Goal: Task Accomplishment & Management: Manage account settings

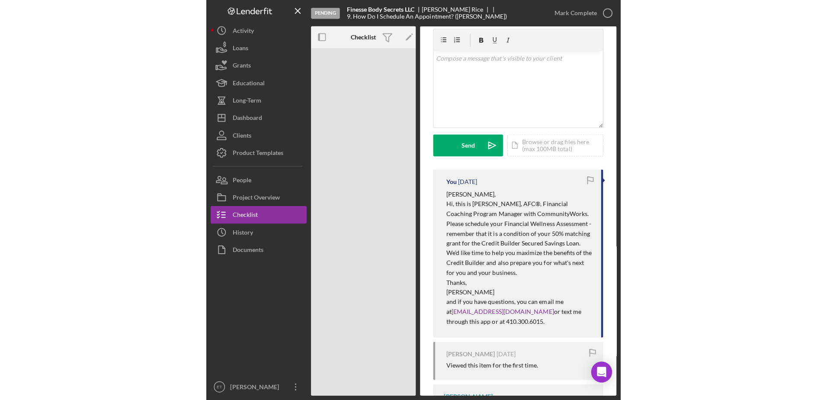
scroll to position [27, 0]
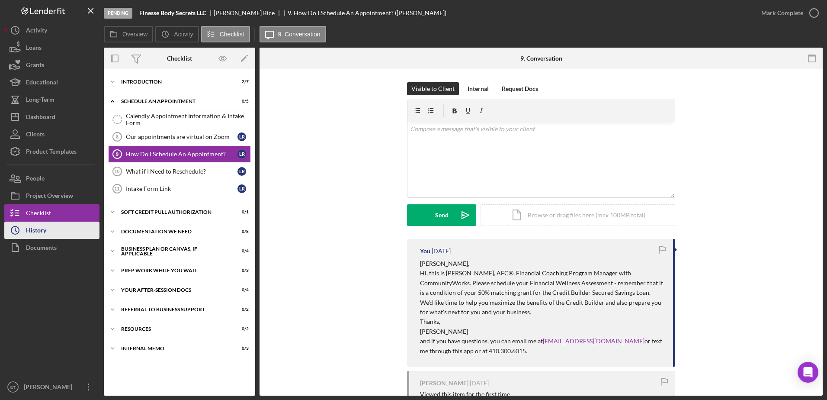
click at [36, 232] on div "History" at bounding box center [36, 230] width 20 height 19
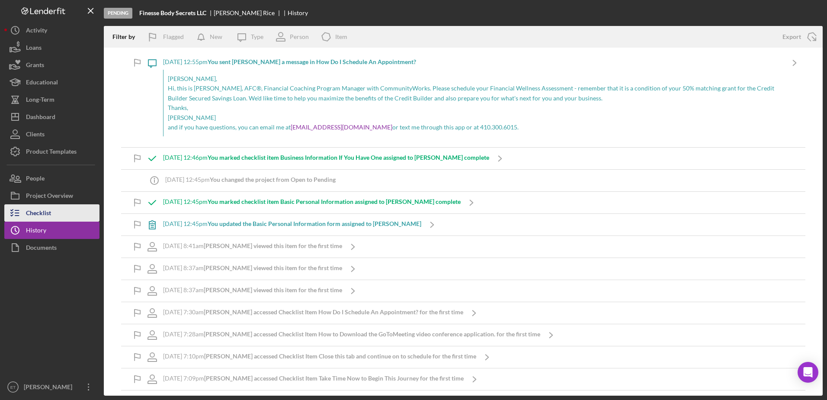
click at [34, 215] on div "Checklist" at bounding box center [38, 213] width 25 height 19
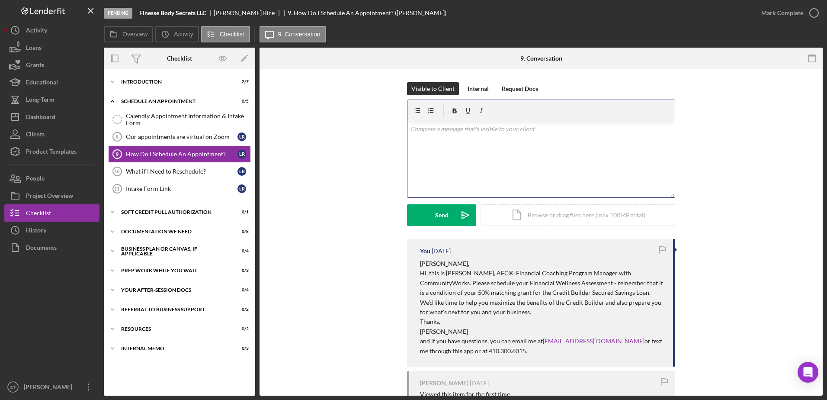
click at [410, 150] on div "v Color teal Color pink Remove color Add row above Add row below Add column bef…" at bounding box center [540, 160] width 267 height 76
click at [410, 371] on icon "Open Intercom Messenger" at bounding box center [808, 371] width 10 height 11
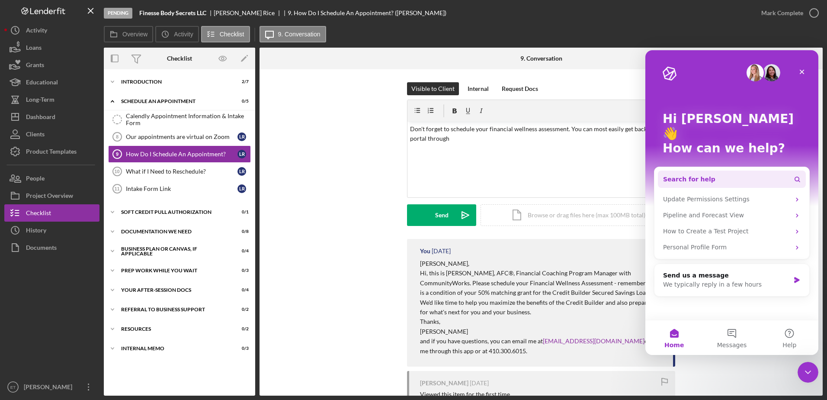
click at [410, 170] on button "Search for help" at bounding box center [732, 178] width 148 height 17
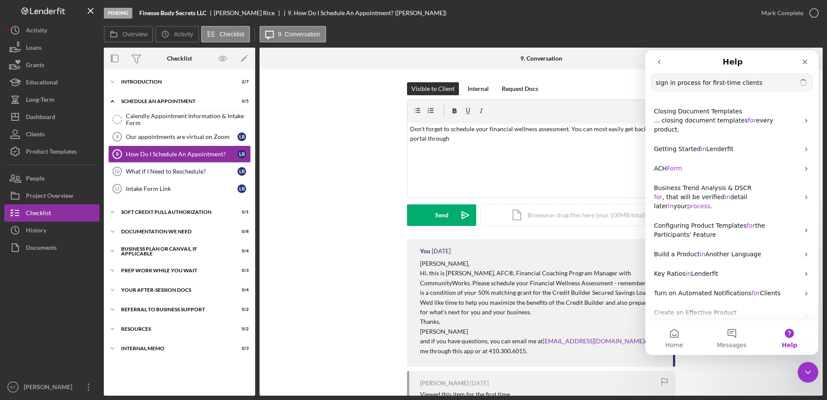
type input "sign in process for first-time clients"
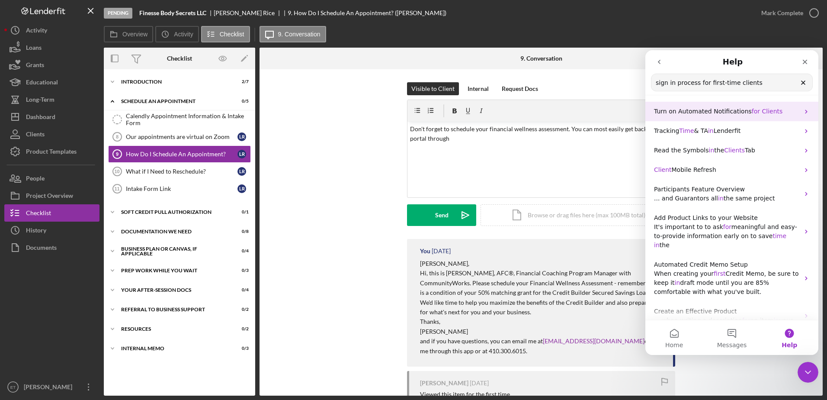
click at [410, 112] on span "for" at bounding box center [756, 111] width 8 height 7
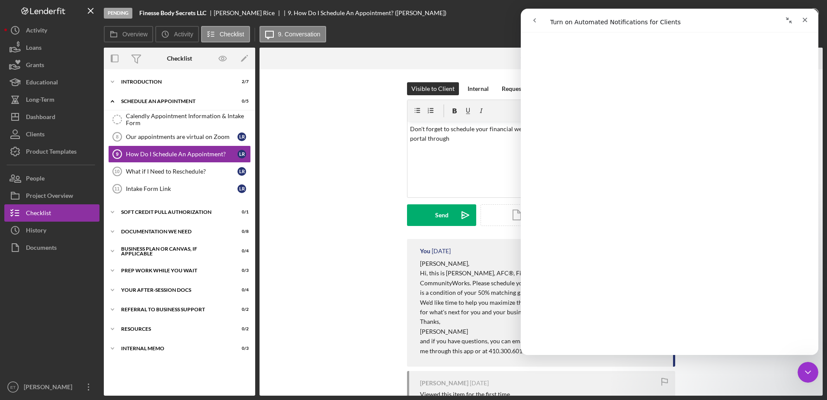
scroll to position [119, 0]
click at [61, 154] on div "Product Templates" at bounding box center [51, 152] width 51 height 19
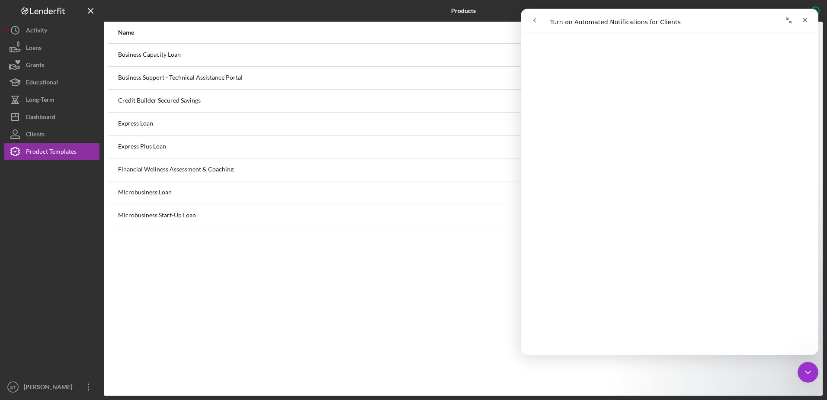
click at [215, 169] on div "Financial Wellness Assessment & Coaching" at bounding box center [336, 170] width 436 height 22
click at [410, 19] on icon "Collapse window" at bounding box center [789, 20] width 6 height 6
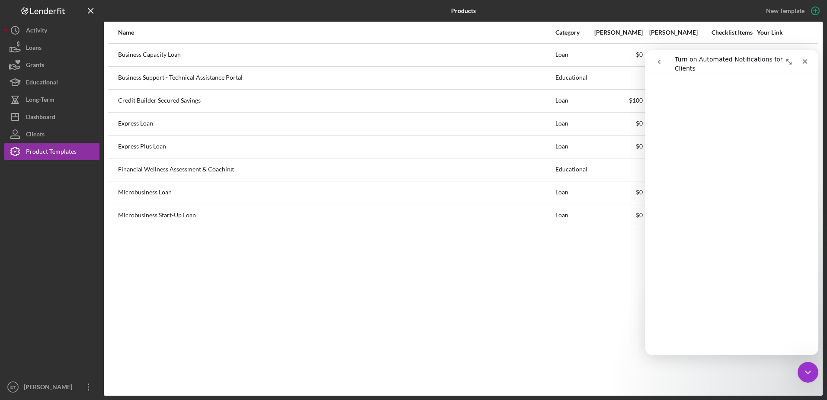
scroll to position [115, 0]
click at [410, 61] on div "Intercom messenger" at bounding box center [690, 62] width 79 height 16
click at [410, 373] on icon "Close Intercom Messenger" at bounding box center [807, 371] width 10 height 10
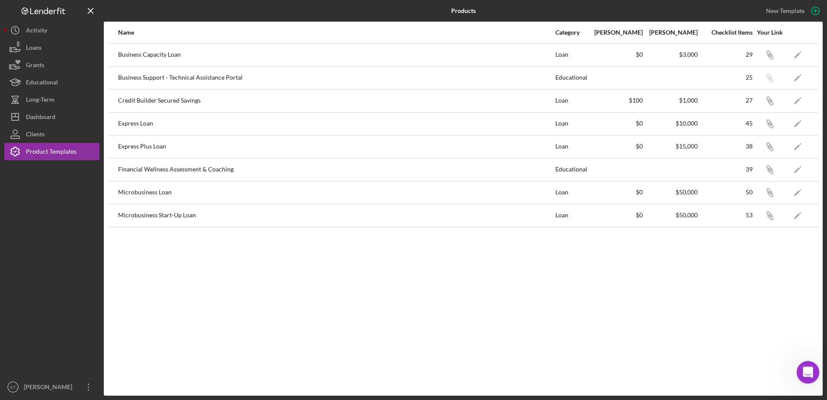
scroll to position [0, 0]
click at [410, 172] on icon "Icon/Edit" at bounding box center [797, 169] width 19 height 19
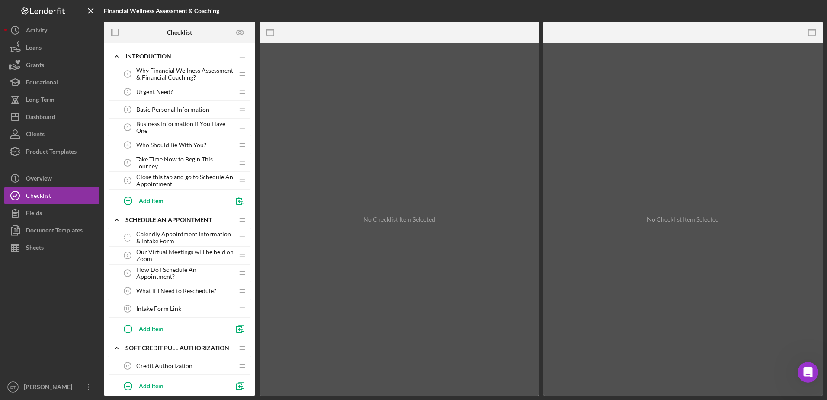
click at [181, 109] on span "Basic Personal Information" at bounding box center [172, 109] width 73 height 7
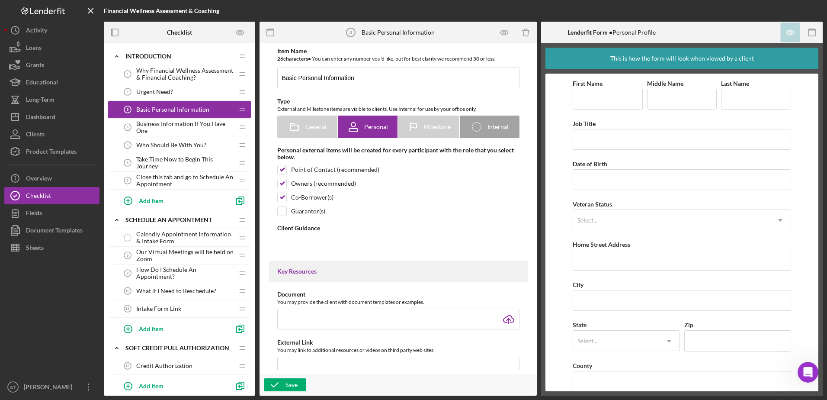
type textarea "<div>Help us follow-up with you to help you reach your goals by providing basic…"
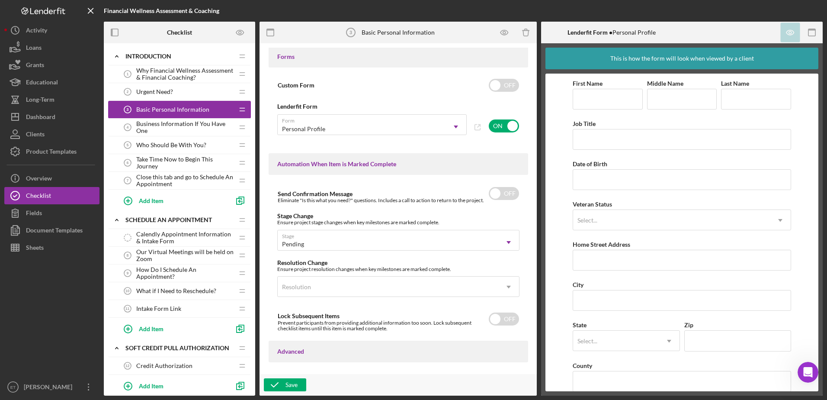
scroll to position [467, 0]
click at [410, 193] on input "checkbox" at bounding box center [504, 192] width 30 height 13
checkbox input "true"
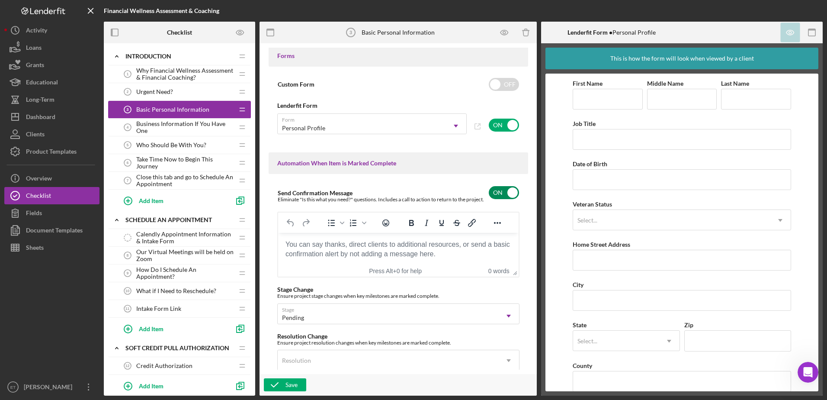
scroll to position [0, 0]
click at [318, 249] on body "Rich Text Area. Press ALT-0 for help." at bounding box center [398, 244] width 227 height 10
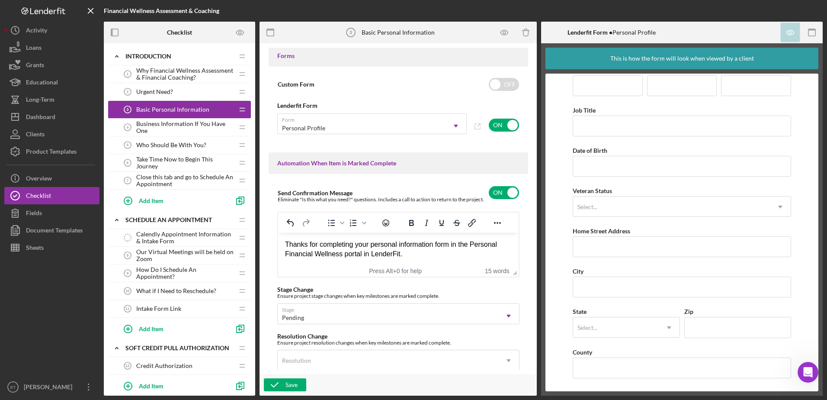
click at [410, 243] on div "Thanks for completing your personal information form in the Personal Financial …" at bounding box center [398, 248] width 227 height 19
click at [388, 255] on div "Thanks for completing your personal information form in the Financial Wellness …" at bounding box center [398, 248] width 227 height 19
click at [410, 34] on icon "button" at bounding box center [811, 32] width 19 height 19
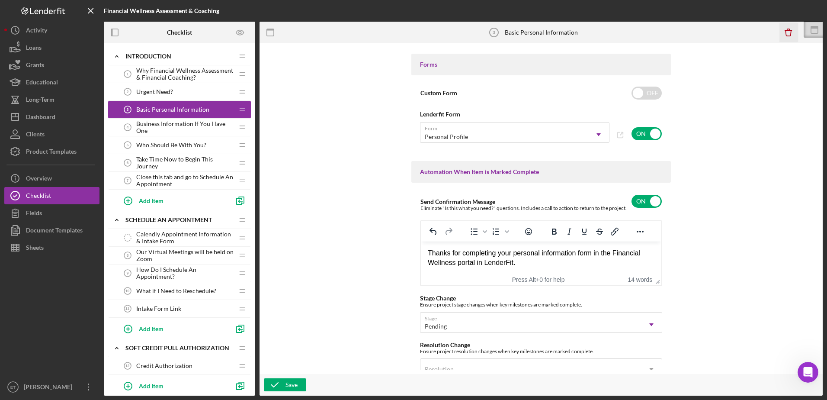
click at [410, 34] on icon "button" at bounding box center [789, 33] width 6 height 6
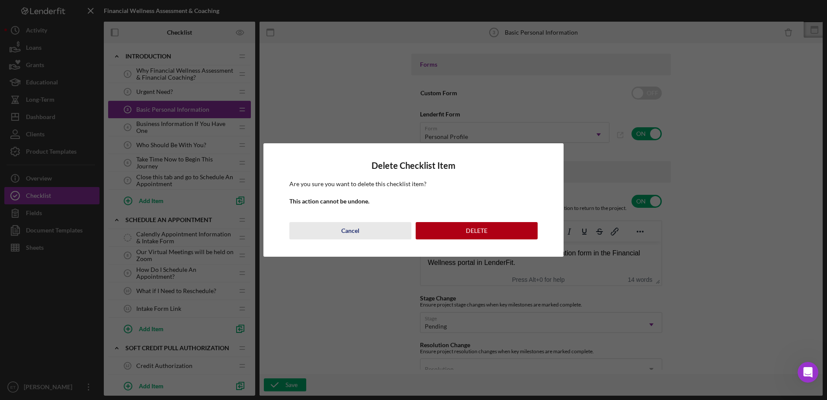
click at [350, 230] on div "Cancel" at bounding box center [350, 230] width 18 height 17
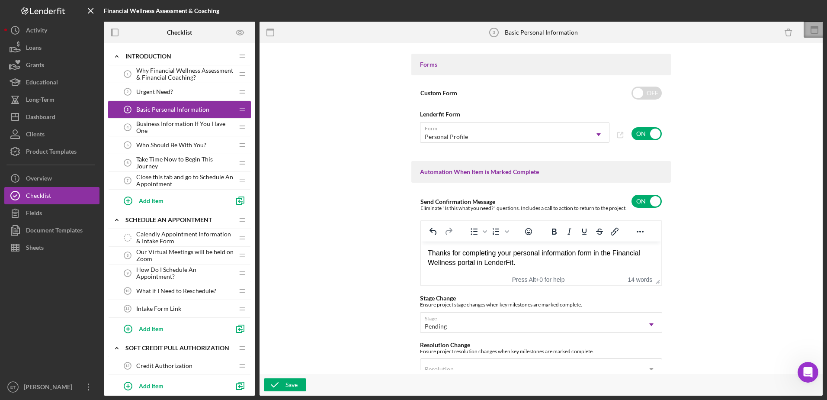
click at [410, 28] on icon at bounding box center [815, 27] width 8 height 3
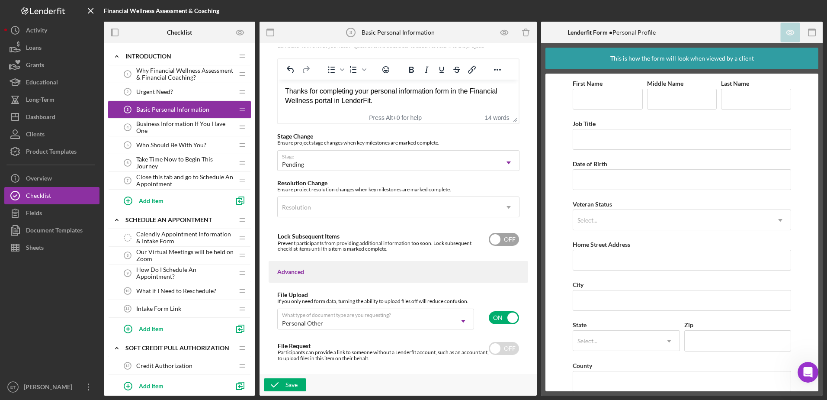
scroll to position [641, 0]
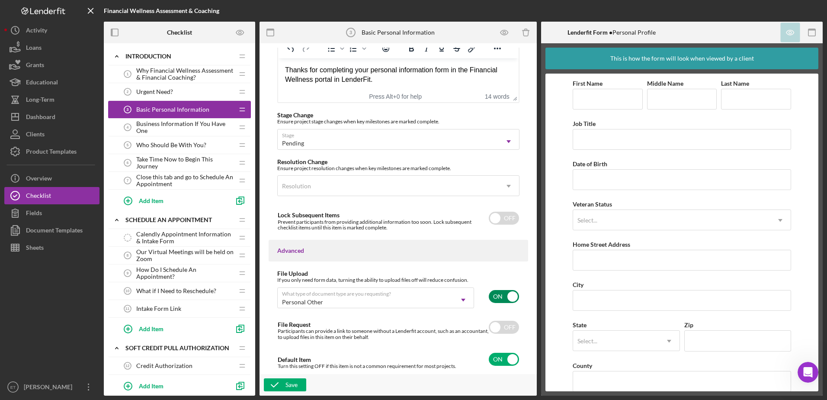
click at [410, 297] on input "checkbox" at bounding box center [504, 296] width 30 height 13
checkbox input "false"
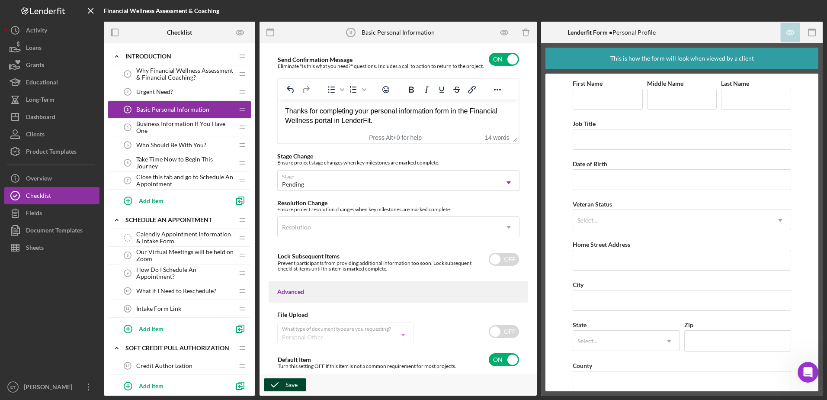
click at [289, 385] on div "Save" at bounding box center [291, 384] width 12 height 13
click at [244, 32] on icon "Preview as" at bounding box center [239, 32] width 7 height 5
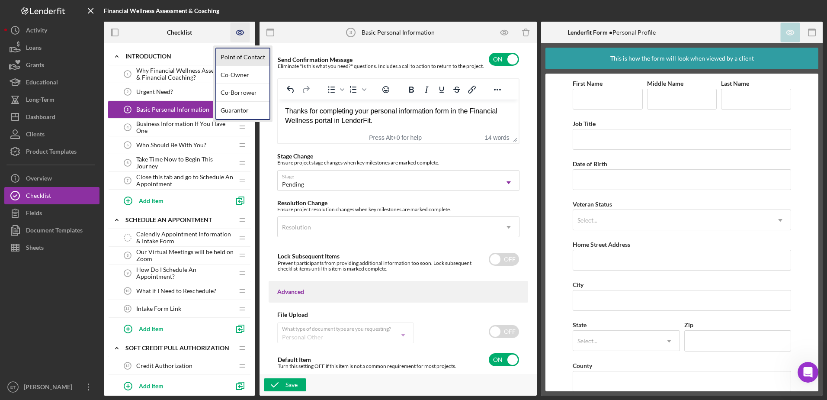
click at [240, 58] on link "Point of Contact" at bounding box center [242, 57] width 53 height 18
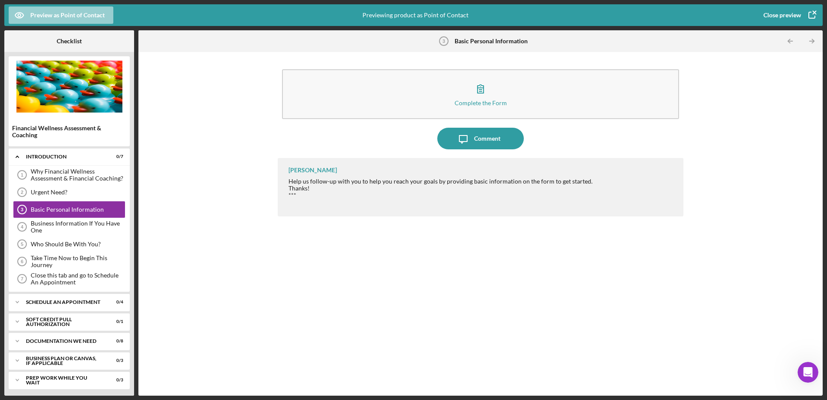
click at [75, 16] on div "Preview as Point of Contact" at bounding box center [67, 14] width 74 height 17
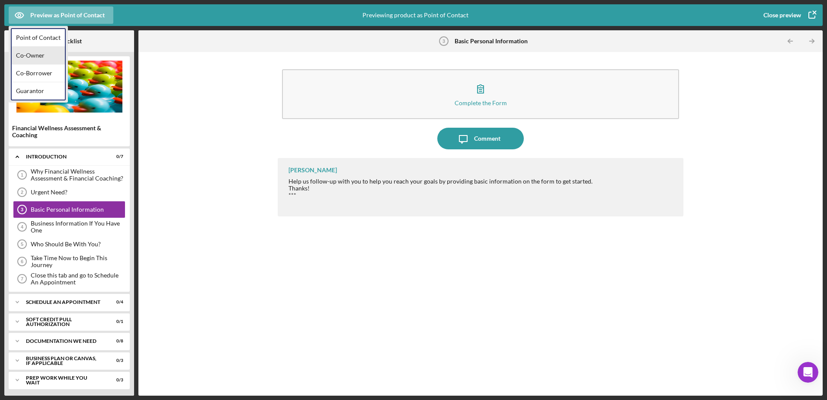
click at [42, 56] on div "Co-Owner" at bounding box center [38, 56] width 53 height 18
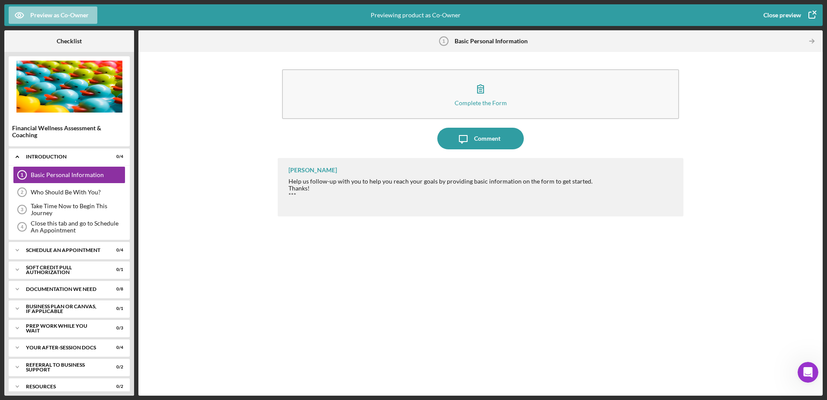
click at [70, 16] on div "Preview as Co-Owner" at bounding box center [59, 14] width 58 height 17
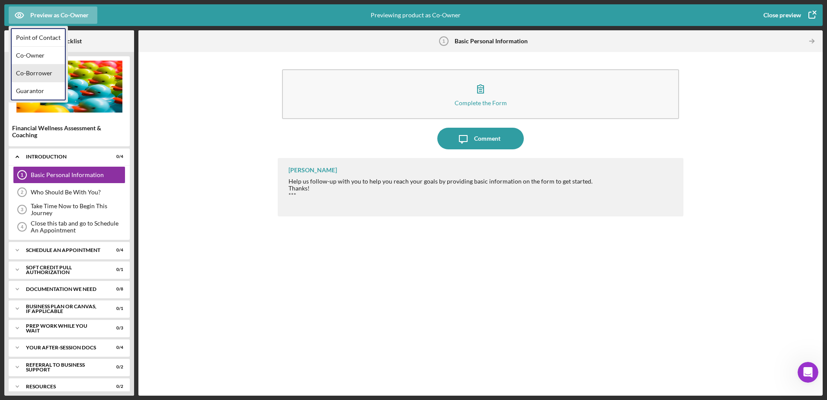
click at [37, 74] on div "Co-Borrower" at bounding box center [38, 73] width 53 height 18
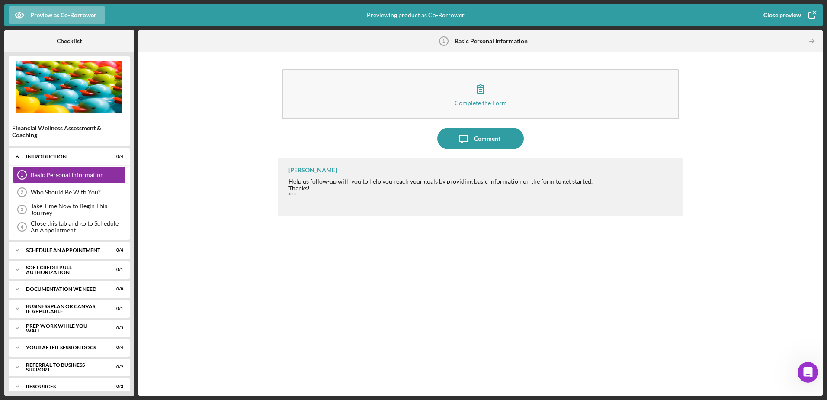
click at [410, 16] on div "Close preview" at bounding box center [782, 14] width 38 height 17
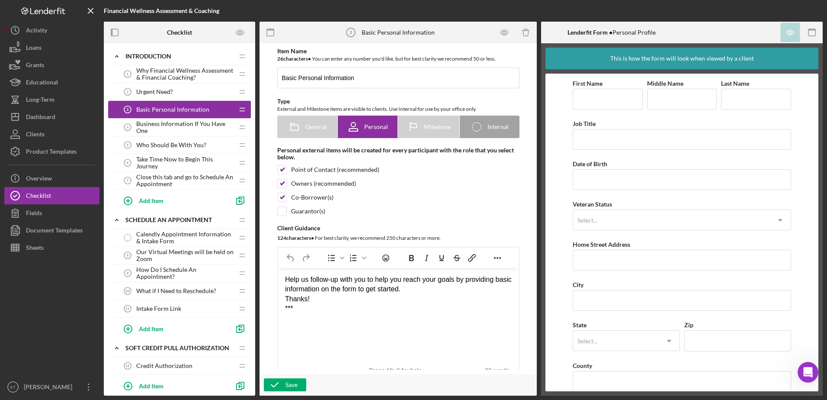
click at [160, 94] on span "Urgent Need?" at bounding box center [154, 91] width 37 height 7
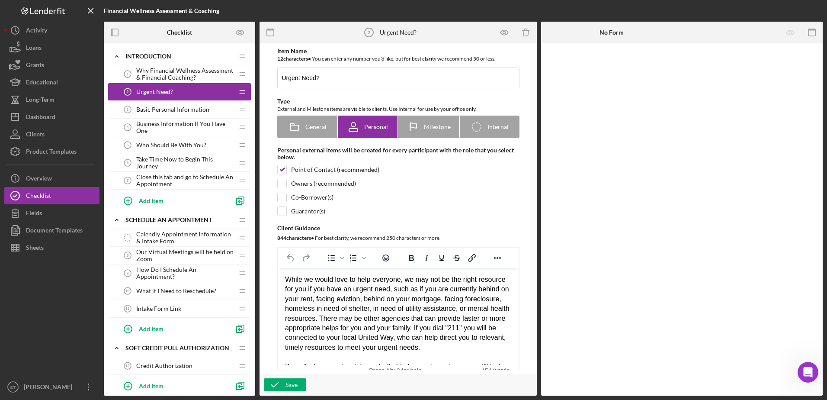
click at [170, 110] on span "Basic Personal Information" at bounding box center [172, 109] width 73 height 7
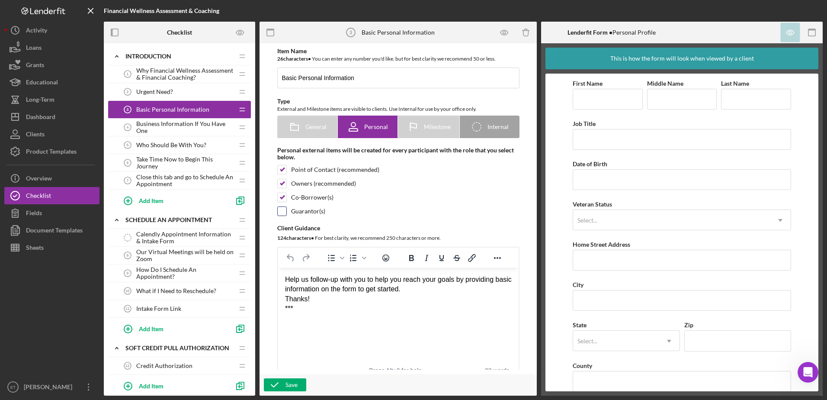
click at [282, 210] on input "checkbox" at bounding box center [282, 211] width 9 height 9
checkbox input "true"
click at [292, 384] on div "Save" at bounding box center [291, 384] width 12 height 13
click at [162, 122] on span "Business Information If You Have One" at bounding box center [184, 127] width 97 height 14
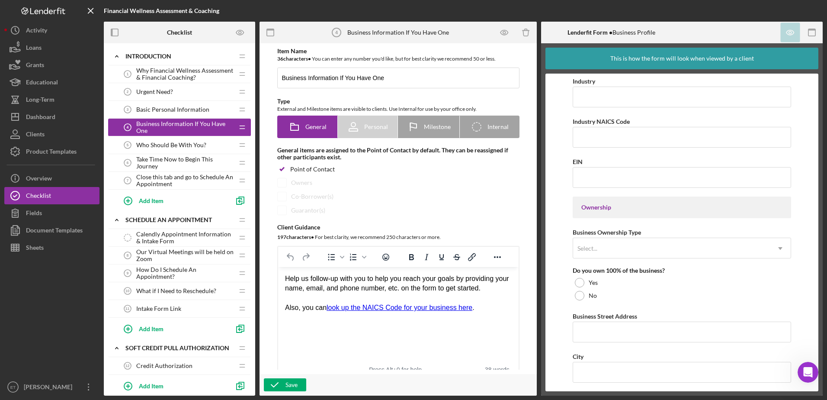
scroll to position [282, 0]
click at [283, 279] on html "Help us follow-up with you to help you reach your goals by providing your name,…" at bounding box center [398, 293] width 241 height 53
click at [157, 110] on span "Basic Personal Information" at bounding box center [172, 109] width 73 height 7
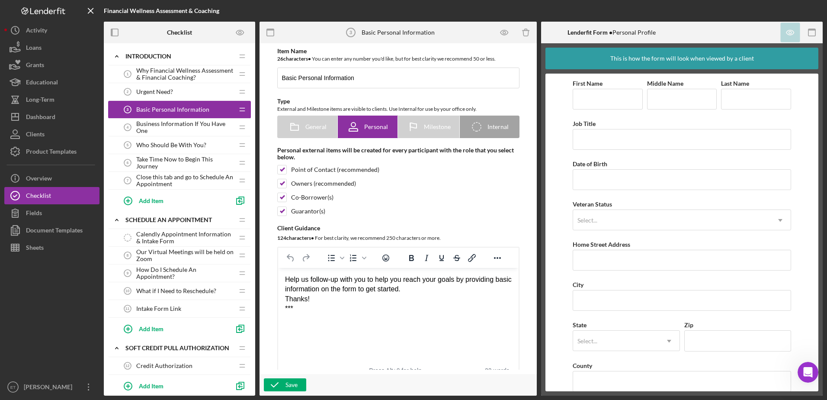
click at [148, 126] on span "Business Information If You Have One" at bounding box center [184, 127] width 97 height 14
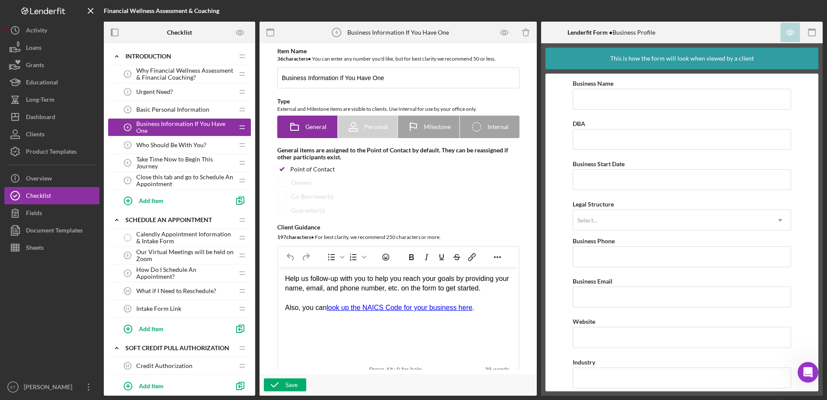
click at [410, 289] on div "Help us follow-up with you to help you reach your goals by providing your name,…" at bounding box center [398, 283] width 227 height 19
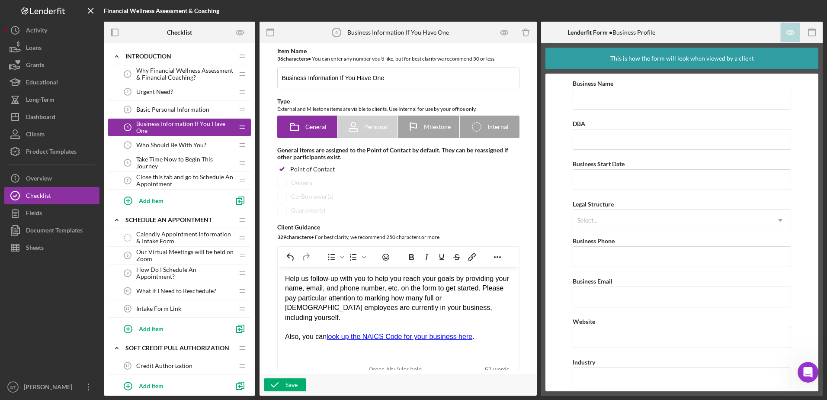
click at [286, 299] on div "Help us follow-up with you to help you reach your goals by providing your name,…" at bounding box center [398, 298] width 227 height 48
click at [330, 257] on icon "Bullet list" at bounding box center [331, 257] width 7 height 6
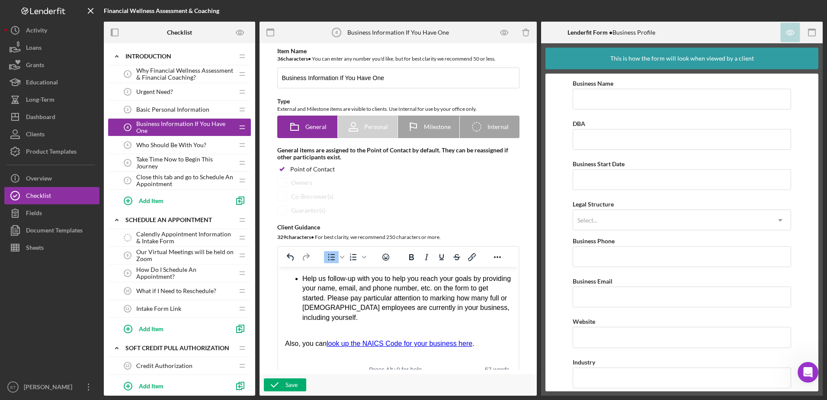
click at [339, 299] on li "Help us follow-up with you to help you reach your goals by providing your name,…" at bounding box center [406, 298] width 209 height 48
click at [290, 260] on icon "Undo" at bounding box center [290, 257] width 10 height 10
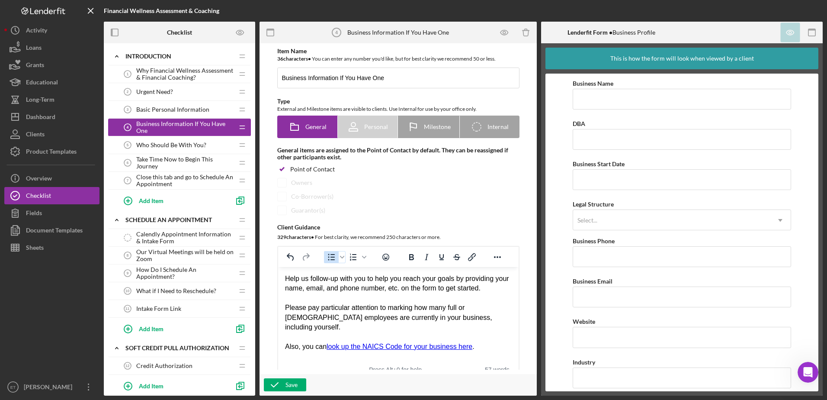
click at [329, 257] on icon "Bullet list" at bounding box center [331, 257] width 10 height 10
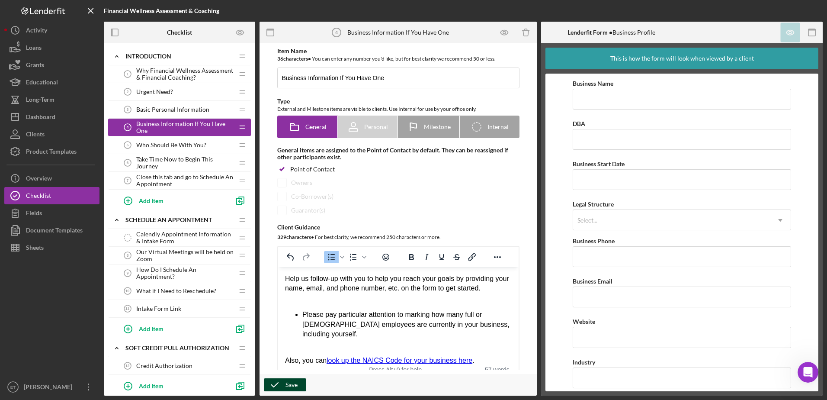
click at [297, 386] on div "Save" at bounding box center [291, 384] width 12 height 13
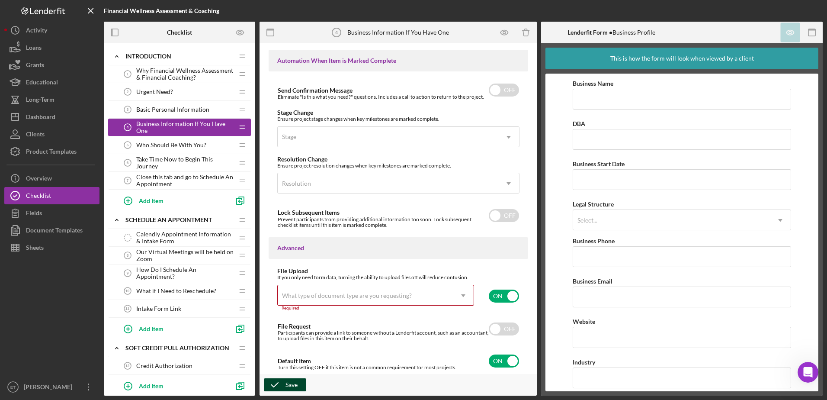
scroll to position [570, 0]
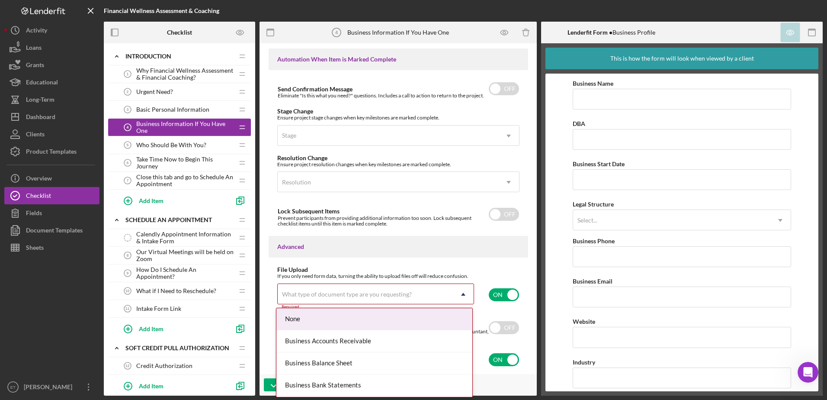
click at [410, 295] on icon "Icon/Dropdown Arrow" at bounding box center [463, 294] width 21 height 21
click at [410, 316] on div "None" at bounding box center [374, 319] width 196 height 22
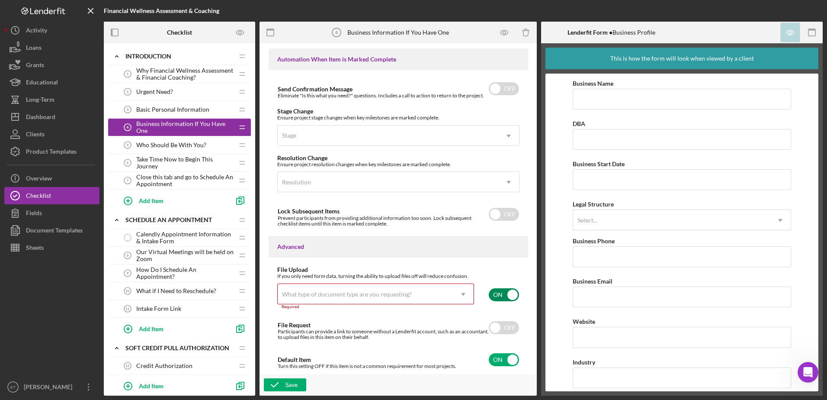
click at [410, 296] on input "checkbox" at bounding box center [504, 294] width 30 height 13
checkbox input "false"
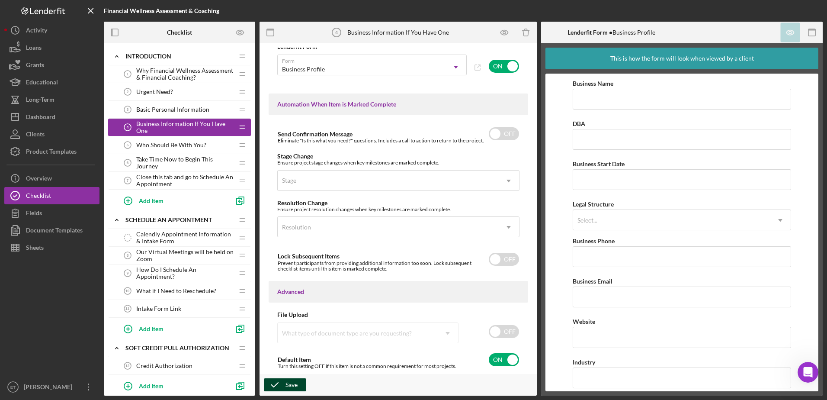
click at [294, 388] on div "Save" at bounding box center [291, 384] width 12 height 13
click at [180, 113] on span "Basic Personal Information" at bounding box center [172, 109] width 73 height 7
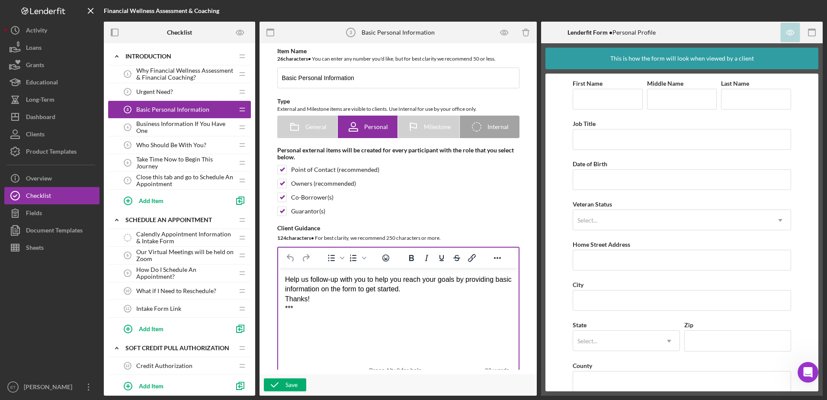
click at [410, 290] on div "Help us follow-up with you to help you reach your goals by providing basic info…" at bounding box center [398, 284] width 227 height 19
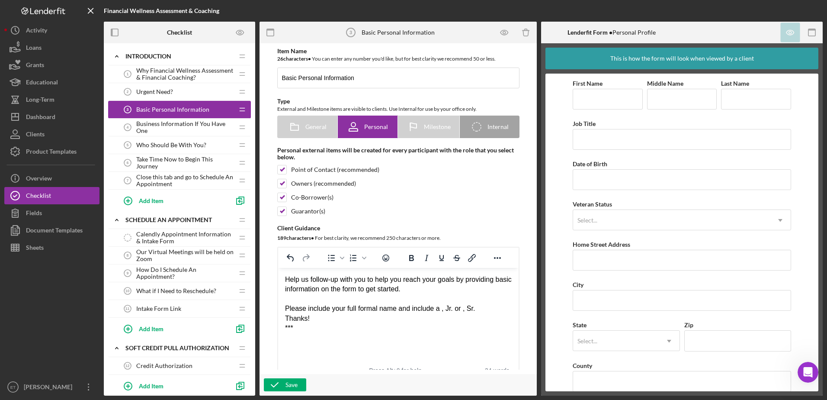
click at [410, 306] on div "Please include your full formal name and include a , Jr. or , Sr." at bounding box center [398, 309] width 227 height 10
click at [410, 308] on div "Please include your full formal name and include a ", Jr. or , Sr." at bounding box center [398, 309] width 227 height 10
click at [410, 307] on div "Please include your full formal name and include a ", Jr." or ", Sr." at bounding box center [398, 309] width 227 height 10
click at [285, 307] on div "Please include your full formal name and include a ", Jr." or ", Sr." as applic…" at bounding box center [398, 313] width 227 height 19
click at [331, 259] on icon "Bullet list" at bounding box center [331, 258] width 10 height 10
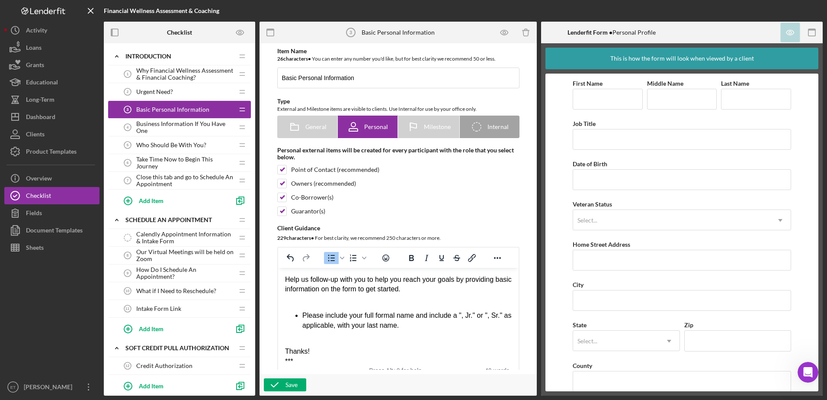
click at [410, 326] on li "Please include your full formal name and include a ", Jr." or ", Sr." as applic…" at bounding box center [406, 320] width 209 height 19
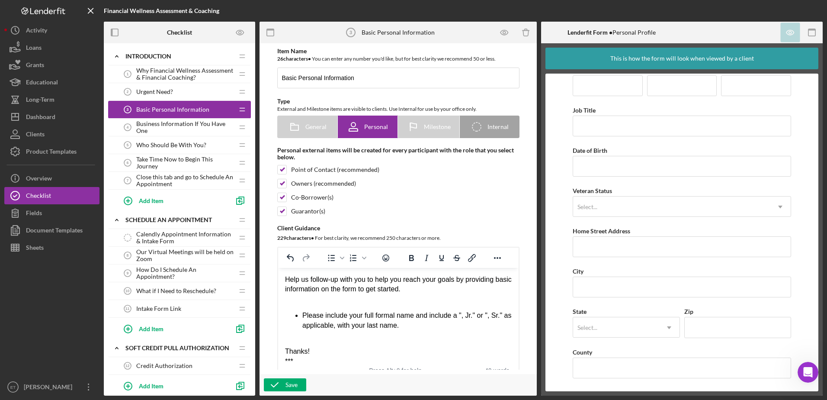
click at [285, 337] on div "Rich Text Area. Press ALT-0 for help." at bounding box center [398, 342] width 227 height 10
click at [289, 300] on div "Rich Text Area. Press ALT-0 for help." at bounding box center [398, 299] width 227 height 10
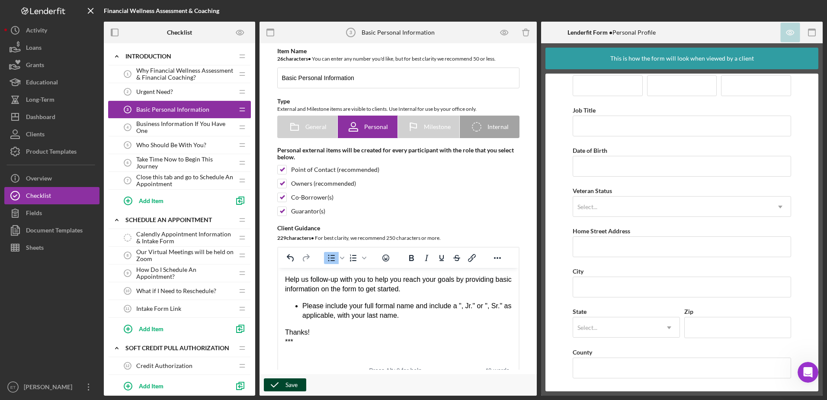
click at [292, 385] on div "Save" at bounding box center [291, 384] width 12 height 13
click at [162, 125] on span "Business Information If You Have One" at bounding box center [184, 127] width 97 height 14
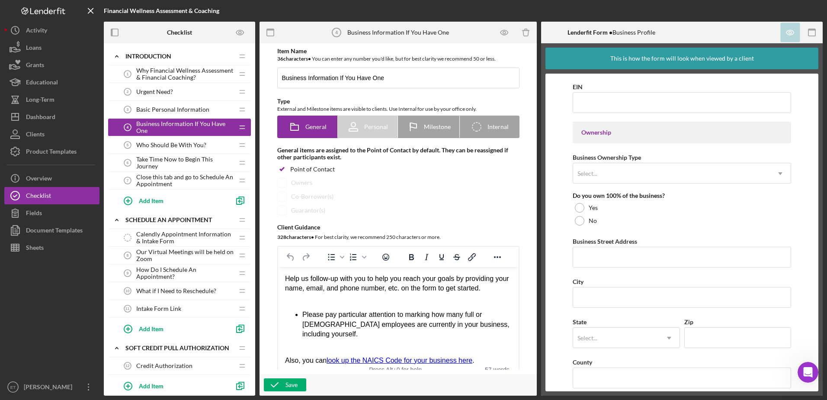
scroll to position [357, 0]
click at [410, 324] on li "Please pay particular attention to marking how many full or part-time employees…" at bounding box center [406, 324] width 209 height 29
click at [389, 339] on li "If you are not the sole owner, any owners with 20% of the business or more need" at bounding box center [406, 348] width 209 height 19
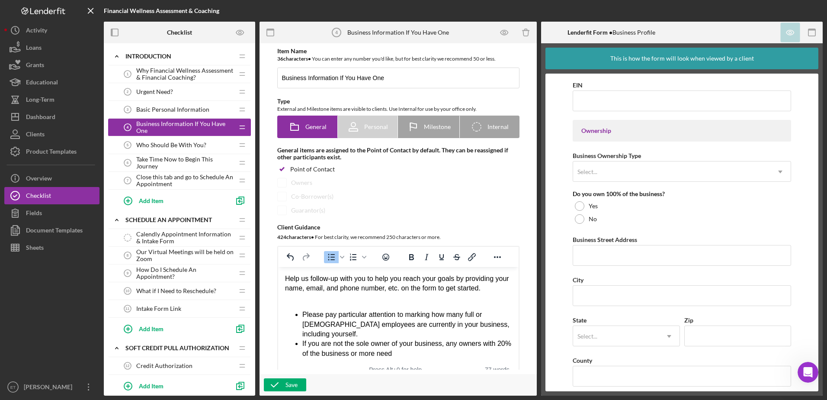
click at [285, 305] on body "Help us follow-up with you to help you reach your goals by providing your name,…" at bounding box center [398, 329] width 227 height 111
drag, startPoint x: 283, startPoint y: 298, endPoint x: 327, endPoint y: 295, distance: 43.7
click at [327, 295] on html "Help us follow-up with you to help you reach your goals by providing your name,…" at bounding box center [398, 329] width 241 height 125
click at [327, 295] on div "Rich Text Area. Press ALT-0 for help." at bounding box center [398, 298] width 227 height 10
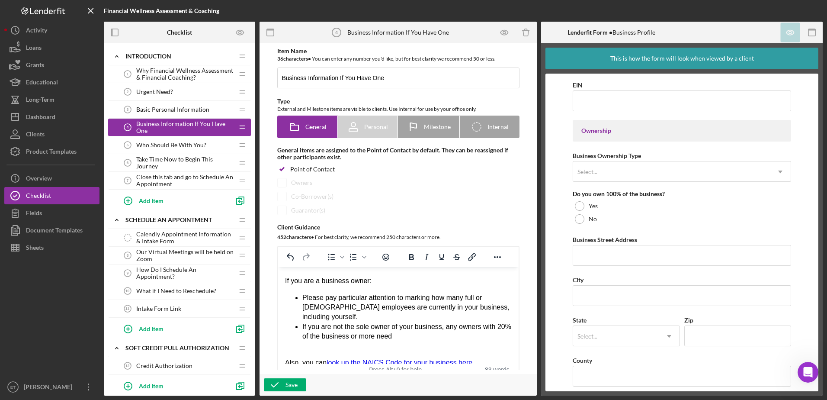
scroll to position [28, 0]
click at [410, 326] on li "If you are not the sole owner of your business, any owners with 20% of the busi…" at bounding box center [406, 330] width 209 height 19
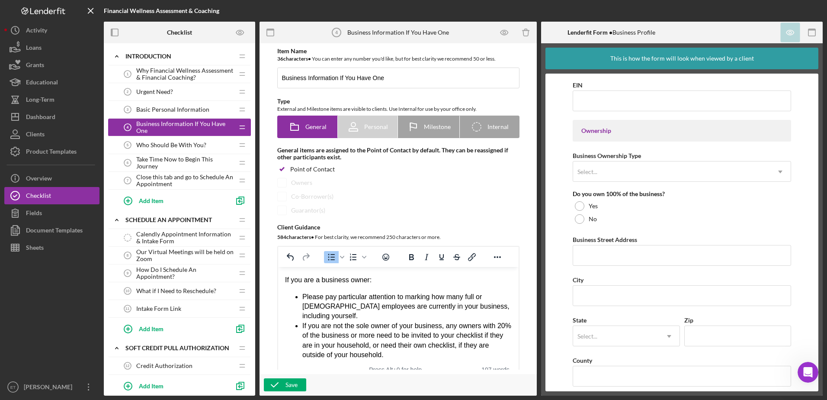
click at [302, 321] on li "If you are not the sole owner of your business, any owners with 20% of the busi…" at bounding box center [406, 340] width 209 height 39
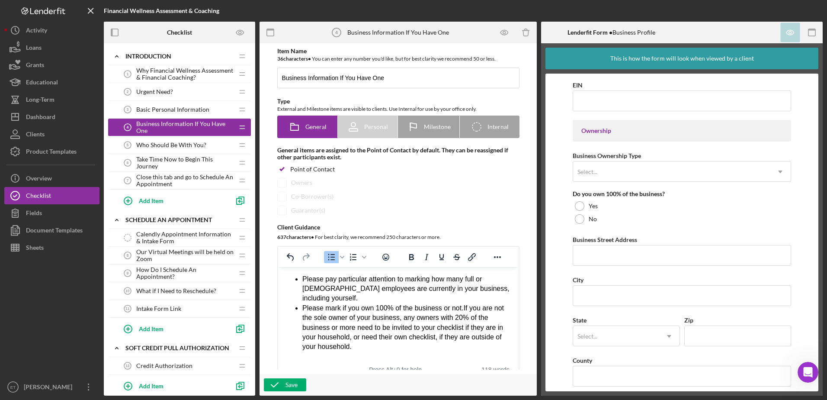
scroll to position [57, 0]
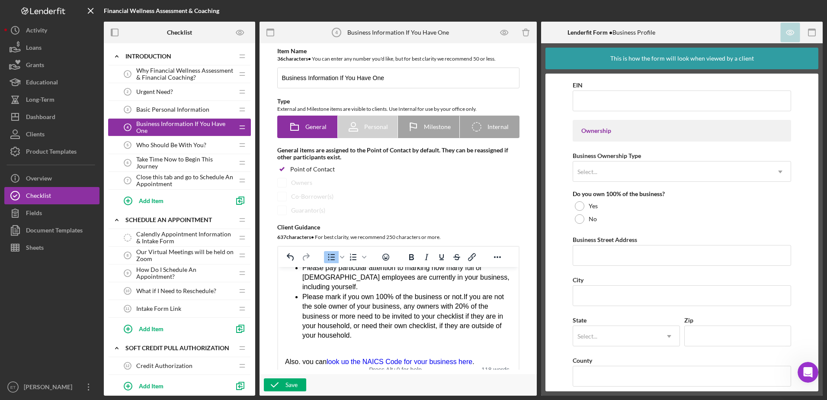
click at [365, 324] on li "Please mark if you own 100% of the business or not. If you are not the sole own…" at bounding box center [406, 316] width 209 height 48
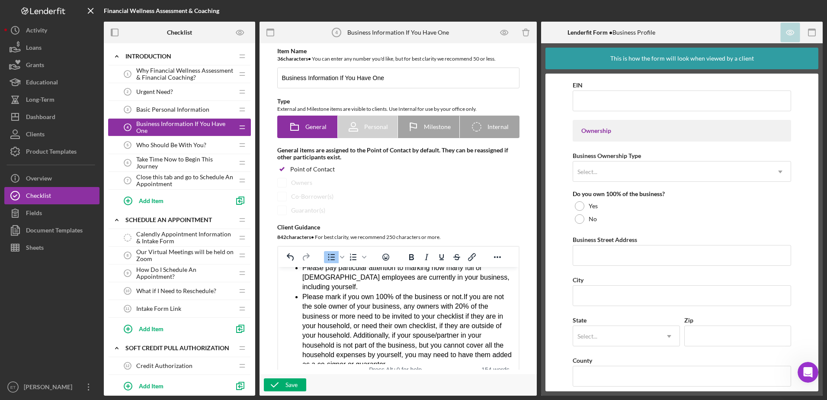
click at [353, 325] on li "Please mark if you own 100% of the business or not. If you are not the sole own…" at bounding box center [406, 330] width 209 height 77
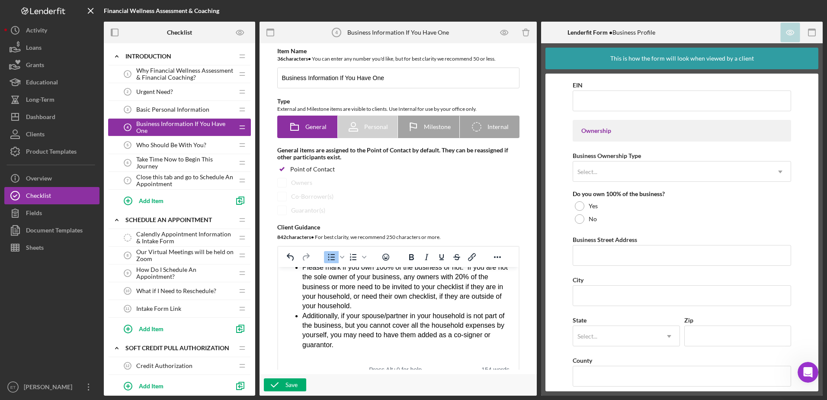
scroll to position [96, 0]
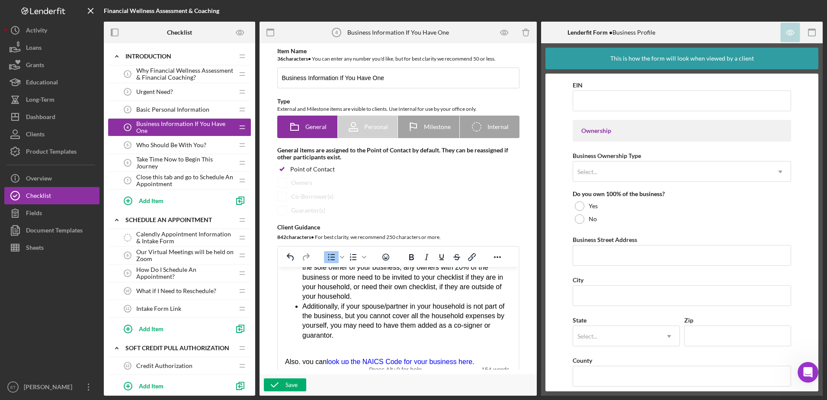
click at [339, 327] on li "Additionally, if your spouse/partner in your household is not part of the busin…" at bounding box center [406, 320] width 209 height 39
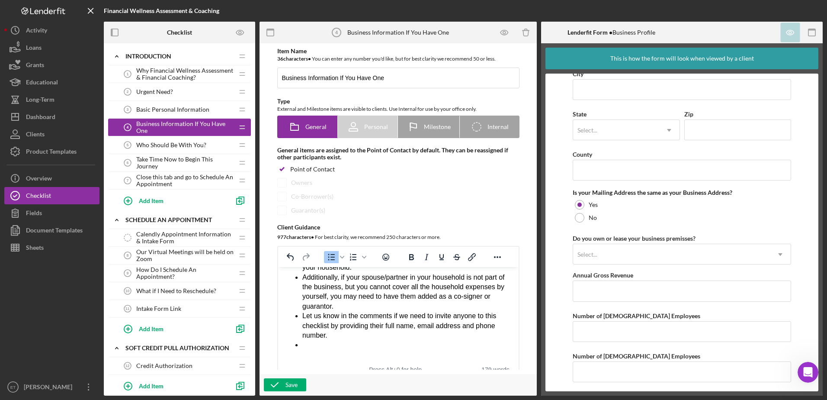
scroll to position [567, 0]
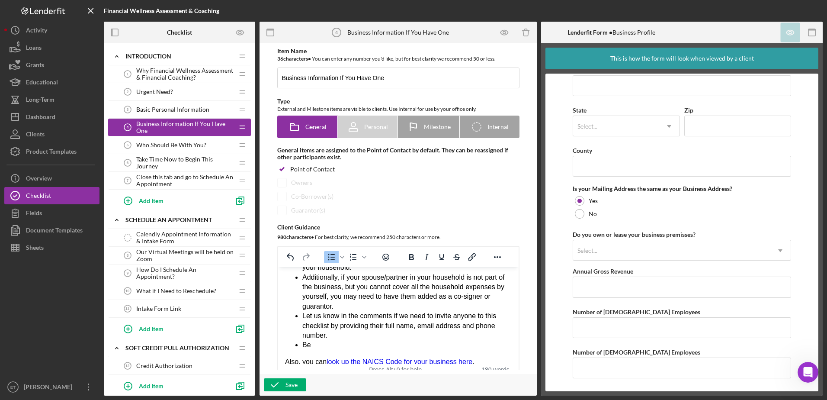
drag, startPoint x: 309, startPoint y: 337, endPoint x: 317, endPoint y: 331, distance: 10.1
click at [317, 340] on li "Be" at bounding box center [406, 345] width 209 height 10
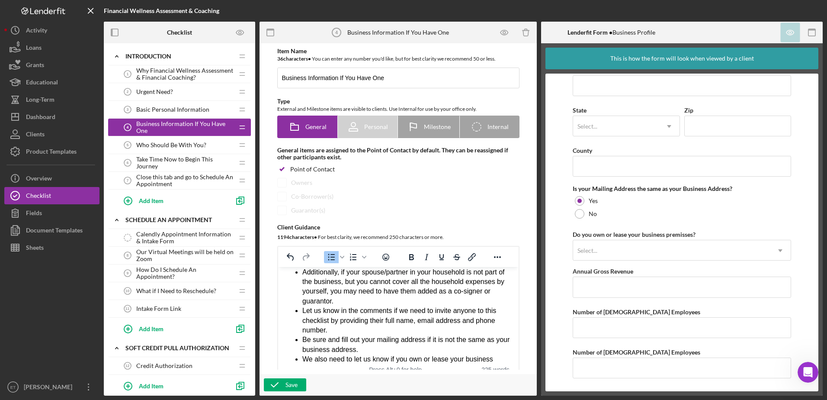
scroll to position [139, 0]
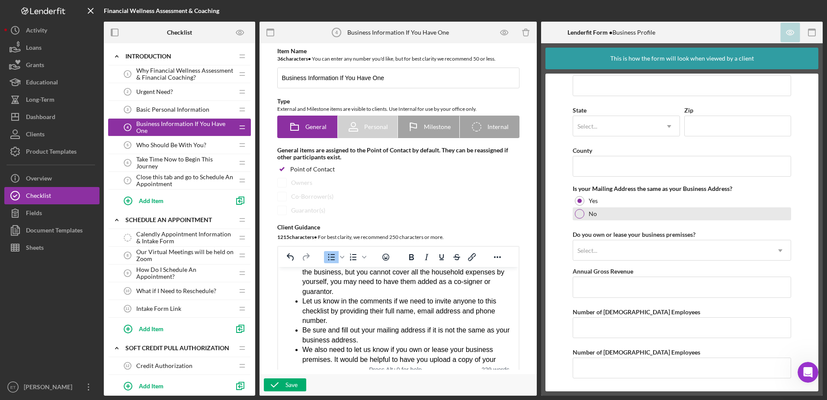
click at [410, 214] on div at bounding box center [580, 214] width 10 height 10
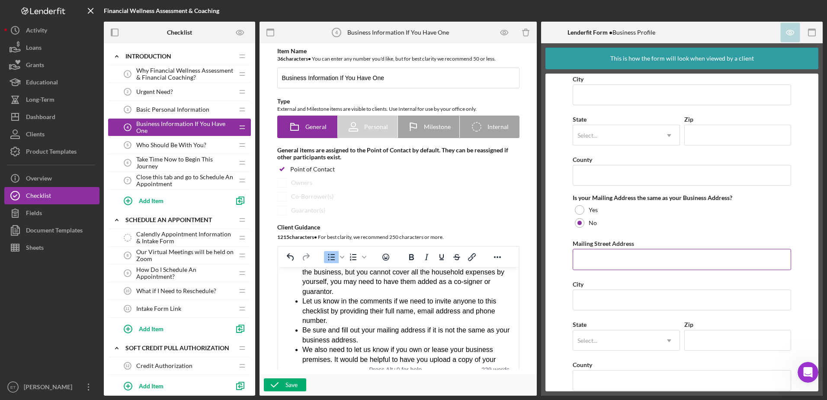
scroll to position [558, 0]
click at [410, 211] on div at bounding box center [580, 210] width 10 height 10
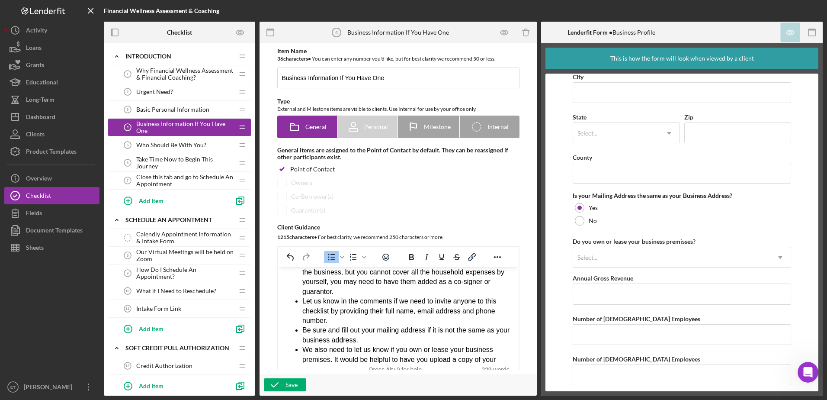
scroll to position [567, 0]
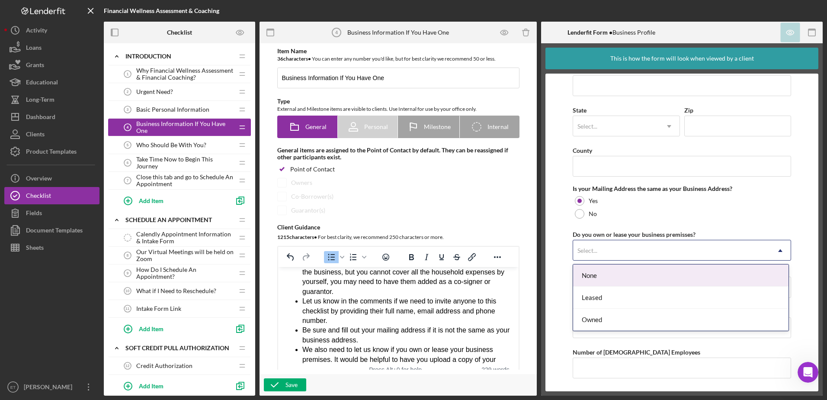
click at [410, 247] on div "Select..." at bounding box center [671, 251] width 197 height 20
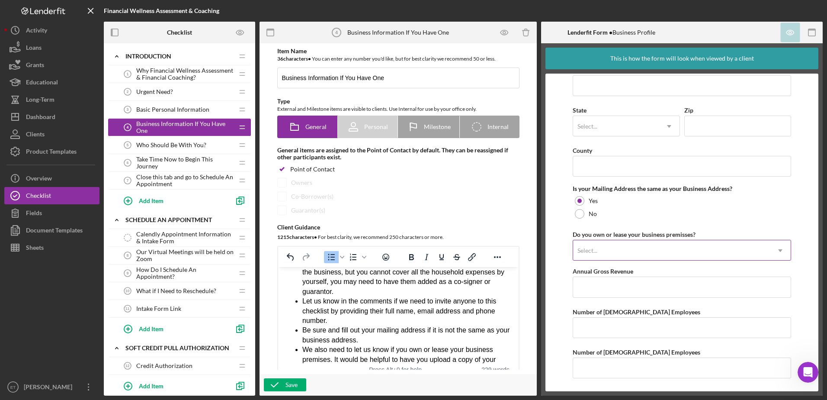
click at [410, 247] on div "Select..." at bounding box center [671, 251] width 197 height 20
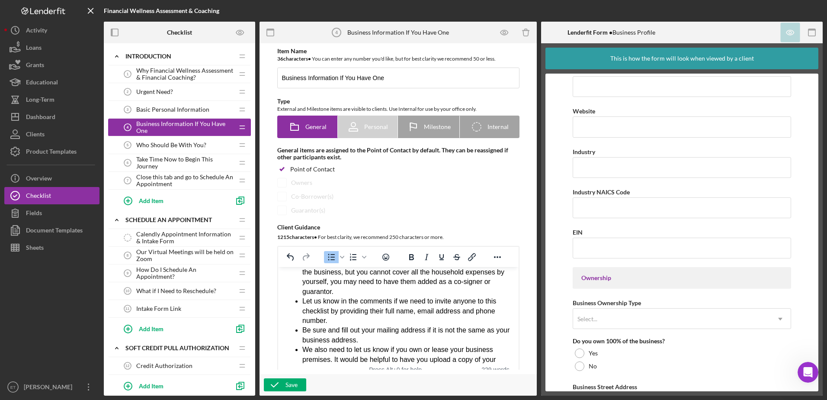
scroll to position [210, 0]
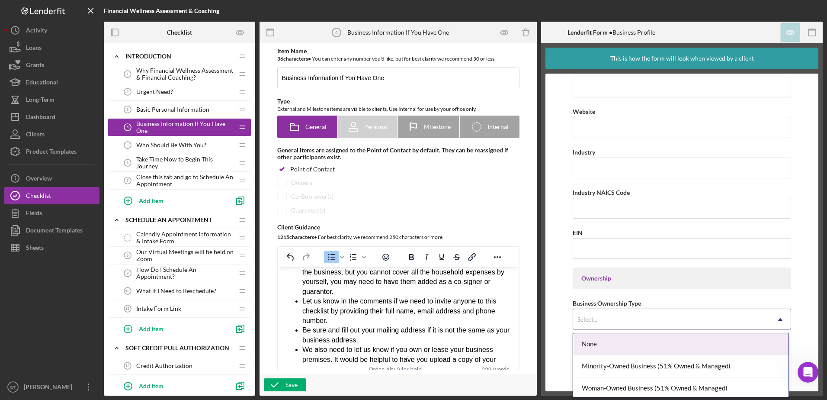
click at [410, 319] on div "Select..." at bounding box center [671, 319] width 197 height 20
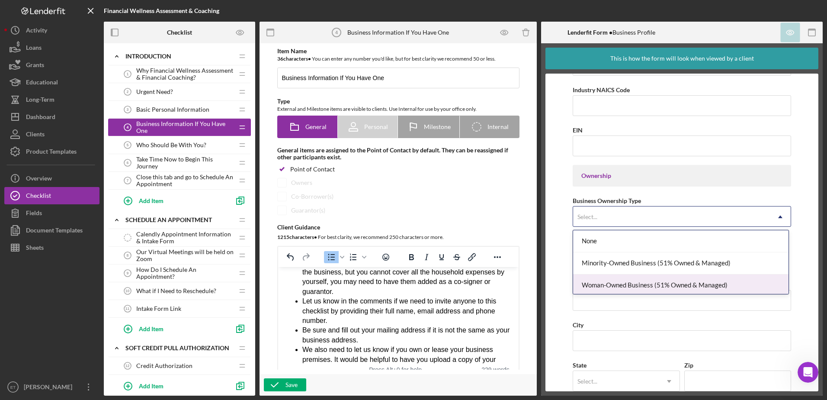
scroll to position [313, 0]
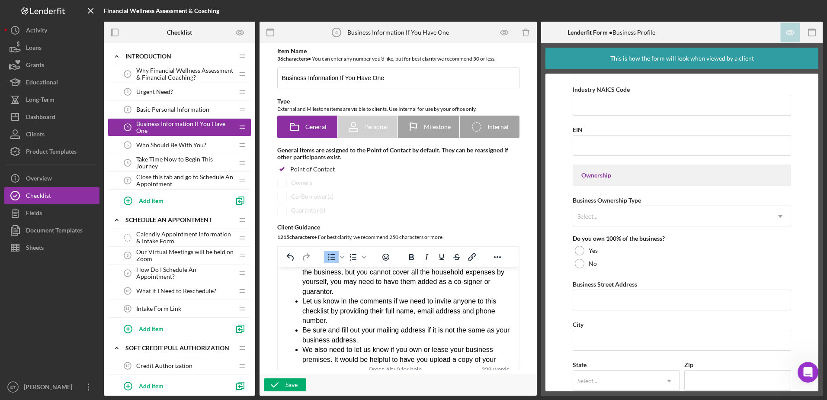
click at [410, 195] on div "Business Ownership Type Select... Icon/Dropdown Arrow" at bounding box center [682, 211] width 218 height 32
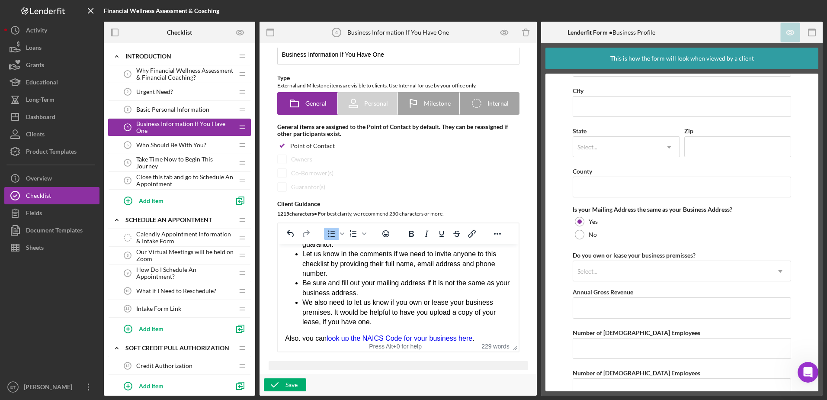
scroll to position [567, 0]
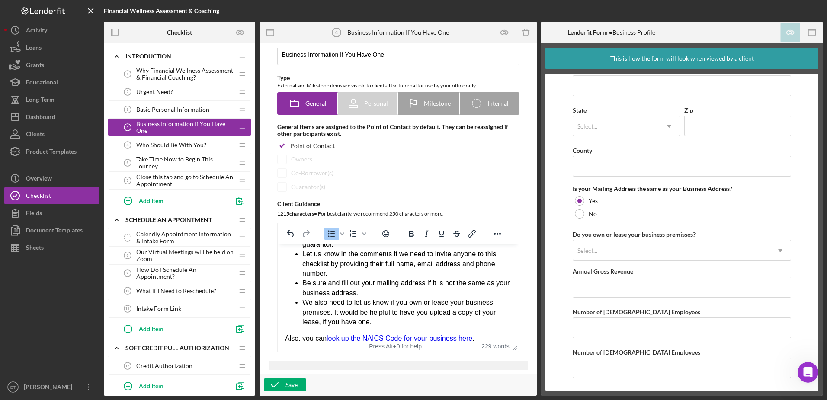
click at [373, 313] on li "We also need to let us know if you own or lease your business premises. It woul…" at bounding box center [406, 312] width 209 height 29
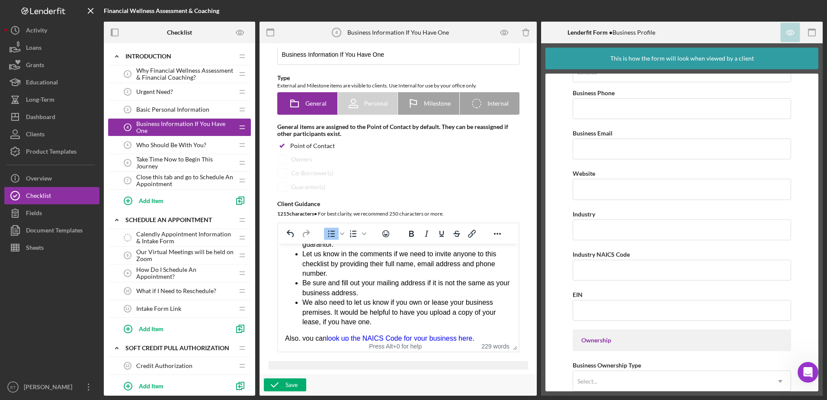
scroll to position [147, 0]
click at [292, 384] on div "Save" at bounding box center [291, 384] width 12 height 13
click at [294, 385] on div "Save" at bounding box center [291, 384] width 12 height 13
click at [50, 148] on div "Product Templates" at bounding box center [51, 152] width 51 height 19
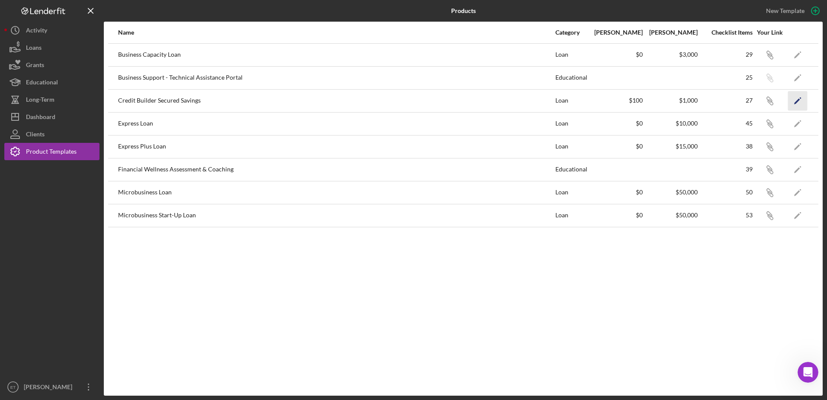
click at [410, 99] on icon "Icon/Edit" at bounding box center [797, 100] width 19 height 19
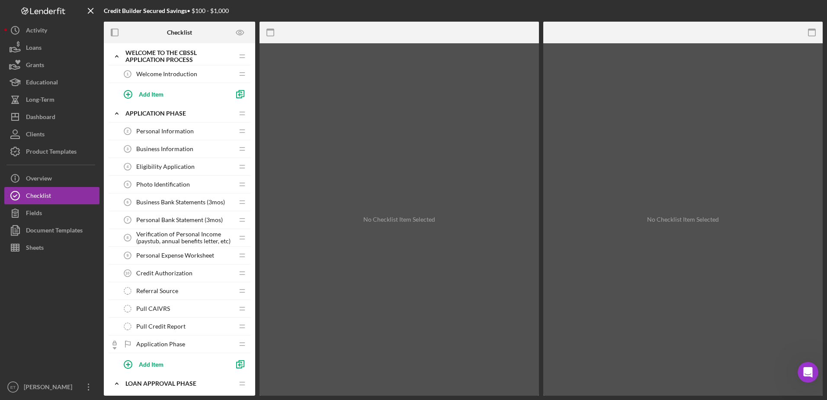
click at [155, 129] on span "Personal Information" at bounding box center [165, 131] width 58 height 7
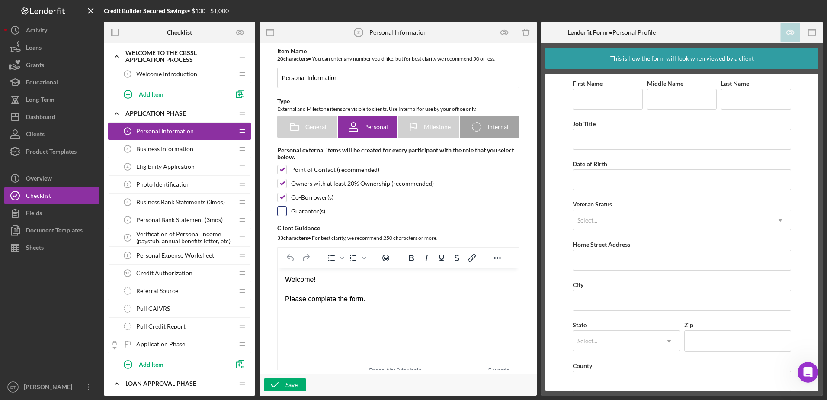
click at [285, 212] on input "checkbox" at bounding box center [282, 211] width 9 height 9
checkbox input "true"
click at [170, 150] on span "Business Information" at bounding box center [164, 148] width 57 height 7
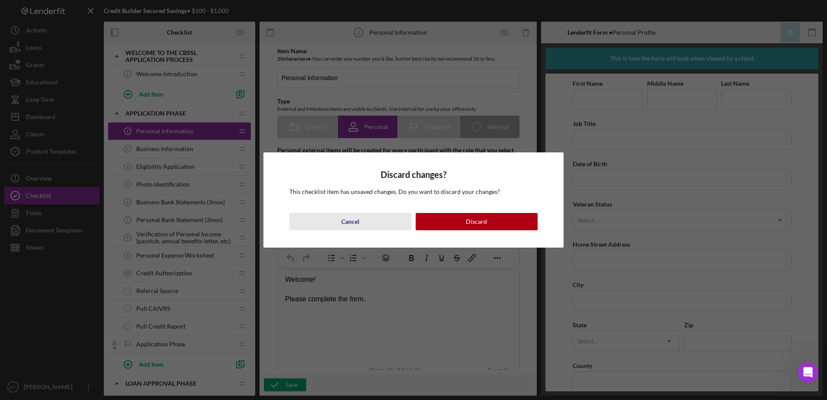
click at [347, 224] on div "Cancel" at bounding box center [350, 221] width 18 height 17
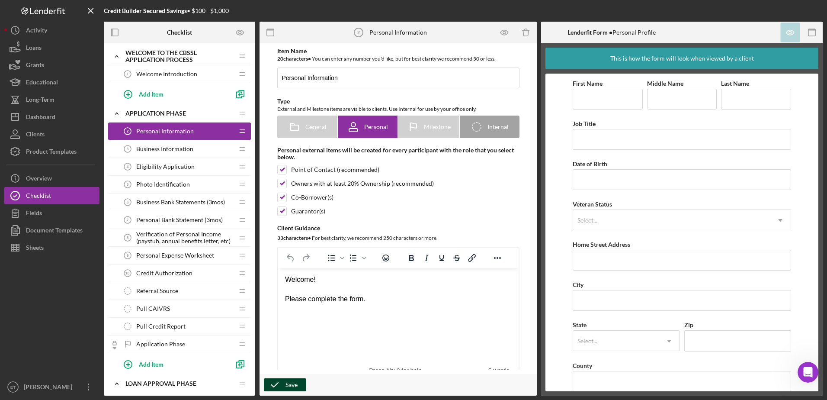
click at [282, 385] on icon "button" at bounding box center [275, 385] width 22 height 22
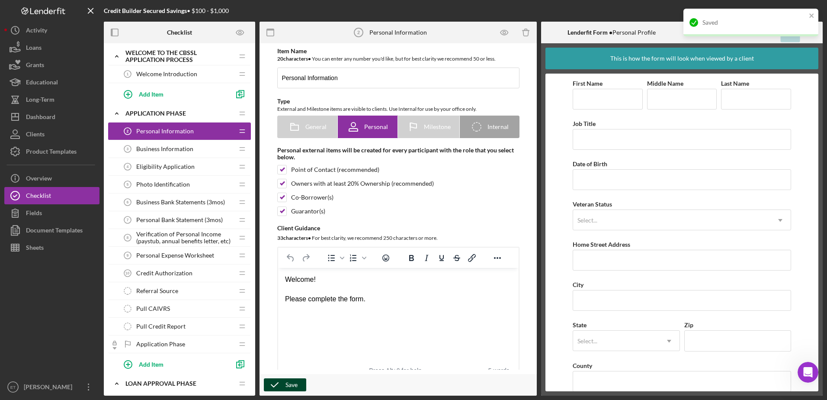
click at [167, 149] on span "Business Information" at bounding box center [164, 148] width 57 height 7
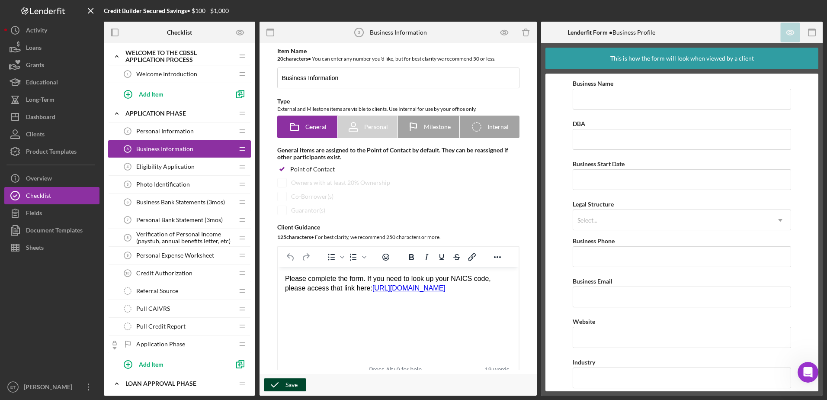
click at [289, 386] on div "Save" at bounding box center [291, 384] width 12 height 13
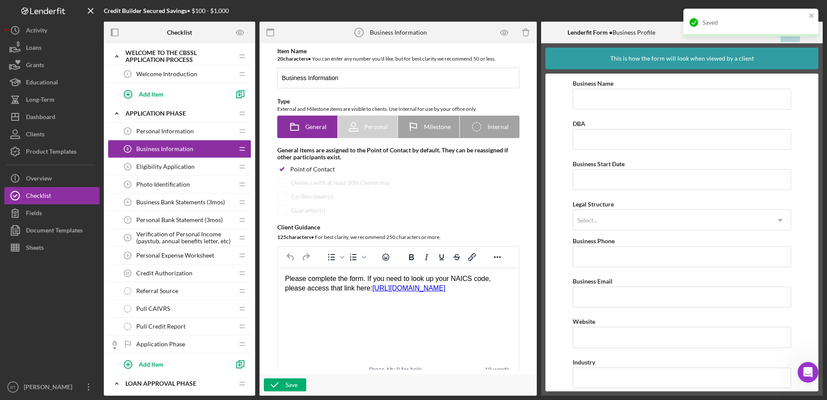
click at [158, 164] on span "Eligibility Application" at bounding box center [165, 166] width 58 height 7
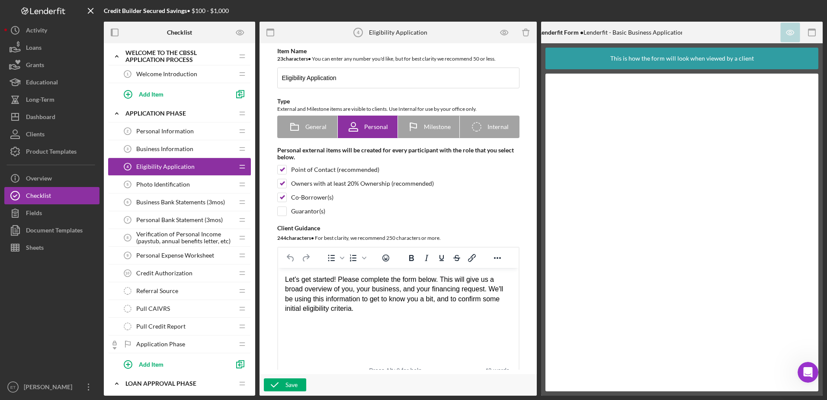
click at [301, 289] on div "Let's get started! Please complete the form below. This will give us a broad ov…" at bounding box center [398, 294] width 227 height 39
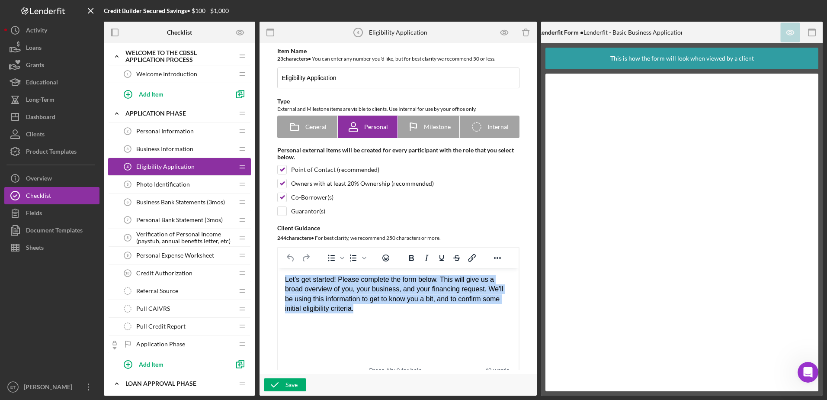
click at [301, 289] on div "Let's get started! Please complete the form below. This will give us a broad ov…" at bounding box center [398, 294] width 227 height 39
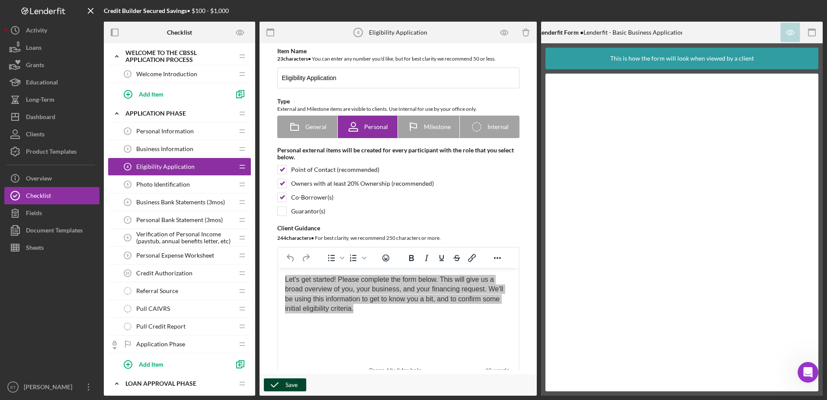
click at [289, 386] on div "Save" at bounding box center [291, 384] width 12 height 13
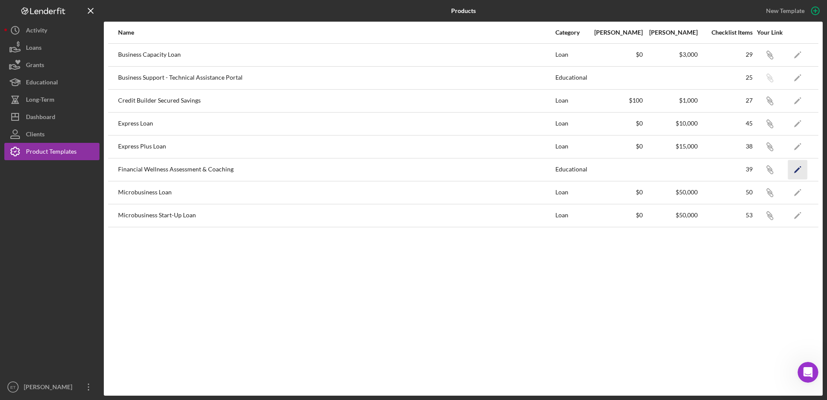
click at [410, 168] on icon "Icon/Edit" at bounding box center [797, 169] width 19 height 19
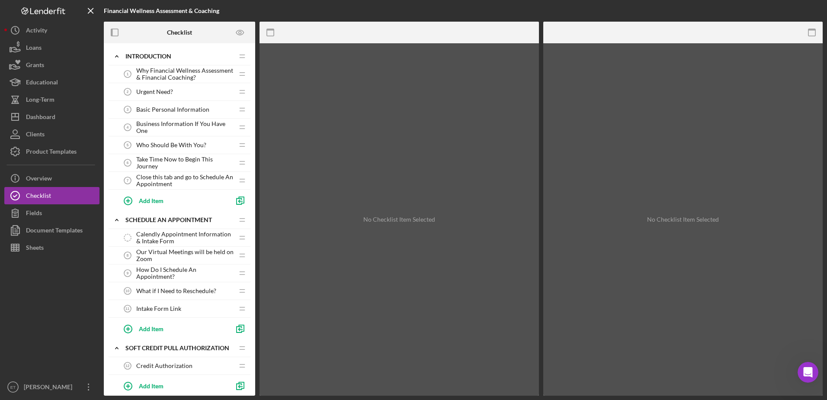
click at [174, 122] on span "Business Information If You Have One" at bounding box center [184, 127] width 97 height 14
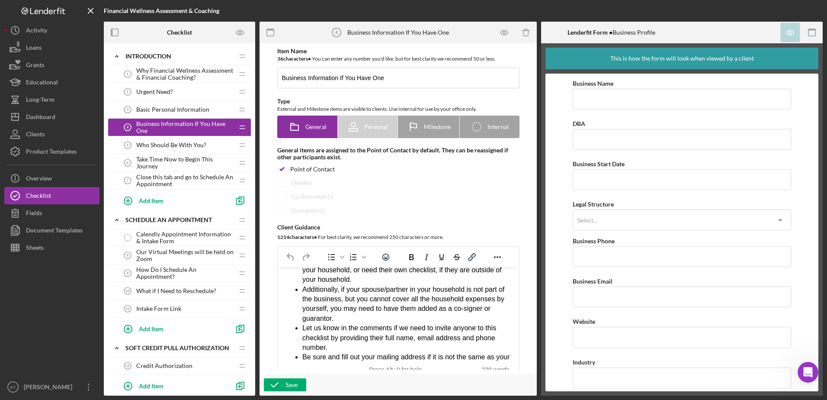
scroll to position [113, 0]
click at [346, 307] on li "Additionally, if your spouse/partner in your household is not part of the busin…" at bounding box center [406, 303] width 209 height 39
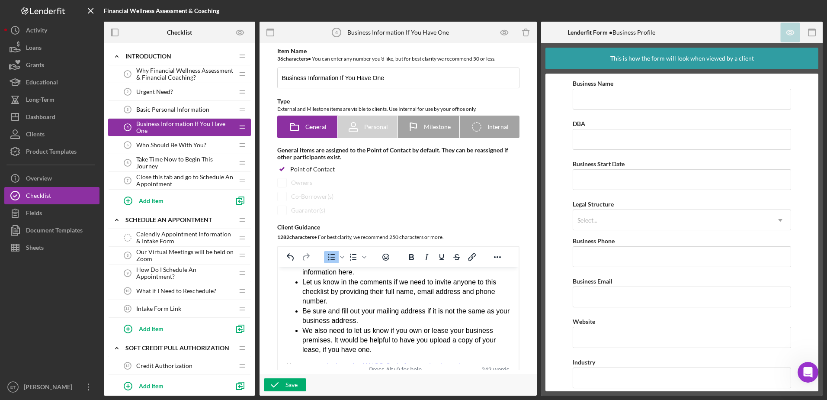
scroll to position [173, 0]
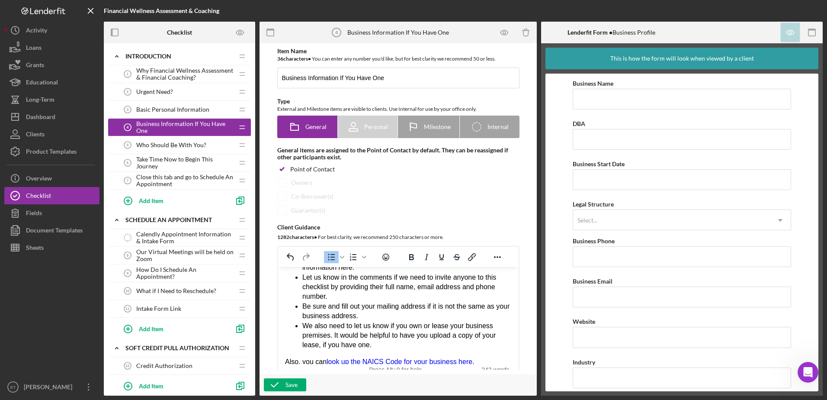
click at [345, 321] on li "We also need to let us know if you own or lease your business premises. It woul…" at bounding box center [406, 335] width 209 height 29
click at [375, 336] on li "We also need you to let us know if you own or lease your business premises. It …" at bounding box center [406, 335] width 209 height 29
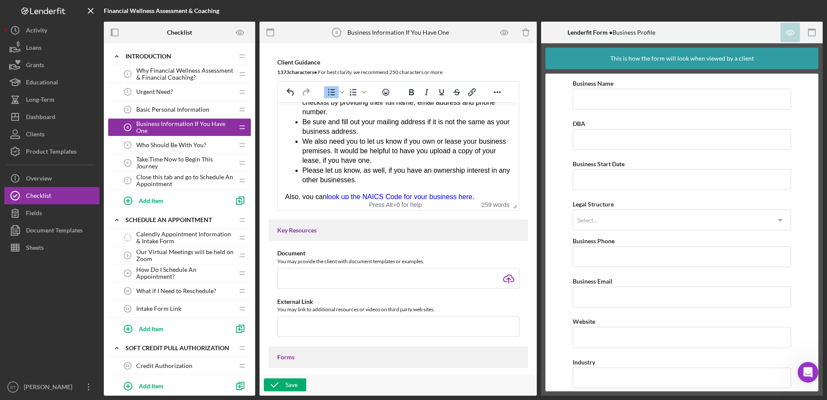
scroll to position [175, 0]
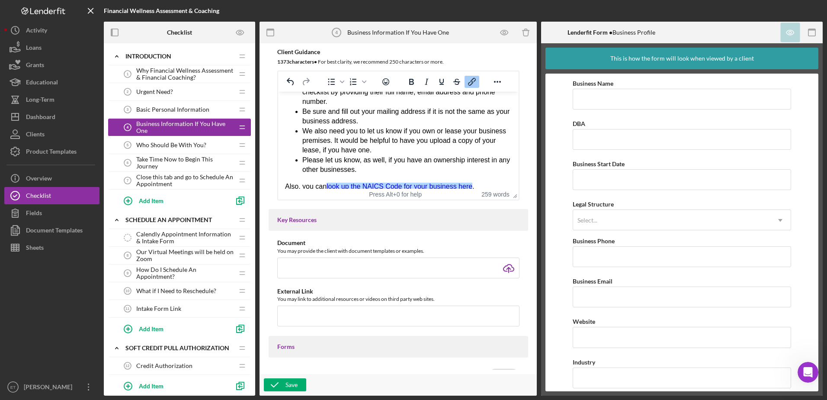
click at [376, 183] on link "look up the NAICS Code for your business here" at bounding box center [399, 186] width 146 height 7
click at [339, 311] on input "text" at bounding box center [398, 315] width 242 height 21
paste input "www.naics.com/search/"
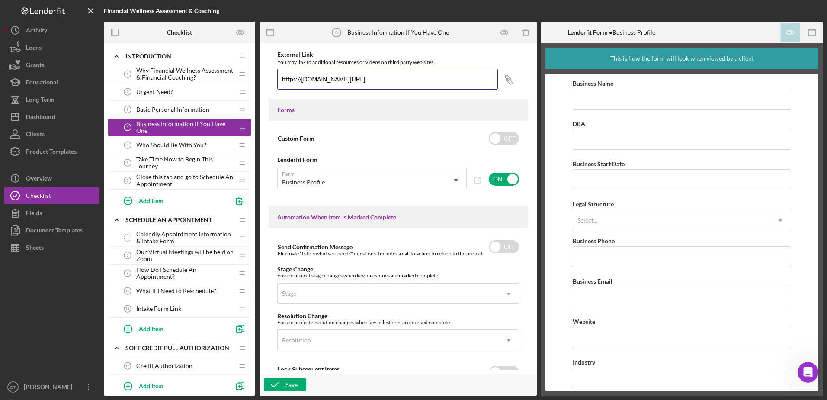
scroll to position [412, 0]
type input "www.naics.com/search/"
click at [410, 247] on input "checkbox" at bounding box center [504, 246] width 30 height 13
checkbox input "true"
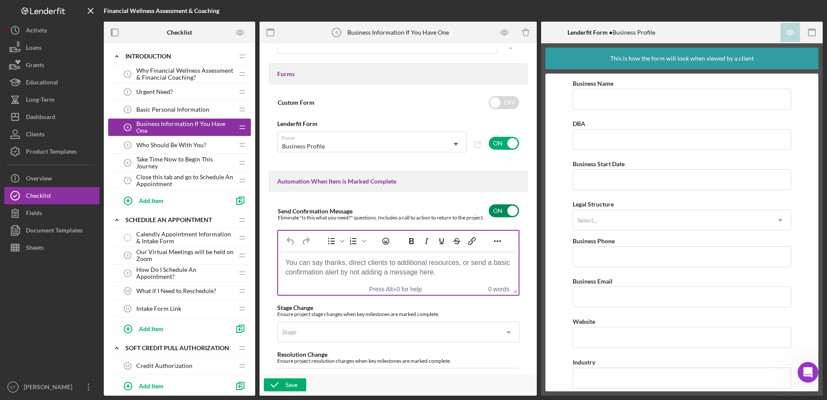
scroll to position [449, 0]
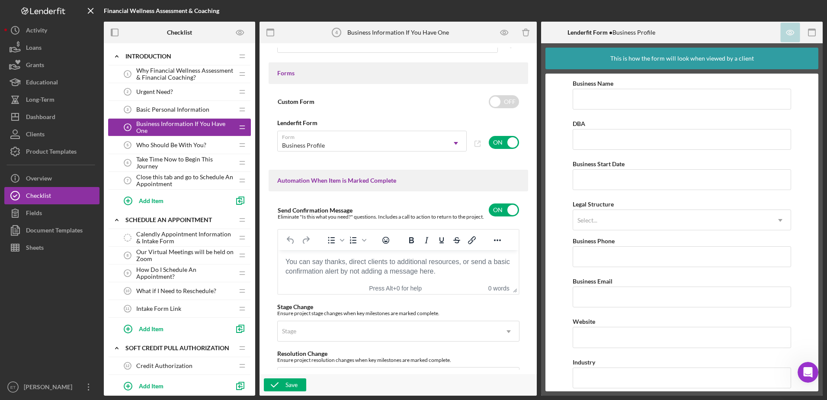
click at [347, 266] on body "Rich Text Area. Press ALT-0 for help." at bounding box center [398, 262] width 227 height 10
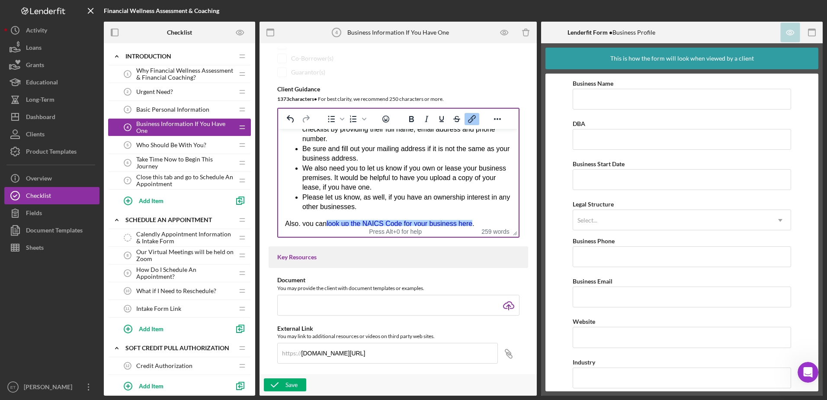
scroll to position [138, 0]
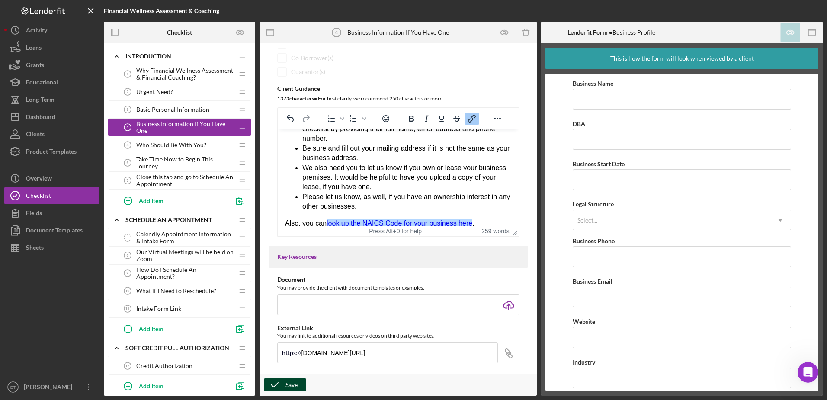
click at [295, 385] on div "Save" at bounding box center [291, 384] width 12 height 13
click at [162, 146] on span "Who Should Be With You?" at bounding box center [171, 144] width 70 height 7
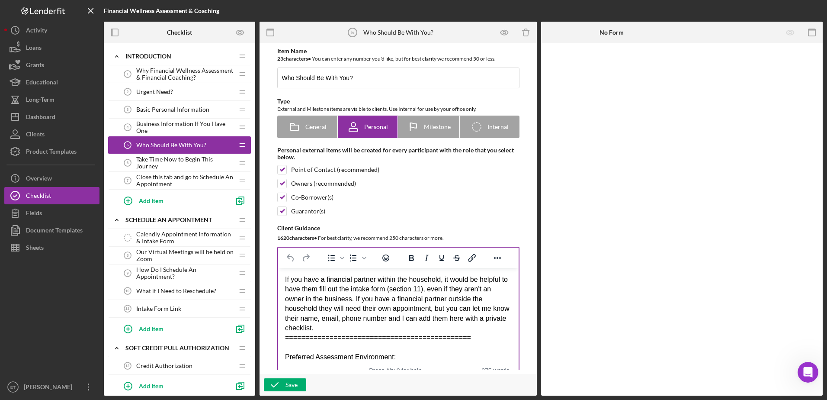
click at [394, 308] on div "If you have a financial partner within the household, it would be helpful to ha…" at bounding box center [398, 304] width 227 height 58
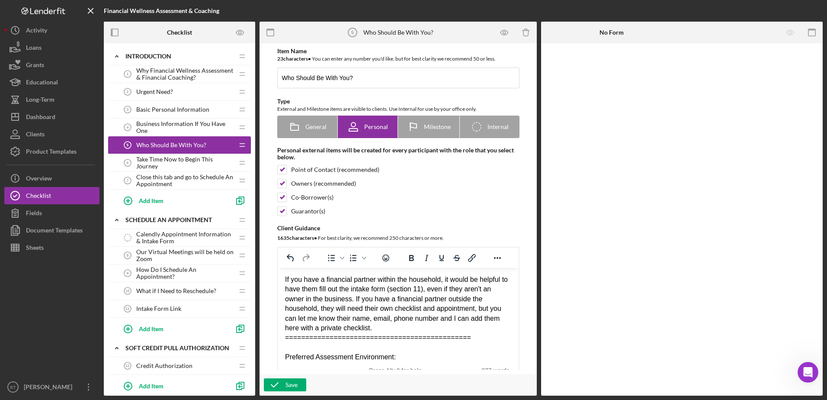
click at [410, 317] on div "If you have a financial partner within the household, it would be helpful to ha…" at bounding box center [398, 304] width 227 height 58
click at [311, 328] on div "If you have a financial partner within the household, it would be helpful to ha…" at bounding box center [398, 304] width 227 height 58
click at [363, 327] on div "If you have a financial partner within the household, it would be helpful to ha…" at bounding box center [398, 304] width 227 height 58
click at [410, 308] on div "If you have a financial partner within the household, it would be helpful to ha…" at bounding box center [398, 304] width 227 height 58
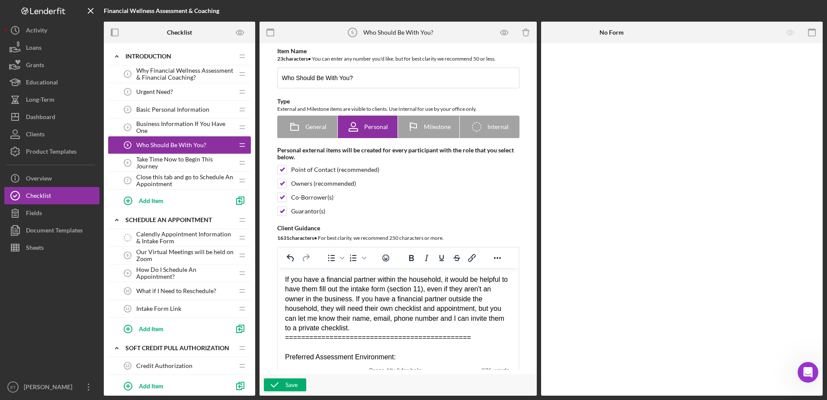
click at [410, 308] on div "If you have a financial partner within the household, it would be helpful to ha…" at bounding box center [398, 304] width 227 height 58
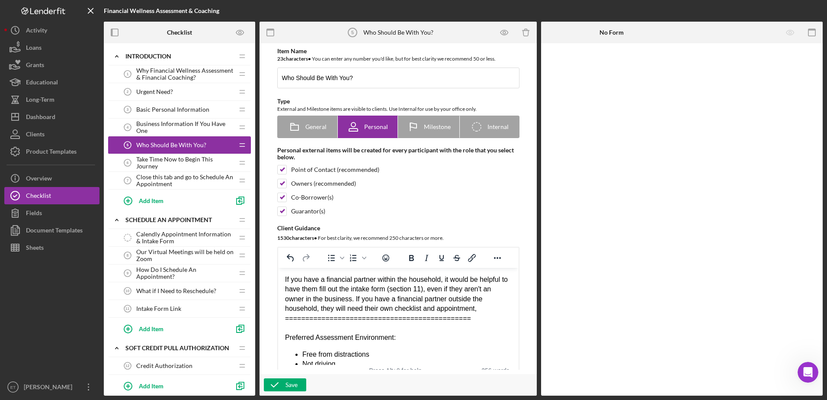
click at [354, 297] on div "If you have a financial partner within the household, it would be helpful to ha…" at bounding box center [398, 294] width 227 height 39
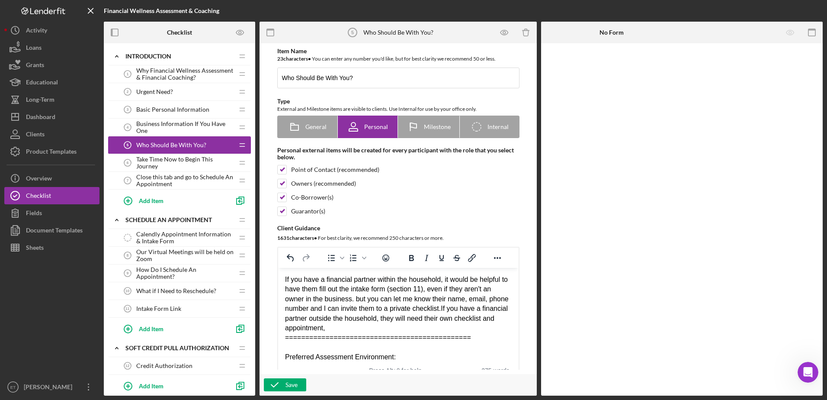
click at [393, 297] on div "If you have a financial partner within the household, it would be helpful to ha…" at bounding box center [398, 304] width 227 height 58
click at [327, 327] on div "If you have a financial partner within the household, it would be helpful to ha…" at bounding box center [398, 304] width 227 height 58
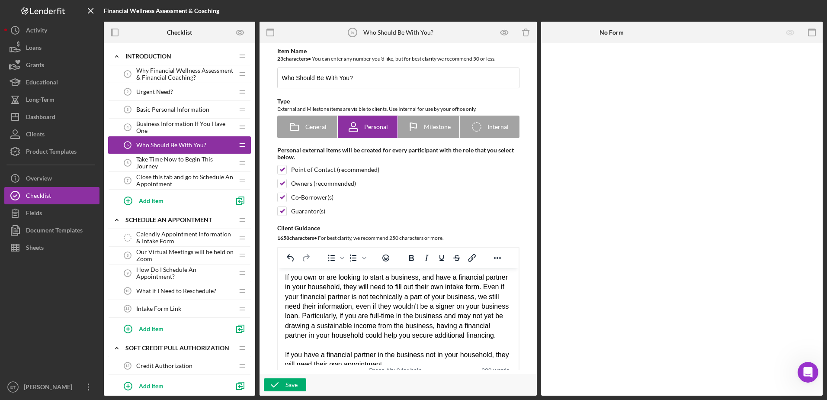
scroll to position [210, 0]
click at [408, 286] on div "If you own or are looking to start a business, and have a financial partner in …" at bounding box center [398, 306] width 227 height 68
click at [410, 285] on div "If you own or are looking to start a business, and have a financial partner in …" at bounding box center [398, 306] width 227 height 68
click at [410, 305] on div "If you own or are looking to start a business, and have a financial partner in …" at bounding box center [398, 306] width 227 height 68
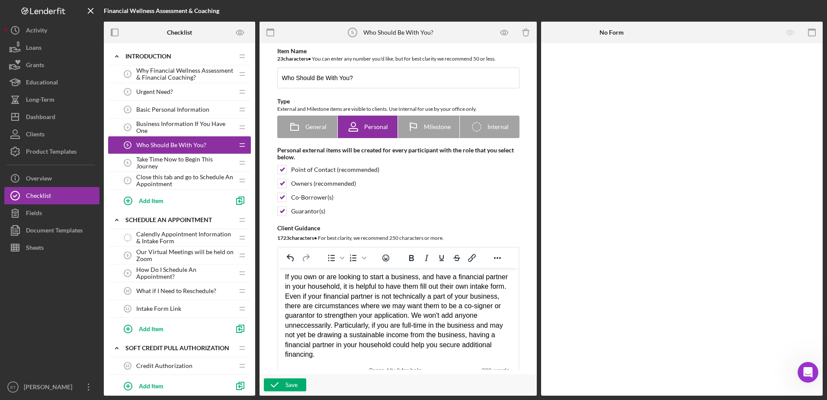
click at [305, 324] on div "If you own or are looking to start a business, and have a financial partner in …" at bounding box center [398, 315] width 227 height 87
click at [401, 333] on div "If you own or are looking to start a business, and have a financial partner in …" at bounding box center [398, 310] width 227 height 77
click at [350, 326] on div "If you own or are looking to start a business, and have a financial partner in …" at bounding box center [398, 310] width 227 height 77
click at [394, 305] on div "If you own or are looking to start a business, and have a financial partner in …" at bounding box center [398, 315] width 227 height 87
click at [365, 286] on div "If you own or are looking to start a business, and have a financial partner in …" at bounding box center [398, 315] width 227 height 87
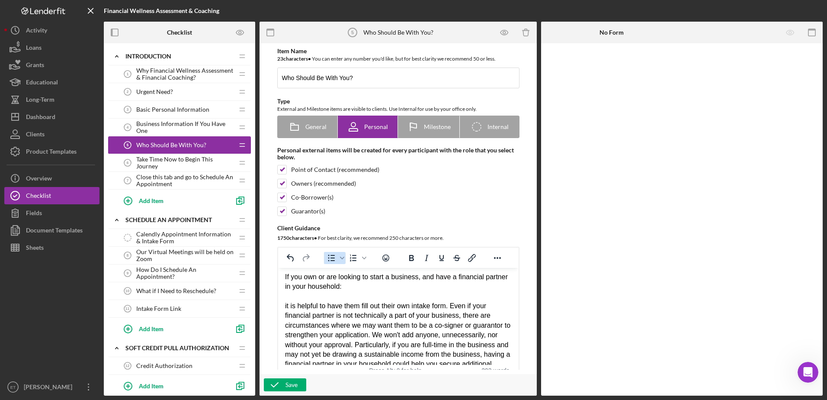
click at [333, 257] on icon "Bullet list" at bounding box center [331, 258] width 7 height 6
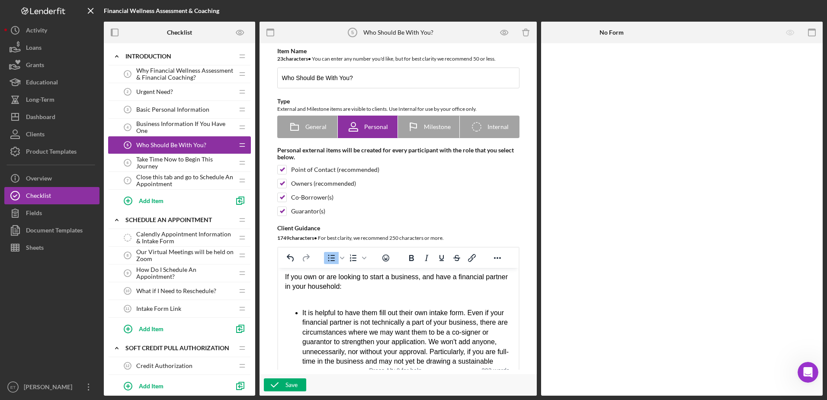
click at [376, 311] on li "It is helpful to have them fill out their own intake form. Even if your financi…" at bounding box center [406, 346] width 209 height 77
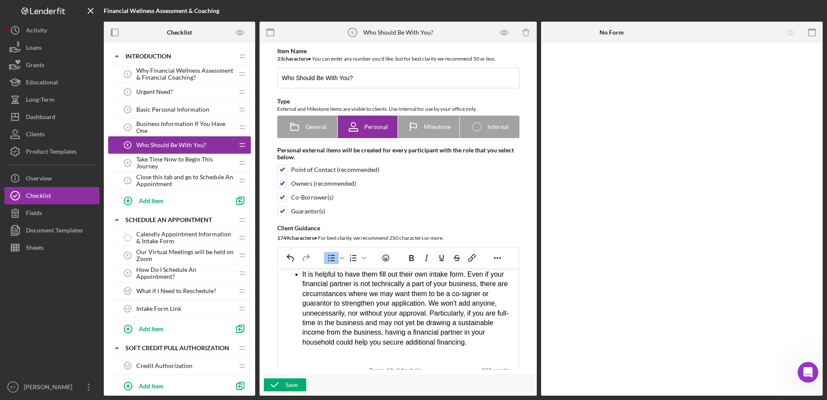
scroll to position [247, 0]
click at [410, 275] on li "It is helpful to have them fill out their own intake form. Even if your financi…" at bounding box center [406, 309] width 209 height 77
click at [410, 303] on li "Even if your financial partner is not technically a part of your business, ther…" at bounding box center [406, 315] width 209 height 68
click at [302, 323] on li "We won't add anyone, unnecessarily, nor without your approval. Particularly, if…" at bounding box center [406, 334] width 209 height 48
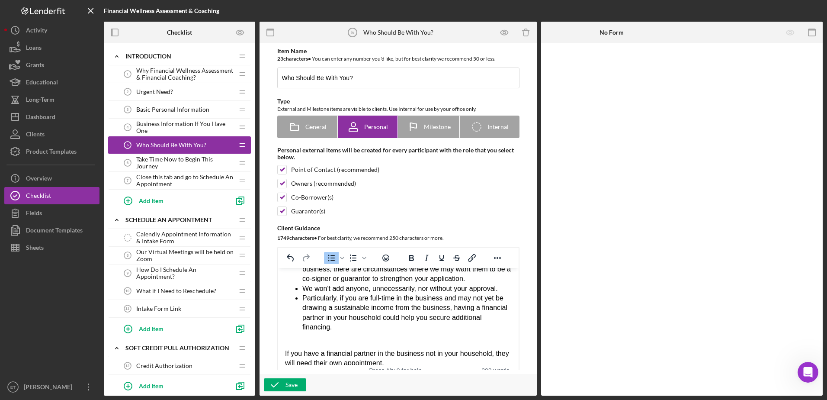
scroll to position [284, 0]
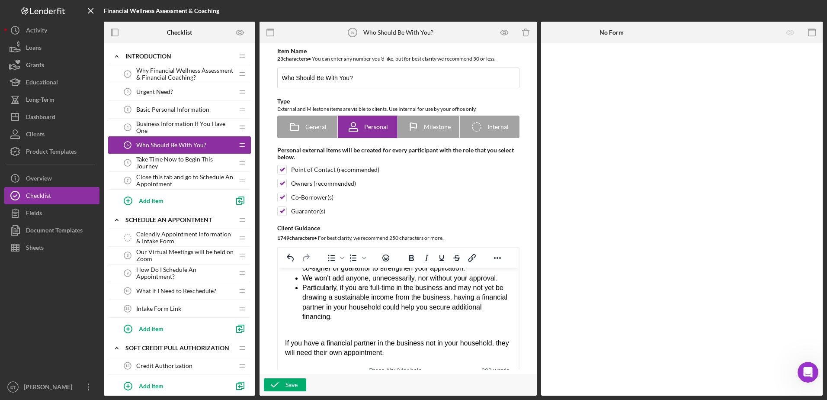
click at [285, 330] on div "Rich Text Area. Press ALT-0 for help." at bounding box center [398, 334] width 227 height 10
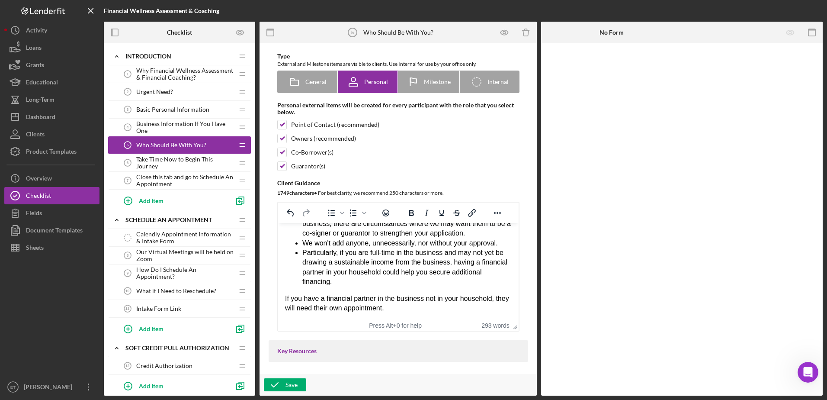
scroll to position [46, 0]
click at [398, 307] on div "If you have a financial partner in the business not in your household, they wil…" at bounding box center [398, 302] width 227 height 19
click at [410, 285] on li "Particularly, if you are full-time in the business and may not yet be drawing a…" at bounding box center [406, 266] width 209 height 39
click at [410, 266] on li "Particularly, if you are full-time in the business and may not yet be drawing a…" at bounding box center [406, 266] width 209 height 39
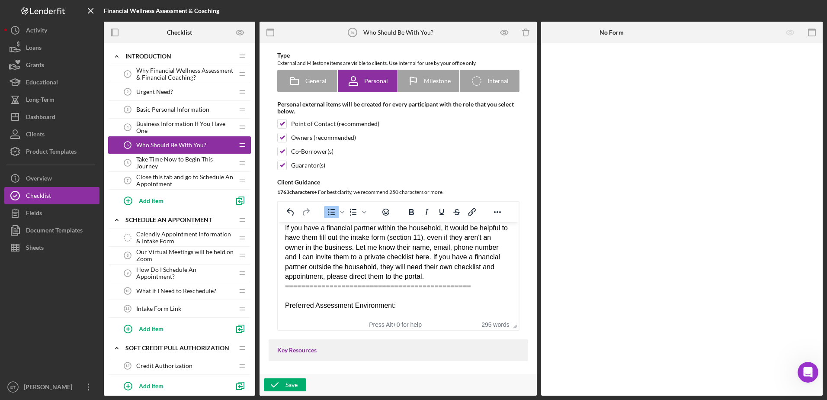
scroll to position [0, 0]
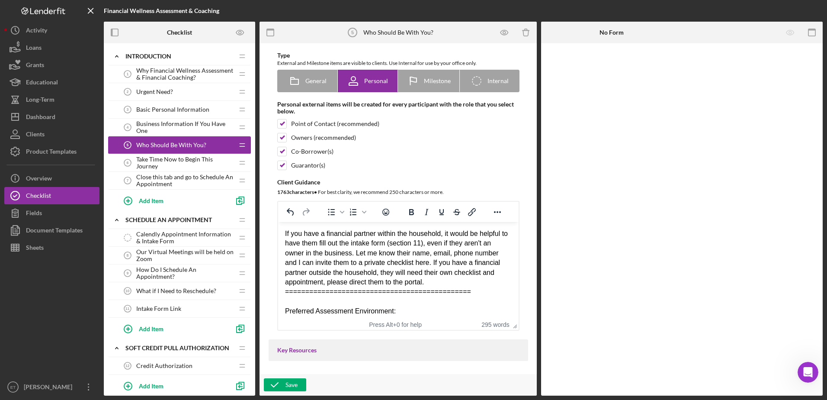
click at [354, 253] on div "If you have a financial partner within the household, it would be helpful to ha…" at bounding box center [398, 258] width 227 height 58
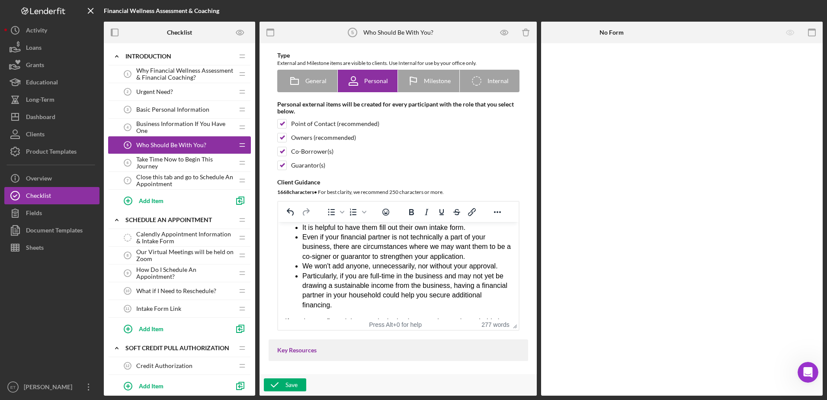
scroll to position [251, 0]
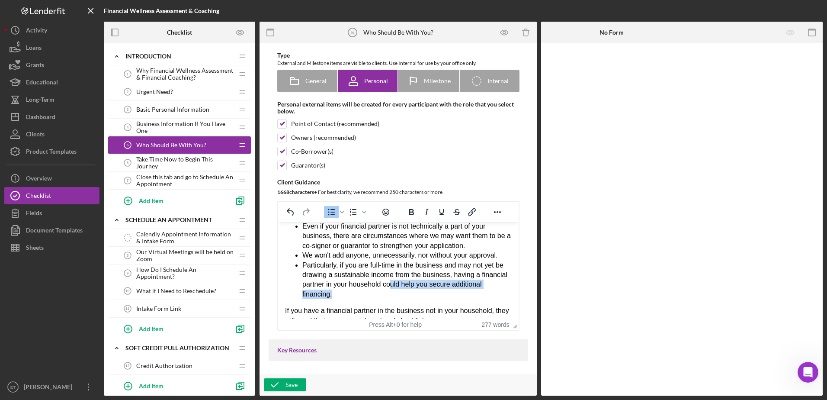
drag, startPoint x: 416, startPoint y: 286, endPoint x: 367, endPoint y: 294, distance: 49.5
click at [367, 294] on li "Particularly, if you are full-time in the business and may not yet be drawing a…" at bounding box center [406, 279] width 209 height 39
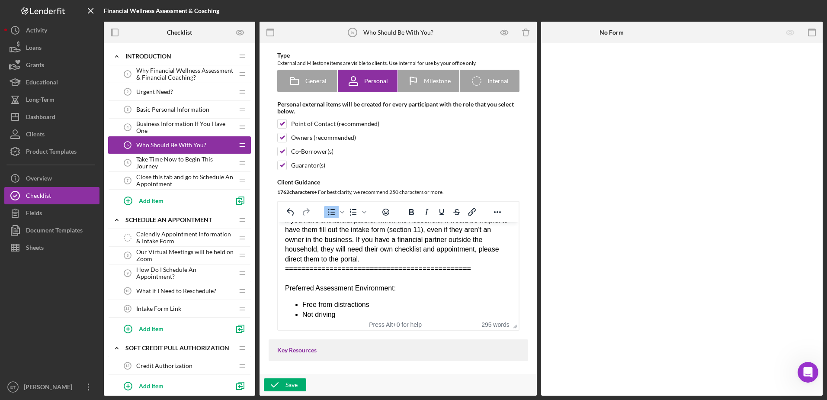
scroll to position [0, 0]
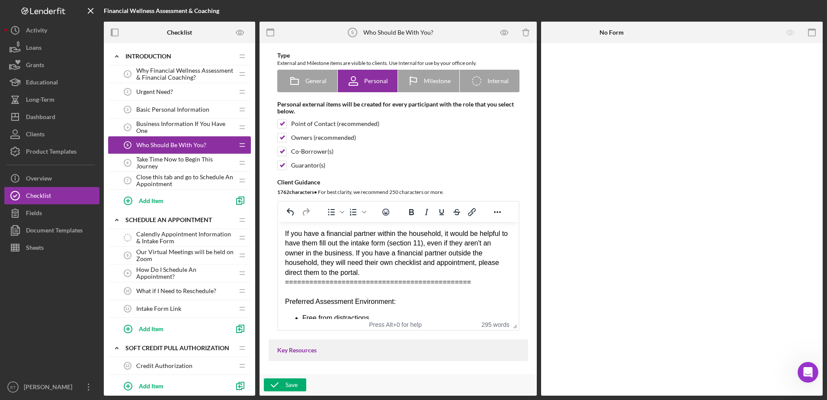
click at [354, 253] on div "If you have a financial partner within the household, it would be helpful to ha…" at bounding box center [398, 253] width 227 height 48
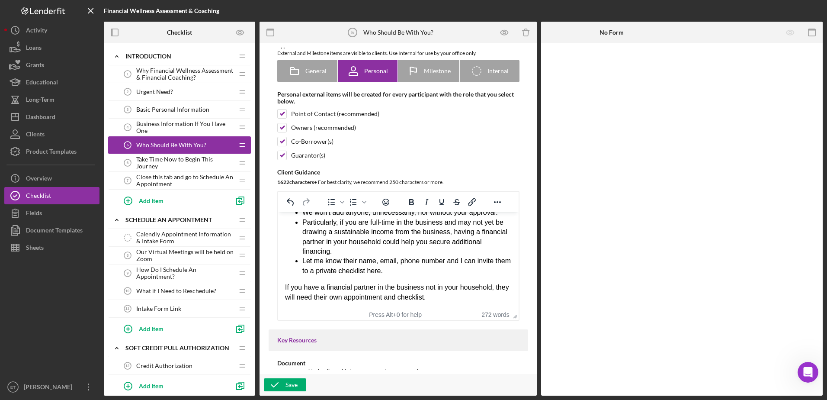
scroll to position [57, 0]
click at [406, 268] on li "Let me know their name, email, phone number and I can invite them to a private …" at bounding box center [406, 264] width 209 height 19
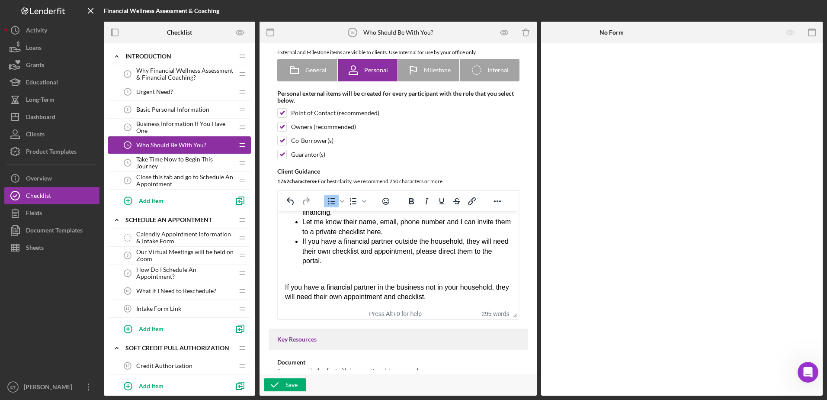
scroll to position [303, 0]
click at [283, 277] on html "If you have a financial partner within the household, it would be helpful to ha…" at bounding box center [398, 108] width 241 height 400
drag, startPoint x: 284, startPoint y: 274, endPoint x: 286, endPoint y: 282, distance: 8.2
click at [286, 282] on html "If you have a financial partner within the household, it would be helpful to ha…" at bounding box center [398, 108] width 241 height 400
click at [286, 282] on div "If you have a financial partner in the business not in your household, they wil…" at bounding box center [398, 291] width 227 height 19
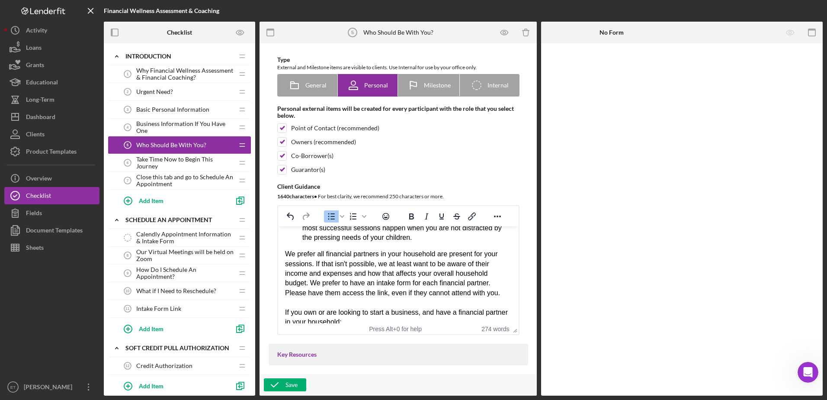
scroll to position [105, 0]
click at [410, 283] on div "We prefer all financial partners in your household are present for your session…" at bounding box center [398, 273] width 227 height 48
click at [306, 291] on div "We prefer all financial partners in your household are present for your session…" at bounding box center [398, 278] width 227 height 58
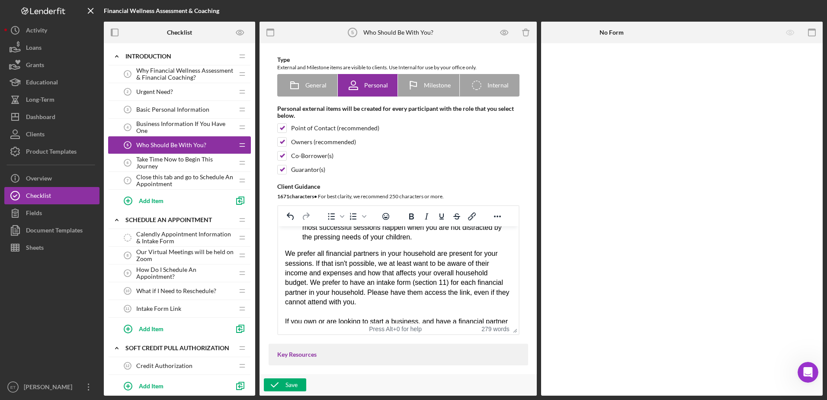
click at [369, 290] on div "We prefer all financial partners in your household are present for your session…" at bounding box center [398, 278] width 227 height 58
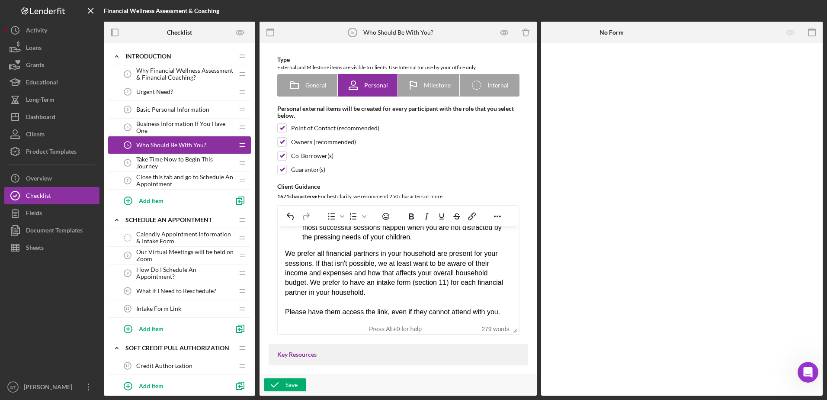
click at [375, 296] on div "We prefer all financial partners in your household are present for your session…" at bounding box center [398, 273] width 227 height 48
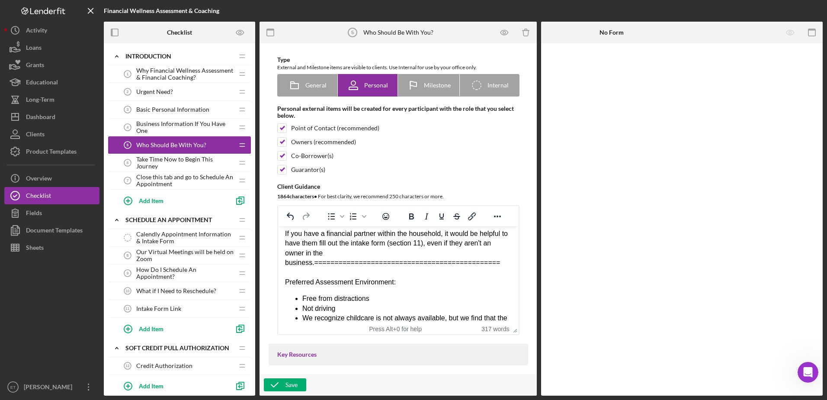
scroll to position [0, 0]
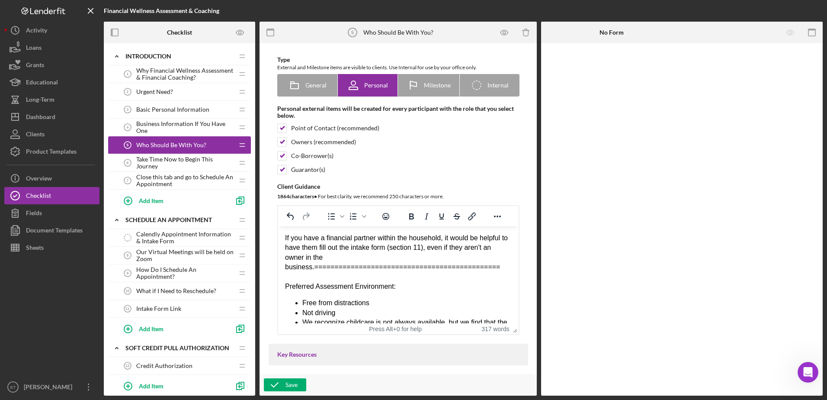
click at [355, 257] on div "If you have a financial partner within the household, it would be helpful to ha…" at bounding box center [398, 252] width 227 height 39
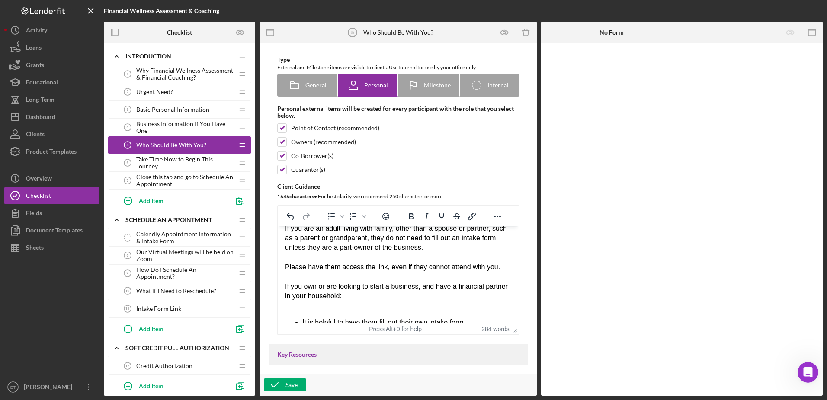
scroll to position [139, 0]
click at [410, 286] on div "If you own or are looking to start a business, and have a financial partner in …" at bounding box center [398, 291] width 227 height 19
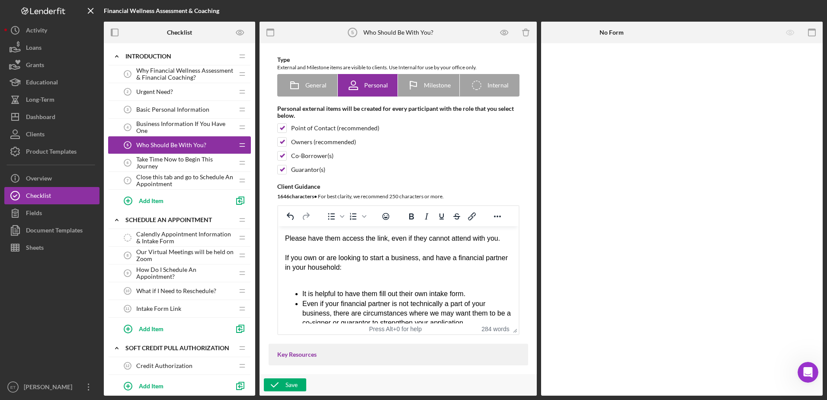
scroll to position [170, 0]
click at [292, 276] on div "Rich Text Area. Press ALT-0 for help." at bounding box center [398, 275] width 227 height 10
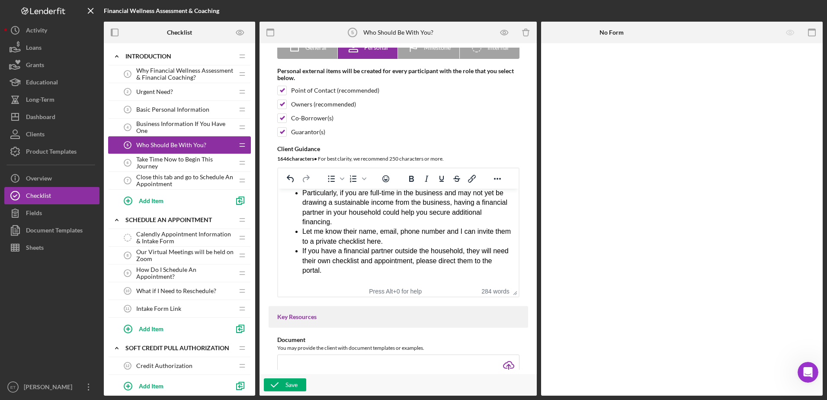
scroll to position [273, 0]
click at [346, 272] on div "If you have a financial partner outside the household, they will need their own…" at bounding box center [406, 258] width 209 height 29
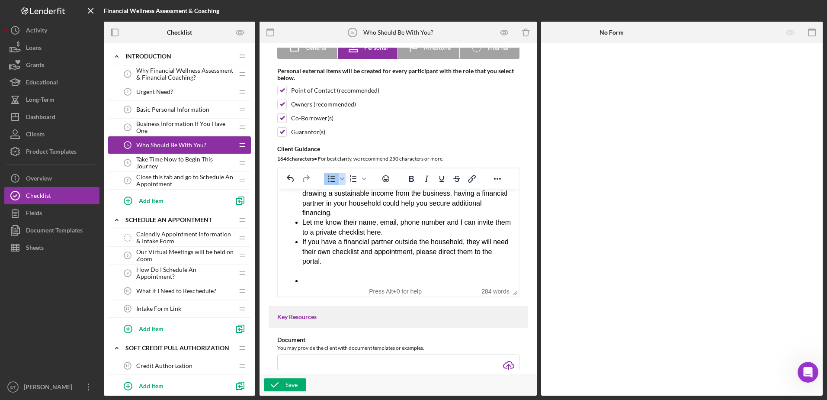
click at [328, 178] on icon "Bullet list" at bounding box center [331, 179] width 7 height 6
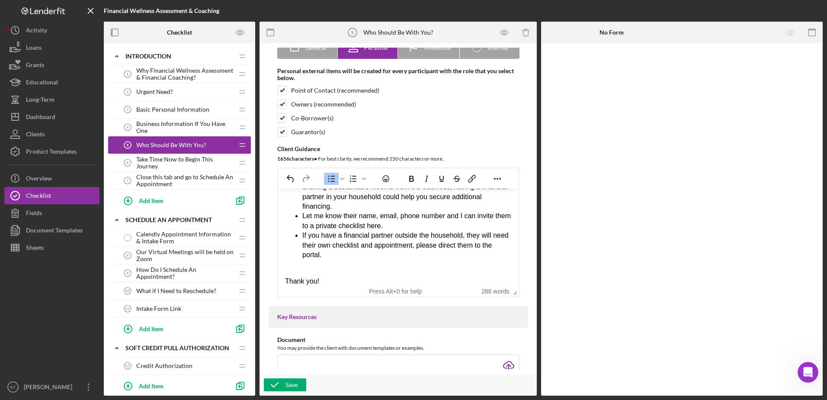
click at [297, 267] on ul "It is helpful to have them fill out their own intake form. Even if your financi…" at bounding box center [398, 196] width 227 height 145
click at [286, 269] on ul "It is helpful to have them fill out their own intake form. Even if your financi…" at bounding box center [398, 196] width 227 height 145
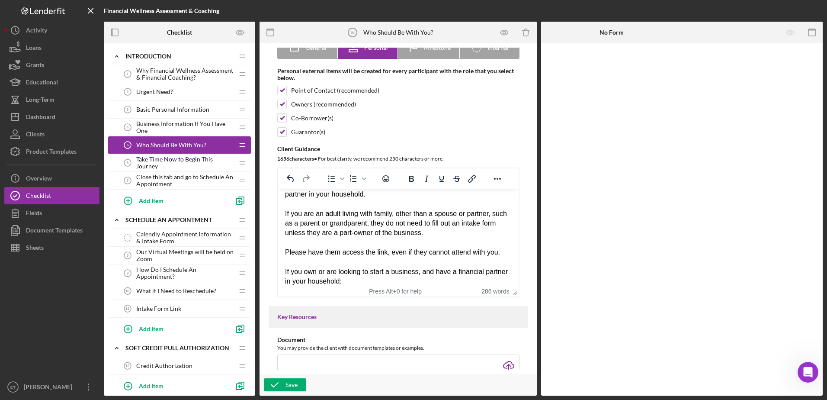
scroll to position [117, 0]
drag, startPoint x: 285, startPoint y: 252, endPoint x: 341, endPoint y: 258, distance: 56.6
click at [341, 258] on body "Preferred Assessment Environment: Free from distractions Not driving We recogni…" at bounding box center [398, 266] width 227 height 376
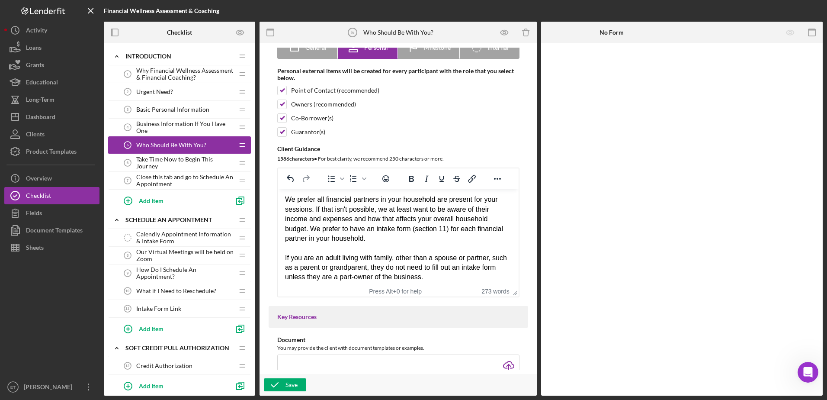
scroll to position [71, 0]
click at [410, 231] on div "We prefer all financial partners in your household are present for your session…" at bounding box center [398, 220] width 227 height 48
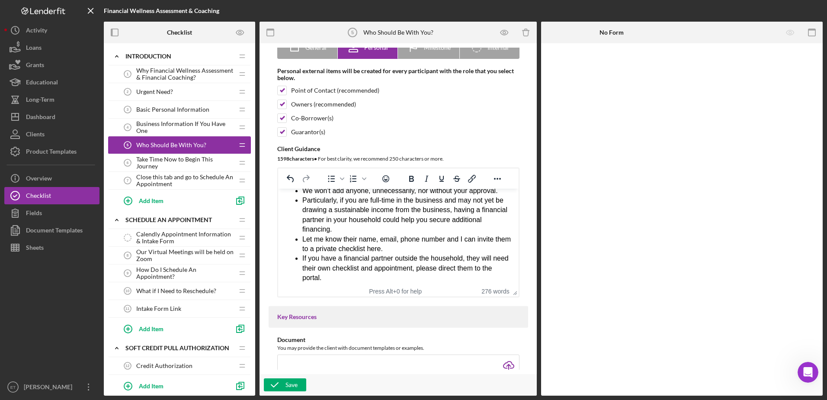
scroll to position [244, 0]
click at [410, 218] on li "Particularly, if you are full-time in the business and may not yet be drawing a…" at bounding box center [406, 214] width 209 height 39
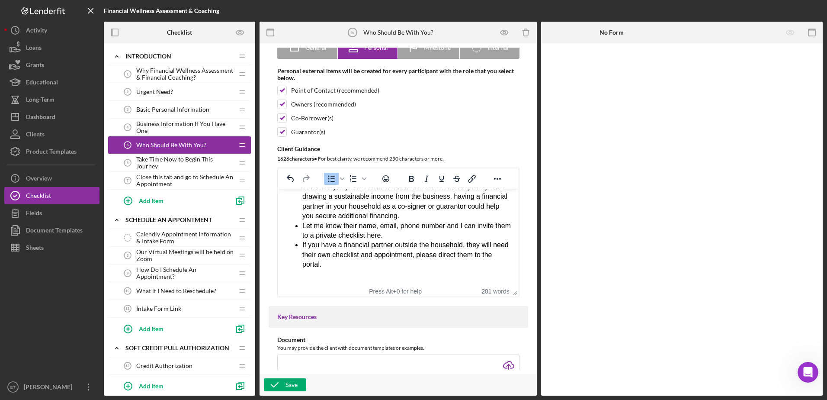
scroll to position [257, 0]
click at [371, 216] on li "Particularly, if you are full-time in the business and may not yet be drawing a…" at bounding box center [406, 201] width 209 height 39
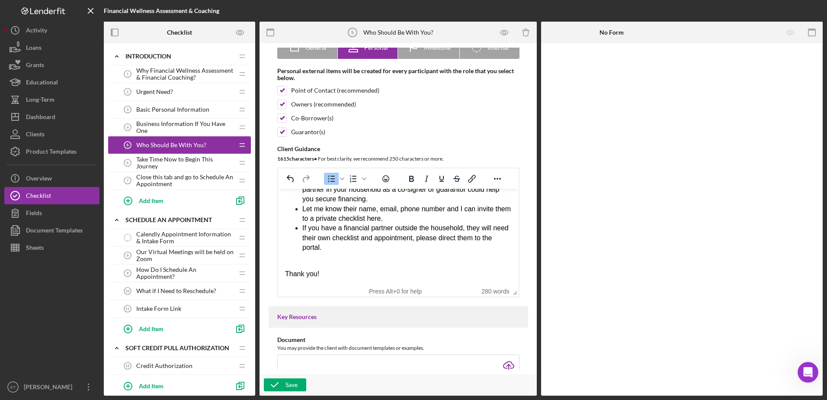
click at [287, 257] on ul "It is helpful to have them fill out their own intake form. Even if your financi…" at bounding box center [398, 189] width 227 height 145
click at [326, 179] on icon "Bullet list" at bounding box center [331, 178] width 10 height 10
click at [287, 261] on ul "It is helpful to have them fill out their own intake form. Even if your financi…" at bounding box center [398, 189] width 227 height 145
click at [285, 269] on div "Rich Text Area. Press ALT-0 for help." at bounding box center [398, 274] width 227 height 10
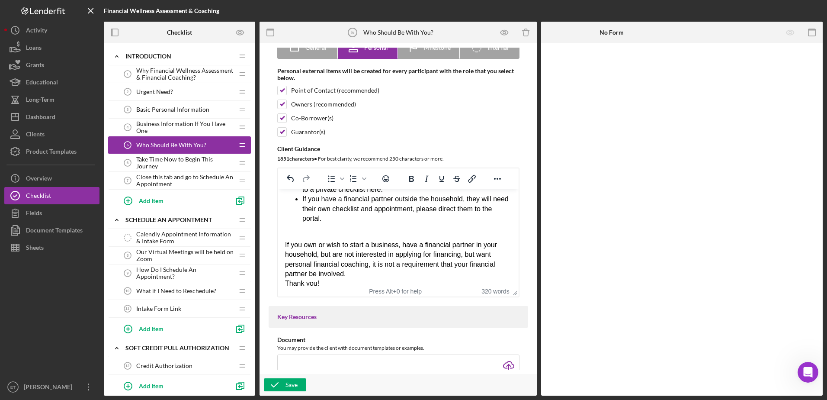
scroll to position [313, 0]
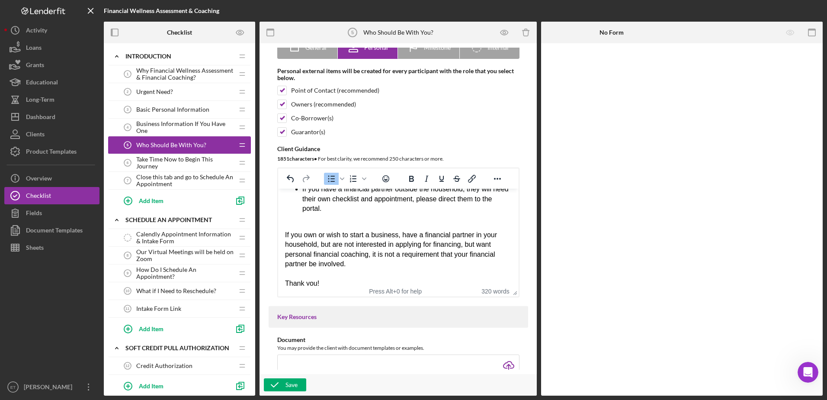
click at [287, 223] on ul "It is helpful to have them fill out their own intake form. Even if your financi…" at bounding box center [398, 150] width 227 height 145
click at [290, 224] on div "It is helpful to have them fill out their own intake form. Even if your financi…" at bounding box center [398, 183] width 227 height 210
click at [285, 231] on div "If you own or wish to start a business, have a financial partner in your househ…" at bounding box center [398, 249] width 227 height 39
click at [310, 254] on div "If you own or wish to start a business, have a financial partner in your househ…" at bounding box center [398, 249] width 227 height 39
click at [410, 244] on div "If you own or wish to start a business, have a financial partner in your househ…" at bounding box center [398, 249] width 227 height 39
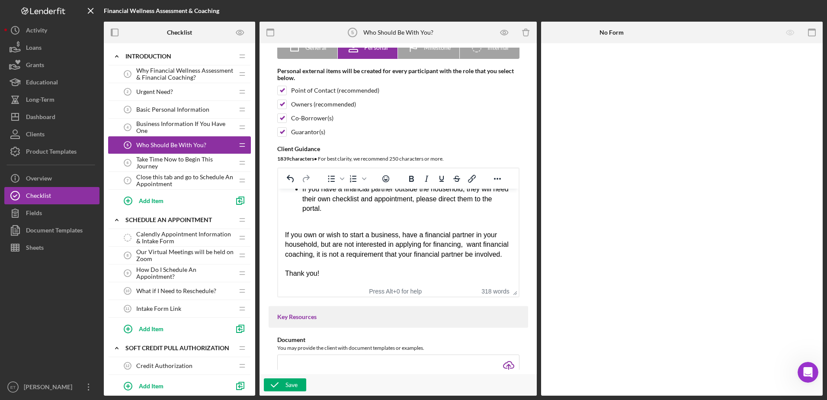
click at [321, 244] on div "If you own or wish to start a business, have a financial partner in your househ…" at bounding box center [398, 244] width 227 height 29
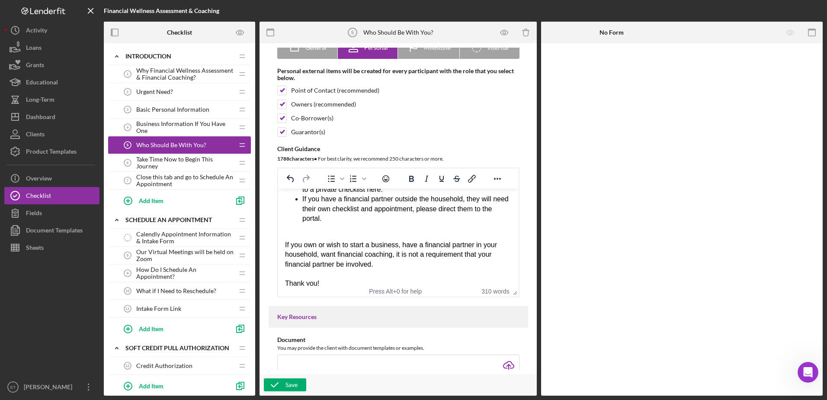
click at [391, 254] on div "If you own or wish to start a business, have a financial partner in your househ…" at bounding box center [398, 254] width 227 height 29
click at [410, 259] on div "If you own or wish to start a business, have a financial partner in your househ…" at bounding box center [398, 254] width 227 height 29
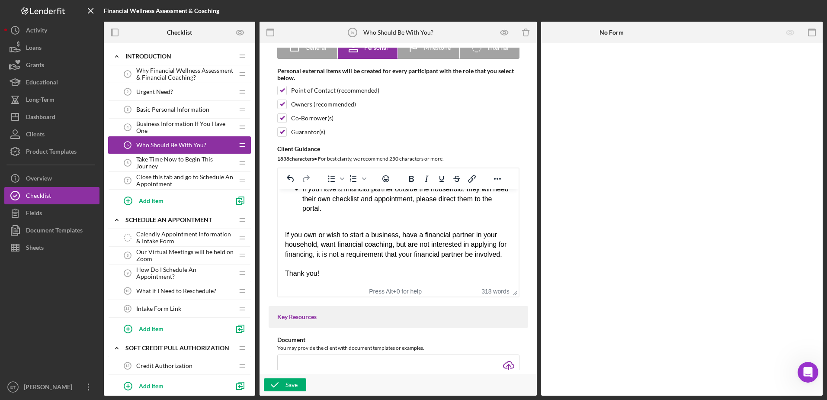
click at [362, 245] on div "If you own or wish to start a business, have a financial partner in your househ…" at bounding box center [398, 244] width 227 height 29
click at [340, 254] on div "If you own or wish to start a business, have a financial partner in your househ…" at bounding box center [398, 244] width 227 height 29
click at [322, 259] on div "If you own or wish to start a business, have a financial partner in your househ…" at bounding box center [398, 244] width 227 height 29
click at [344, 263] on div "Rich Text Area. Press ALT-0 for help." at bounding box center [398, 264] width 227 height 10
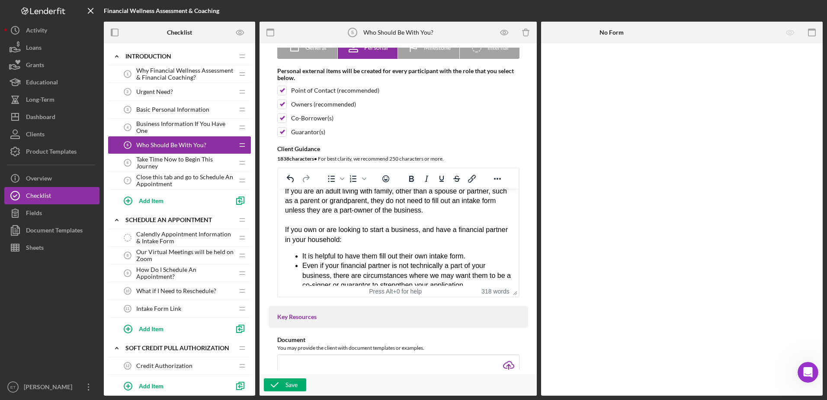
scroll to position [140, 0]
click at [407, 208] on div "If you are an adult living with family, other than a spouse or partner, such as…" at bounding box center [398, 200] width 227 height 29
click at [395, 228] on div "If you own or are looking to start a business, and have a financial partner in …" at bounding box center [398, 233] width 227 height 19
click at [378, 237] on div "If you own or are looking to start a business, and have a financial partner in …" at bounding box center [398, 233] width 227 height 19
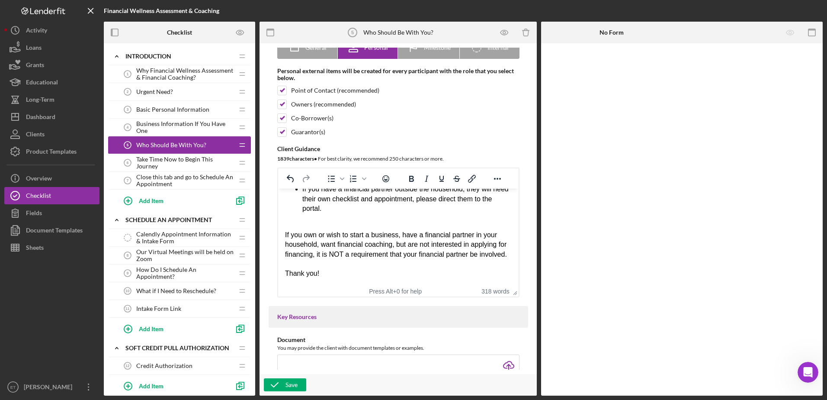
scroll to position [322, 0]
click at [294, 386] on div "Save" at bounding box center [291, 384] width 12 height 13
click at [172, 110] on span "Basic Personal Information" at bounding box center [172, 109] width 73 height 7
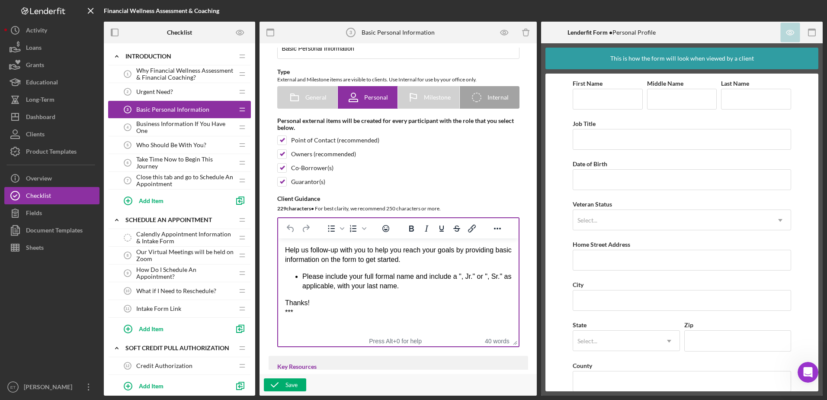
scroll to position [30, 0]
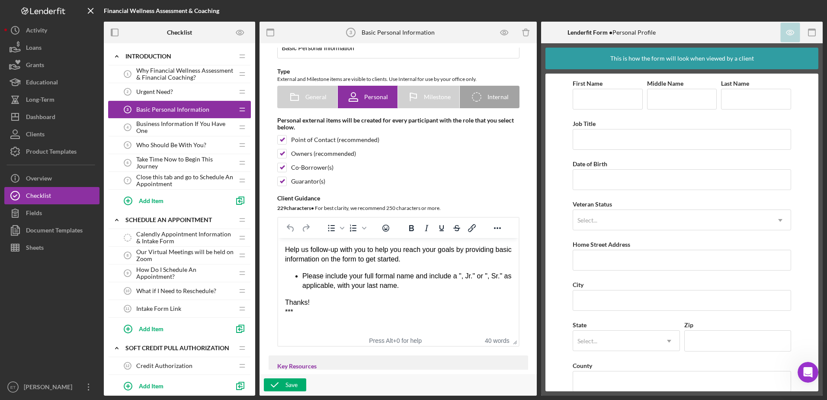
click at [159, 126] on span "Business Information If You Have One" at bounding box center [184, 127] width 97 height 14
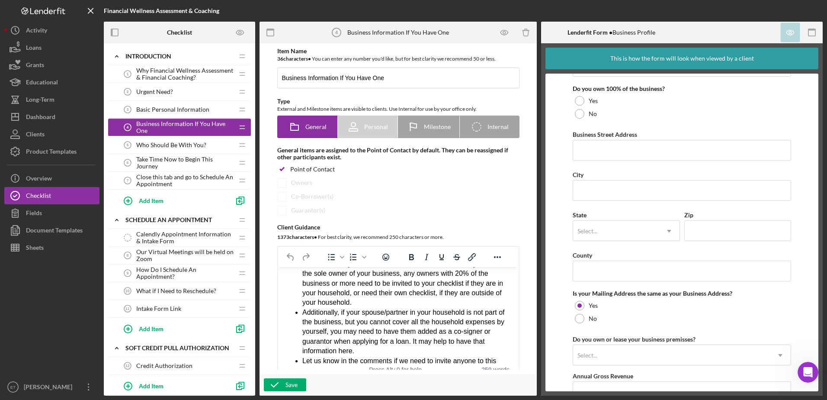
scroll to position [463, 0]
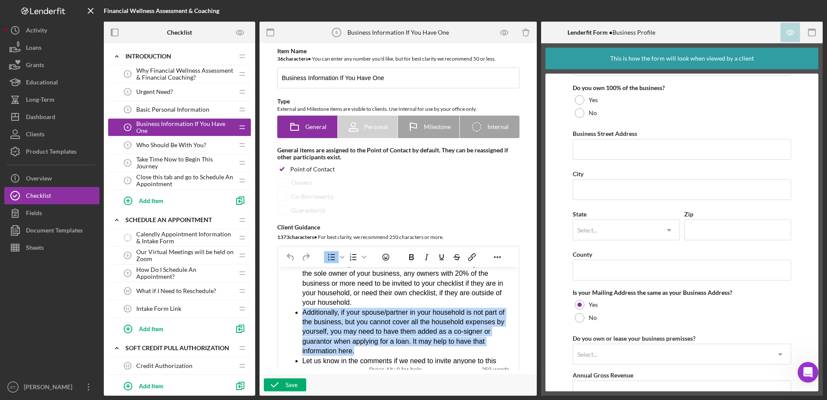
drag, startPoint x: 358, startPoint y: 338, endPoint x: 301, endPoint y: 305, distance: 66.1
click at [301, 305] on ul "Please pay particular attention to marking how many full or part-time employees…" at bounding box center [398, 341] width 227 height 223
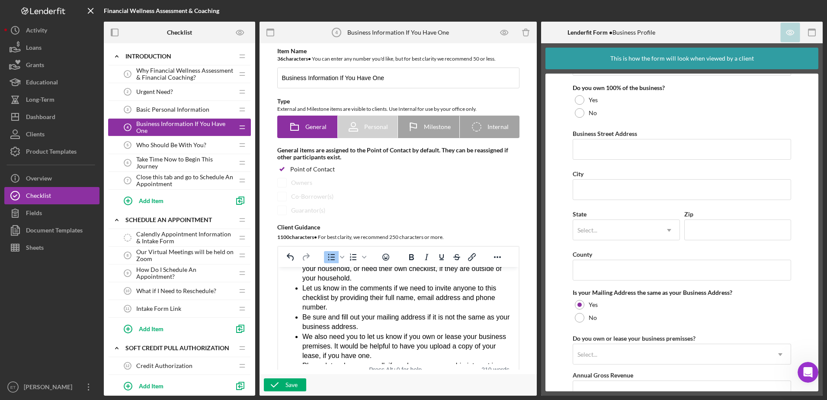
scroll to position [114, 0]
click at [292, 385] on div "Save" at bounding box center [291, 384] width 12 height 13
click at [158, 145] on span "Who Should Be With You?" at bounding box center [171, 144] width 70 height 7
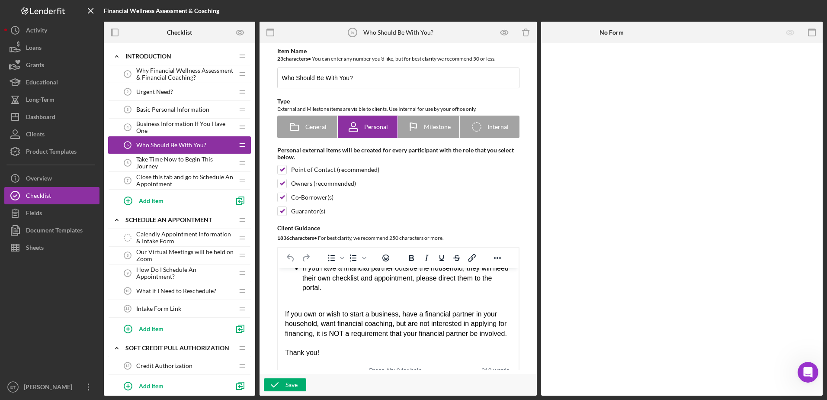
scroll to position [322, 0]
click at [289, 290] on ul "It is helpful to have them fill out their own intake form. Even if your financi…" at bounding box center [398, 229] width 227 height 145
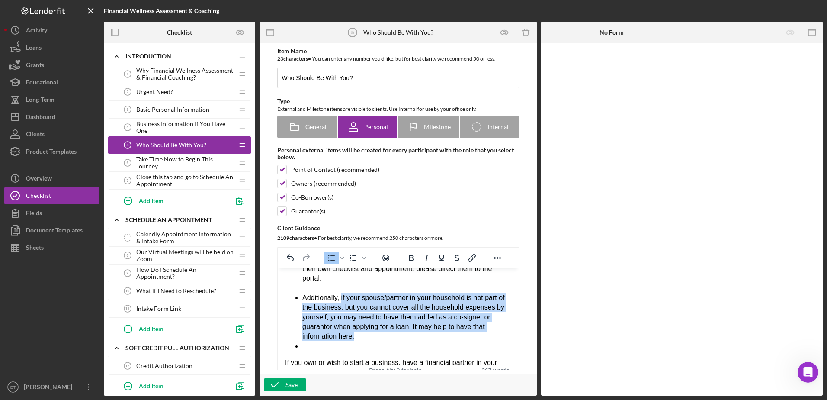
drag, startPoint x: 341, startPoint y: 298, endPoint x: 380, endPoint y: 337, distance: 55.1
click at [380, 337] on li "Additionally, if your spouse/partner in your household is not part of the busin…" at bounding box center [406, 317] width 209 height 48
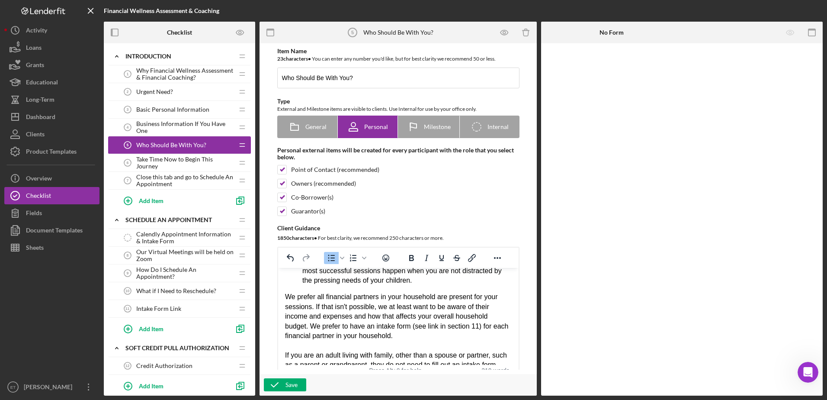
scroll to position [58, 0]
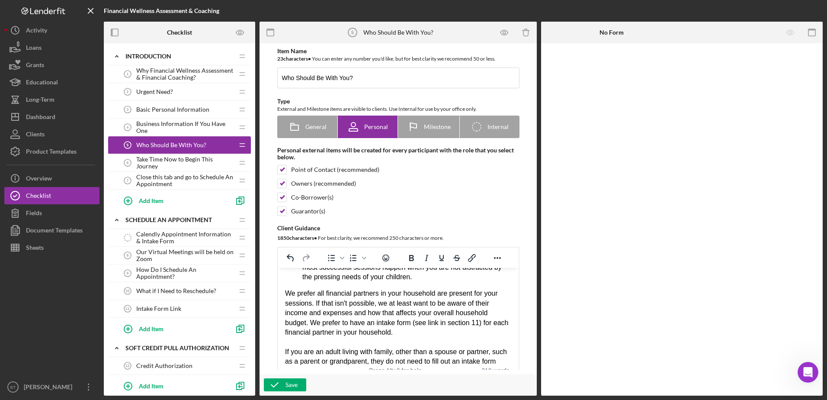
click at [410, 329] on div "We prefer all financial partners in your household are present for your session…" at bounding box center [398, 313] width 227 height 48
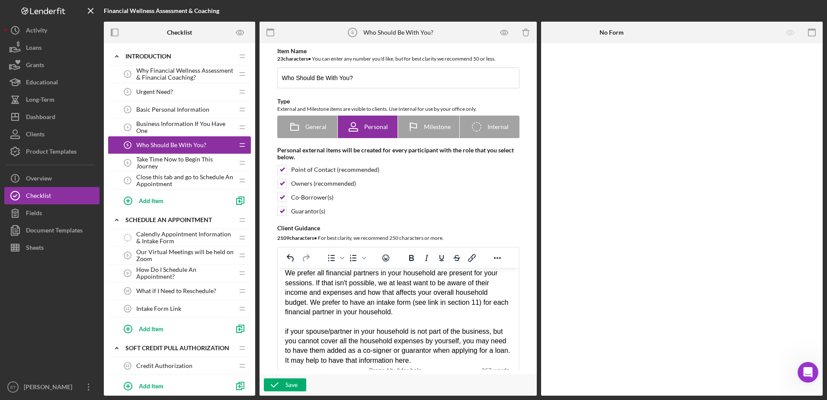
click at [286, 332] on div "if your spouse/partner in your household is not part of the business, but you c…" at bounding box center [398, 346] width 227 height 39
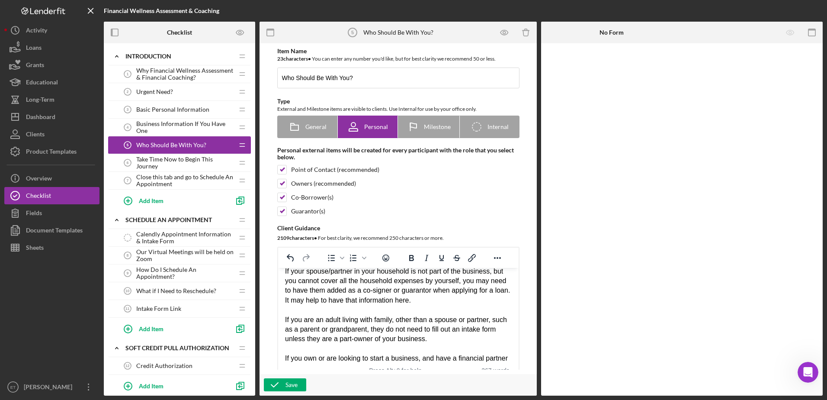
scroll to position [139, 0]
click at [297, 303] on div "If your spouse/partner in your household is not part of the business, but you c…" at bounding box center [398, 285] width 227 height 39
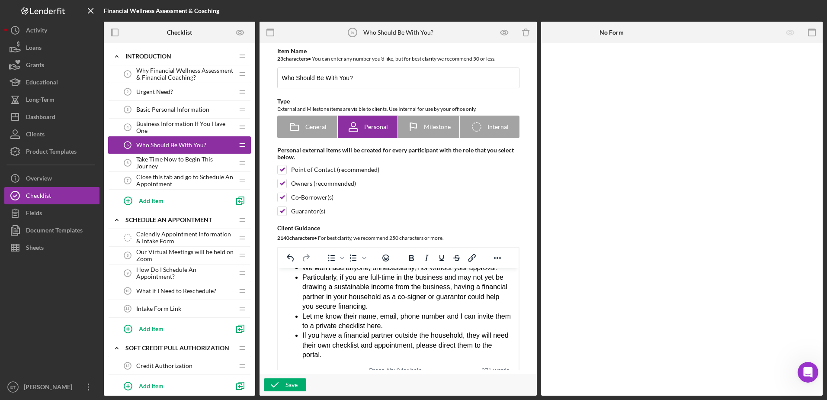
scroll to position [295, 0]
click at [356, 310] on li "Particularly, if you are full-time in the business and may not yet be drawing a…" at bounding box center [406, 290] width 209 height 39
click at [384, 308] on li "Particularly, if you are full-time in the business and may not yet be drawing a…" at bounding box center [406, 290] width 209 height 39
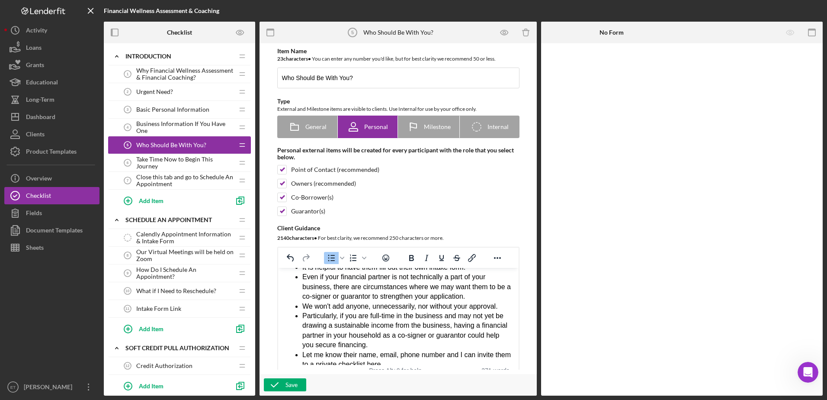
scroll to position [255, 0]
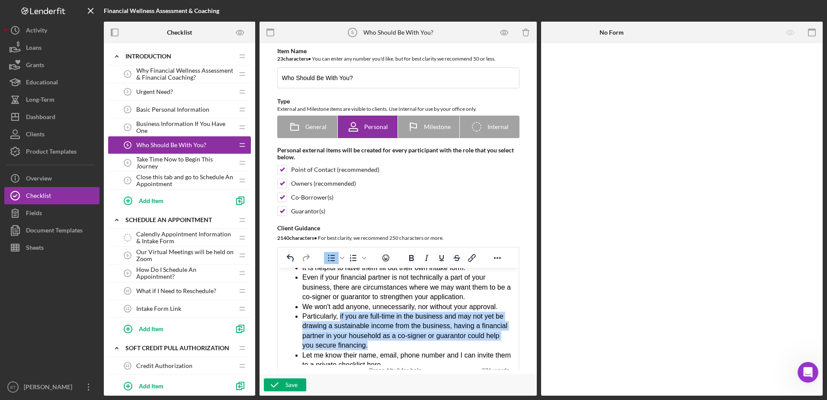
drag, startPoint x: 338, startPoint y: 326, endPoint x: 401, endPoint y: 352, distance: 68.3
click at [401, 350] on li "Particularly, if you are full-time in the business and may not yet be drawing a…" at bounding box center [406, 330] width 209 height 39
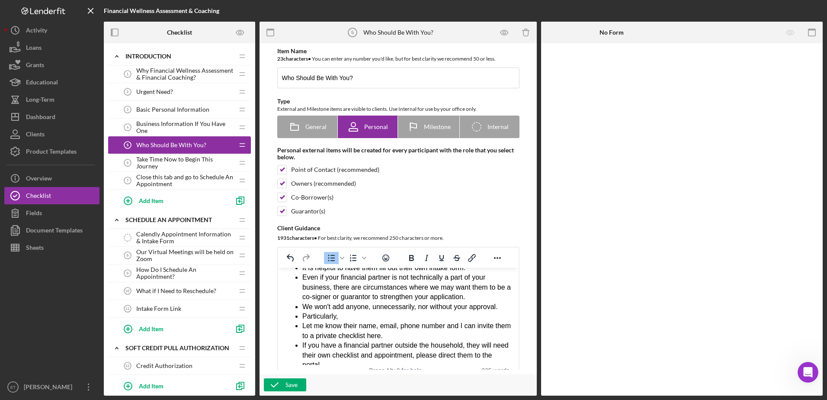
click at [410, 301] on li "Even if your financial partner is not technically a part of your business, ther…" at bounding box center [406, 287] width 209 height 29
click at [341, 320] on li "Particularly," at bounding box center [406, 315] width 209 height 10
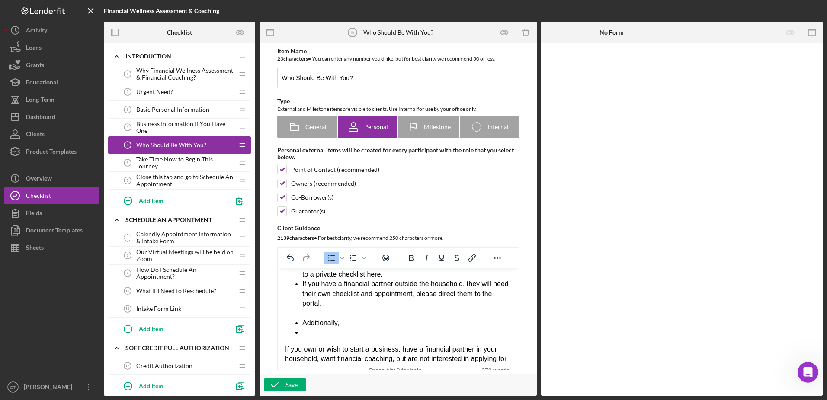
scroll to position [346, 0]
click at [308, 337] on li "Rich Text Area. Press ALT-0 for help." at bounding box center [406, 332] width 209 height 10
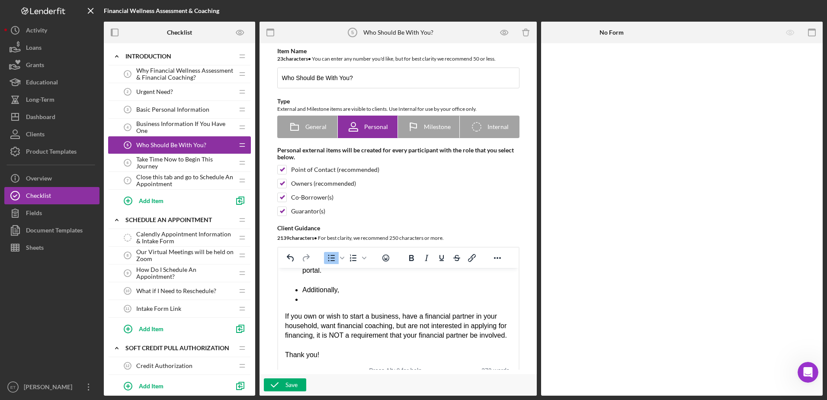
scroll to position [379, 0]
click at [298, 320] on div "It is helpful to have them fill out their own intake form. Even if your financi…" at bounding box center [398, 249] width 227 height 220
drag, startPoint x: 290, startPoint y: 298, endPoint x: 279, endPoint y: 321, distance: 25.5
click at [279, 321] on html "Preferred Assessment Environment: Free from distractions Not driving We recogni…" at bounding box center [398, 128] width 241 height 478
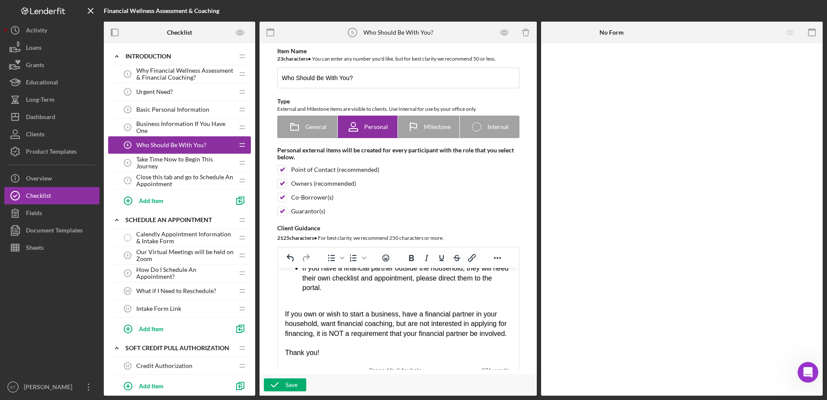
click at [285, 309] on div "If you own or wish to start a business, have a financial partner in your househ…" at bounding box center [398, 323] width 227 height 29
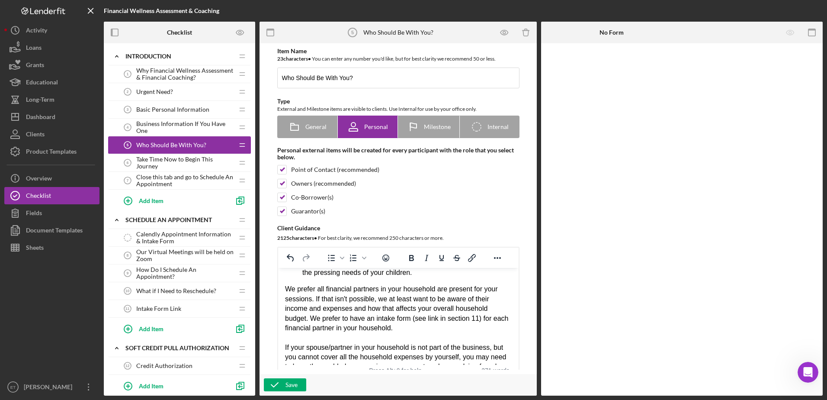
scroll to position [63, 0]
click at [295, 384] on div "Save" at bounding box center [291, 384] width 12 height 13
click at [165, 111] on span "Basic Personal Information" at bounding box center [172, 109] width 73 height 7
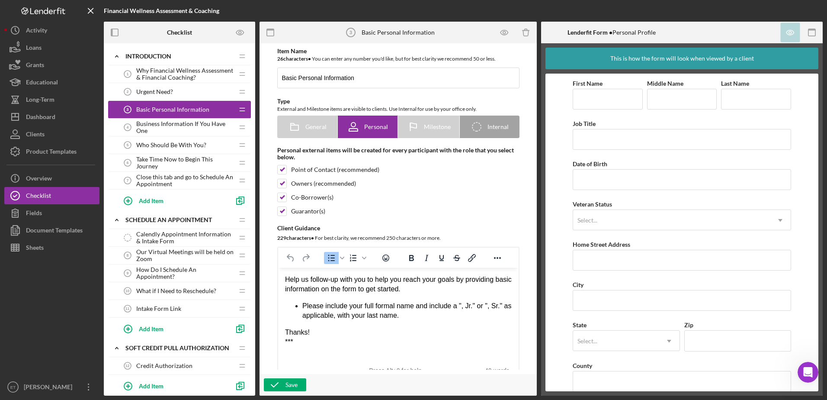
click at [369, 301] on li "Please include your full formal name and include a ", Jr." or ", Sr." as applic…" at bounding box center [406, 310] width 209 height 19
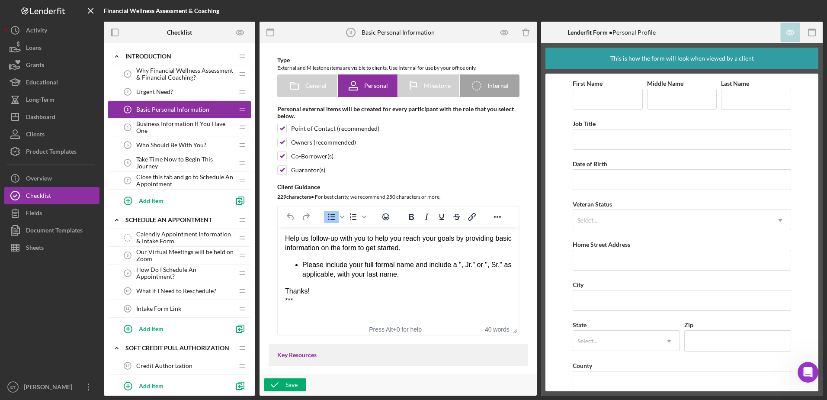
scroll to position [42, 0]
click at [157, 126] on span "Business Information If You Have One" at bounding box center [184, 127] width 97 height 14
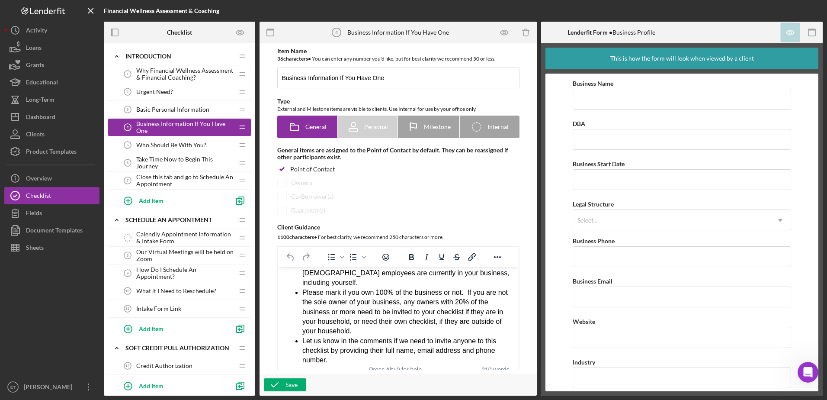
scroll to position [61, 0]
click at [410, 301] on li "Please mark if you own 100% of the business or not. If you are not the sole own…" at bounding box center [406, 312] width 209 height 48
click at [410, 302] on li "Please mark if you own 100% of the business or not. If you are not the sole own…" at bounding box center [406, 312] width 209 height 48
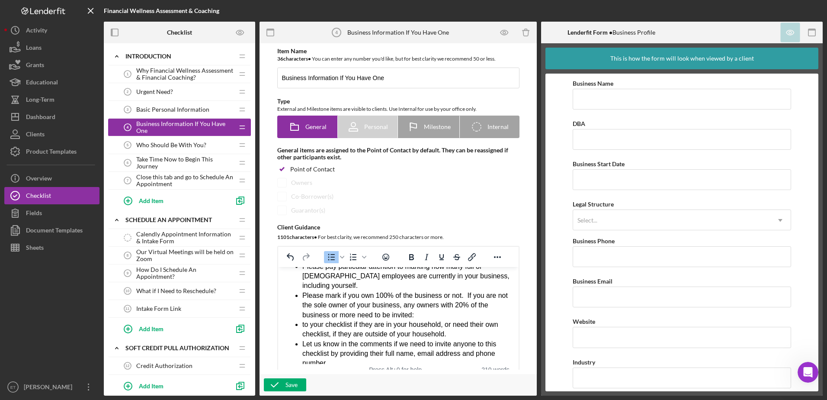
scroll to position [58, 0]
click at [369, 314] on li "Please mark if you own 100% of the business or not. If you are not the sole own…" at bounding box center [406, 314] width 209 height 48
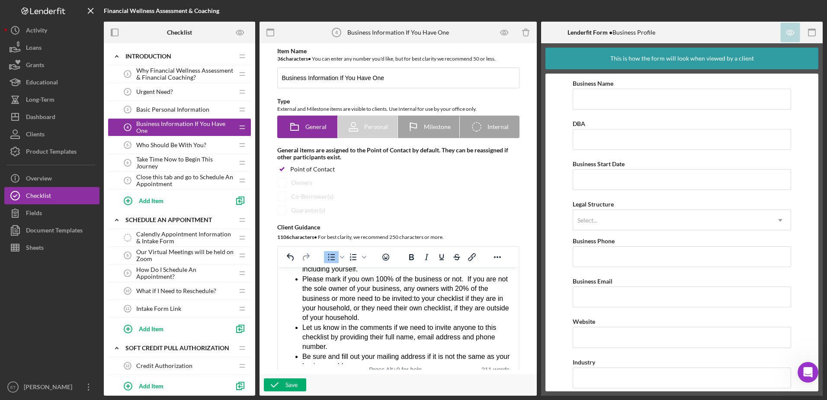
scroll to position [75, 0]
drag, startPoint x: 370, startPoint y: 296, endPoint x: 457, endPoint y: 298, distance: 87.4
click at [410, 298] on li "Please mark if you own 100% of the business or not. If you are not the sole own…" at bounding box center [406, 298] width 209 height 48
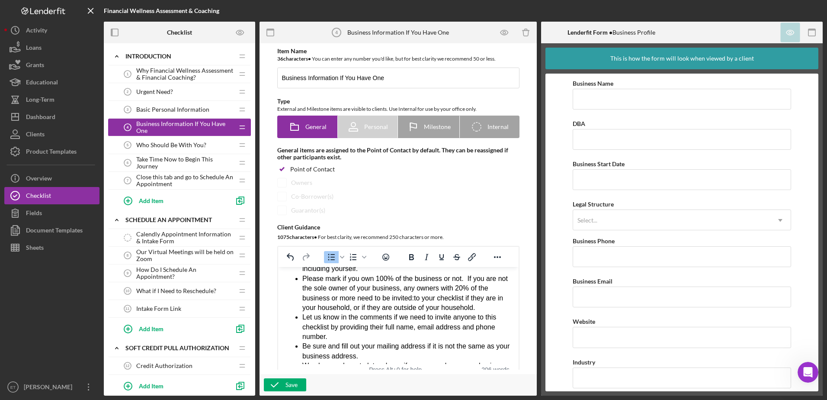
click at [410, 300] on li "Please mark if you own 100% of the business or not. If you are not the sole own…" at bounding box center [406, 293] width 209 height 39
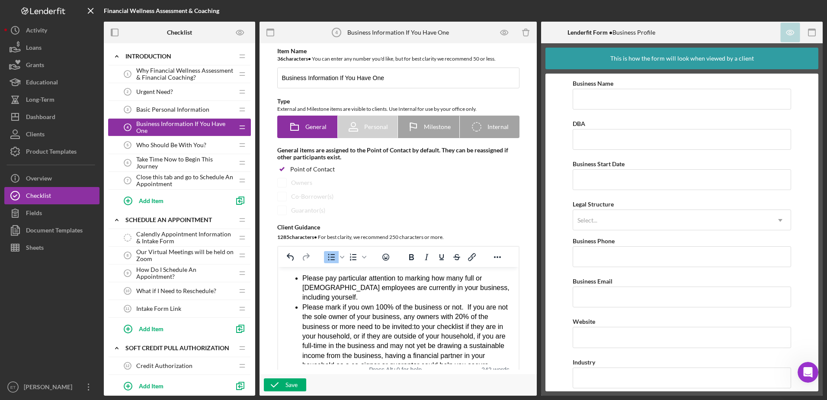
scroll to position [46, 0]
click at [410, 326] on li "Please mark if you own 100% of the business or not. If you are not the sole own…" at bounding box center [406, 341] width 209 height 77
click at [410, 324] on li "Please mark if you own 100% of the business or not. If you are not the sole own…" at bounding box center [406, 322] width 209 height 39
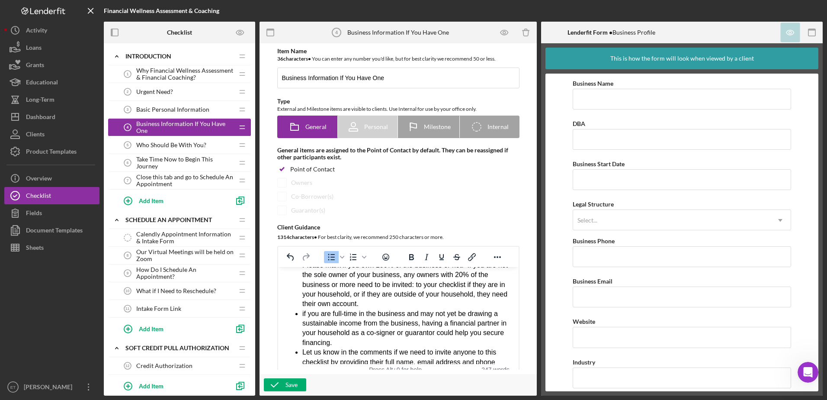
scroll to position [89, 0]
click at [302, 308] on li "if you are full-time in the business and may not yet be drawing a sustainable i…" at bounding box center [406, 327] width 209 height 39
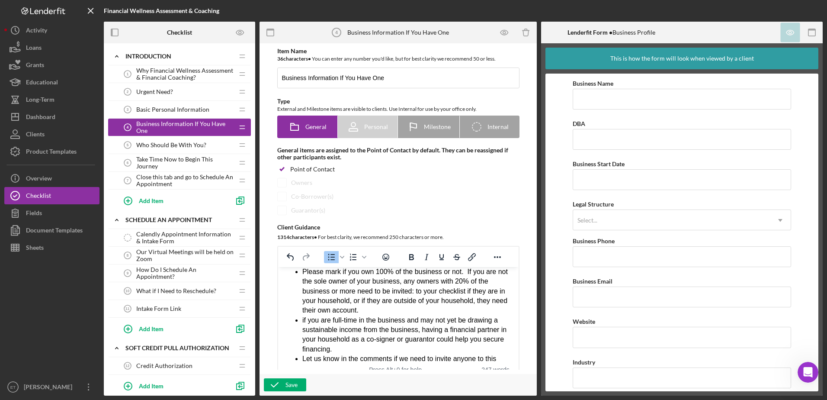
scroll to position [81, 0]
drag, startPoint x: 333, startPoint y: 340, endPoint x: 296, endPoint y: 314, distance: 45.2
click at [302, 316] on li "if you are full-time in the business and may not yet be drawing a sustainable i…" at bounding box center [406, 335] width 209 height 39
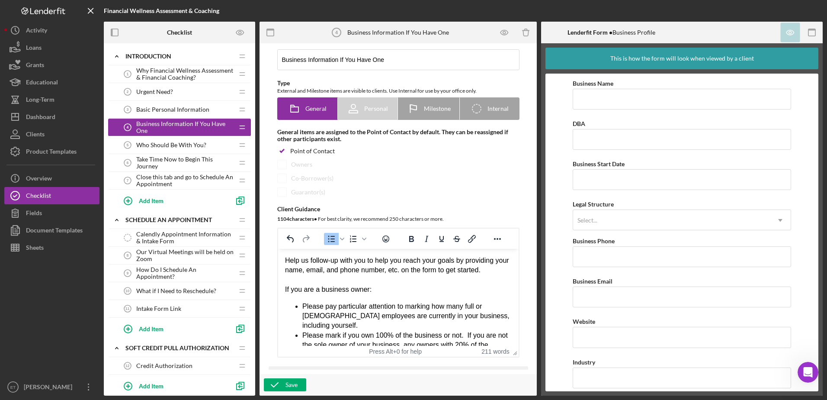
scroll to position [0, 0]
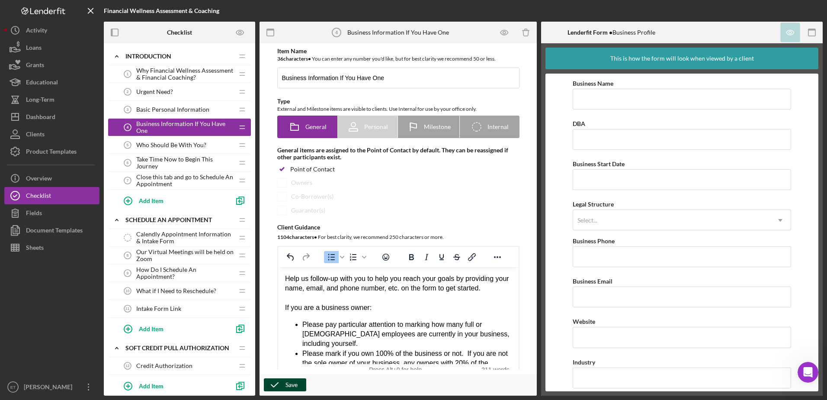
click at [294, 387] on div "Save" at bounding box center [291, 384] width 12 height 13
click at [162, 143] on span "Who Should Be With You?" at bounding box center [171, 144] width 70 height 7
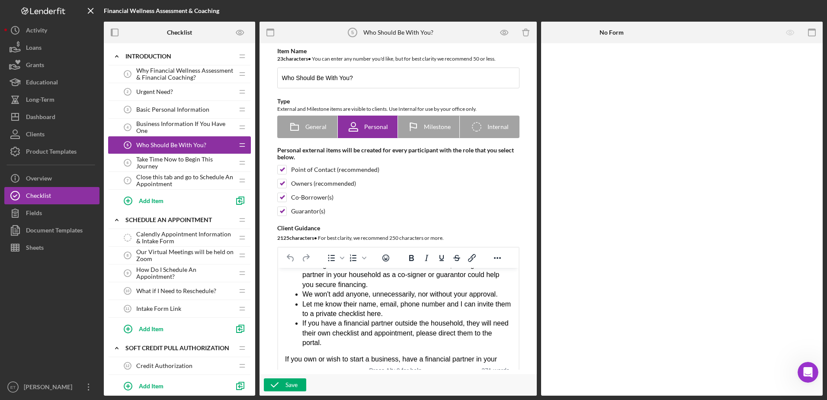
scroll to position [307, 0]
click at [410, 313] on li "Let me know their name, email, phone number and I can invite them to a private …" at bounding box center [406, 308] width 209 height 19
click at [326, 318] on li "Let me know their name, email, phone number and I can invite your in the househ…" at bounding box center [406, 308] width 209 height 19
click at [337, 318] on li "Let me know their name, email, phone number and I can invite your in-the househ…" at bounding box center [406, 308] width 209 height 19
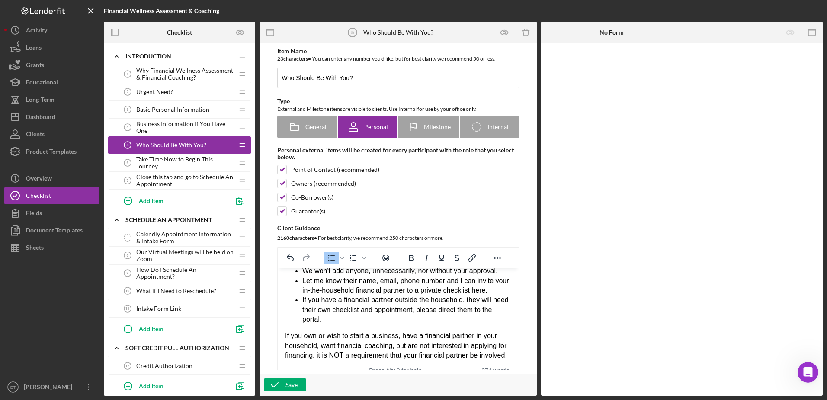
scroll to position [330, 0]
click at [349, 317] on div "If you have a financial partner outside the household, they will need their own…" at bounding box center [406, 309] width 209 height 29
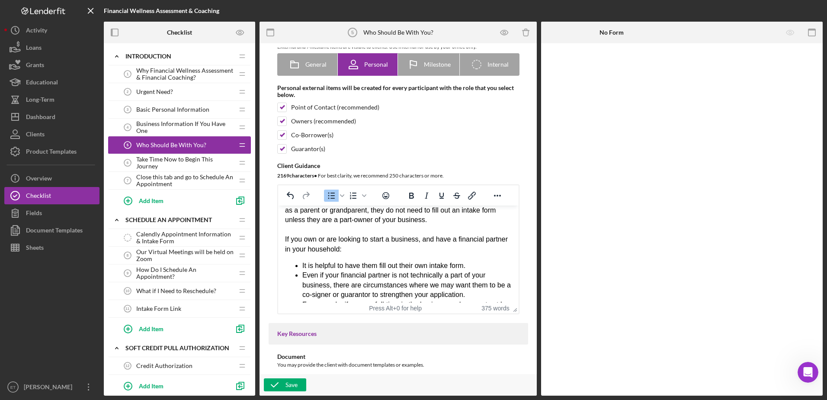
scroll to position [195, 0]
click at [410, 249] on div "If you own or are looking to start a business, and have a financial partner in …" at bounding box center [398, 244] width 227 height 19
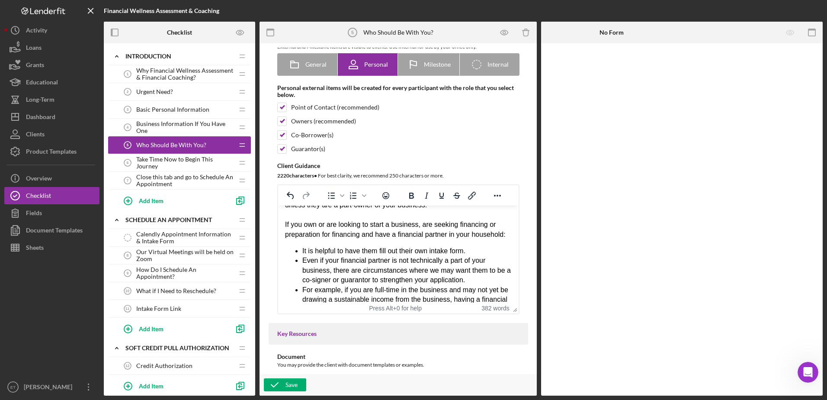
scroll to position [209, 0]
click at [360, 240] on div "If you own or are looking to start a business, are seeking financing or prepara…" at bounding box center [398, 229] width 227 height 19
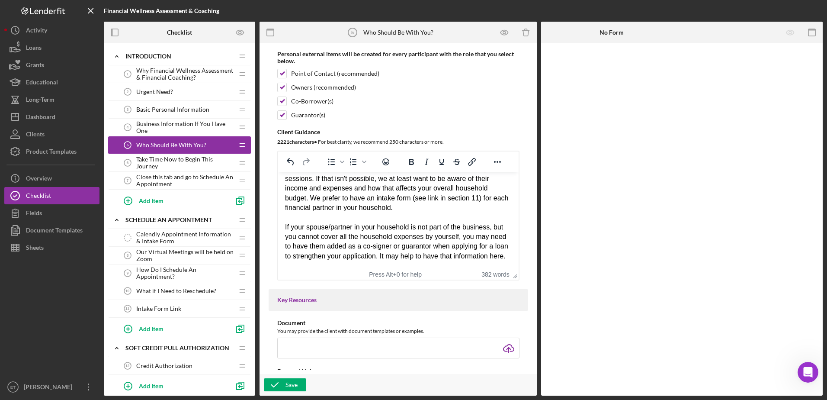
scroll to position [0, 0]
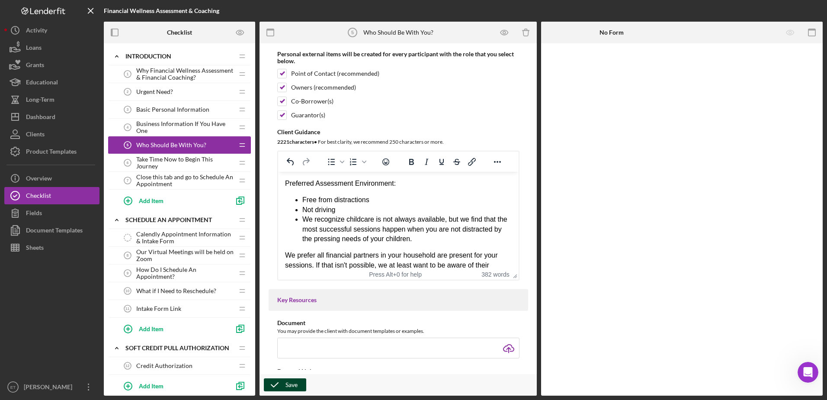
click at [285, 386] on button "Save" at bounding box center [285, 384] width 42 height 13
click at [171, 122] on span "Business Information If You Have One" at bounding box center [184, 127] width 97 height 14
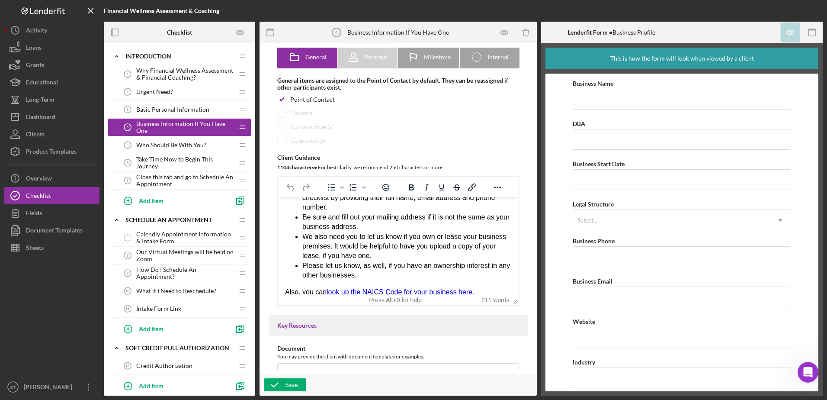
scroll to position [70, 0]
click at [289, 384] on div "Save" at bounding box center [291, 384] width 12 height 13
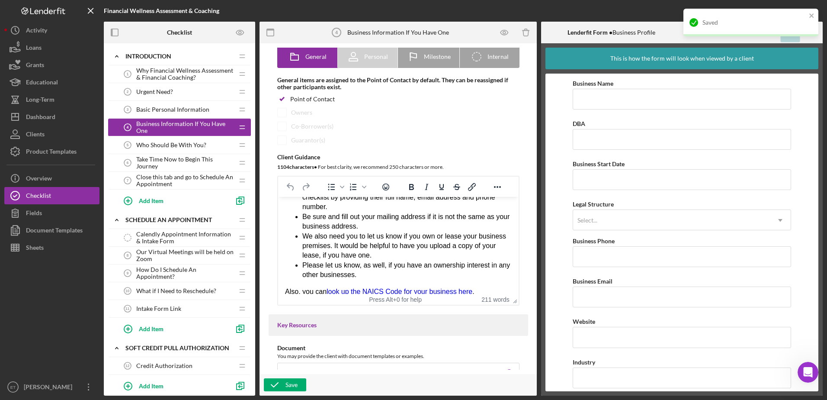
click at [163, 144] on span "Who Should Be With You?" at bounding box center [171, 144] width 70 height 7
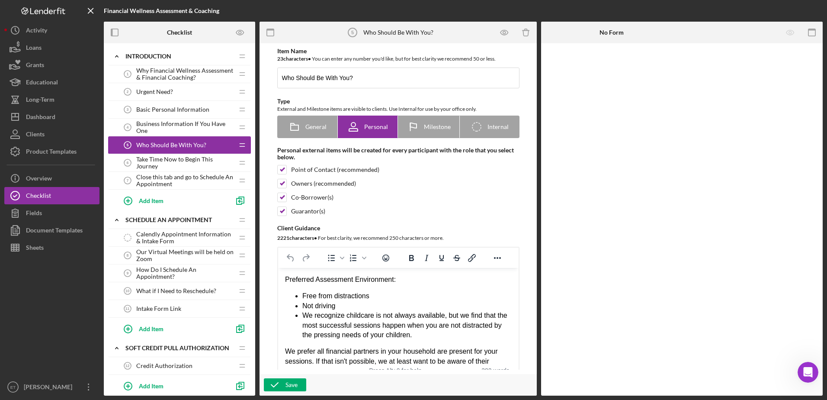
click at [161, 162] on span "Take Time Now to Begin This Journey" at bounding box center [184, 163] width 97 height 14
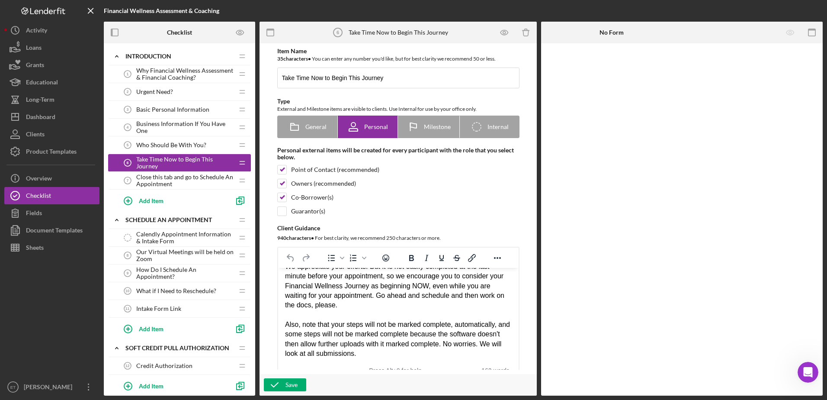
scroll to position [82, 0]
drag, startPoint x: 378, startPoint y: 323, endPoint x: 383, endPoint y: 322, distance: 5.2
click at [383, 322] on div "Also, note that your steps will not be marked complete, automatically, and some…" at bounding box center [398, 338] width 227 height 39
click at [388, 324] on div "Also, note that your steps will not be marked complete, automatically, and some…" at bounding box center [398, 338] width 227 height 39
click at [395, 322] on div "Also, note that your steps will not be marked complete, automatically, and some…" at bounding box center [398, 338] width 227 height 39
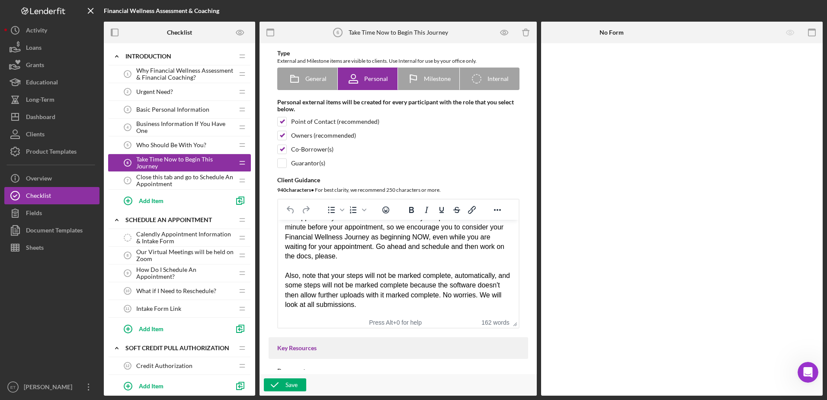
scroll to position [48, 0]
click at [286, 387] on div "Save" at bounding box center [291, 384] width 12 height 13
click at [175, 122] on span "Business Information If You Have One" at bounding box center [184, 127] width 97 height 14
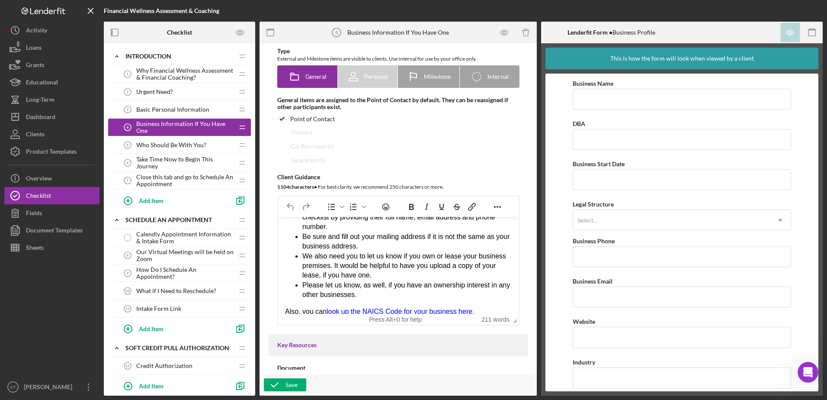
scroll to position [51, 0]
click at [165, 109] on span "Basic Personal Information" at bounding box center [172, 109] width 73 height 7
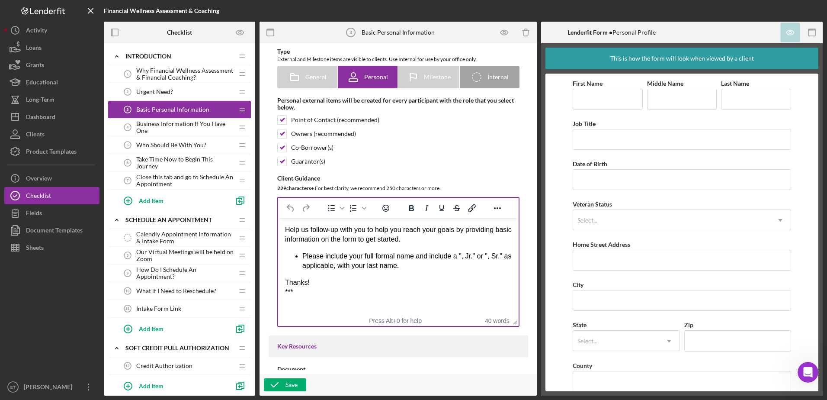
scroll to position [50, 0]
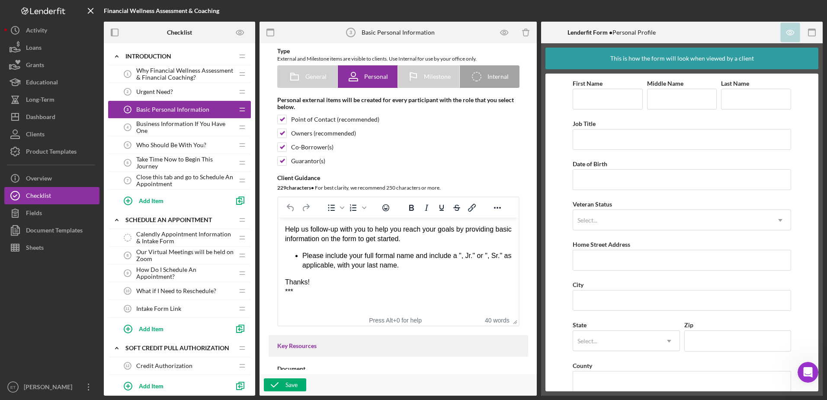
click at [162, 91] on span "Urgent Need?" at bounding box center [154, 91] width 37 height 7
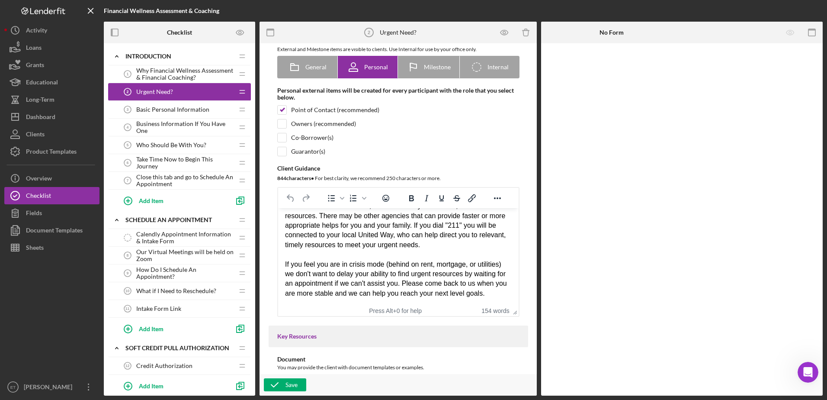
scroll to position [60, 0]
click at [164, 77] on span "Why Financial Wellness Assessment & Financial Coaching?" at bounding box center [184, 74] width 97 height 14
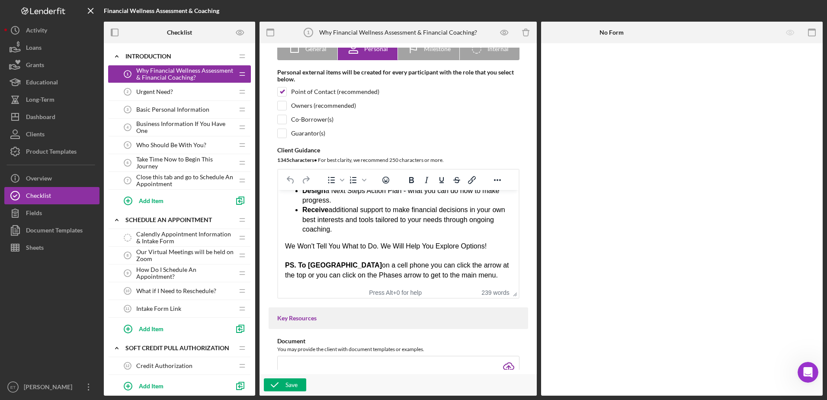
scroll to position [78, 0]
click at [410, 245] on div "We Won't Tell You What to Do. We Will Help You Explore Options!" at bounding box center [398, 246] width 227 height 10
click at [295, 385] on div "Save" at bounding box center [291, 384] width 12 height 13
click at [170, 176] on span "Close this tab and go to Schedule An Appointment" at bounding box center [184, 180] width 97 height 14
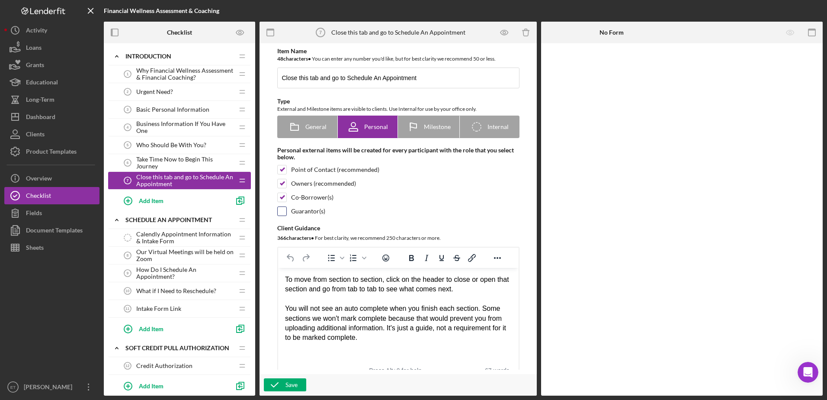
click at [279, 214] on input "checkbox" at bounding box center [282, 211] width 9 height 9
checkbox input "true"
click at [295, 383] on div "Save" at bounding box center [291, 384] width 12 height 13
click at [169, 237] on span "Calendly Appointment Information & Intake Form" at bounding box center [184, 238] width 97 height 14
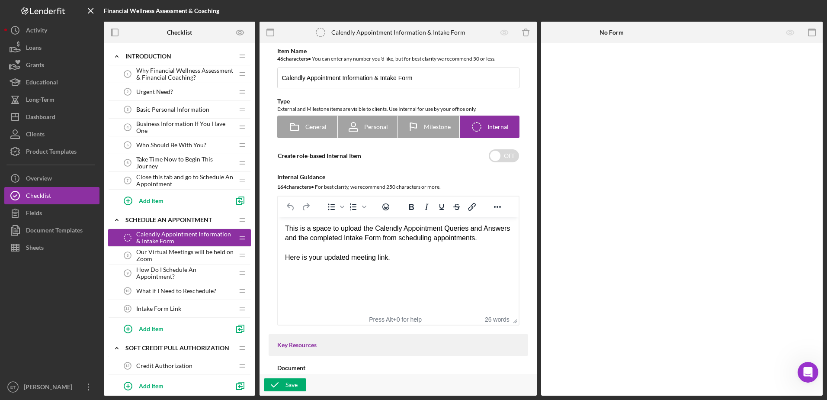
click at [160, 260] on span "Our Virtual Meetings will be held on Zoom" at bounding box center [184, 255] width 97 height 14
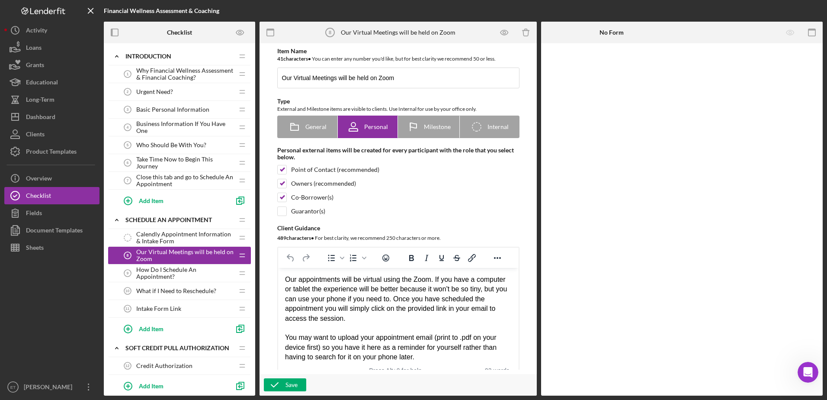
click at [153, 236] on span "Calendly Appointment Information & Intake Form" at bounding box center [184, 238] width 97 height 14
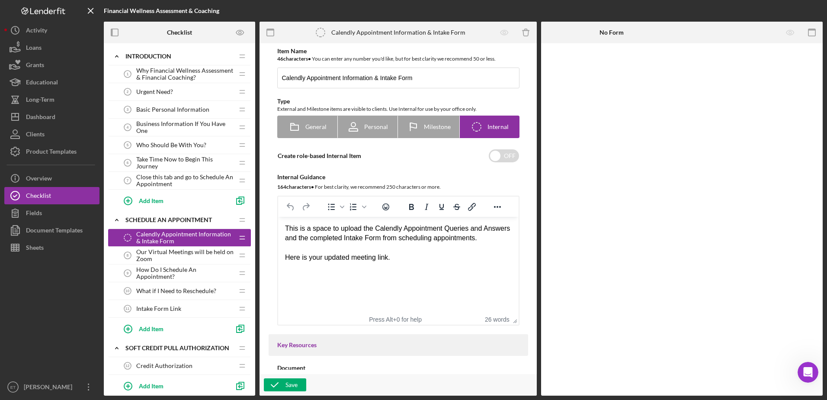
click at [164, 254] on span "Our Virtual Meetings will be held on Zoom" at bounding box center [184, 255] width 97 height 14
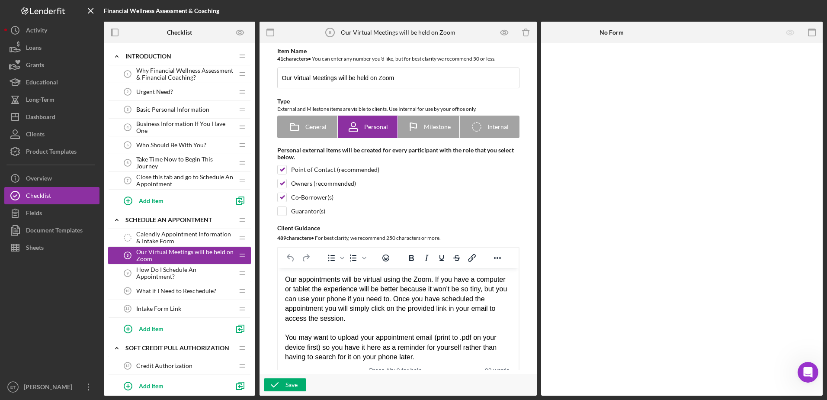
click at [155, 277] on div "How Do I Schedule An Appointment? 9 How Do I Schedule An Appointment?" at bounding box center [176, 272] width 115 height 17
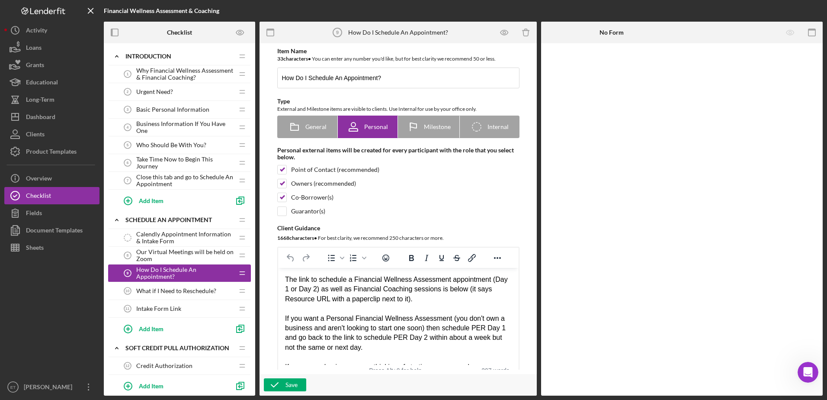
click at [149, 291] on span "What if I Need to Reschedule?" at bounding box center [176, 290] width 80 height 7
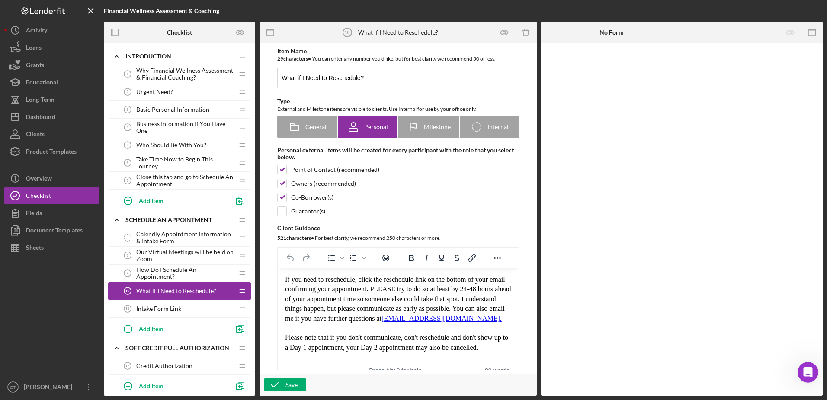
click at [154, 252] on span "Our Virtual Meetings will be held on Zoom" at bounding box center [184, 255] width 97 height 14
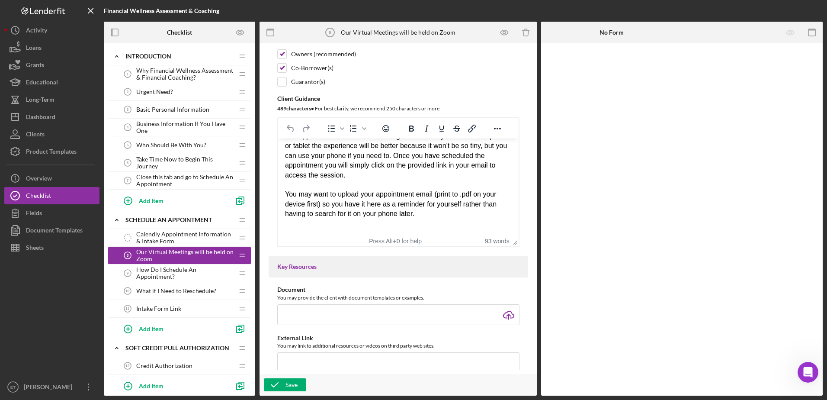
scroll to position [133, 0]
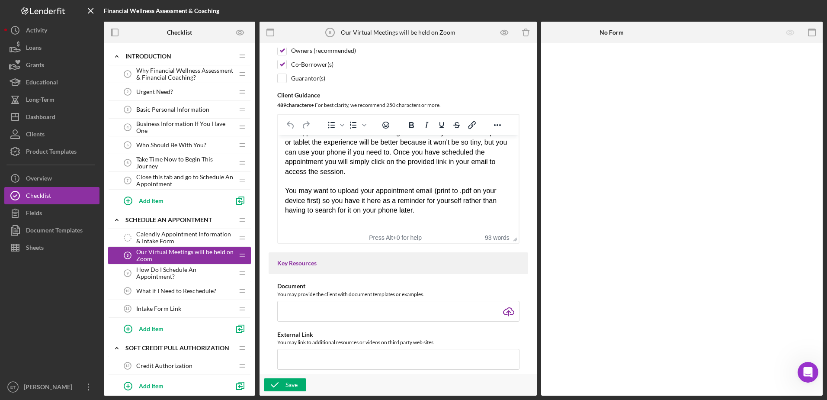
click at [167, 273] on span "How Do I Schedule An Appointment?" at bounding box center [184, 273] width 97 height 14
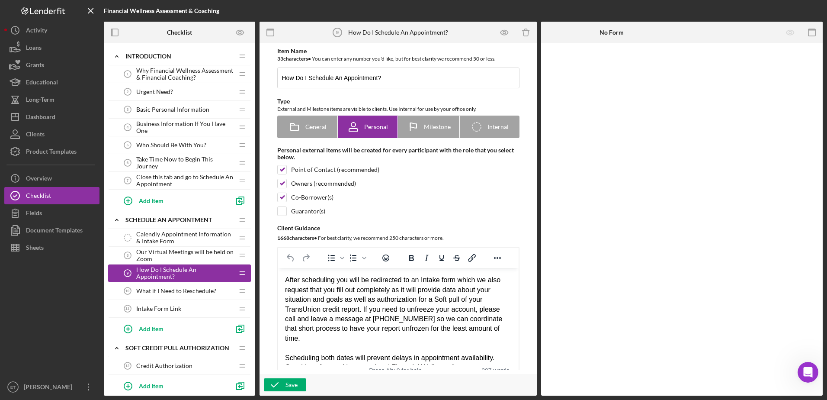
scroll to position [137, 0]
click at [388, 316] on div "After scheduling you will be redirected to an Intake form which we also request…" at bounding box center [398, 307] width 227 height 68
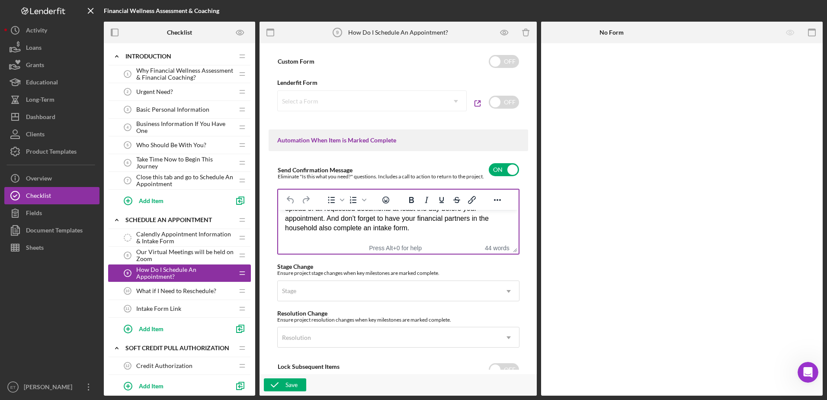
scroll to position [498, 0]
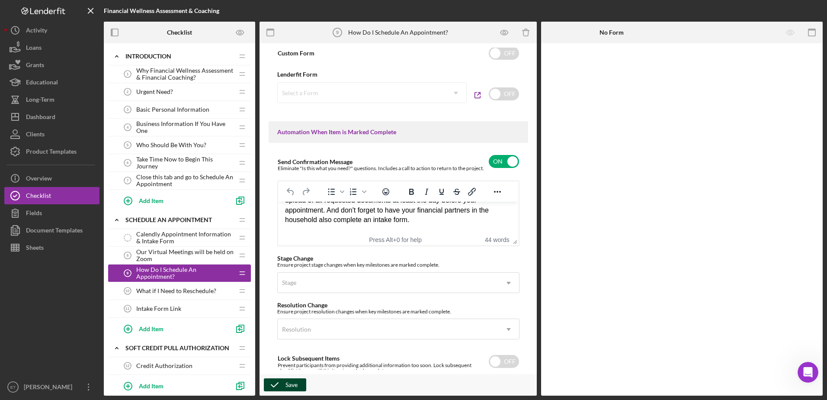
click at [292, 382] on div "Save" at bounding box center [291, 384] width 12 height 13
click at [161, 292] on span "What if I Need to Reschedule?" at bounding box center [176, 290] width 80 height 7
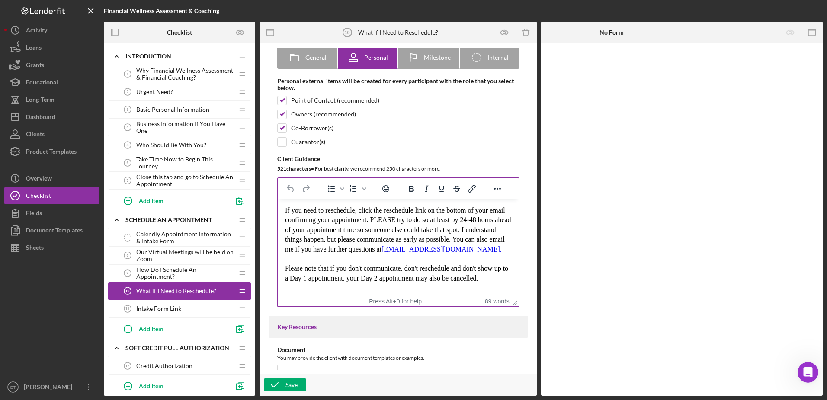
scroll to position [70, 0]
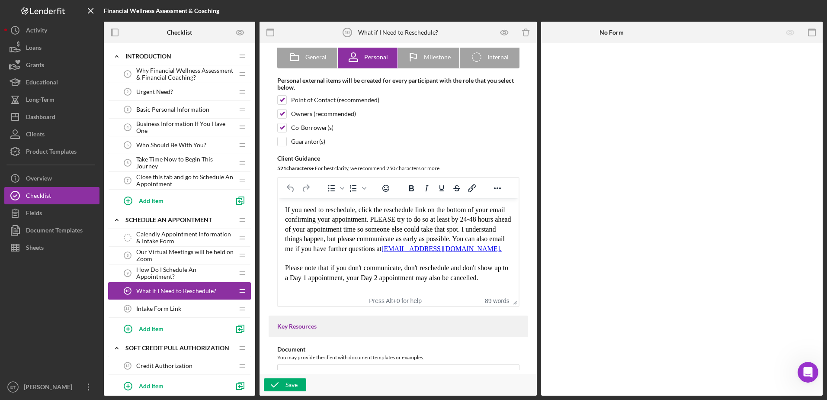
click at [165, 310] on span "Intake Form Link" at bounding box center [158, 308] width 45 height 7
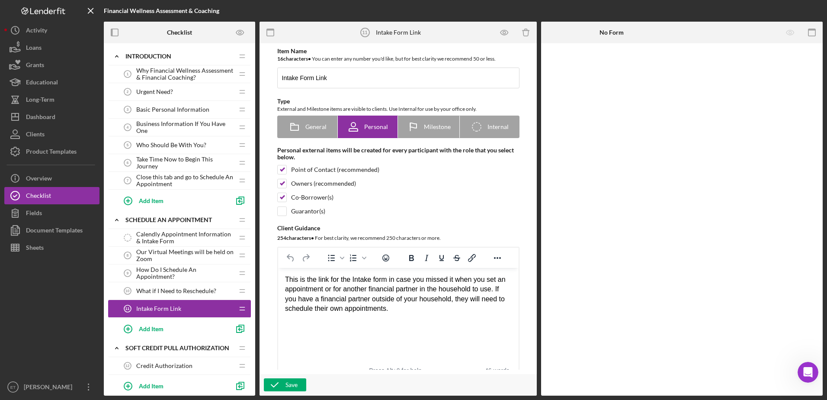
click at [410, 297] on div "This is the link for the Intake form in case you missed it when you set an appo…" at bounding box center [398, 294] width 227 height 39
click at [293, 382] on div "Save" at bounding box center [291, 384] width 12 height 13
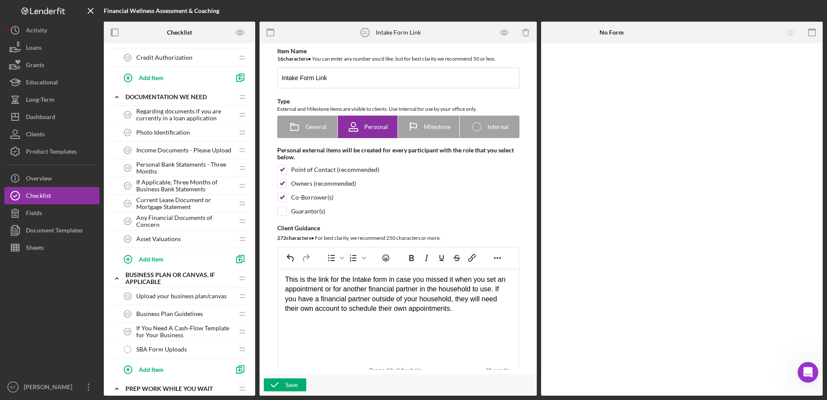
scroll to position [313, 0]
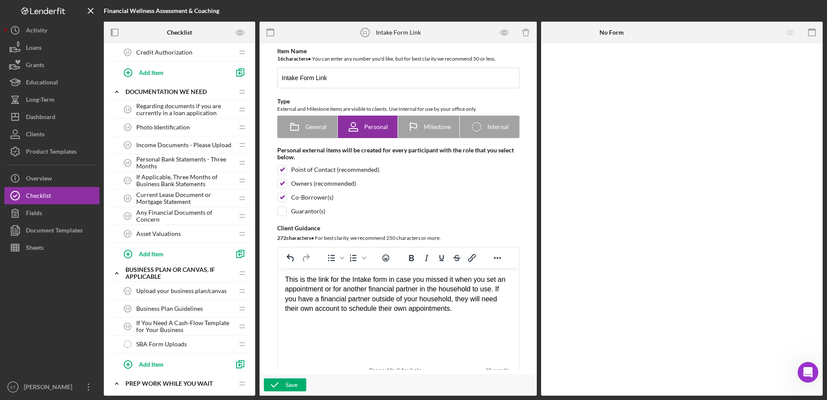
click at [172, 144] on span "Income Documents - Please Upload" at bounding box center [183, 144] width 95 height 7
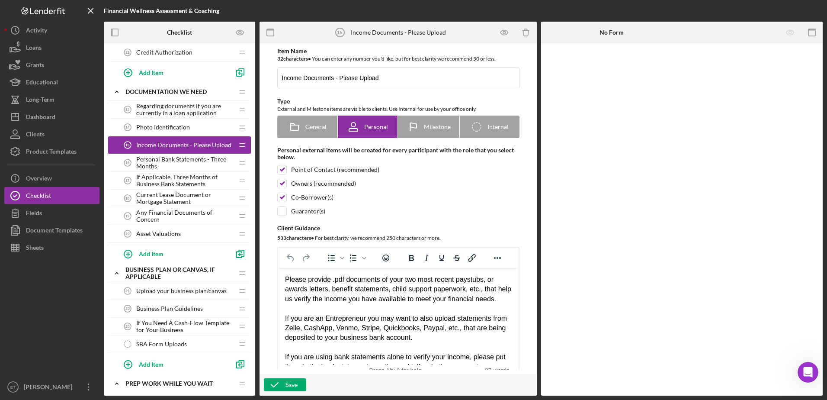
click at [375, 304] on div "Please provide .pdf documents of your two most recent paystubs, or awards lette…" at bounding box center [398, 289] width 227 height 29
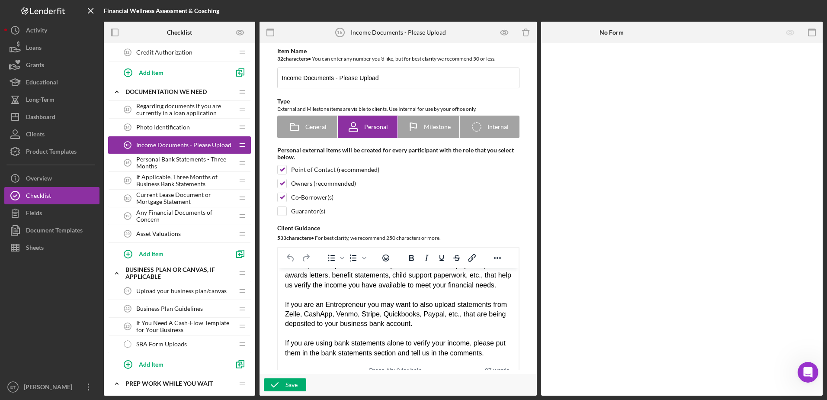
scroll to position [23, 0]
click at [410, 325] on div "If you are an Entrepreneur you may want to also upload statements from Zelle, C…" at bounding box center [398, 314] width 227 height 29
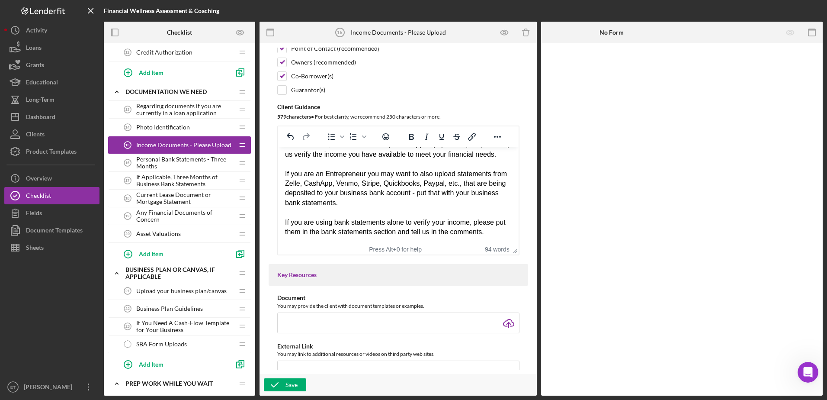
scroll to position [122, 0]
click at [285, 387] on div "Save" at bounding box center [291, 384] width 12 height 13
click at [154, 164] on span "Personal Bank Statements - Three Months" at bounding box center [184, 163] width 97 height 14
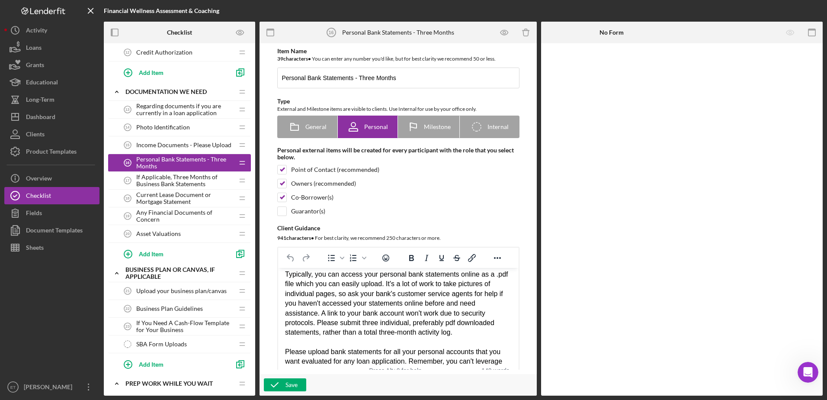
scroll to position [54, 0]
click at [384, 285] on div "Typically, you can access your personal bank statements online as a .pdf file w…" at bounding box center [398, 303] width 227 height 68
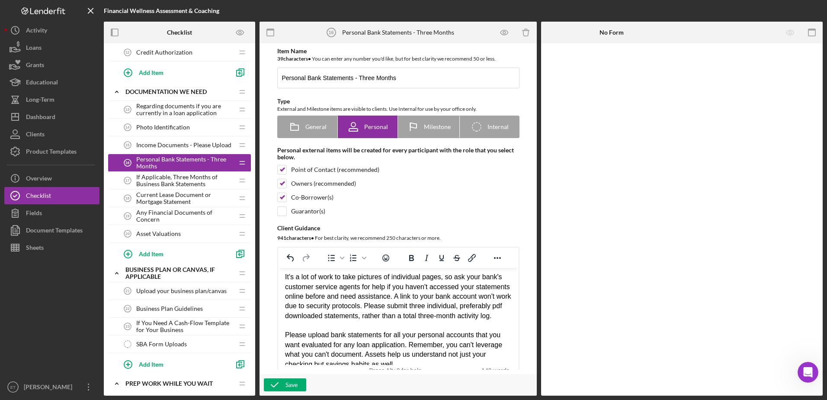
scroll to position [81, 0]
click at [410, 293] on div "It's a lot of work to take pictures of individual pages, so ask your bank's cus…" at bounding box center [398, 295] width 227 height 48
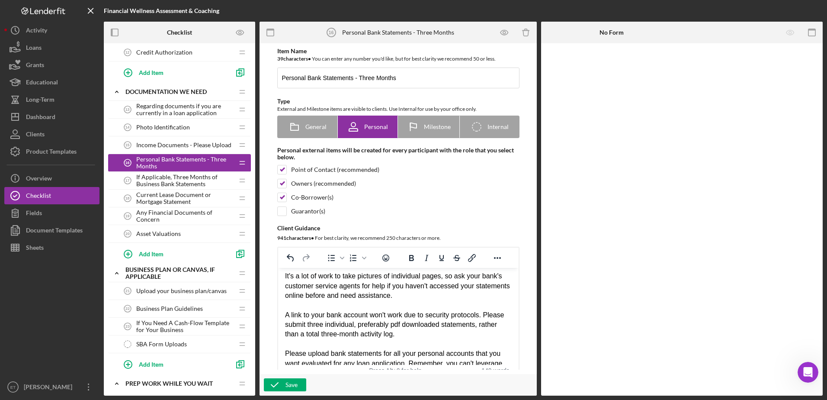
click at [410, 314] on div "A link to your bank account won't work due to security protocols. Please submit…" at bounding box center [398, 324] width 227 height 29
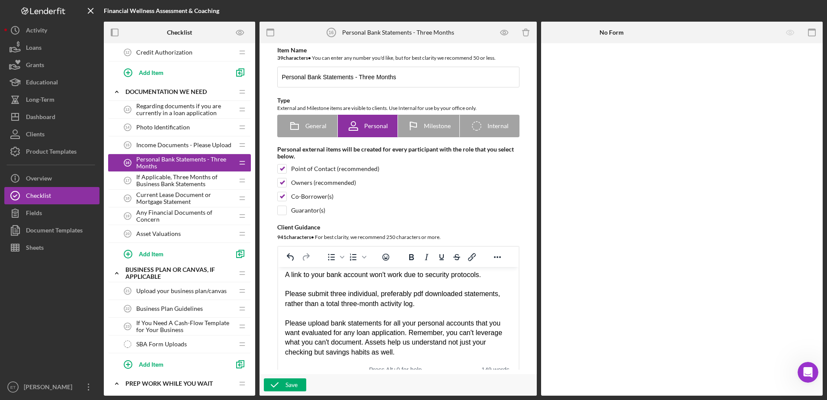
scroll to position [1, 0]
click at [410, 305] on div "Please submit three individual, preferably pdf downloaded statements, rather th…" at bounding box center [398, 298] width 227 height 19
click at [403, 331] on div "Please upload bank statements for all your personal accounts that you want eval…" at bounding box center [398, 337] width 227 height 39
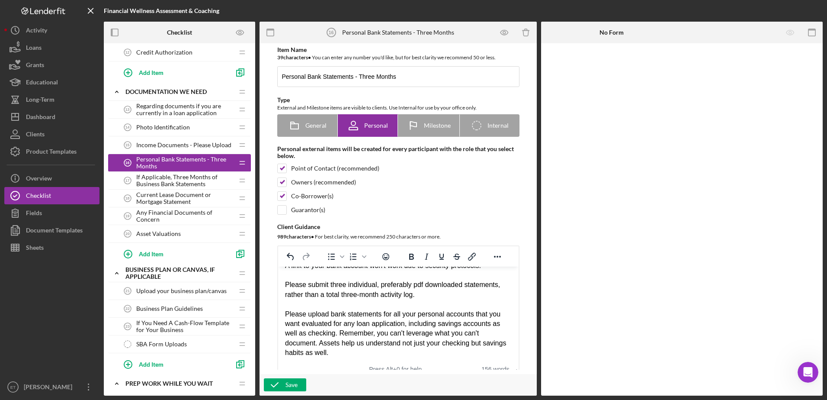
scroll to position [130, 0]
click at [338, 342] on div "Please upload bank statements for all your personal accounts that you want eval…" at bounding box center [398, 332] width 227 height 48
click at [328, 326] on div "Please upload bank statements for all your personal accounts that you want eval…" at bounding box center [398, 332] width 227 height 48
click at [382, 330] on div "Please upload bank statements for all your personal accounts that you want eval…" at bounding box center [398, 332] width 227 height 48
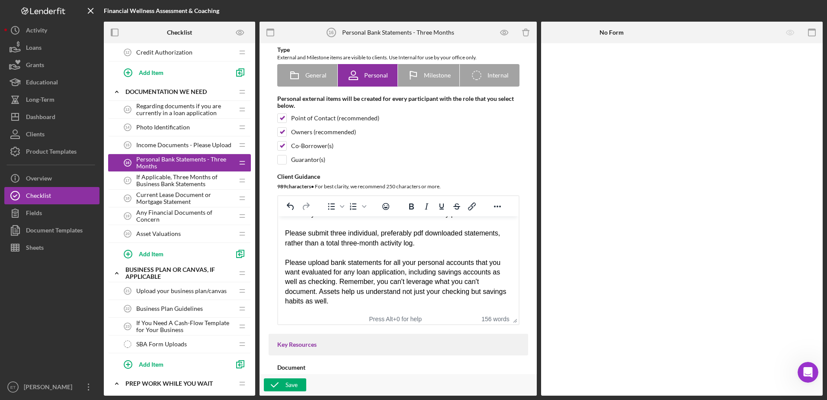
scroll to position [52, 0]
click at [293, 383] on div "Save" at bounding box center [291, 384] width 12 height 13
click at [236, 32] on icon "Preview as" at bounding box center [239, 32] width 7 height 5
click at [228, 59] on link "Point of Contact" at bounding box center [242, 57] width 53 height 18
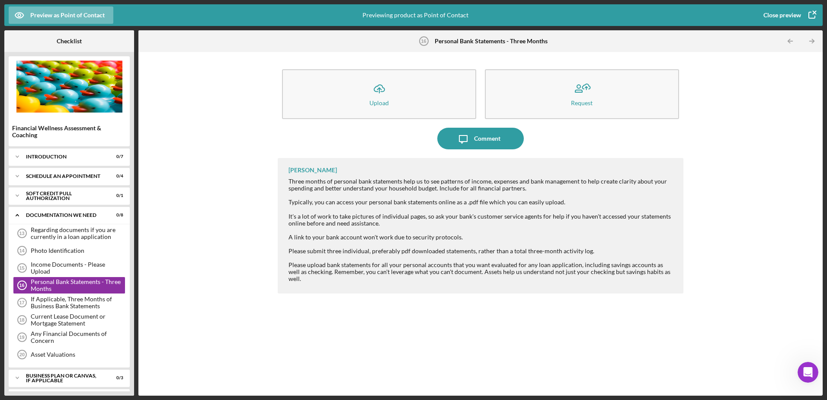
scroll to position [16, 0]
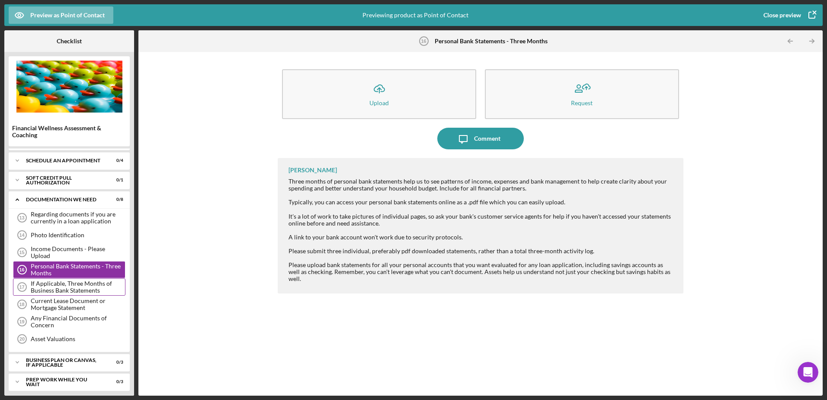
click at [78, 291] on div "If Applicable, Three Months of Business Bank Statements" at bounding box center [78, 287] width 94 height 14
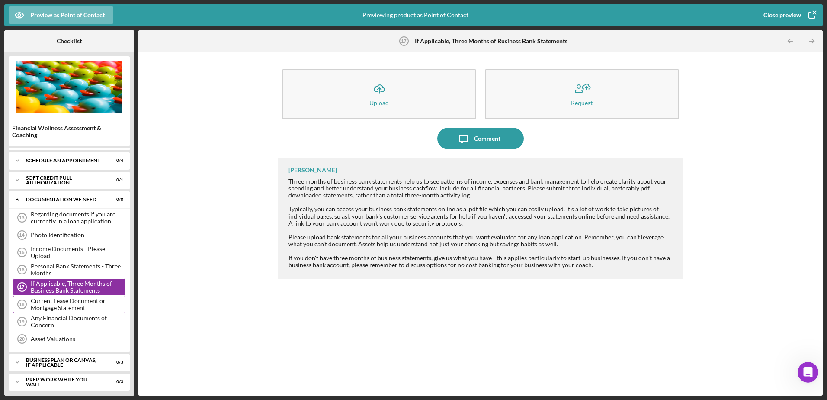
click at [71, 308] on div "Current Lease Document or Mortgage Statement" at bounding box center [78, 304] width 94 height 14
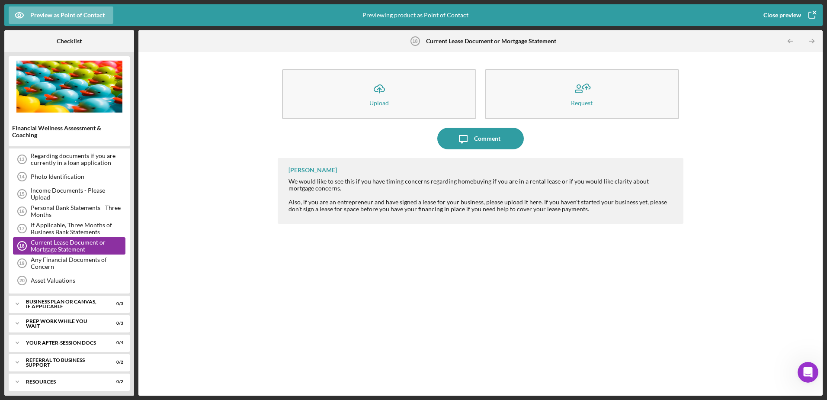
scroll to position [76, 0]
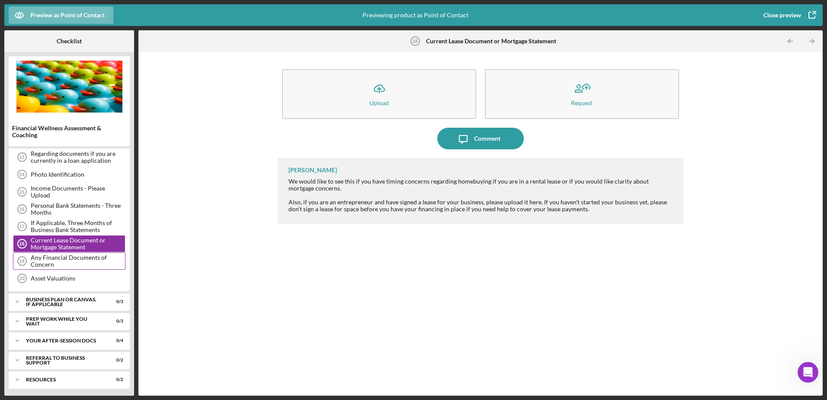
click at [61, 264] on div "Any Financial Documents of Concern" at bounding box center [78, 261] width 94 height 14
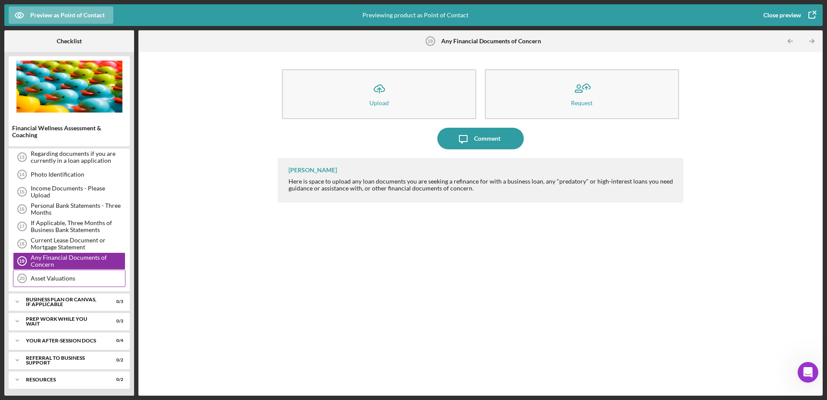
click at [63, 280] on div "Asset Valuations" at bounding box center [78, 278] width 94 height 7
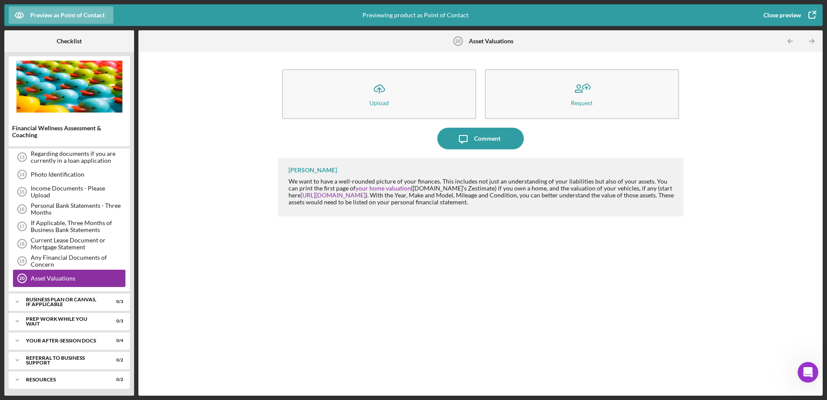
scroll to position [78, 0]
click at [62, 300] on div "Business Plan or Canvas, if applicable" at bounding box center [72, 300] width 93 height 10
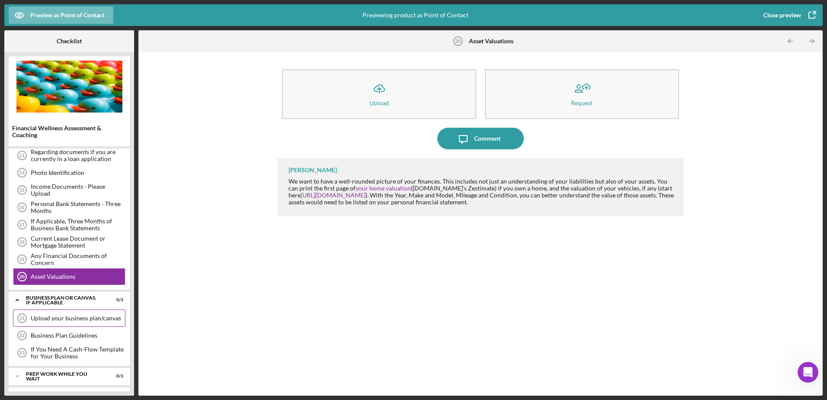
click at [60, 314] on div "Upload your business plan/canvas 21 Upload your business plan/canvas" at bounding box center [69, 317] width 112 height 17
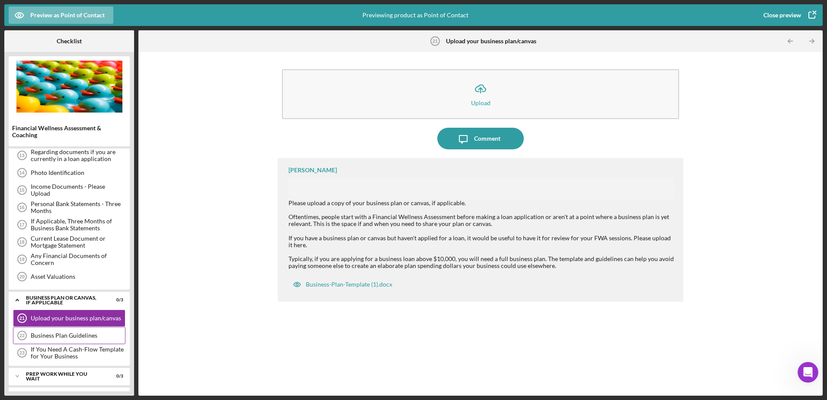
click at [60, 335] on div "Business Plan Guidelines" at bounding box center [78, 335] width 94 height 7
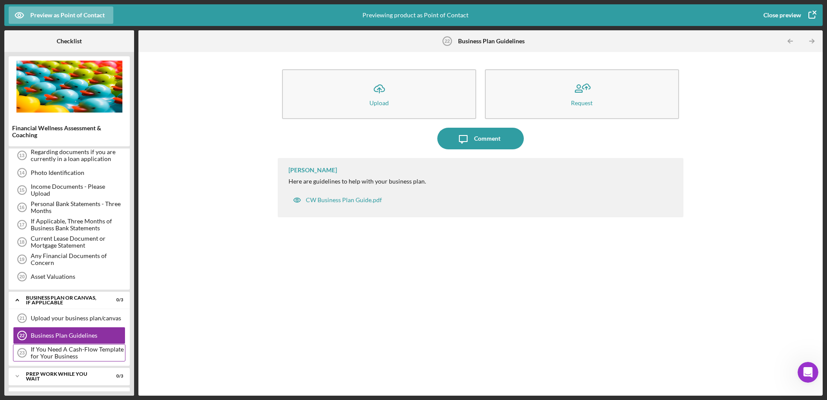
click at [61, 353] on div "If You Need A Cash-Flow Template for Your Business" at bounding box center [78, 353] width 94 height 14
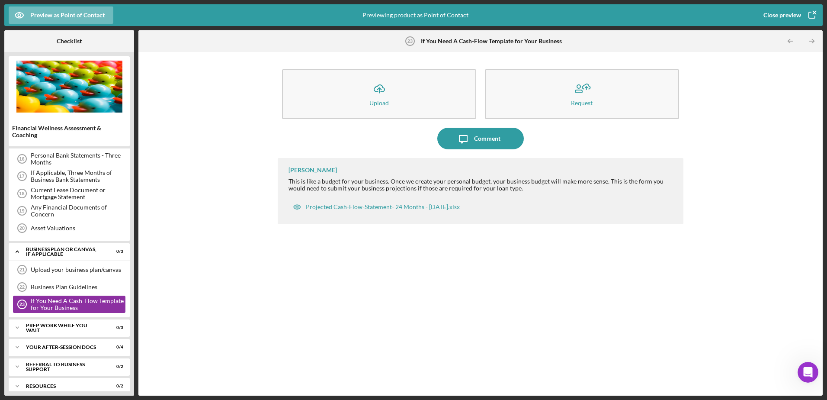
scroll to position [135, 0]
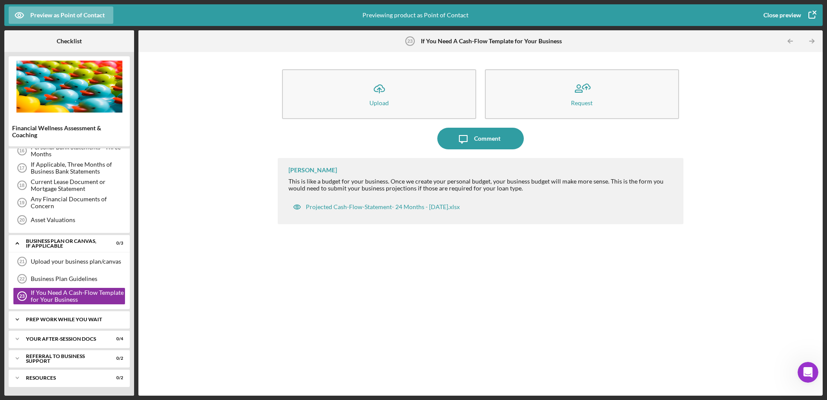
click at [64, 321] on div "Prep Work While You Wait" at bounding box center [72, 319] width 93 height 5
click at [58, 339] on div "While you wait for your appointment" at bounding box center [78, 337] width 94 height 14
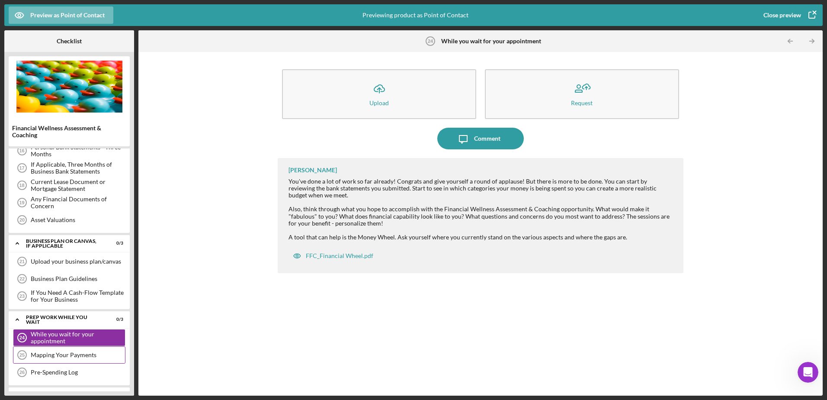
click at [56, 355] on div "Mapping Your Payments" at bounding box center [78, 354] width 94 height 7
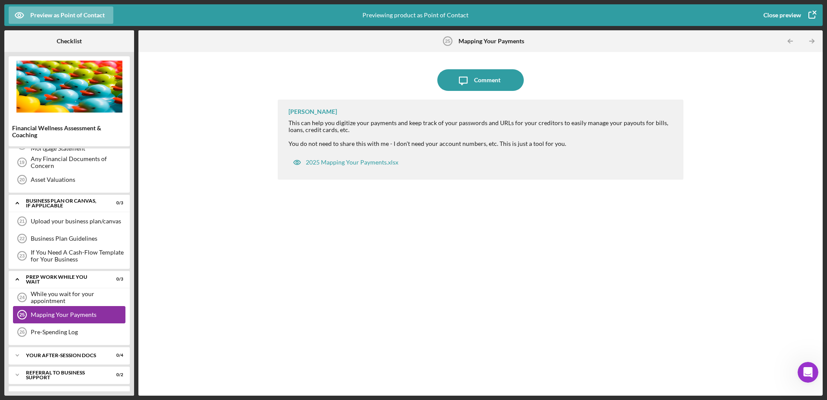
scroll to position [191, 0]
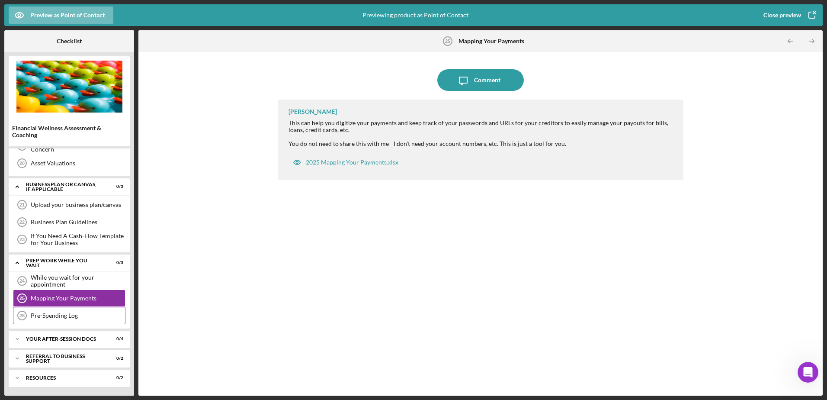
click at [55, 316] on div "Pre-Spending Log" at bounding box center [78, 315] width 94 height 7
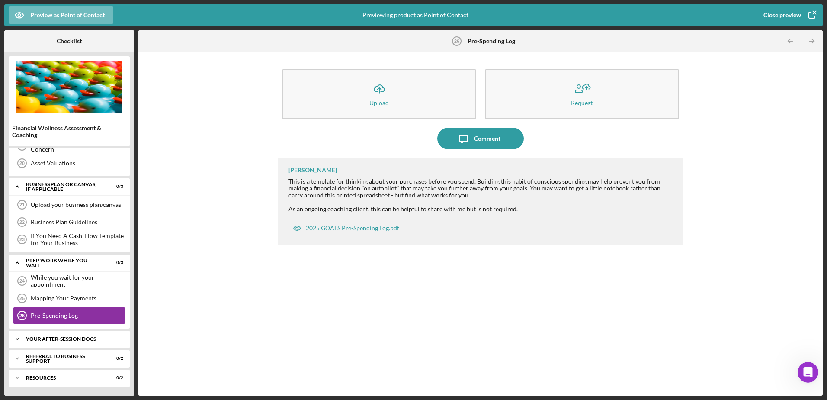
click at [56, 339] on div "Your After-Session Docs" at bounding box center [72, 338] width 93 height 5
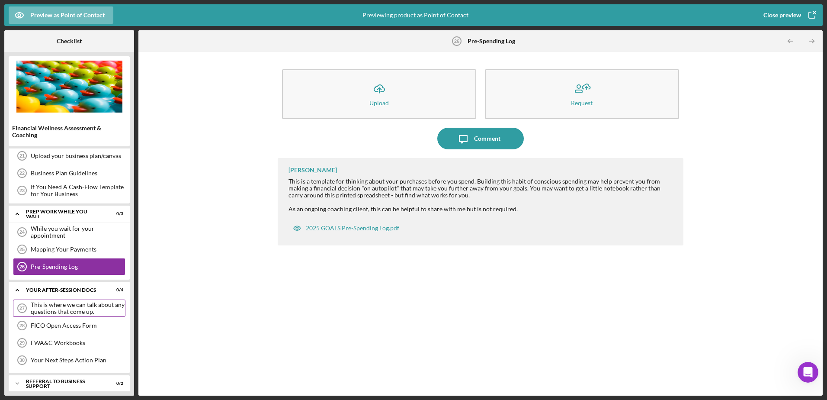
scroll to position [265, 0]
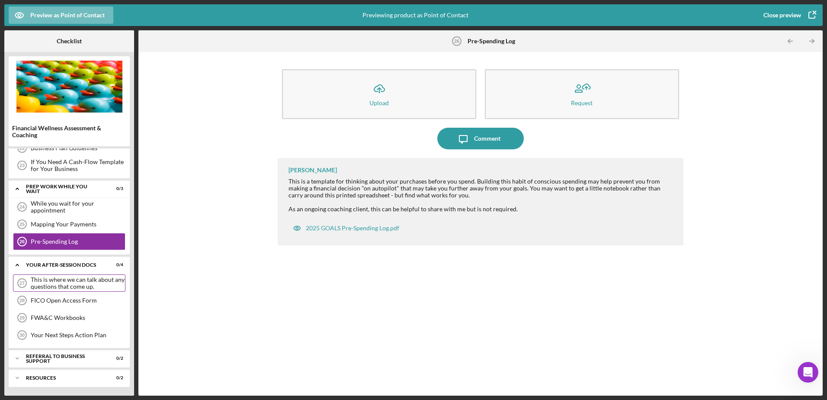
click at [52, 286] on div "This is where we can talk about any questions that come up." at bounding box center [78, 283] width 94 height 14
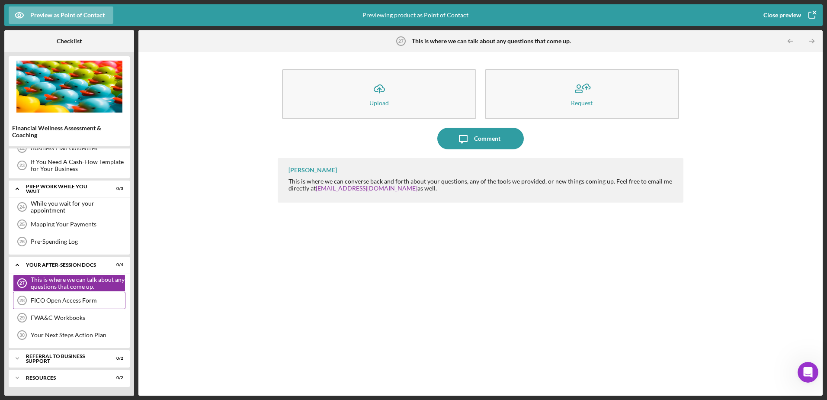
click at [50, 302] on div "FICO Open Access Form" at bounding box center [78, 300] width 94 height 7
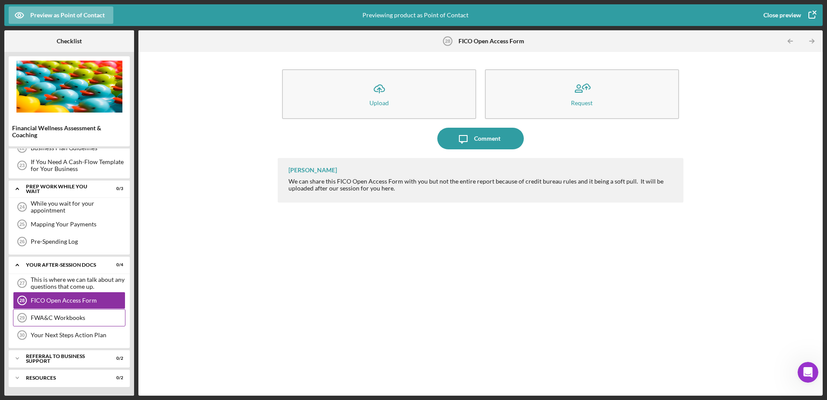
click at [51, 321] on div "FWA&C Workbooks" at bounding box center [78, 317] width 94 height 7
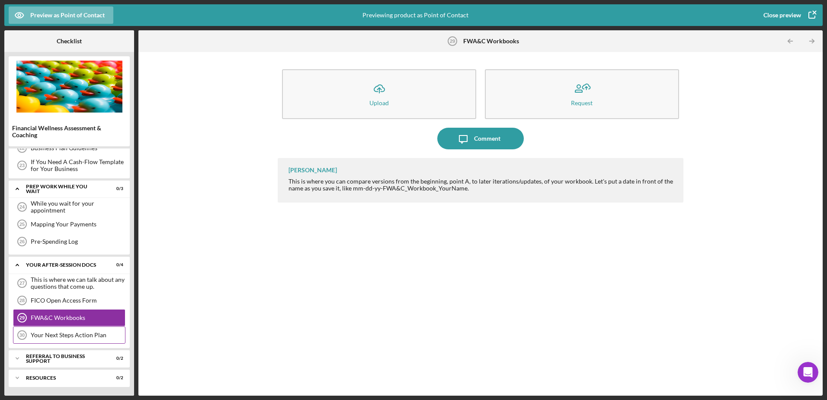
click at [62, 335] on div "Your Next Steps Action Plan" at bounding box center [78, 334] width 94 height 7
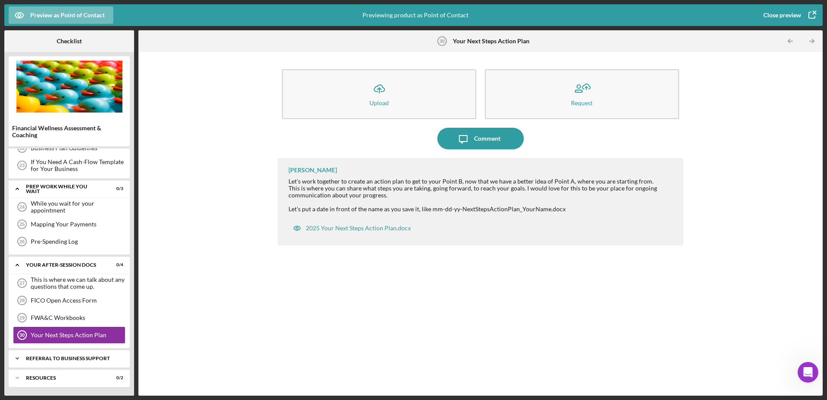
click at [55, 358] on div "Referral to Business Support" at bounding box center [72, 358] width 93 height 5
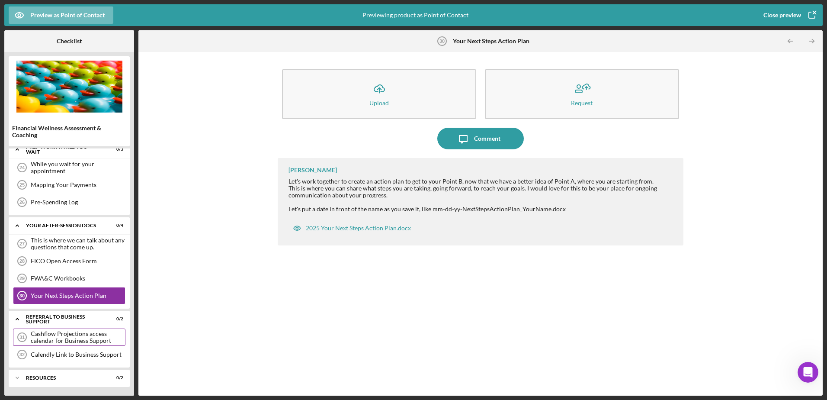
click at [64, 339] on div "Cashflow Projections access calendar for Business Support" at bounding box center [78, 337] width 94 height 14
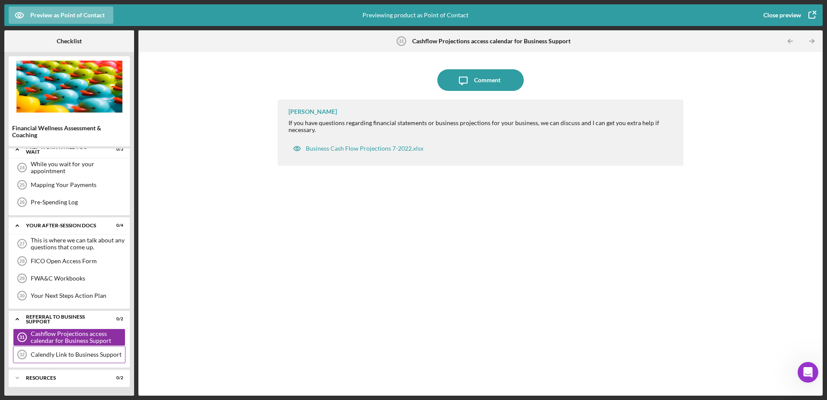
click at [61, 356] on div "Calendly Link to Business Support" at bounding box center [78, 354] width 94 height 7
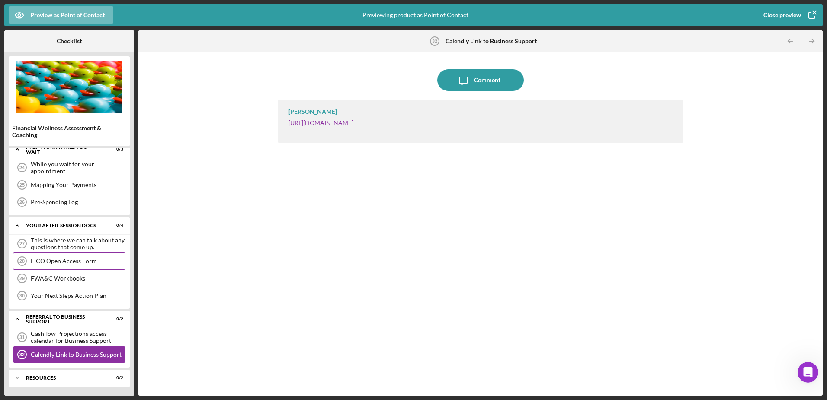
click at [60, 261] on div "FICO Open Access Form" at bounding box center [78, 260] width 94 height 7
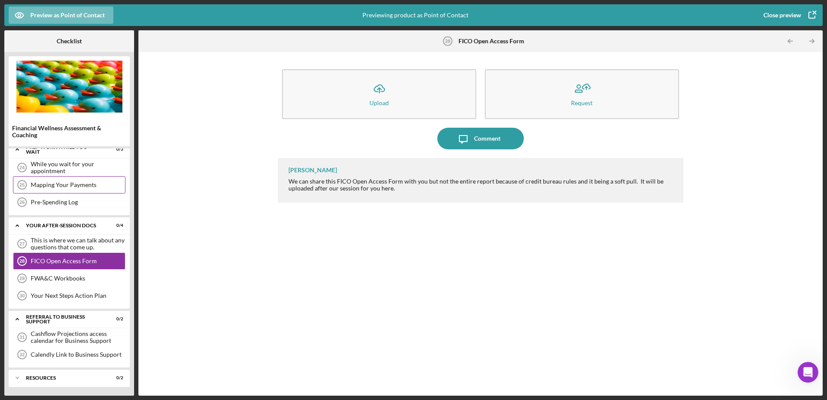
click at [58, 186] on div "Mapping Your Payments" at bounding box center [78, 184] width 94 height 7
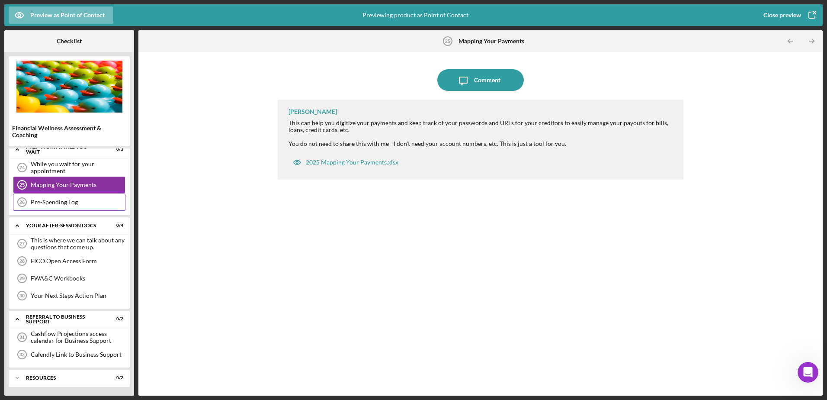
click at [57, 202] on div "Pre-Spending Log" at bounding box center [78, 202] width 94 height 7
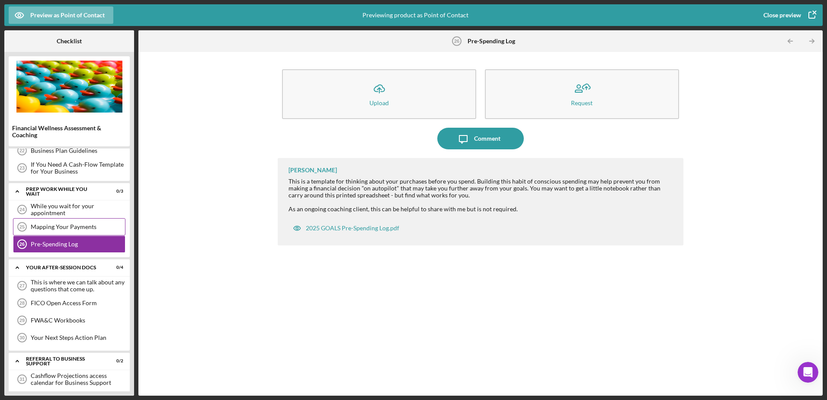
scroll to position [262, 0]
click at [58, 167] on div "If You Need A Cash-Flow Template for Your Business" at bounding box center [78, 168] width 94 height 14
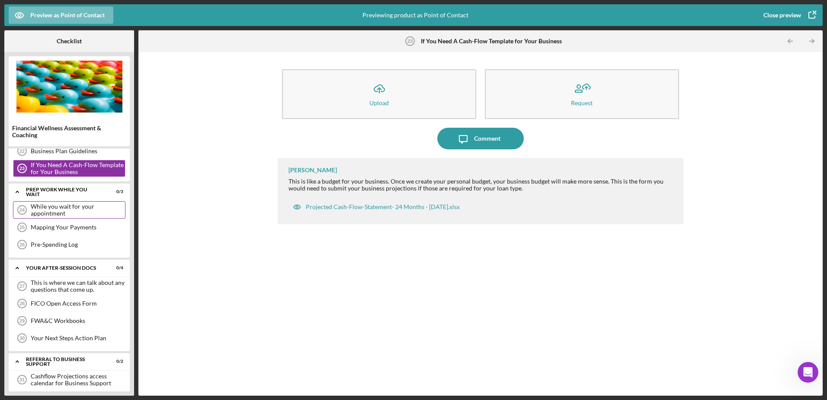
click at [52, 210] on div "While you wait for your appointment" at bounding box center [78, 210] width 94 height 14
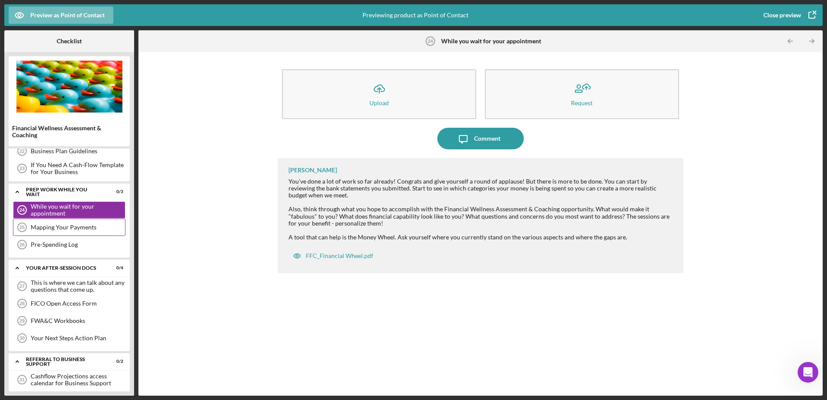
click at [54, 228] on div "Mapping Your Payments" at bounding box center [78, 227] width 94 height 7
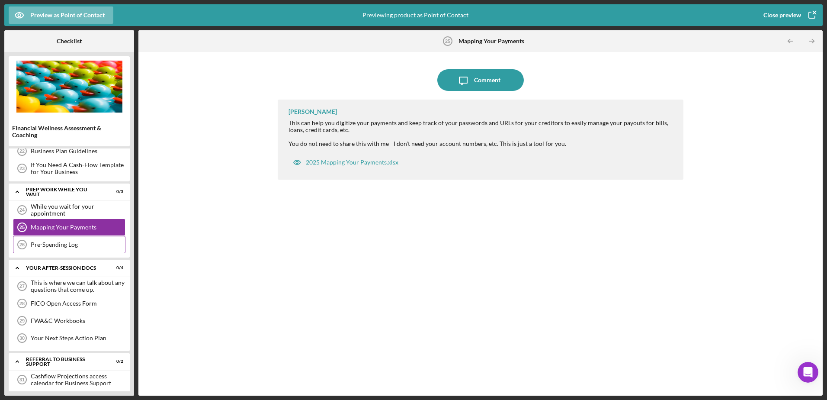
click at [52, 252] on div "Pre-Spending Log 26 Pre-Spending Log" at bounding box center [69, 244] width 112 height 17
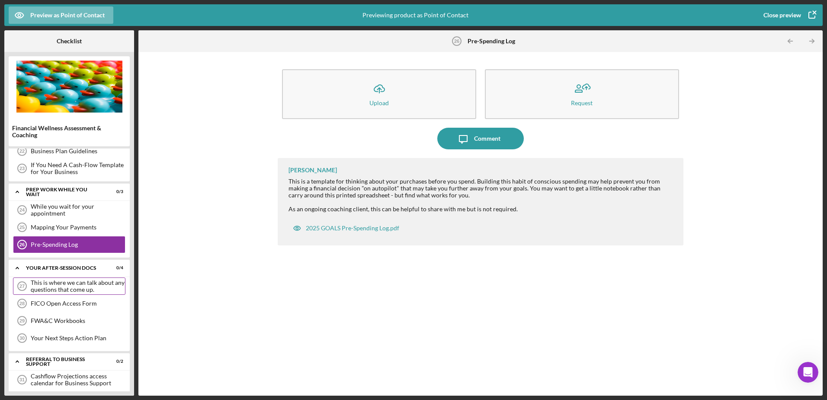
click at [57, 291] on div "This is where we can talk about any questions that come up." at bounding box center [78, 286] width 94 height 14
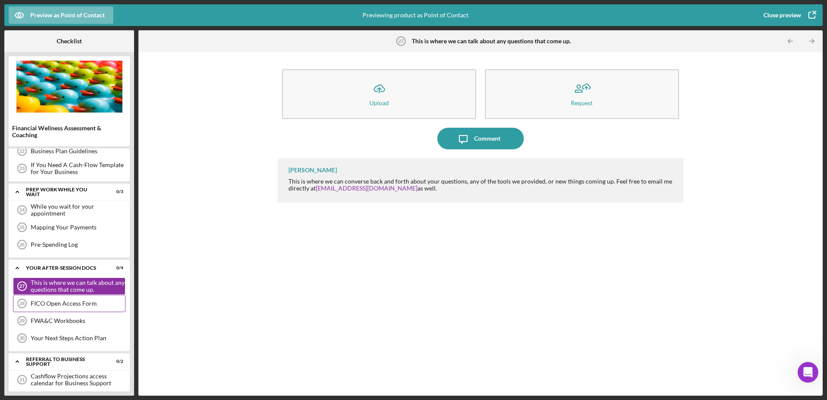
click at [53, 308] on div "FICO Open Access Form 28 FICO Open Access Form" at bounding box center [69, 303] width 112 height 17
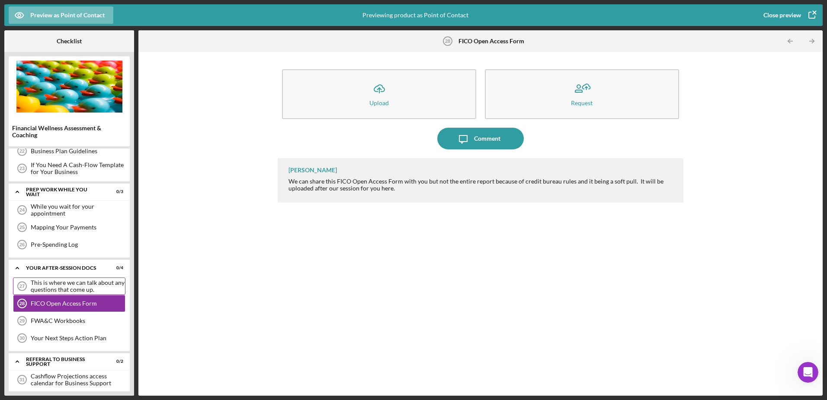
click at [52, 292] on div "This is where we can talk about any questions that come up." at bounding box center [78, 286] width 94 height 14
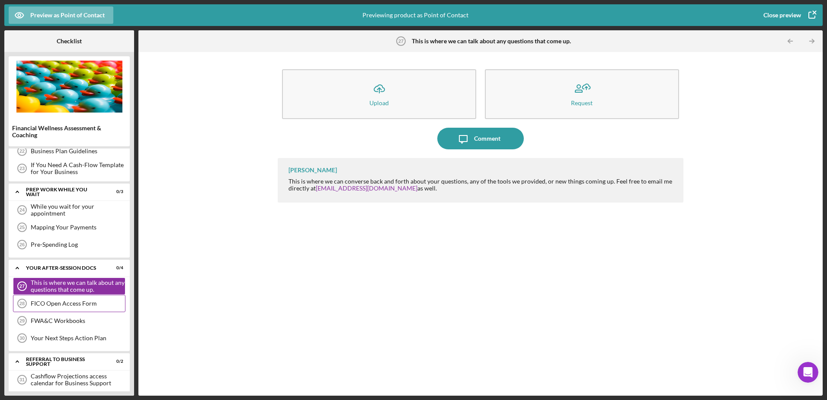
click at [52, 305] on div "FICO Open Access Form" at bounding box center [78, 303] width 94 height 7
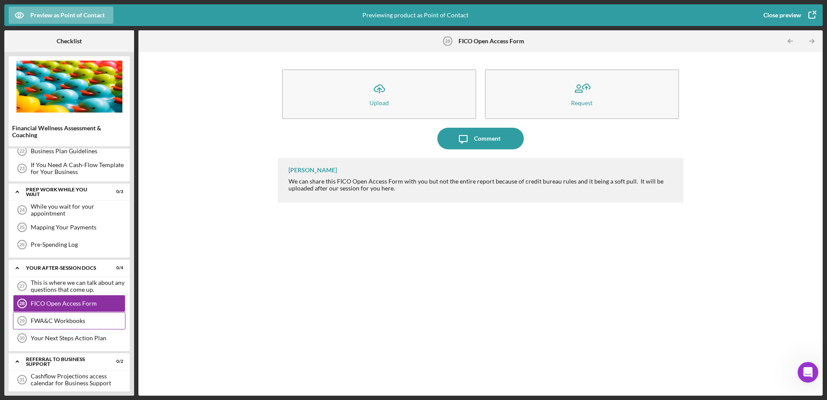
click at [57, 321] on div "FWA&C Workbooks" at bounding box center [78, 320] width 94 height 7
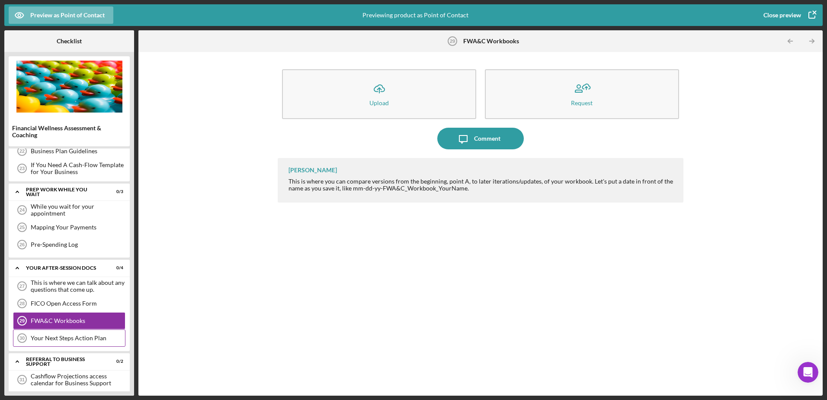
click at [58, 336] on div "Your Next Steps Action Plan" at bounding box center [78, 337] width 94 height 7
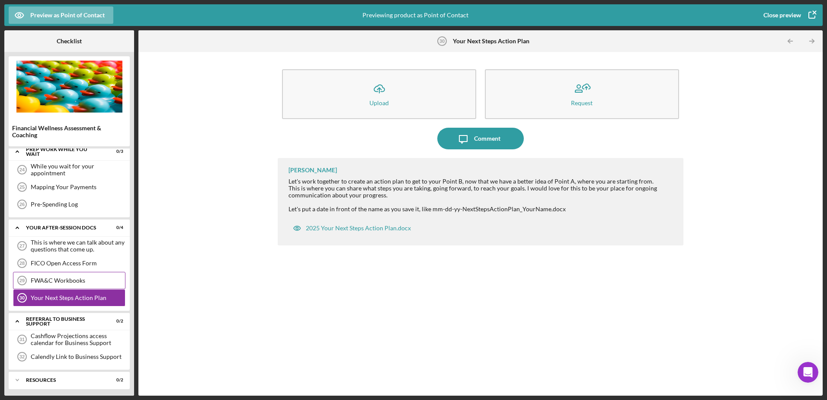
scroll to position [305, 0]
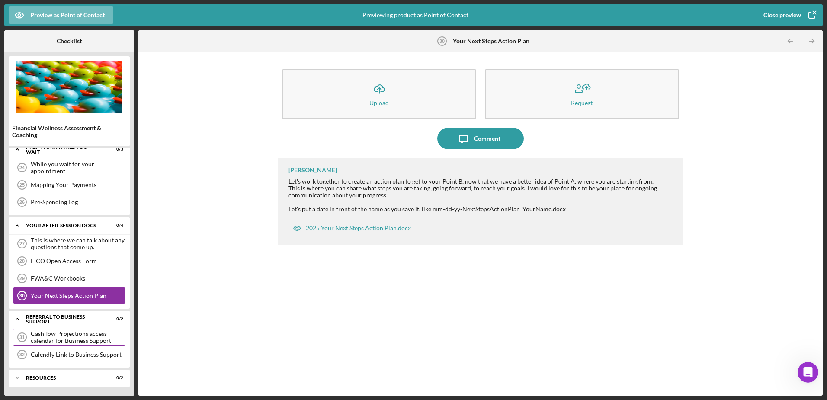
click at [68, 335] on div "Cashflow Projections access calendar for Business Support" at bounding box center [78, 337] width 94 height 14
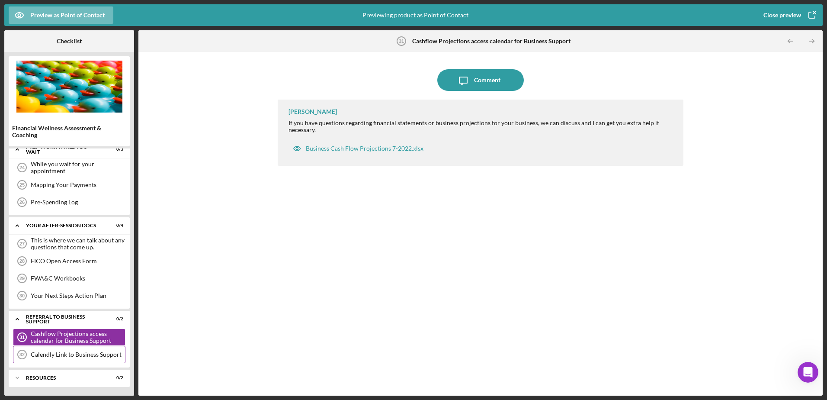
click at [58, 354] on div "Calendly Link to Business Support" at bounding box center [78, 354] width 94 height 7
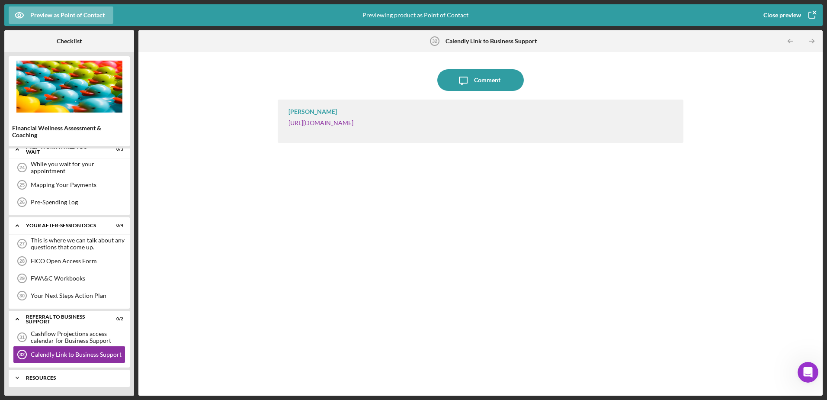
click at [59, 379] on div "Resources" at bounding box center [72, 377] width 93 height 5
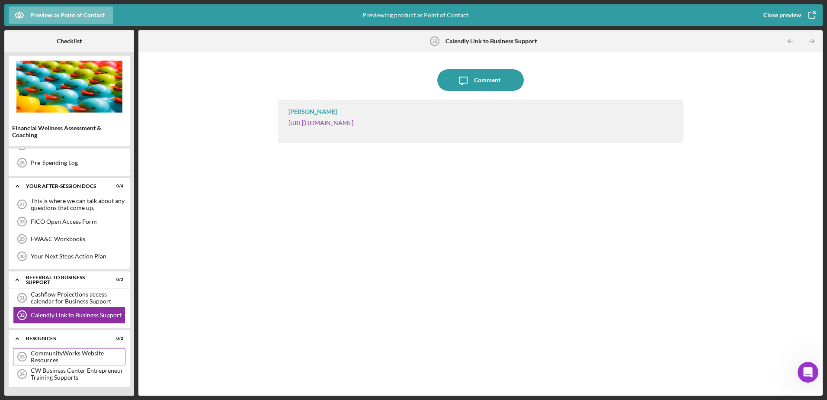
click at [57, 359] on div "CommunityWorks Website Resources" at bounding box center [78, 357] width 94 height 14
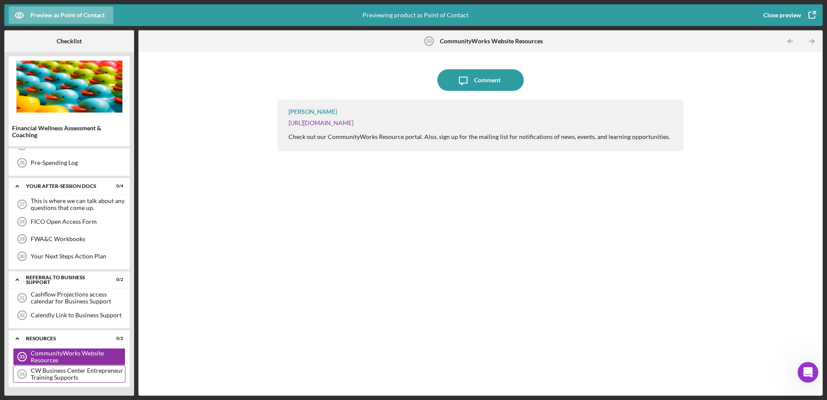
click at [60, 371] on div "CW Business Center Entrepreneur Training Supports" at bounding box center [78, 374] width 94 height 14
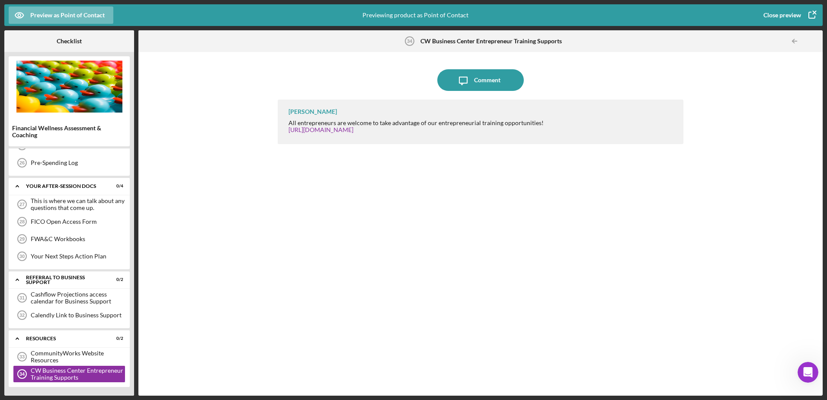
click at [410, 14] on div "Close preview" at bounding box center [782, 14] width 38 height 17
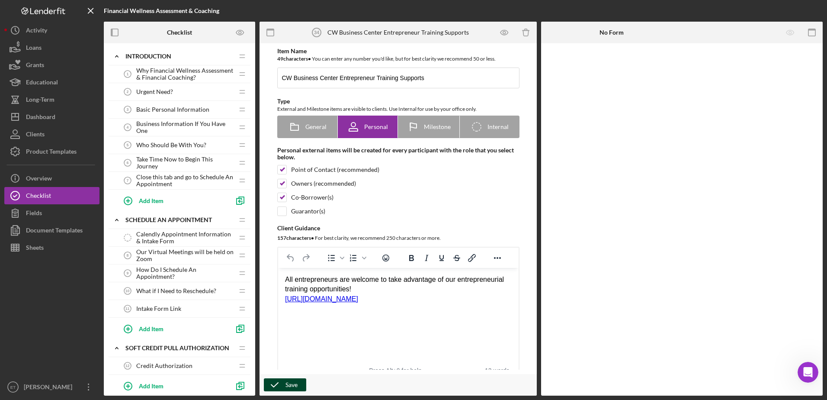
click at [282, 385] on icon "button" at bounding box center [275, 385] width 22 height 22
click at [42, 125] on div "Dashboard" at bounding box center [40, 117] width 29 height 19
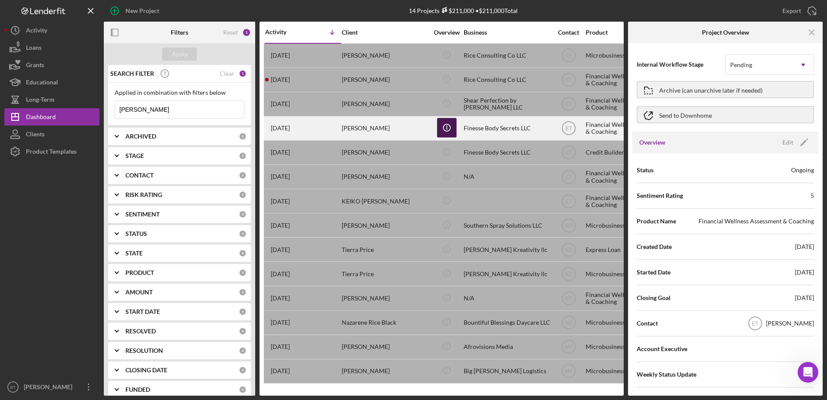
click at [410, 128] on icon "Icon/Info" at bounding box center [446, 127] width 19 height 19
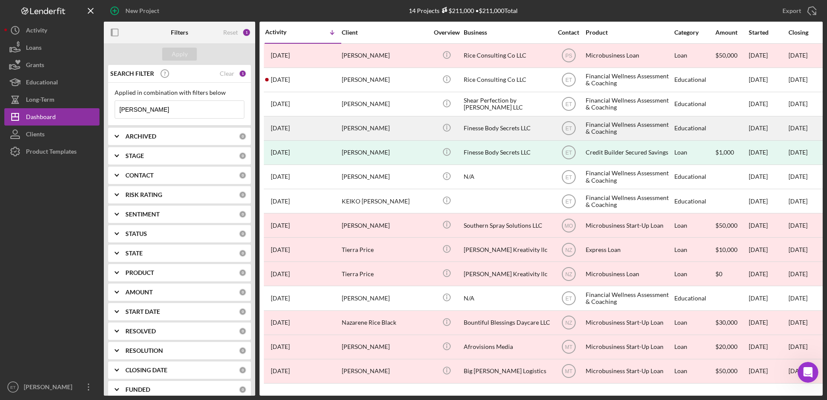
click at [410, 126] on div "Finesse Body Secrets LLC" at bounding box center [507, 128] width 87 height 23
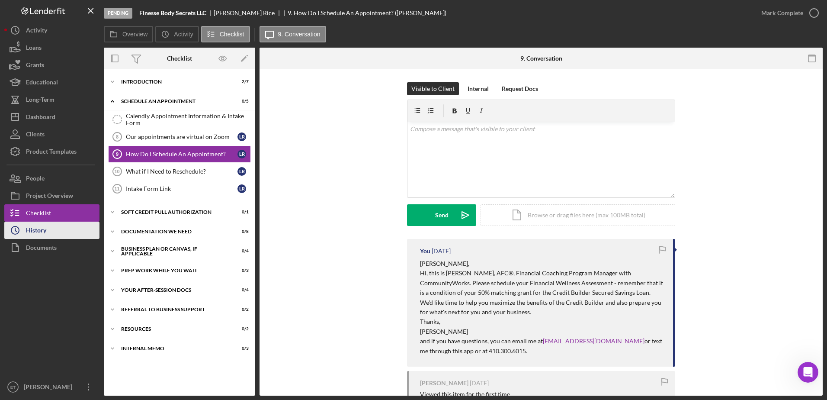
click at [57, 233] on button "Icon/History History" at bounding box center [51, 229] width 95 height 17
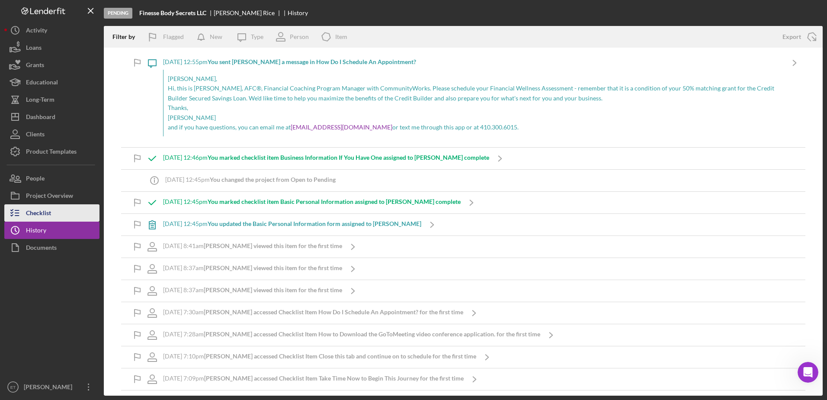
click at [35, 218] on div "Checklist" at bounding box center [38, 213] width 25 height 19
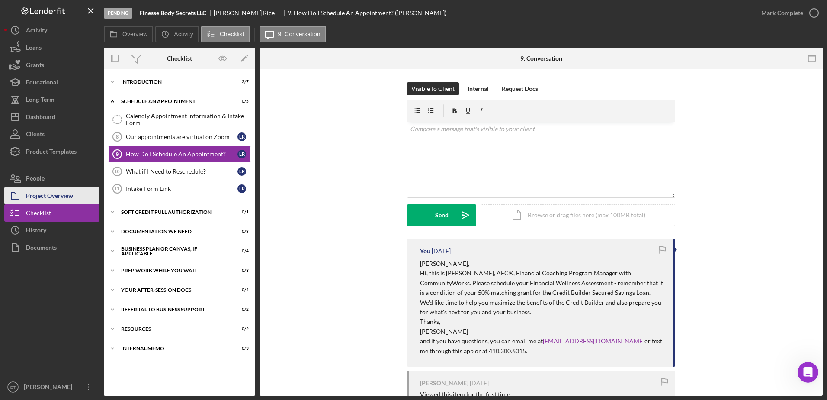
click at [37, 198] on div "Project Overview" at bounding box center [49, 196] width 47 height 19
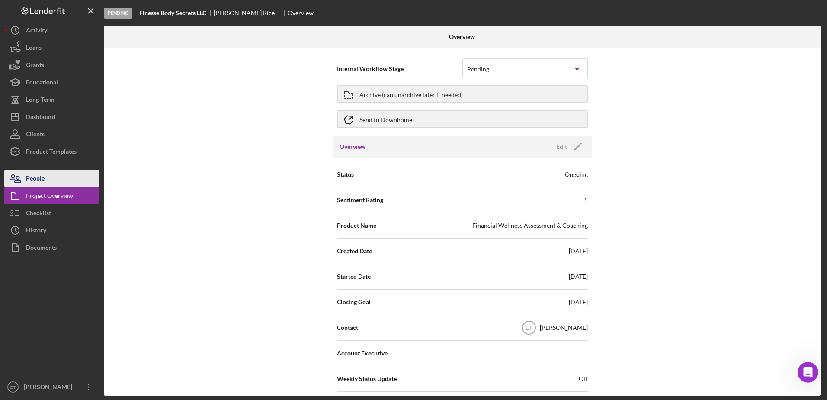
click at [34, 179] on div "People" at bounding box center [35, 179] width 19 height 19
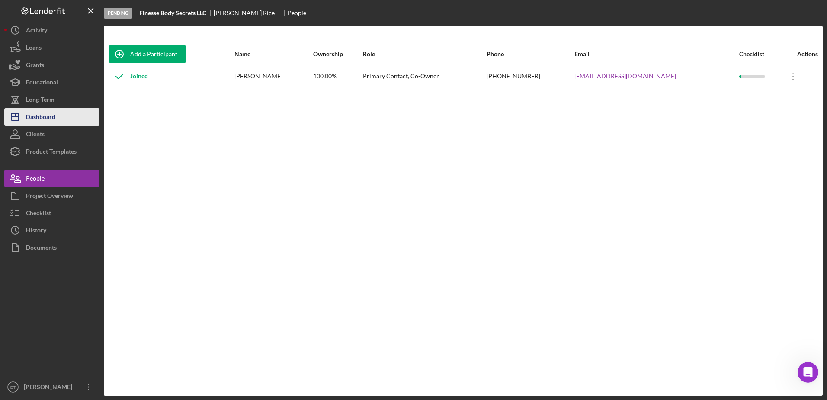
click at [39, 117] on div "Dashboard" at bounding box center [40, 117] width 29 height 19
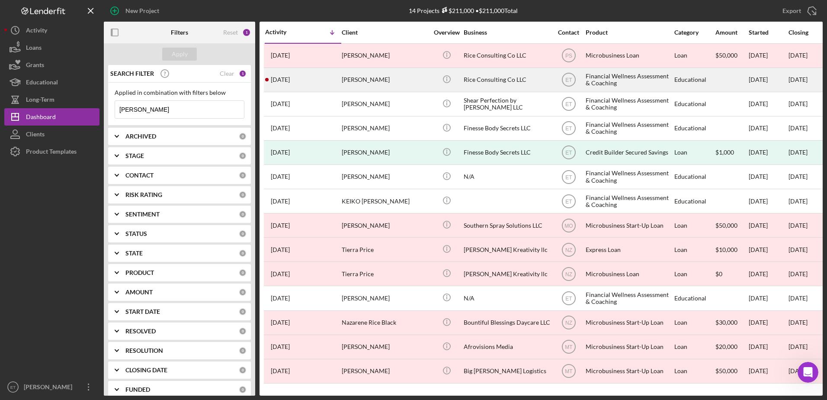
click at [410, 82] on div "Rice Consulting Co LLC" at bounding box center [507, 79] width 87 height 23
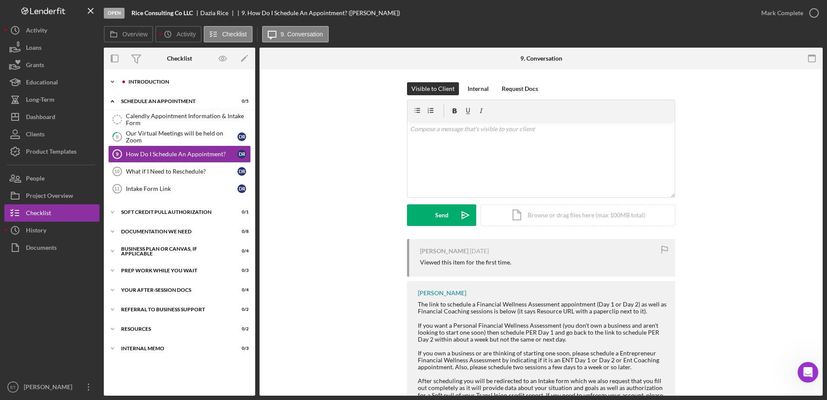
click at [160, 80] on div "Introduction" at bounding box center [186, 81] width 116 height 5
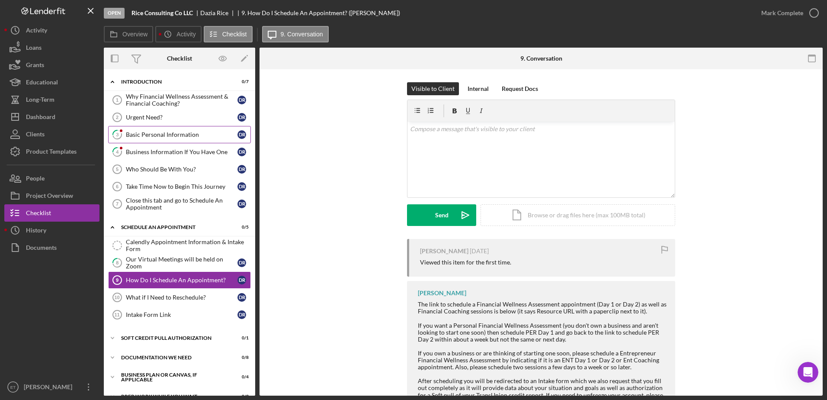
click at [147, 131] on div "Basic Personal Information" at bounding box center [182, 134] width 112 height 7
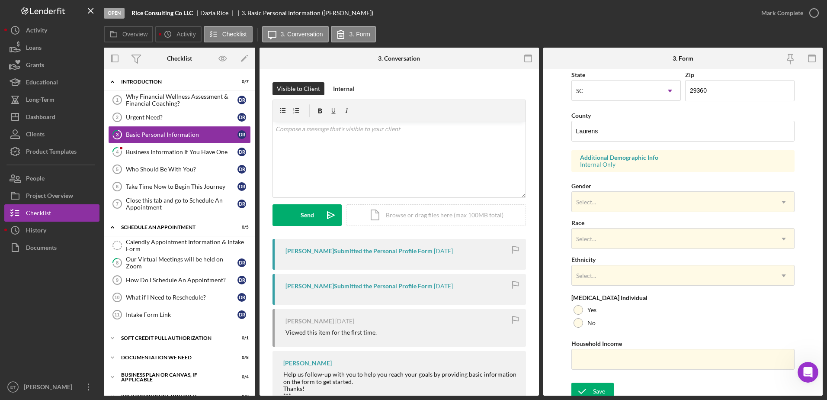
scroll to position [246, 0]
click at [152, 152] on div "Business Information If You Have One" at bounding box center [182, 151] width 112 height 7
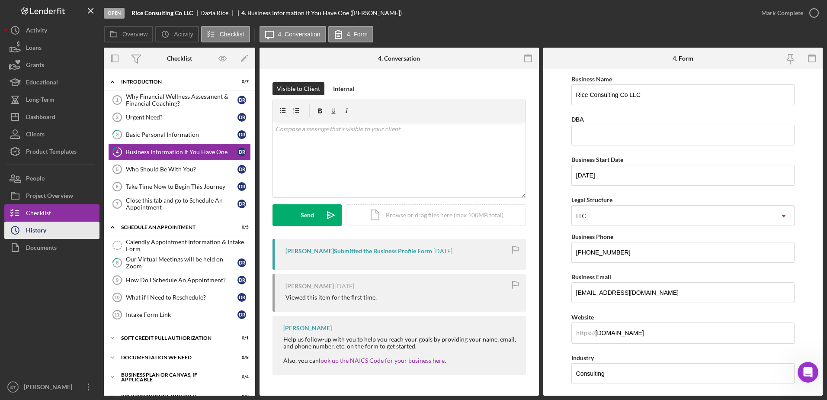
click at [43, 234] on div "History" at bounding box center [36, 230] width 20 height 19
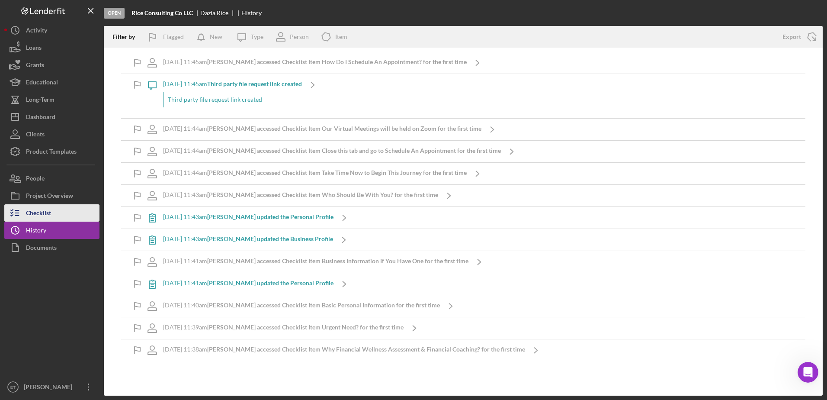
click at [37, 217] on div "Checklist" at bounding box center [38, 213] width 25 height 19
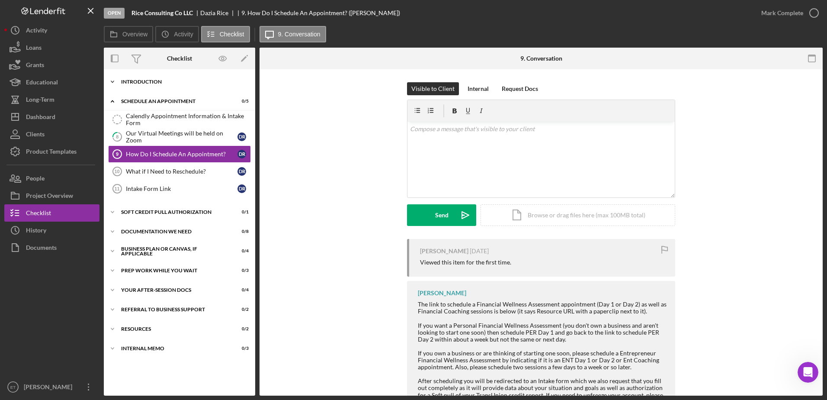
click at [148, 81] on div "Introduction" at bounding box center [182, 81] width 123 height 5
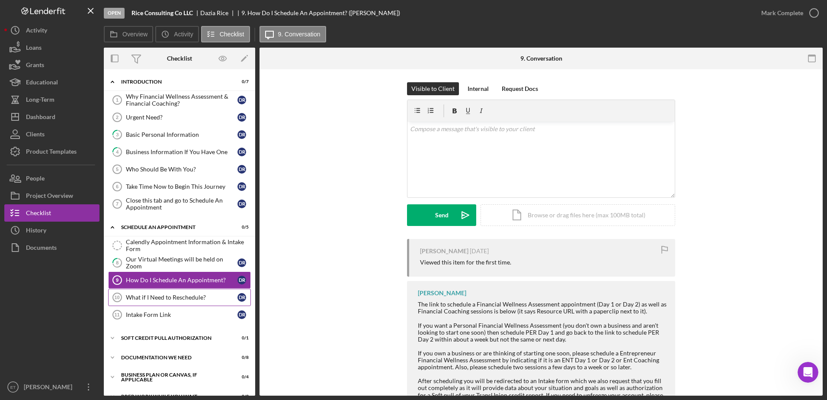
click at [151, 301] on link "What if I Need to Reschedule? 10 What if I Need to Reschedule? D R" at bounding box center [179, 297] width 143 height 17
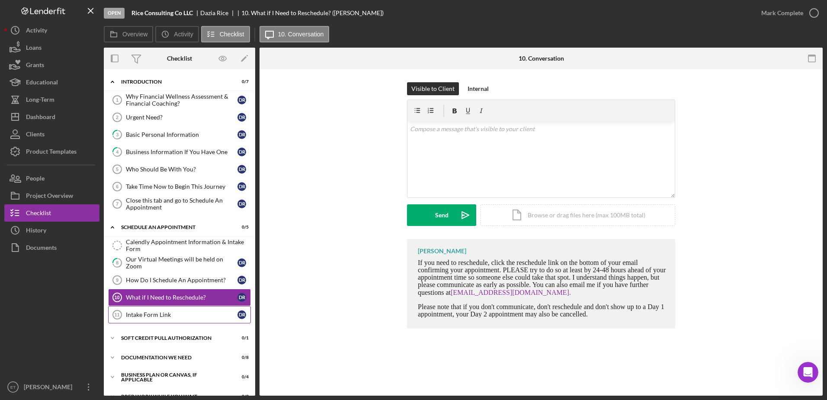
click at [158, 317] on div "Intake Form Link" at bounding box center [182, 314] width 112 height 7
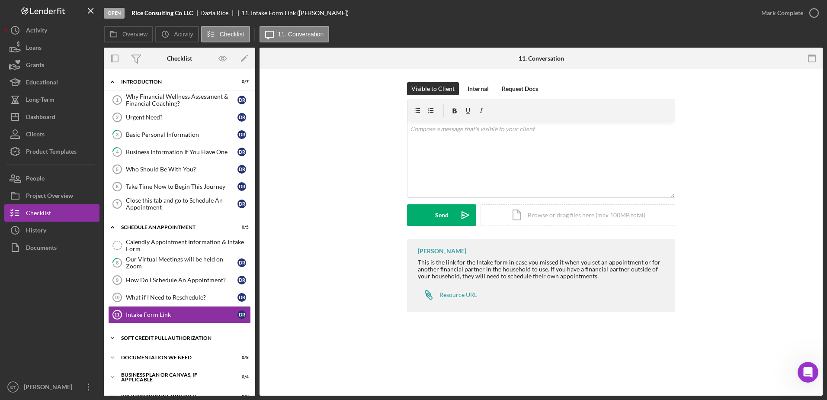
click at [160, 340] on div "Icon/Expander Soft Credit Pull Authorization 0 / 1" at bounding box center [179, 337] width 151 height 17
click at [158, 354] on div "Credit Authorization" at bounding box center [182, 356] width 112 height 7
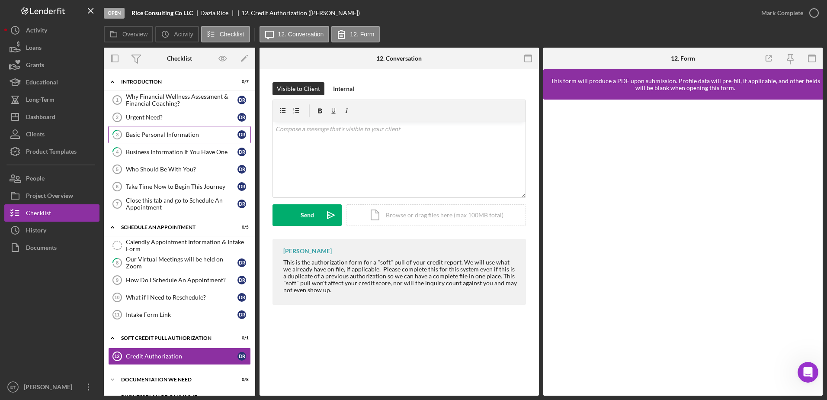
click at [168, 132] on div "Basic Personal Information" at bounding box center [182, 134] width 112 height 7
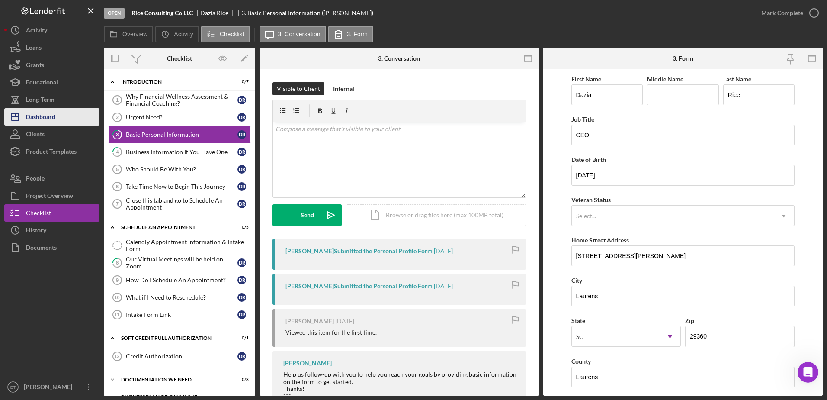
click at [40, 115] on div "Dashboard" at bounding box center [40, 117] width 29 height 19
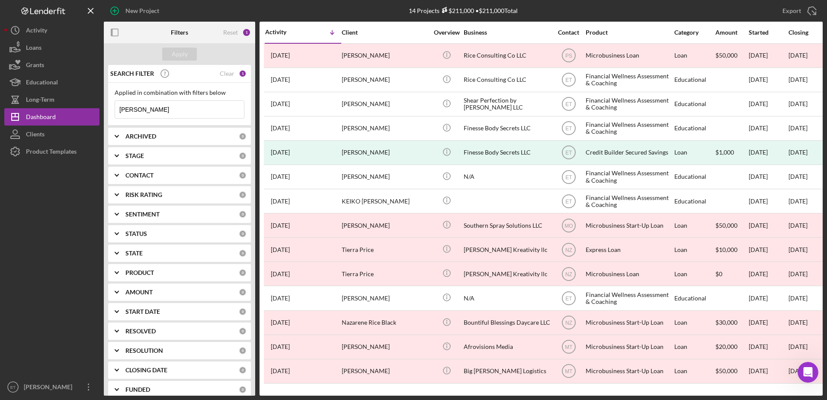
click at [166, 110] on input "Lekesha rice" at bounding box center [179, 109] width 129 height 17
type input "Rodasia"
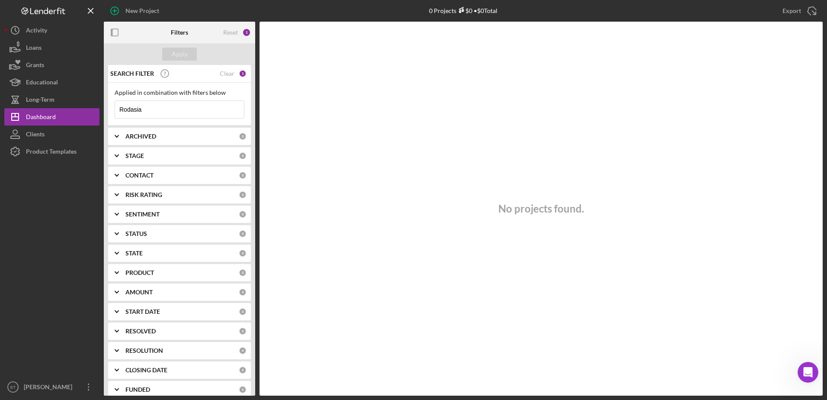
click at [154, 109] on input "Rodasia" at bounding box center [179, 109] width 129 height 17
type input "Rod"
click at [222, 74] on div "Clear" at bounding box center [227, 73] width 15 height 7
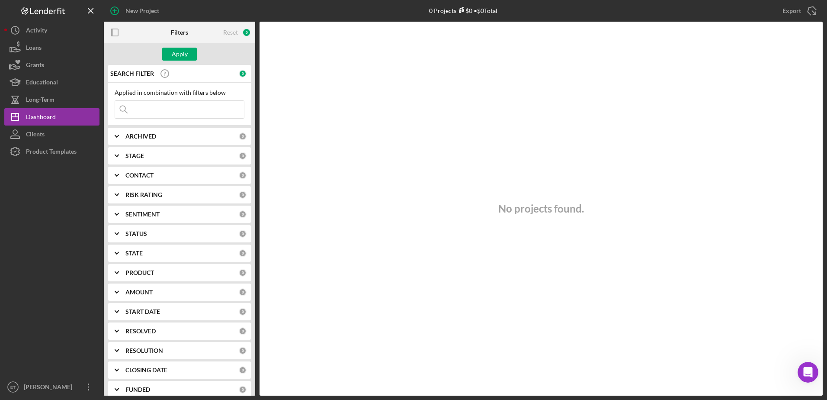
click at [153, 109] on input at bounding box center [179, 109] width 129 height 17
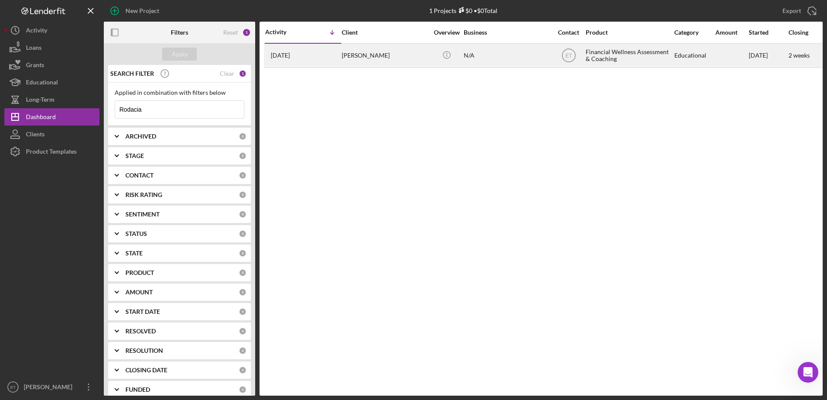
type input "Rodacia"
click at [369, 56] on div "Rodacia Phelps" at bounding box center [385, 55] width 87 height 23
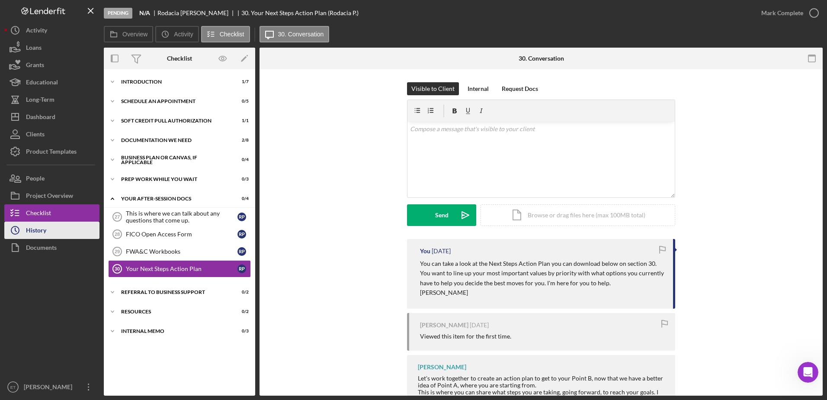
click at [28, 235] on div "History" at bounding box center [36, 230] width 20 height 19
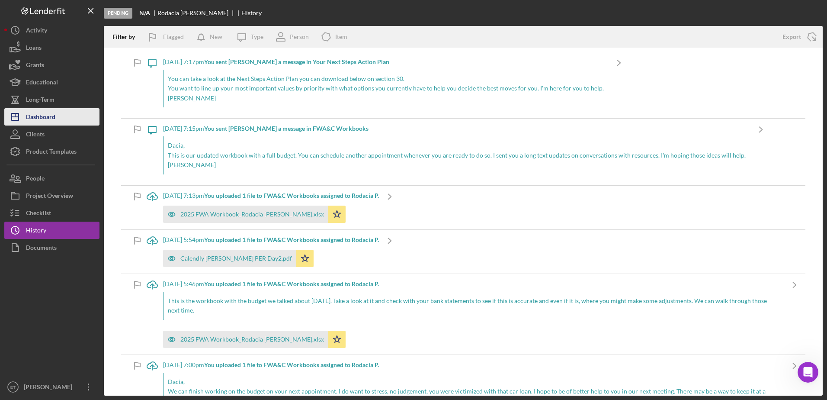
click at [45, 116] on div "Dashboard" at bounding box center [40, 117] width 29 height 19
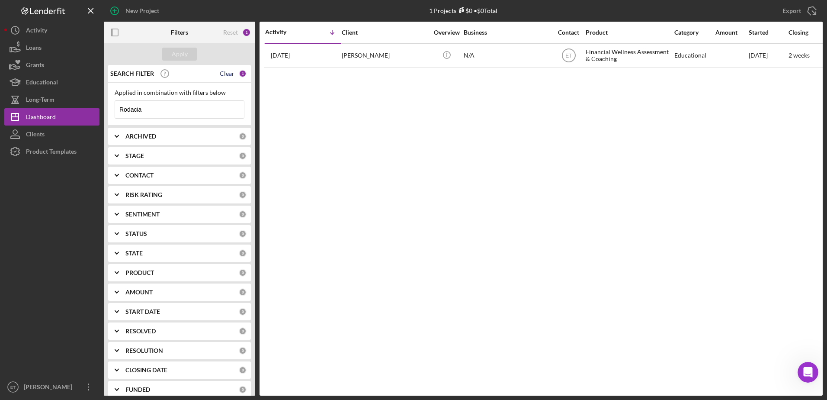
click at [225, 71] on div "Clear" at bounding box center [227, 73] width 15 height 7
click at [154, 276] on b "PRODUCT" at bounding box center [139, 272] width 29 height 7
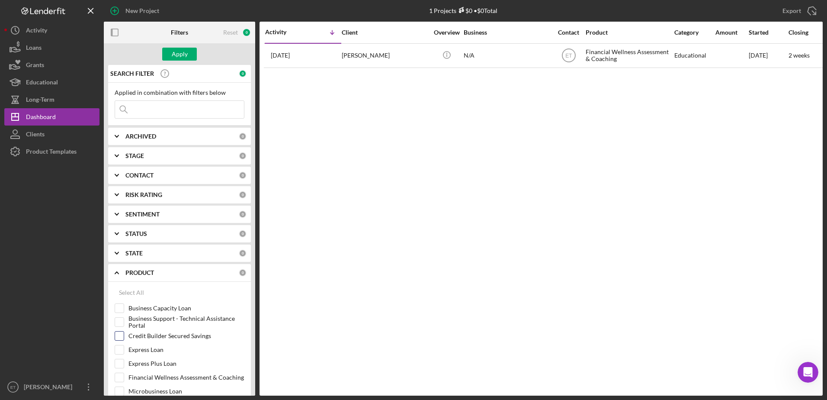
click at [118, 337] on input "Credit Builder Secured Savings" at bounding box center [119, 335] width 9 height 9
checkbox input "true"
click at [182, 55] on div "Apply" at bounding box center [180, 54] width 16 height 13
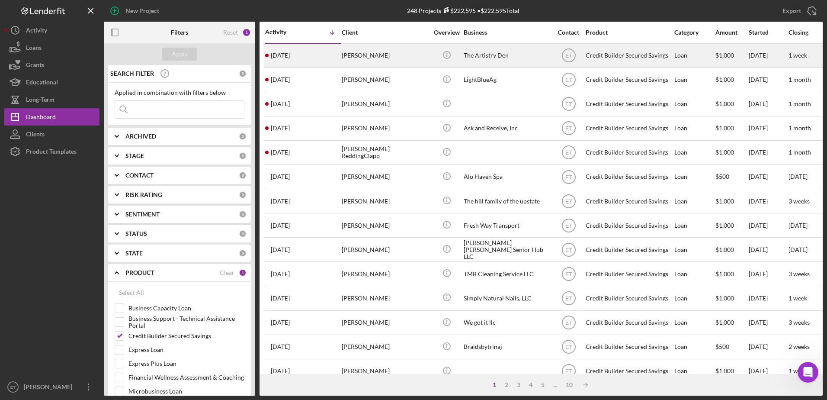
click at [395, 60] on div "Takiyah Mazyck" at bounding box center [385, 55] width 87 height 23
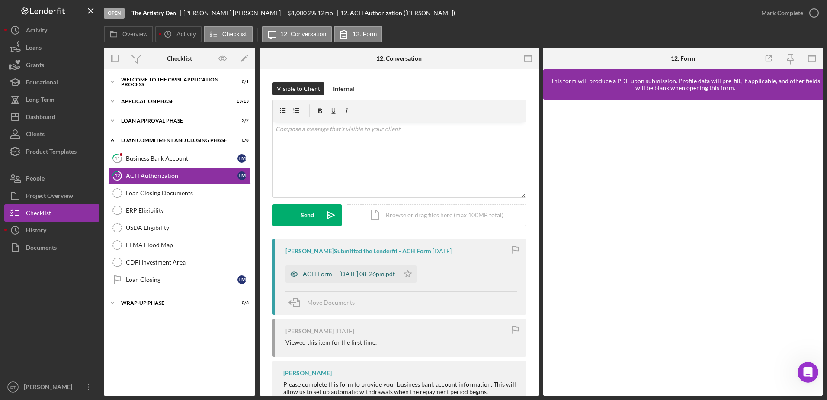
click at [352, 276] on div "ACH Form -- 2025-10-01 08_26pm.pdf" at bounding box center [349, 273] width 92 height 7
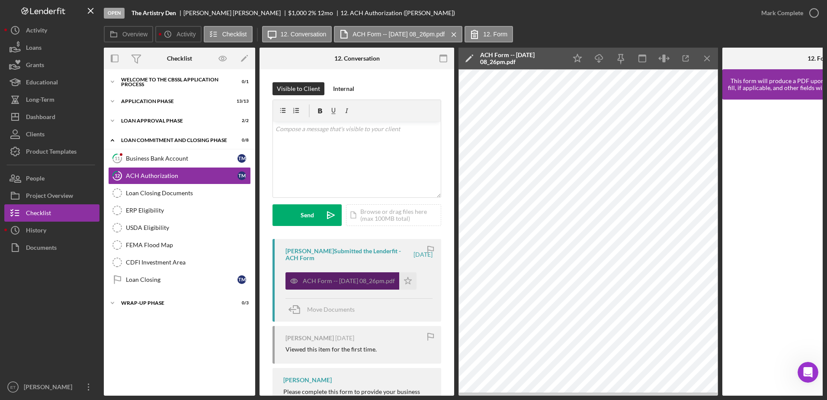
click at [292, 281] on icon "button" at bounding box center [293, 280] width 17 height 17
click at [410, 281] on icon "Icon/Star" at bounding box center [407, 280] width 17 height 17
click at [157, 157] on div "Business Bank Account" at bounding box center [182, 158] width 112 height 7
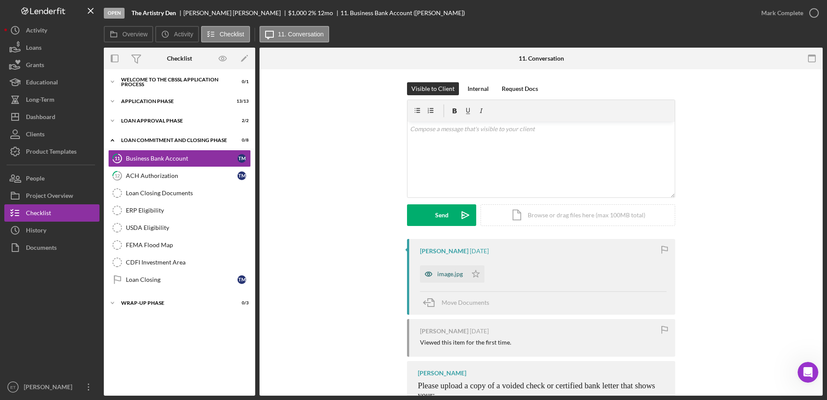
click at [410, 273] on icon "button" at bounding box center [428, 273] width 17 height 17
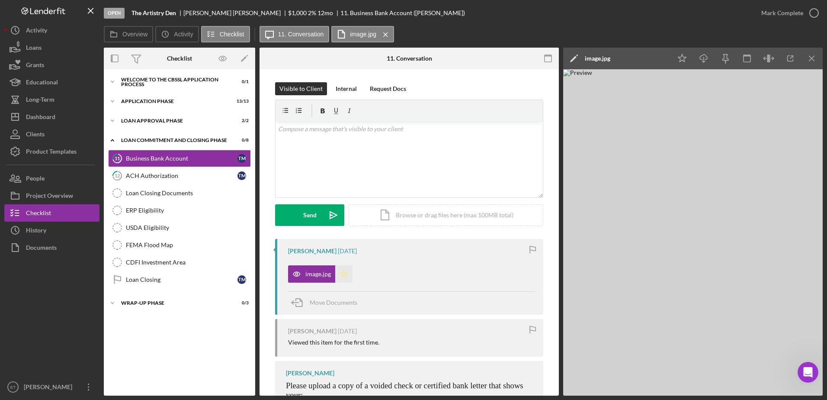
click at [342, 275] on icon "Icon/Star" at bounding box center [343, 273] width 17 height 17
click at [181, 176] on div "ACH Authorization" at bounding box center [182, 175] width 112 height 7
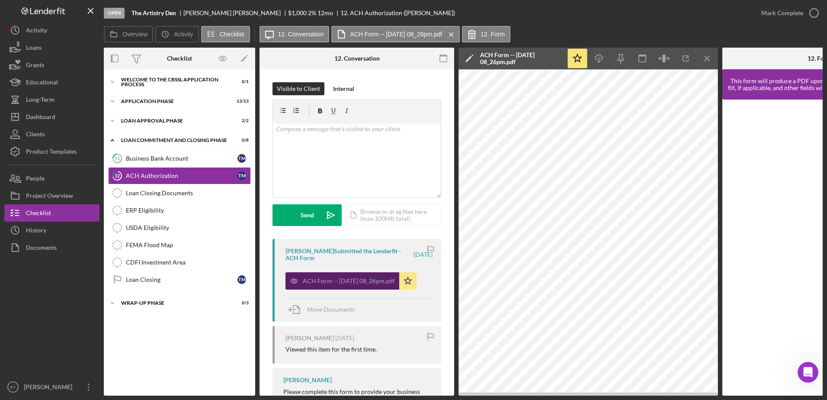
click at [292, 281] on icon "button" at bounding box center [293, 280] width 17 height 17
click at [144, 157] on div "Business Bank Account" at bounding box center [182, 158] width 112 height 7
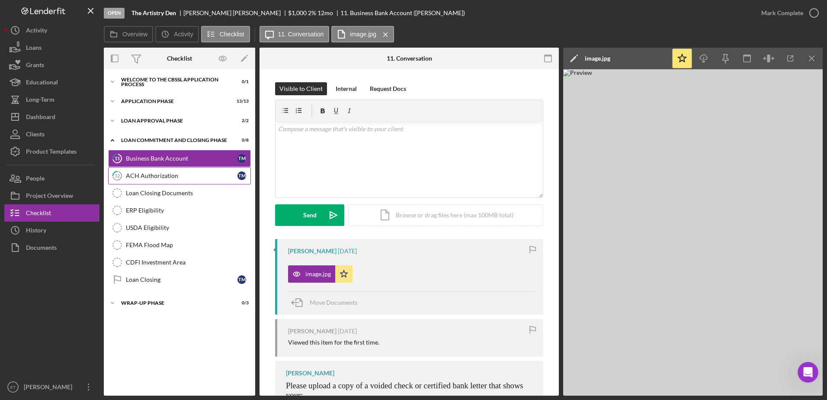
click at [144, 177] on div "ACH Authorization" at bounding box center [182, 175] width 112 height 7
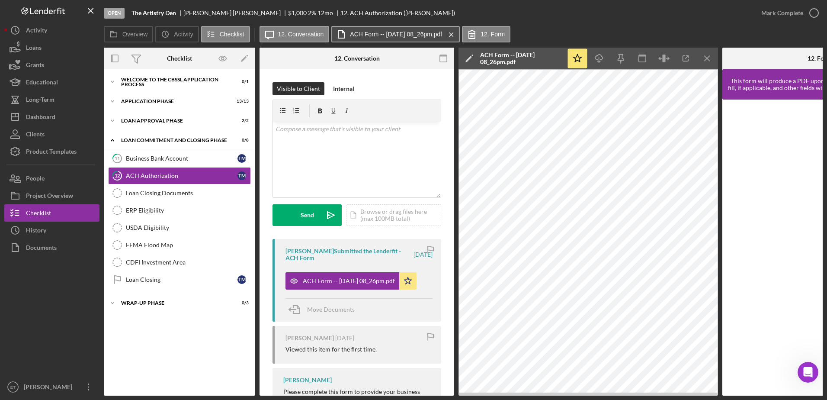
click at [376, 33] on label "ACH Form -- 2025-10-01 08_26pm.pdf" at bounding box center [396, 34] width 92 height 7
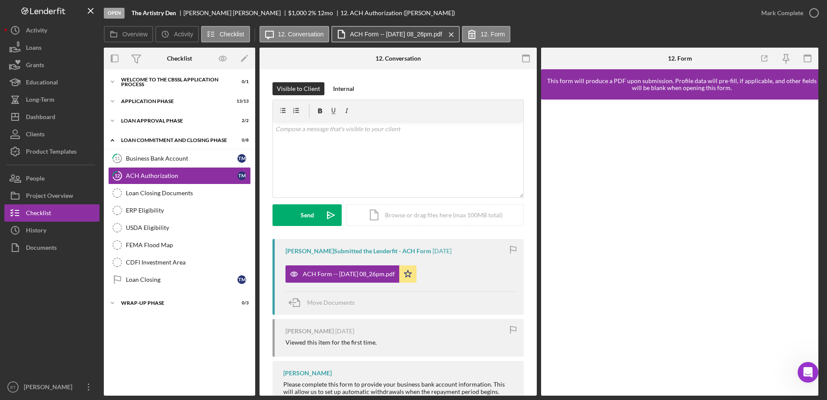
click at [376, 33] on label "ACH Form -- 2025-10-01 08_26pm.pdf" at bounding box center [396, 34] width 92 height 7
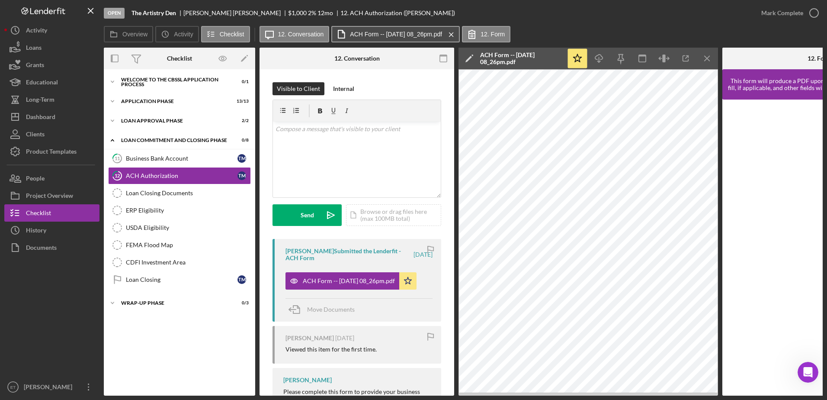
click at [376, 33] on label "ACH Form -- 2025-10-01 08_26pm.pdf" at bounding box center [396, 34] width 92 height 7
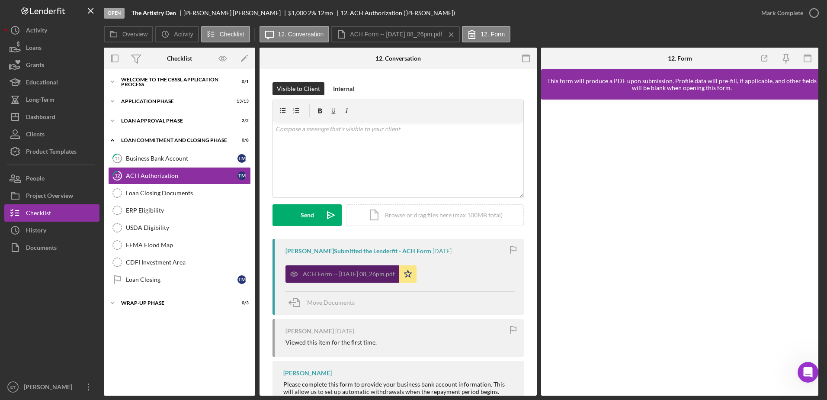
click at [292, 276] on icon "button" at bounding box center [294, 274] width 7 height 4
click at [296, 273] on icon "button" at bounding box center [293, 273] width 17 height 17
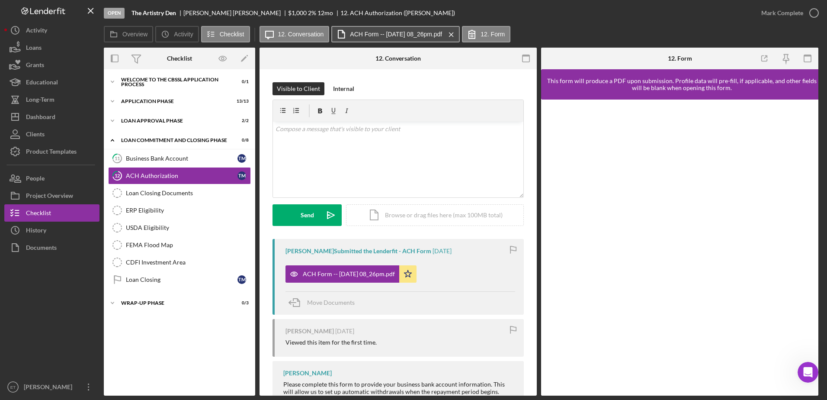
click at [376, 32] on label "ACH Form -- 2025-10-01 08_26pm.pdf" at bounding box center [396, 34] width 92 height 7
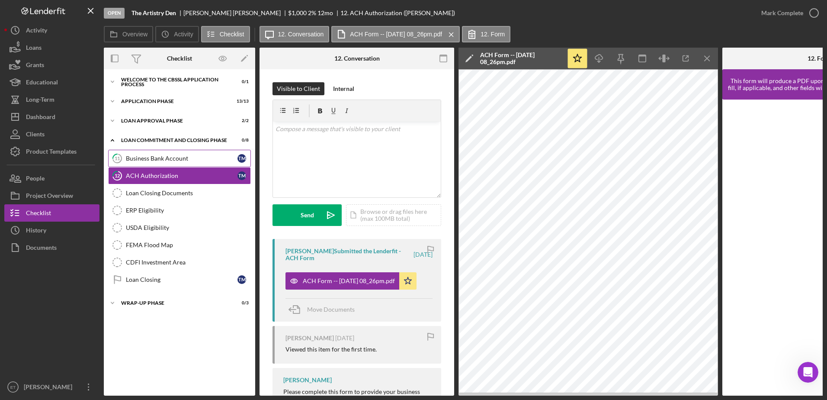
click at [144, 160] on div "Business Bank Account" at bounding box center [182, 158] width 112 height 7
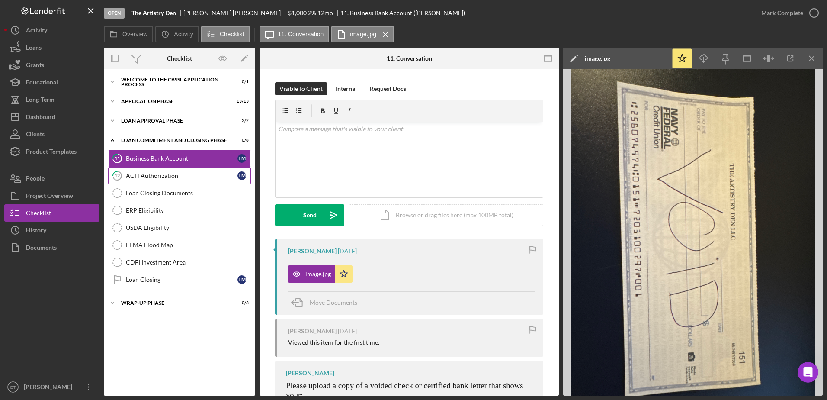
click at [147, 176] on div "ACH Authorization" at bounding box center [182, 175] width 112 height 7
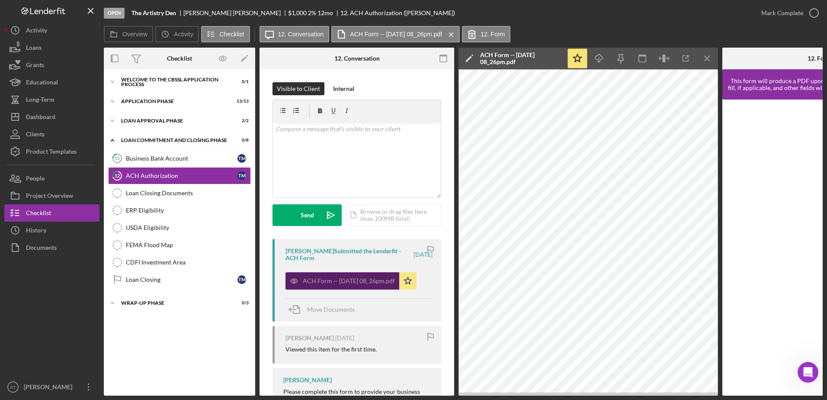
click at [294, 282] on icon "button" at bounding box center [293, 280] width 17 height 17
click at [300, 275] on icon "button" at bounding box center [293, 280] width 17 height 17
click at [296, 281] on icon "button" at bounding box center [293, 280] width 17 height 17
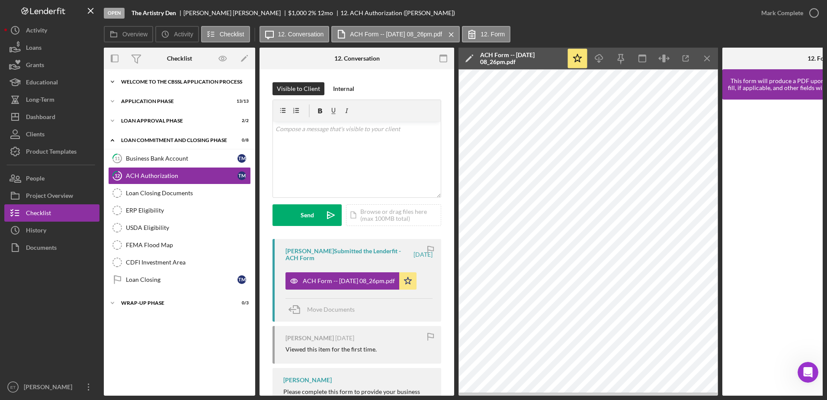
click at [146, 79] on div "Welcome to the CBSSL Application Process" at bounding box center [182, 81] width 123 height 5
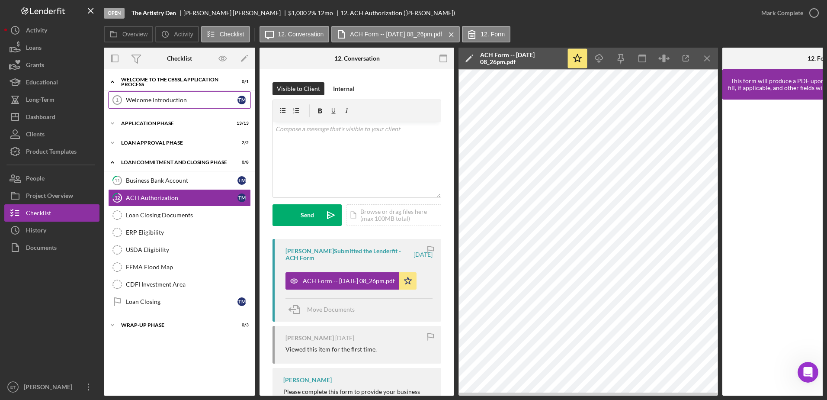
click at [150, 102] on div "Welcome Introduction" at bounding box center [182, 99] width 112 height 7
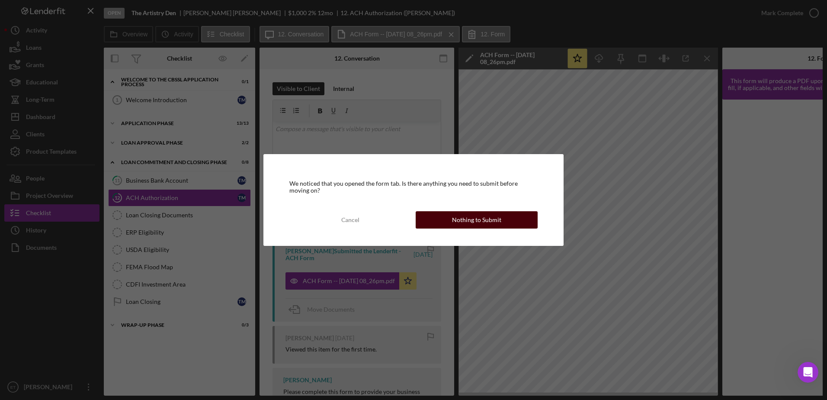
click at [410, 220] on button "Nothing to Submit" at bounding box center [477, 219] width 122 height 17
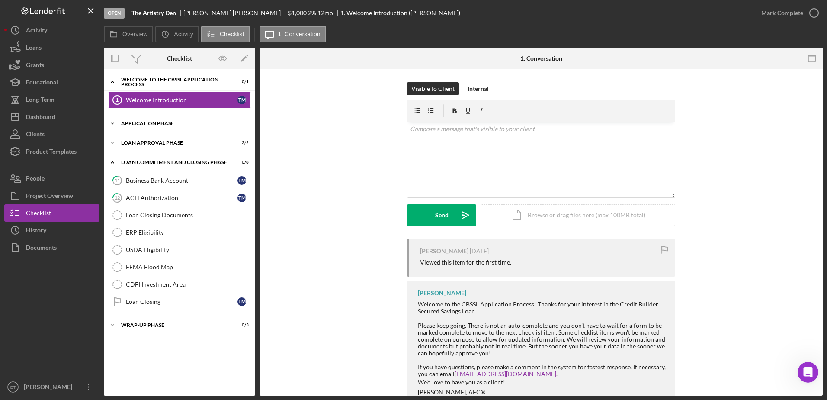
click at [152, 128] on div "Icon/Expander Application Phase 13 / 13" at bounding box center [179, 123] width 151 height 17
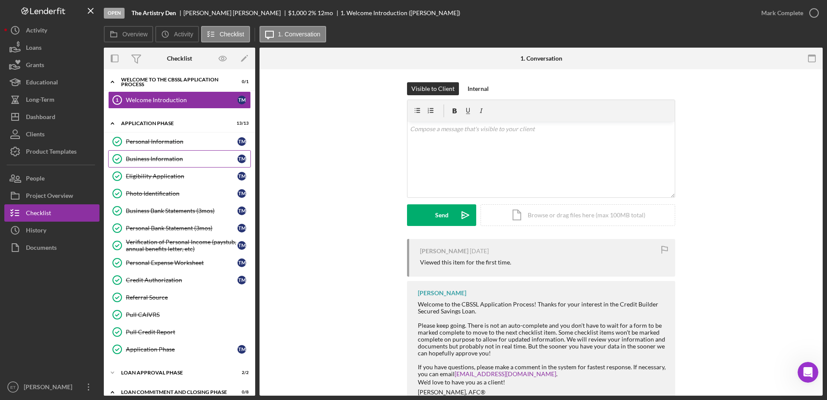
click at [148, 162] on div "Business Information" at bounding box center [182, 158] width 112 height 7
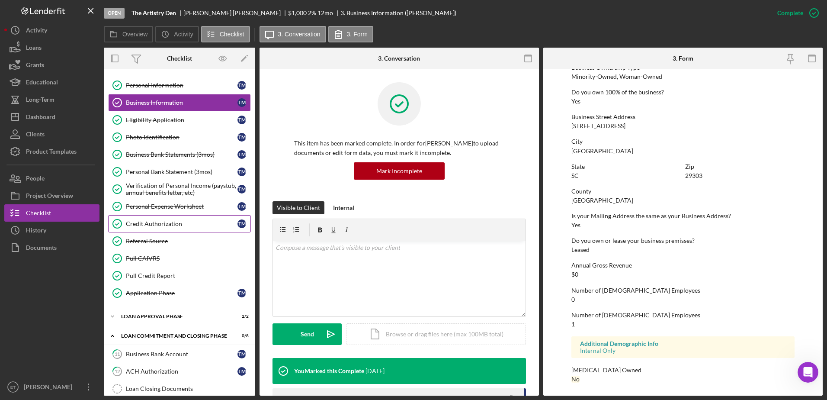
scroll to position [173, 0]
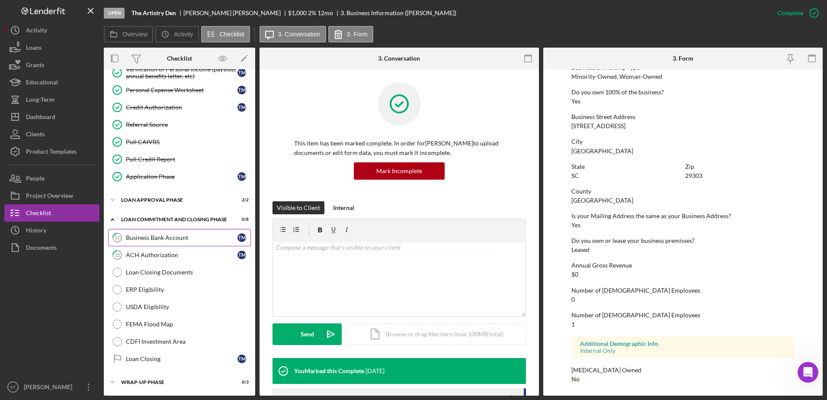
click at [161, 235] on div "Business Bank Account" at bounding box center [182, 237] width 112 height 7
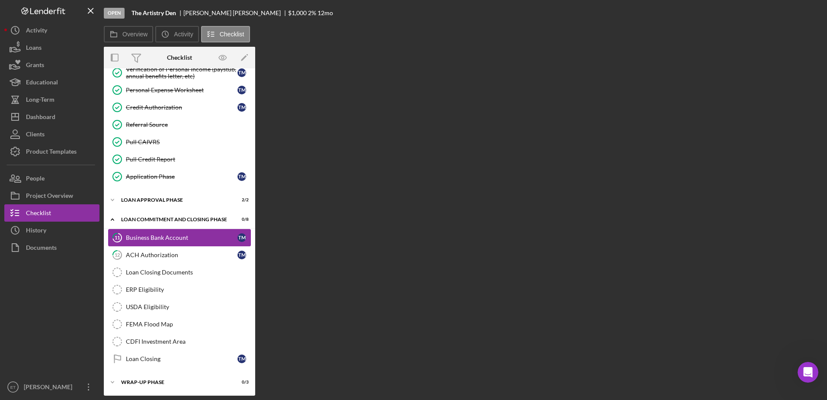
scroll to position [173, 0]
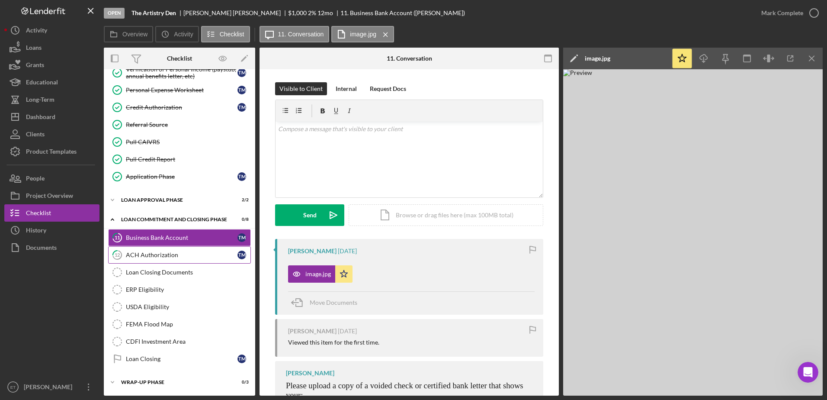
click at [160, 254] on div "ACH Authorization" at bounding box center [182, 254] width 112 height 7
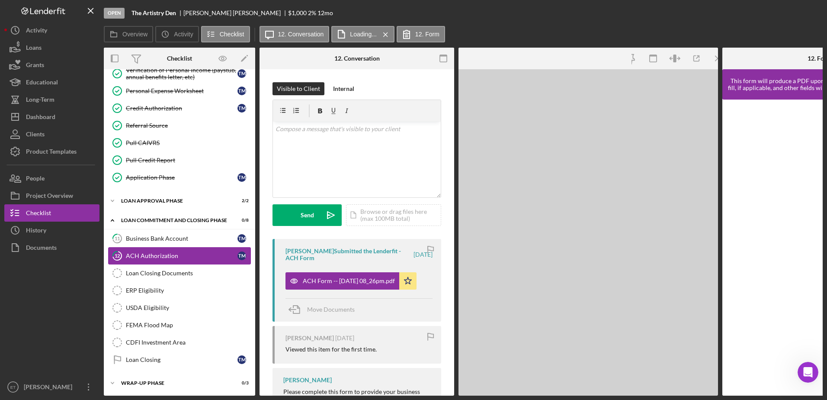
scroll to position [173, 0]
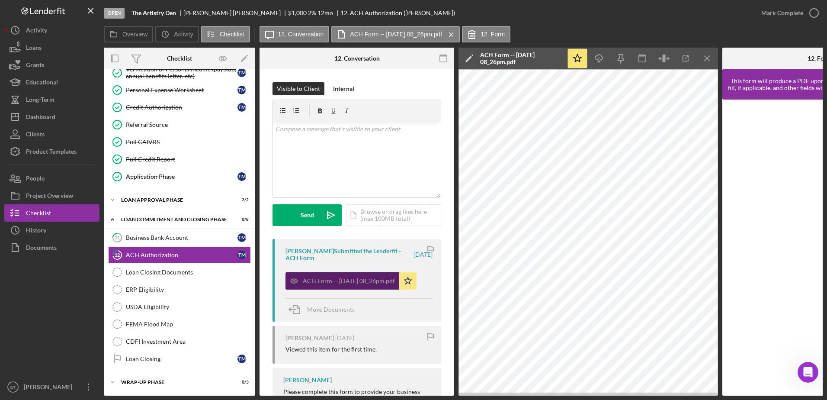
click at [295, 282] on icon "button" at bounding box center [294, 281] width 2 height 2
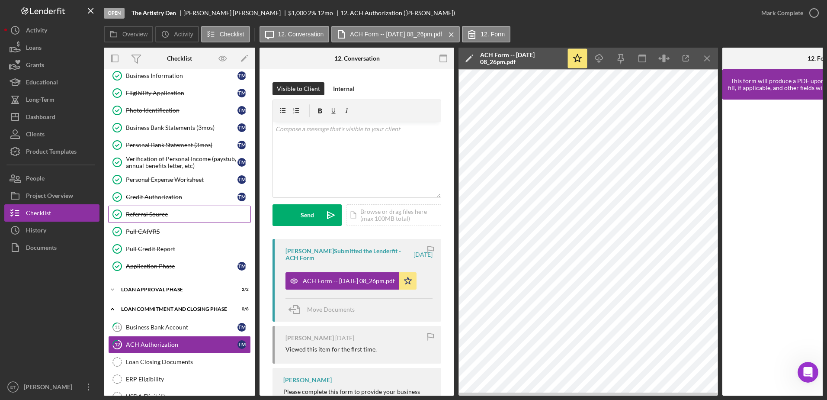
scroll to position [83, 0]
click at [154, 113] on div "Photo Identification" at bounding box center [182, 110] width 112 height 7
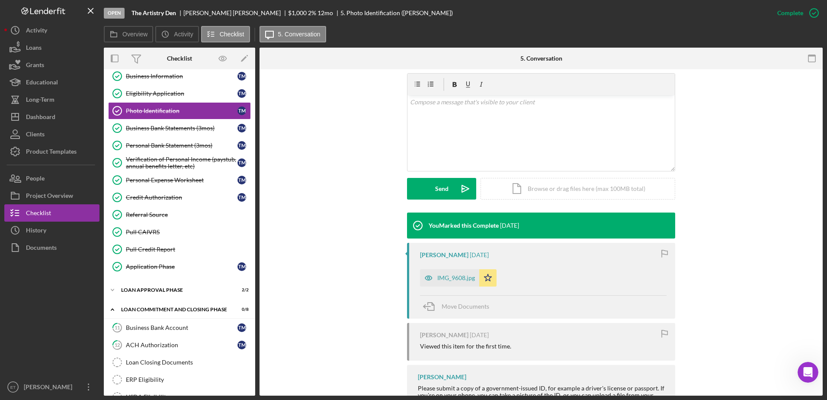
scroll to position [184, 0]
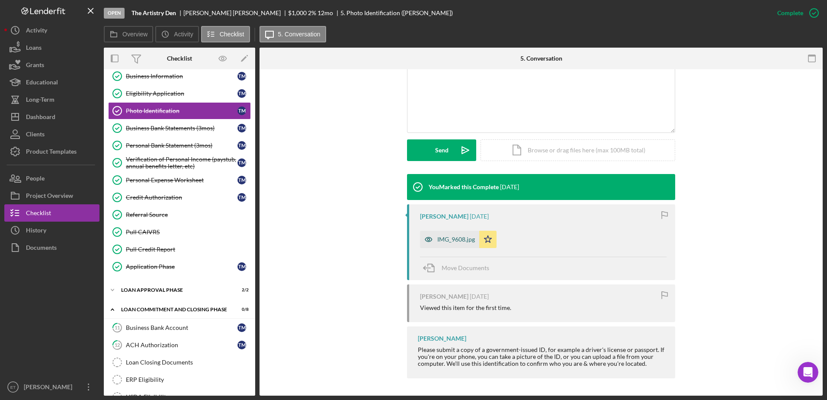
click at [410, 238] on icon "button" at bounding box center [428, 239] width 17 height 17
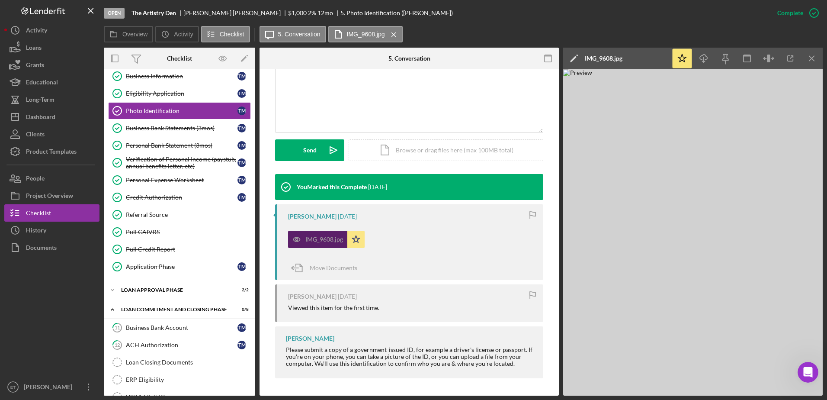
click at [410, 238] on div "IMG_9608.jpg Icon/Star" at bounding box center [411, 237] width 247 height 22
click at [157, 250] on div "Pull Credit Report" at bounding box center [188, 249] width 125 height 7
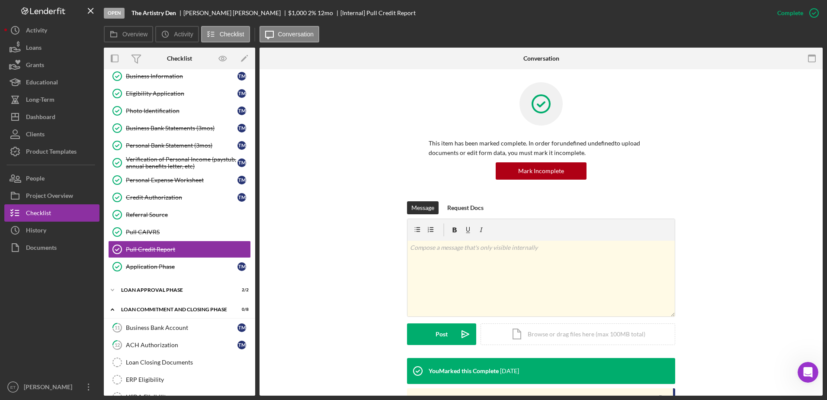
scroll to position [86, 0]
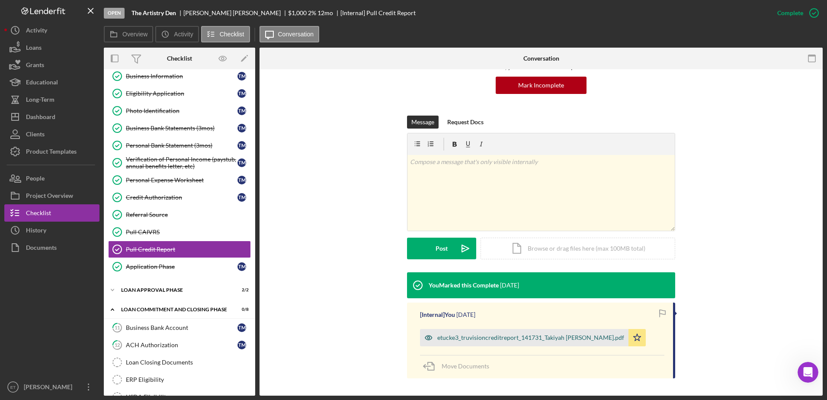
click at [410, 337] on icon "button" at bounding box center [428, 337] width 2 height 2
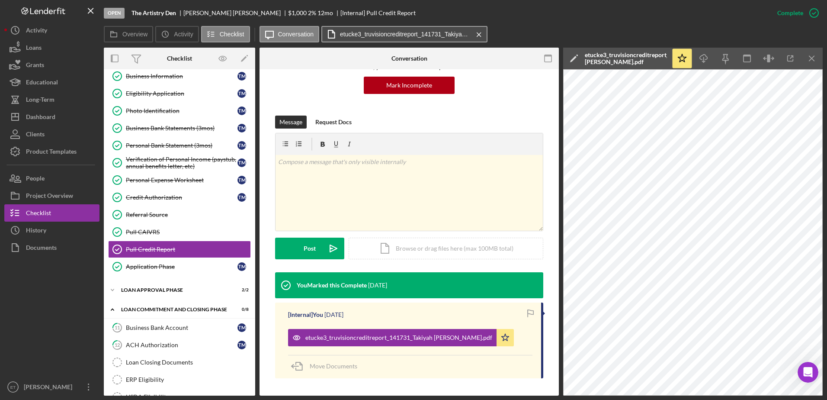
click at [391, 35] on label "etucke3_truvisioncreditreport_141731_Takiyah Mazyck.pdf" at bounding box center [405, 34] width 130 height 7
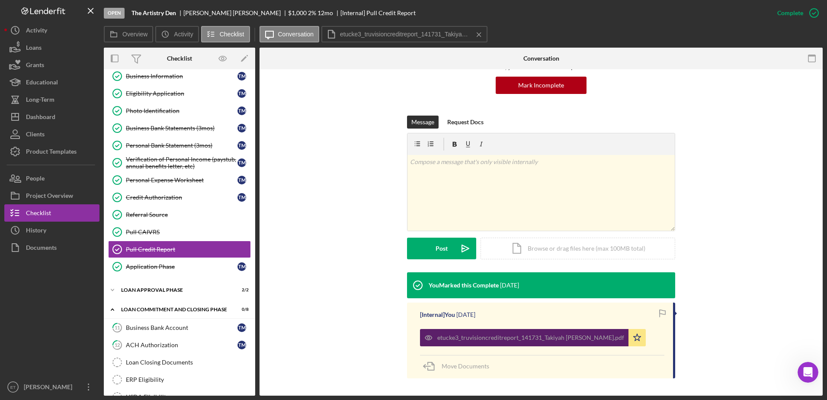
click at [410, 340] on icon "button" at bounding box center [428, 337] width 17 height 17
click at [410, 337] on icon "button" at bounding box center [428, 337] width 2 height 2
click at [410, 336] on div "etucke3_truvisioncreditreport_141731_Takiyah Mazyck.pdf" at bounding box center [530, 337] width 187 height 7
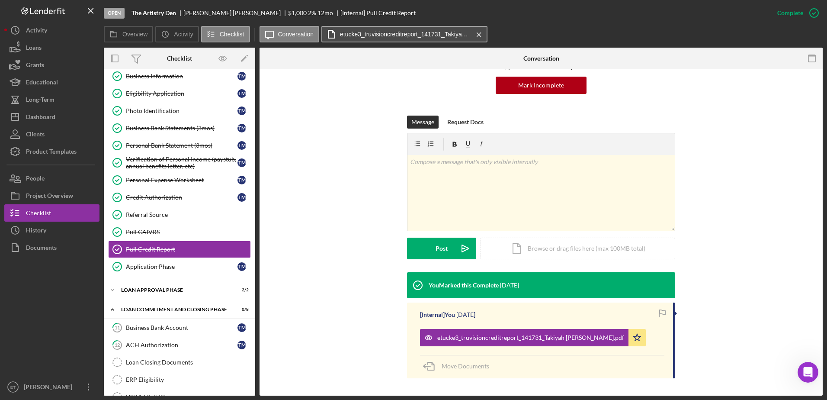
click at [376, 32] on label "etucke3_truvisioncreditreport_141731_Takiyah Mazyck.pdf" at bounding box center [405, 34] width 130 height 7
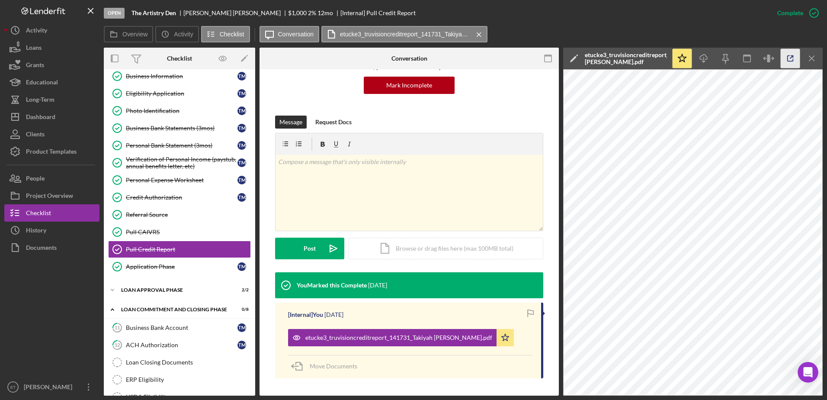
click at [410, 57] on line "button" at bounding box center [791, 57] width 3 height 3
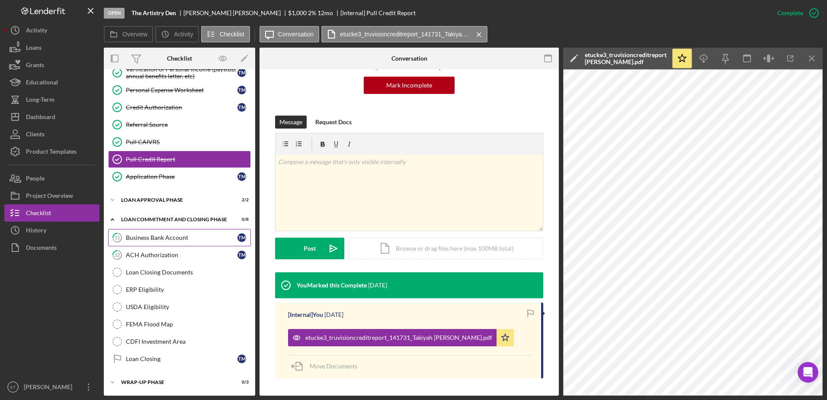
click at [144, 237] on div "Business Bank Account" at bounding box center [182, 237] width 112 height 7
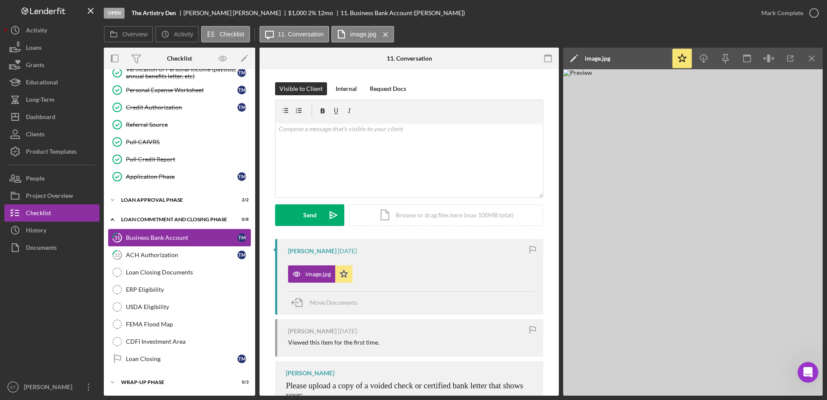
click at [142, 244] on link "11 Business Bank Account T M" at bounding box center [179, 237] width 143 height 17
click at [140, 253] on div "ACH Authorization" at bounding box center [182, 254] width 112 height 7
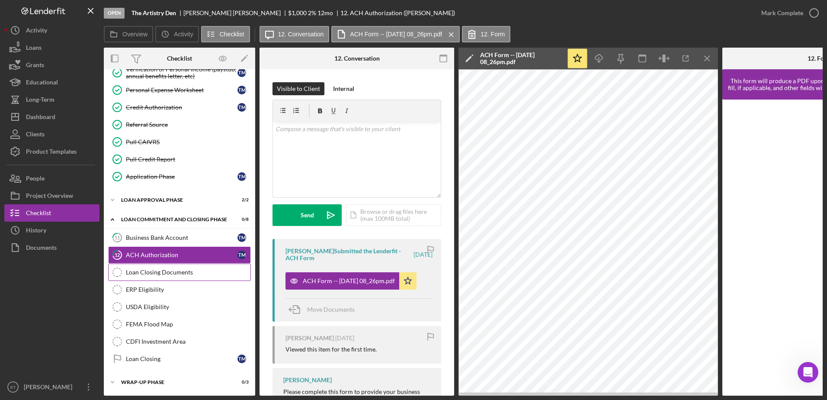
click at [153, 278] on link "Loan Closing Documents Loan Closing Documents" at bounding box center [179, 271] width 143 height 17
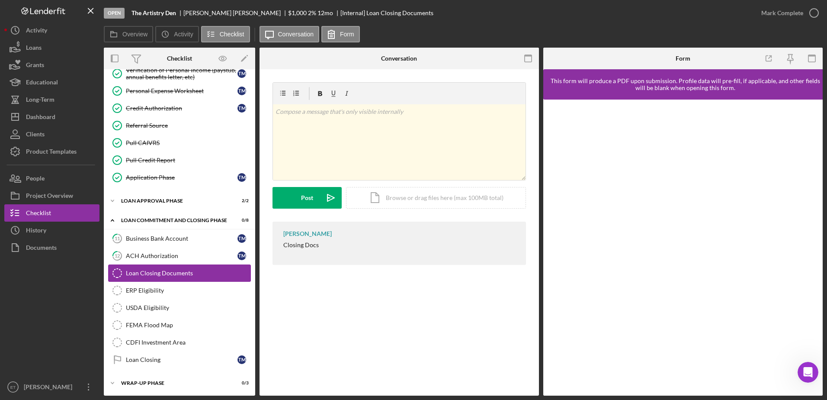
scroll to position [173, 0]
click at [138, 291] on div "ERP Eligibility" at bounding box center [188, 289] width 125 height 7
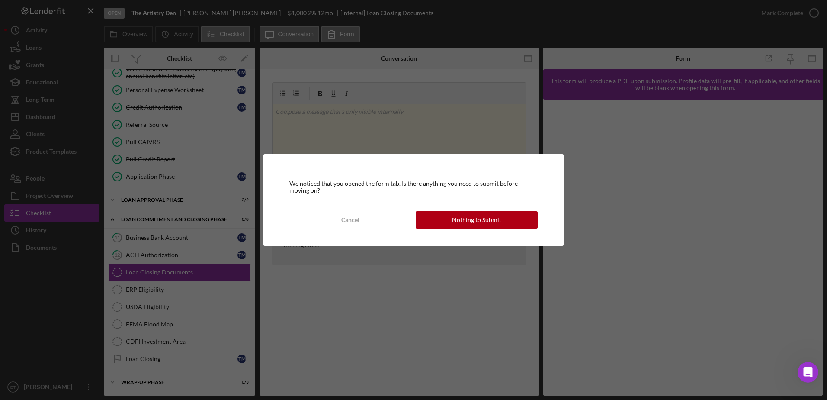
click at [410, 230] on div "We noticed that you opened the form tab. Is there anything you need to submit b…" at bounding box center [413, 200] width 300 height 92
click at [410, 223] on button "Nothing to Submit" at bounding box center [477, 219] width 122 height 17
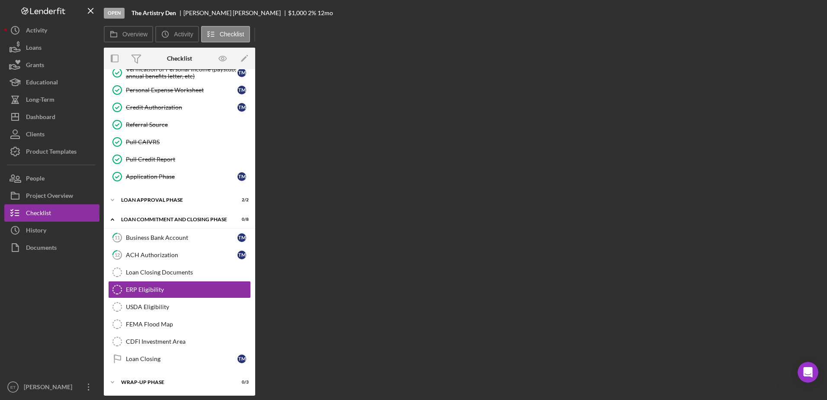
scroll to position [173, 0]
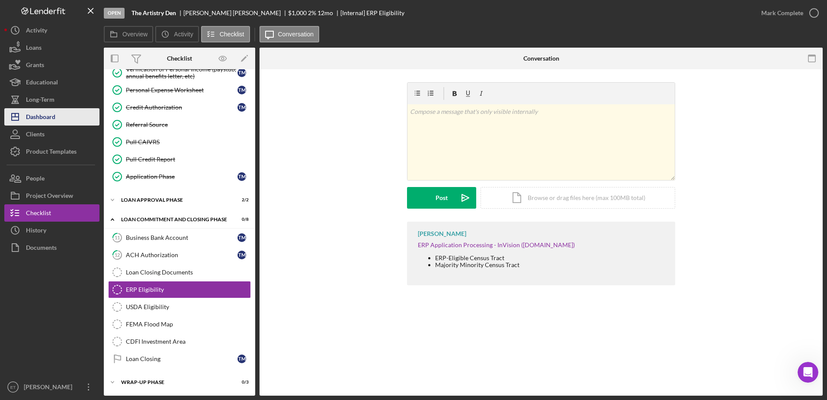
click at [40, 121] on div "Dashboard" at bounding box center [40, 117] width 29 height 19
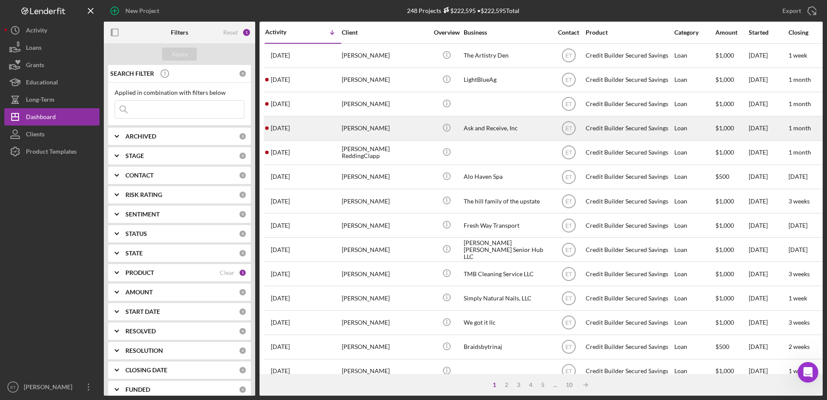
click at [410, 131] on div "Ask and Receive, Inc" at bounding box center [507, 128] width 87 height 23
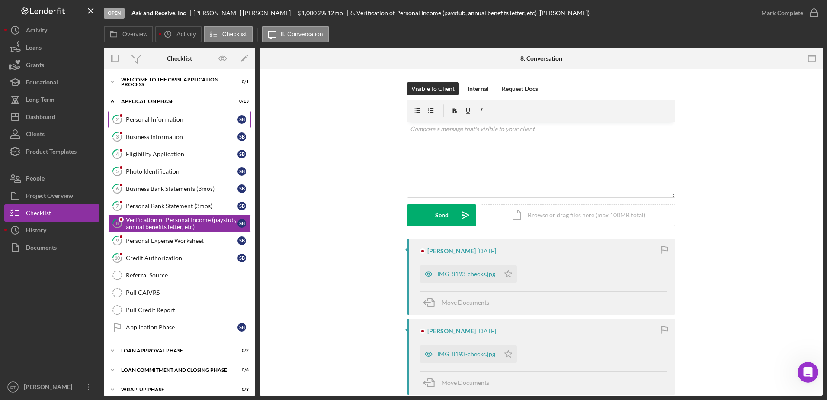
click at [144, 117] on div "Personal Information" at bounding box center [182, 119] width 112 height 7
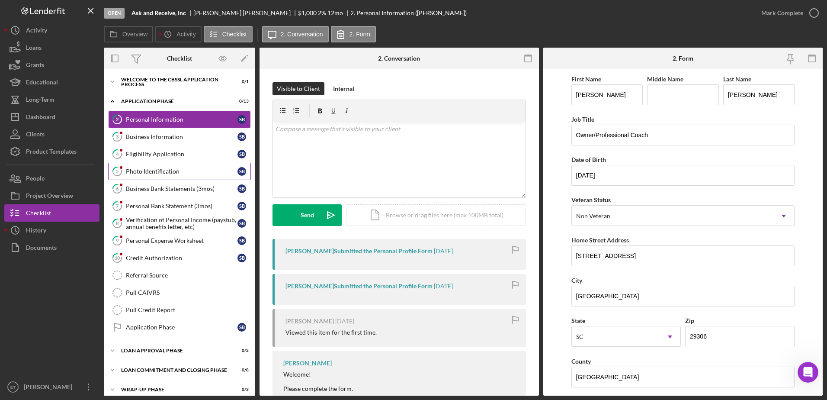
click at [160, 172] on div "Photo Identification" at bounding box center [182, 171] width 112 height 7
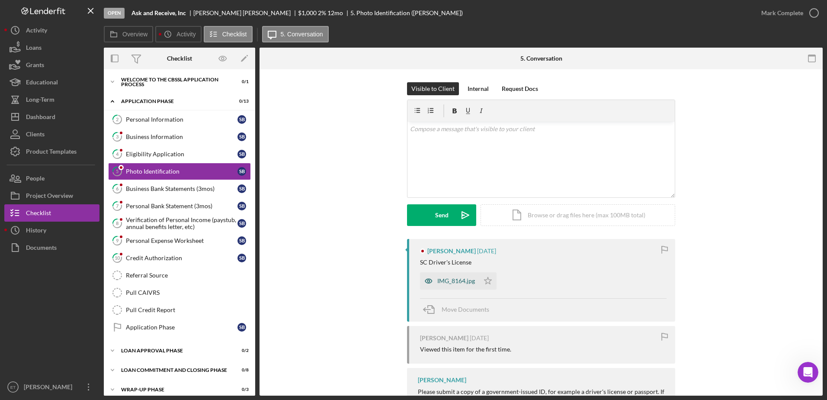
click at [410, 282] on icon "button" at bounding box center [428, 280] width 17 height 17
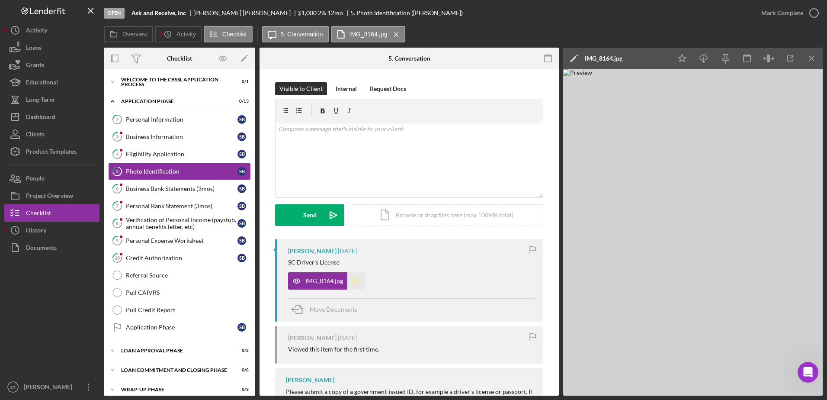
click at [359, 280] on icon "Icon/Star" at bounding box center [355, 280] width 17 height 17
click at [410, 10] on icon "button" at bounding box center [814, 13] width 22 height 22
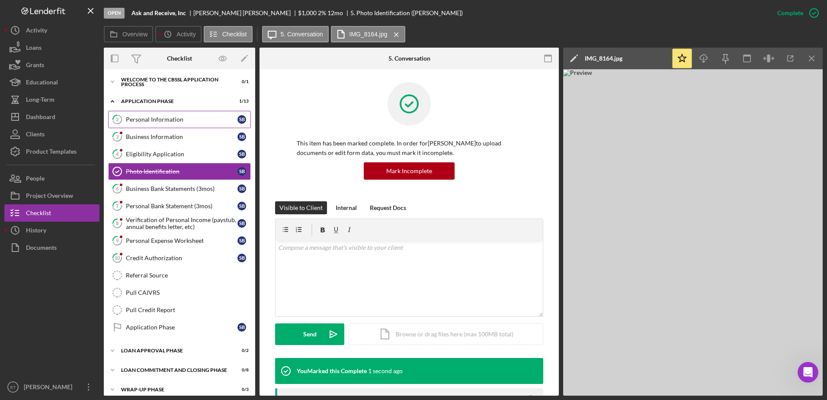
click at [144, 121] on div "Personal Information" at bounding box center [182, 119] width 112 height 7
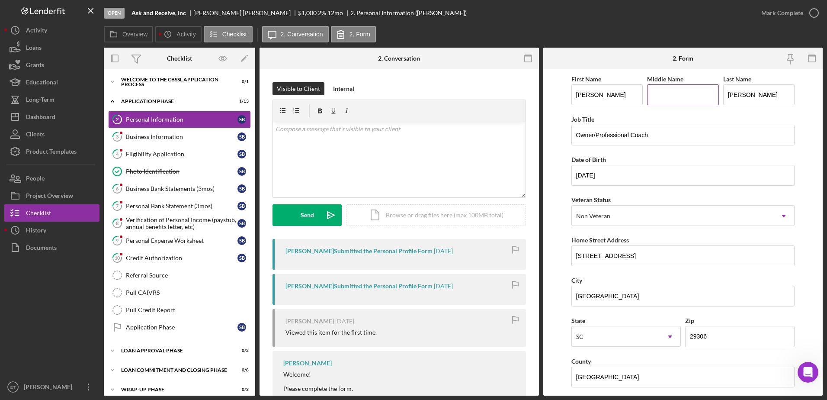
click at [410, 99] on input "Middle Name" at bounding box center [683, 94] width 72 height 21
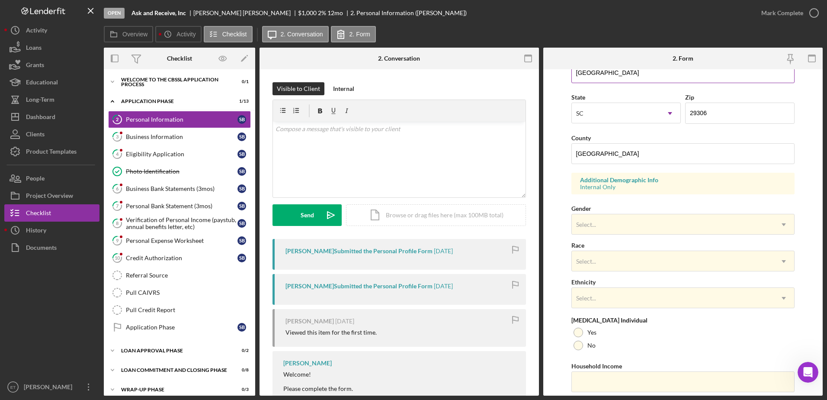
scroll to position [251, 0]
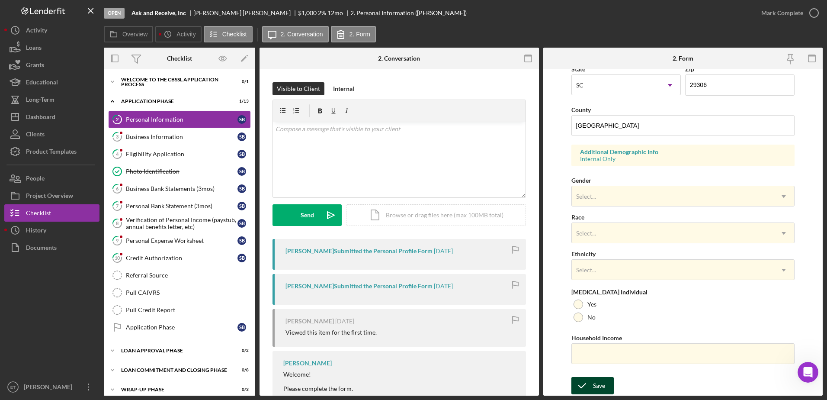
type input "Washburn"
click at [410, 384] on div "Save" at bounding box center [599, 385] width 12 height 17
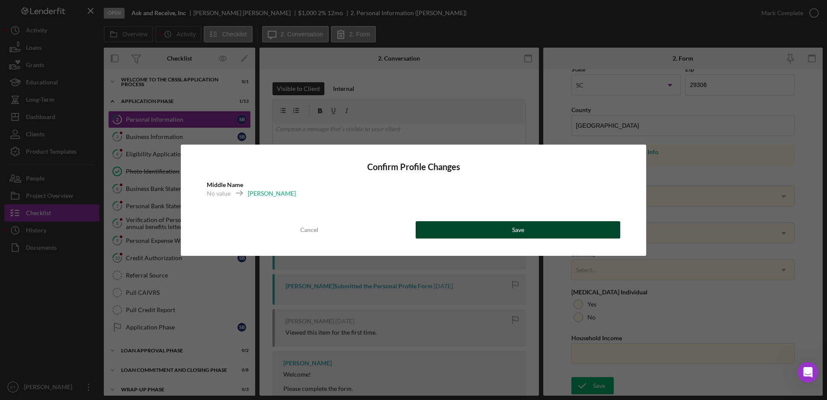
click at [410, 233] on button "Save" at bounding box center [518, 229] width 205 height 17
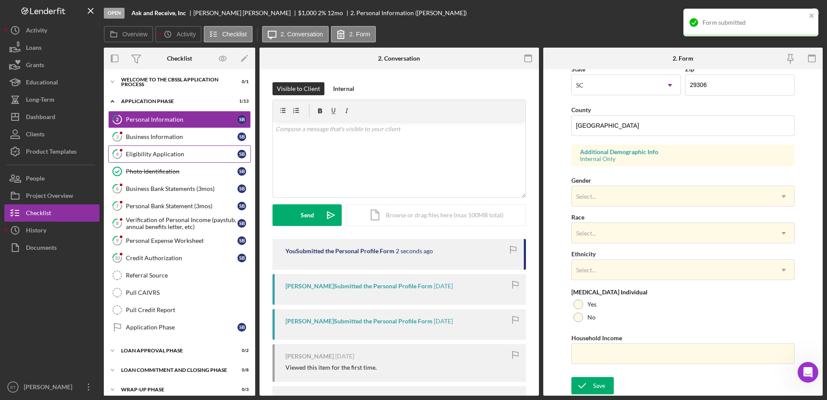
click at [146, 154] on div "Eligibility Application" at bounding box center [182, 154] width 112 height 7
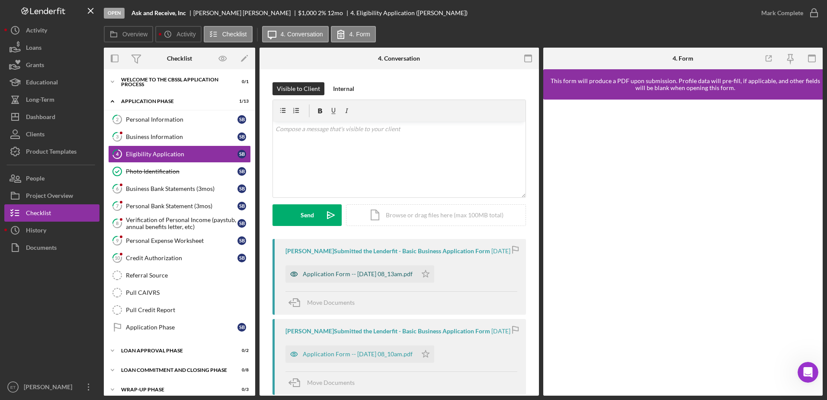
click at [295, 274] on icon "button" at bounding box center [293, 273] width 17 height 17
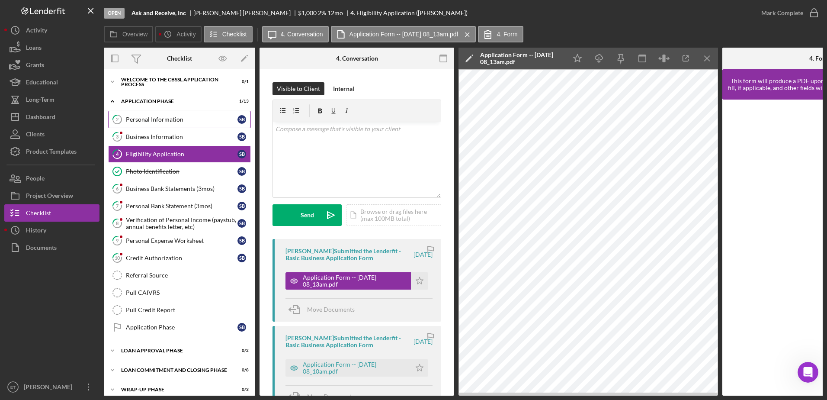
click at [163, 122] on div "Personal Information" at bounding box center [182, 119] width 112 height 7
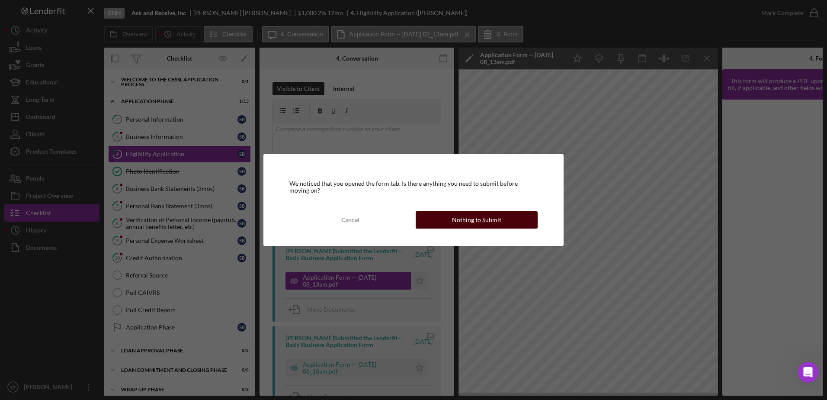
click at [410, 220] on button "Nothing to Submit" at bounding box center [477, 219] width 122 height 17
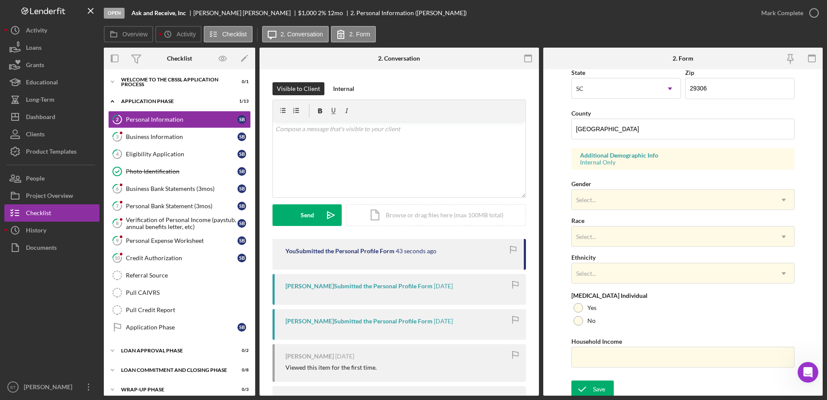
scroll to position [251, 0]
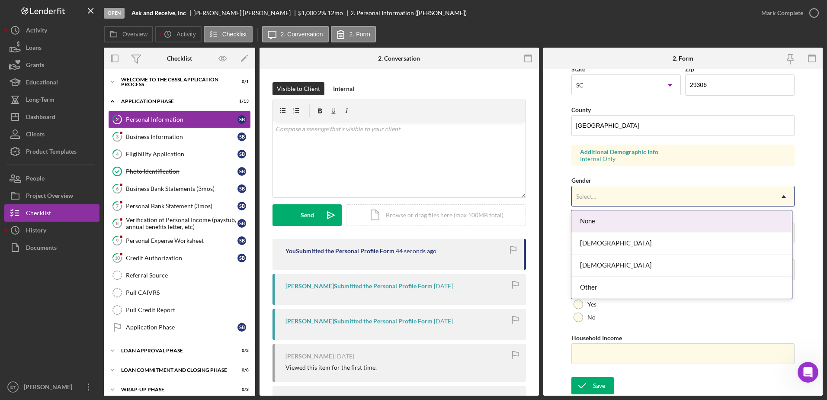
click at [410, 196] on div "Select..." at bounding box center [673, 196] width 202 height 20
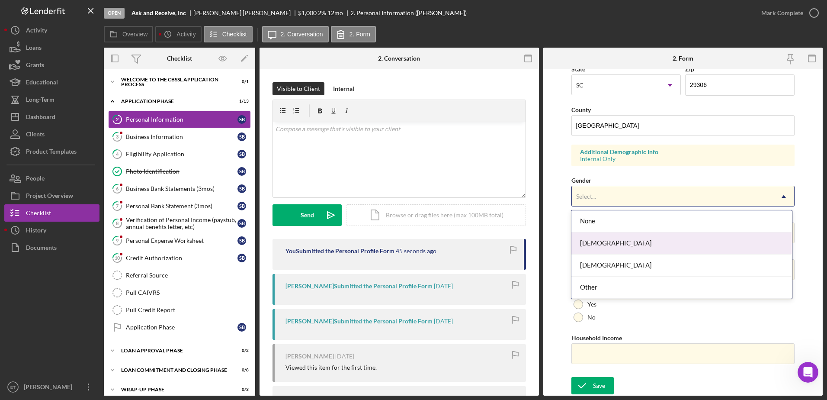
click at [410, 244] on div "Female" at bounding box center [681, 243] width 221 height 22
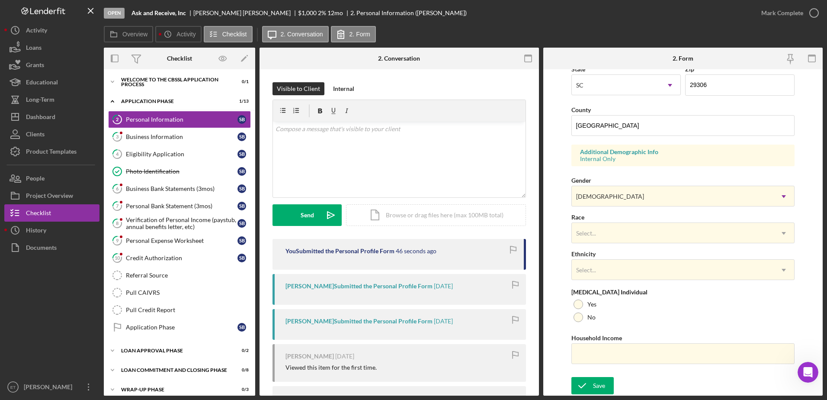
click at [410, 244] on div "First Name Stacey Middle Name Washburn Last Name Bevill Job Title Owner/Profess…" at bounding box center [683, 97] width 224 height 550
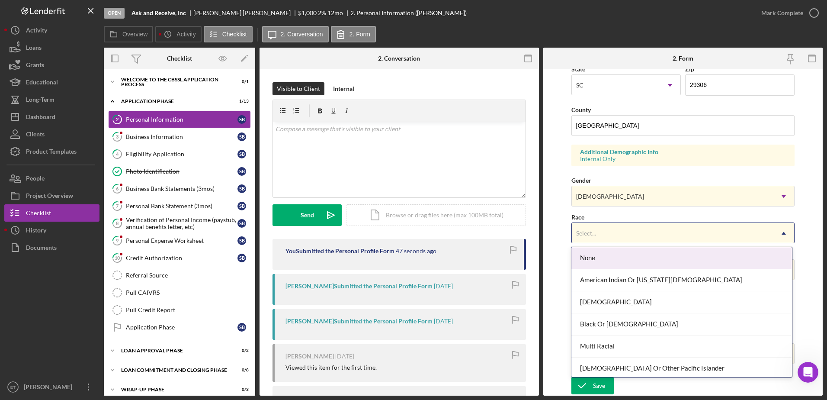
click at [410, 237] on div "Select..." at bounding box center [673, 233] width 202 height 20
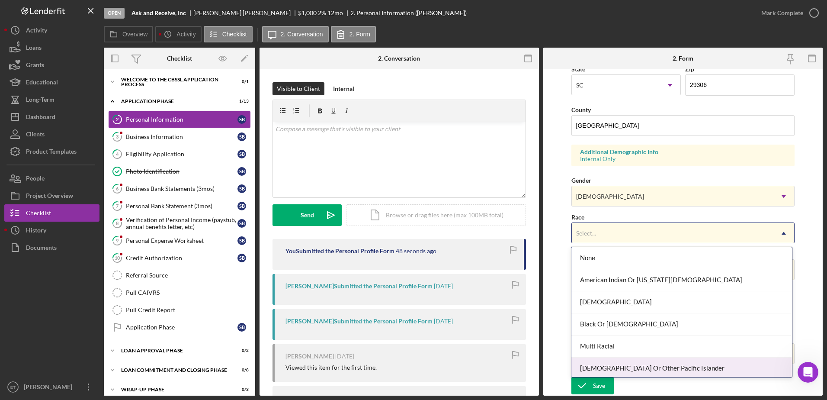
scroll to position [47, 0]
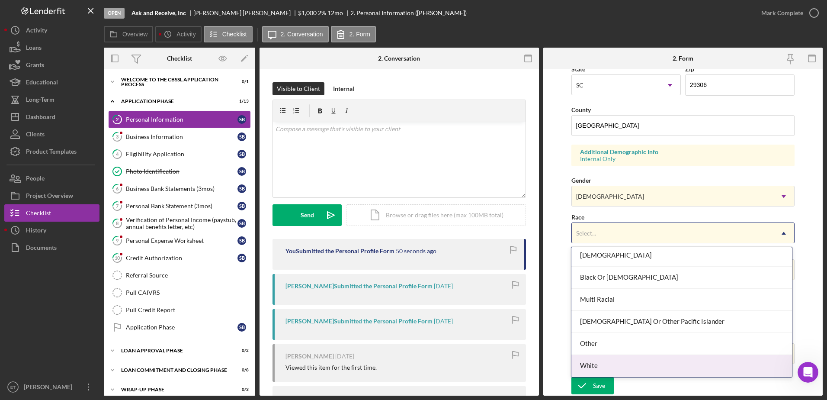
click at [410, 365] on div "White" at bounding box center [681, 366] width 221 height 22
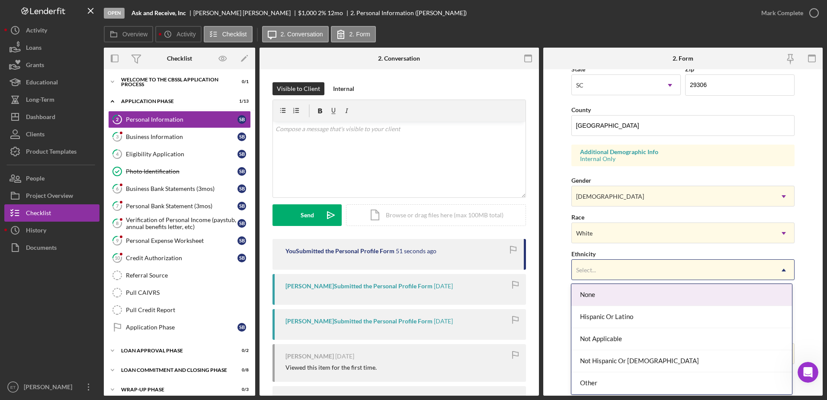
click at [410, 266] on div "Select..." at bounding box center [673, 270] width 202 height 20
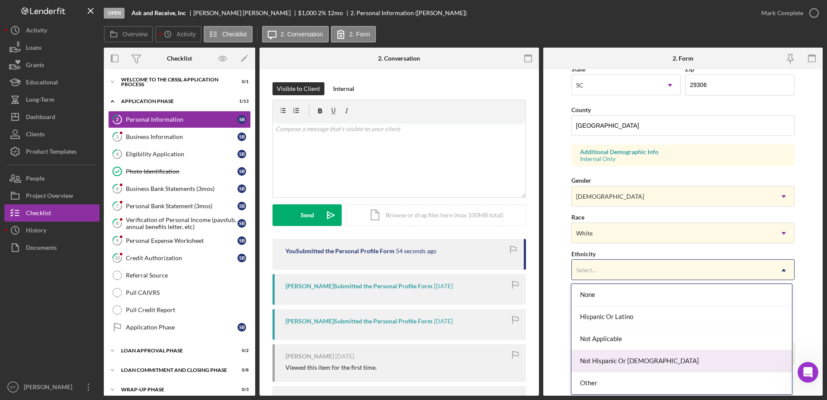
click at [410, 359] on div "Not Hispanic Or Latino" at bounding box center [681, 361] width 221 height 22
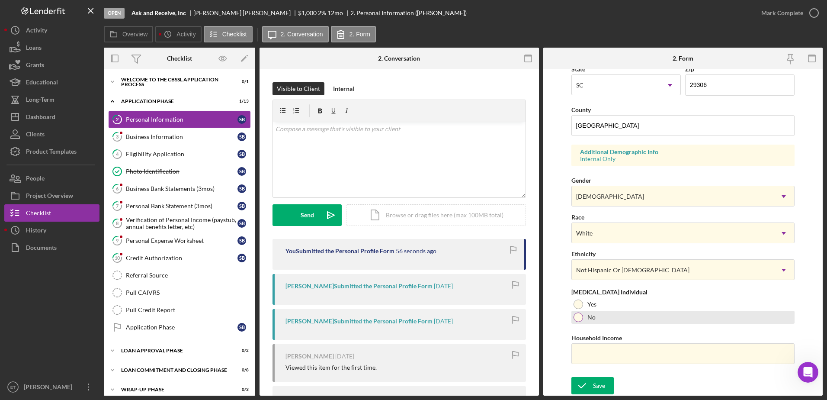
click at [410, 316] on div at bounding box center [579, 317] width 10 height 10
click at [410, 356] on input "Household Income" at bounding box center [683, 353] width 224 height 21
type input "$150,000"
click at [410, 385] on div "Save" at bounding box center [599, 385] width 12 height 17
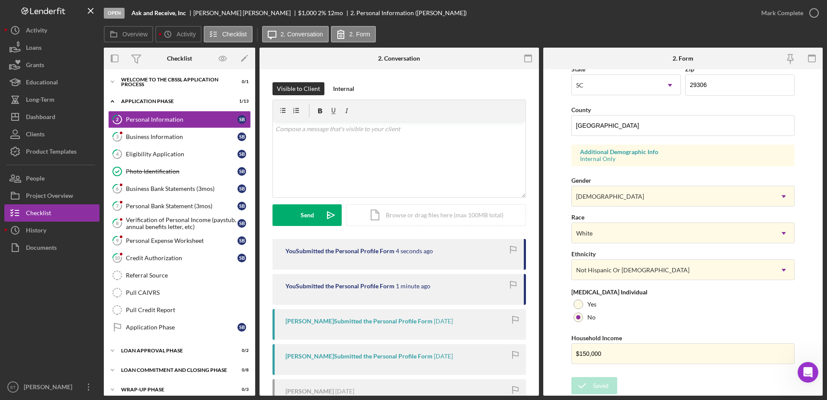
scroll to position [0, 0]
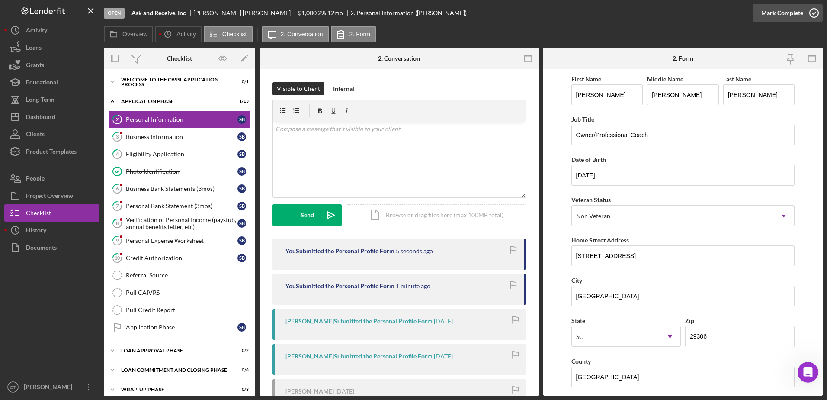
click at [410, 13] on icon "button" at bounding box center [814, 13] width 22 height 22
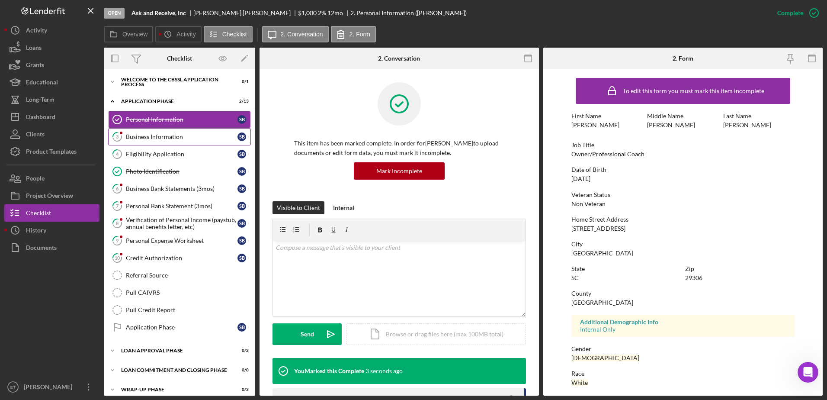
click at [141, 137] on div "Business Information" at bounding box center [182, 136] width 112 height 7
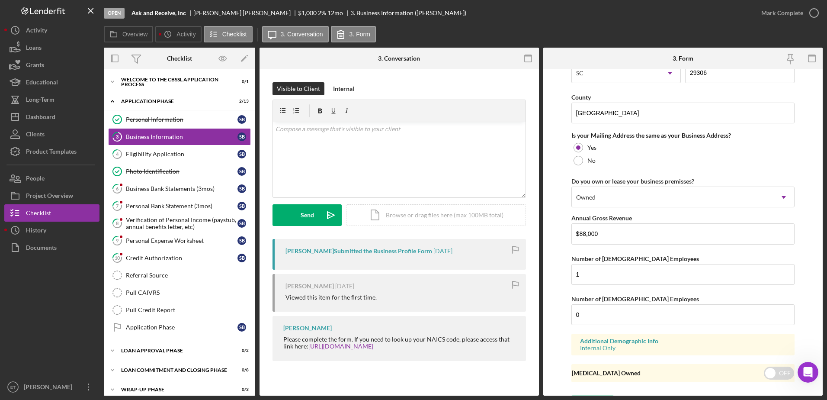
scroll to position [634, 0]
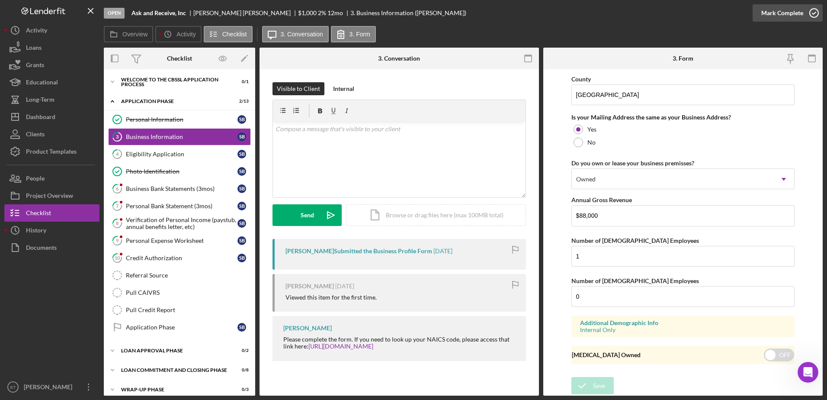
click at [410, 14] on icon "button" at bounding box center [814, 13] width 22 height 22
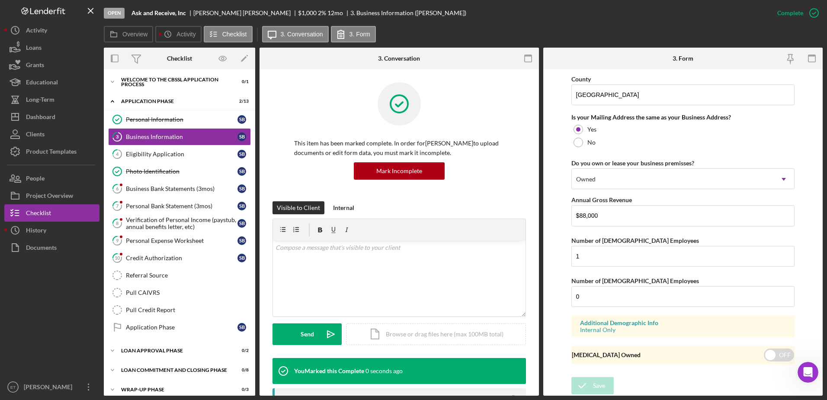
scroll to position [326, 0]
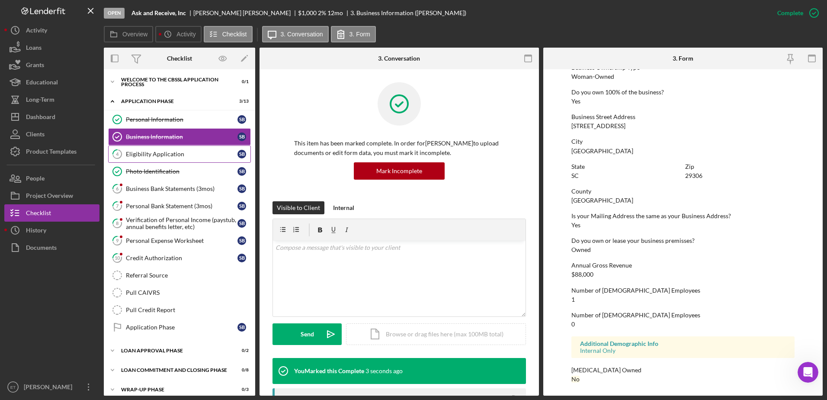
click at [157, 153] on div "Eligibility Application" at bounding box center [182, 154] width 112 height 7
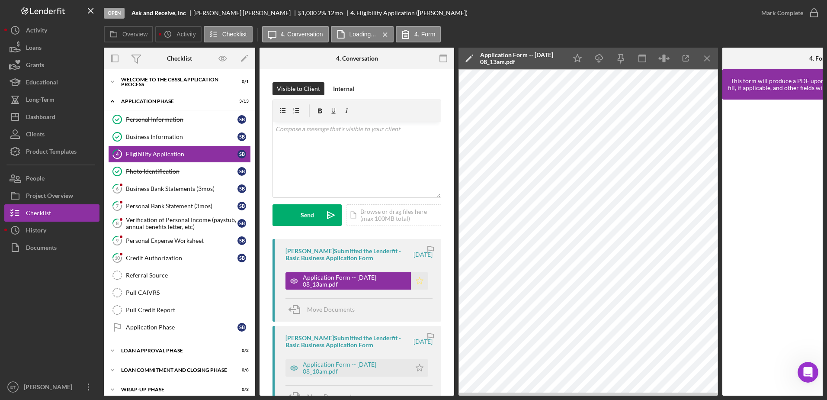
click at [410, 282] on icon "Icon/Star" at bounding box center [419, 280] width 17 height 17
click at [410, 14] on icon "button" at bounding box center [814, 13] width 22 height 22
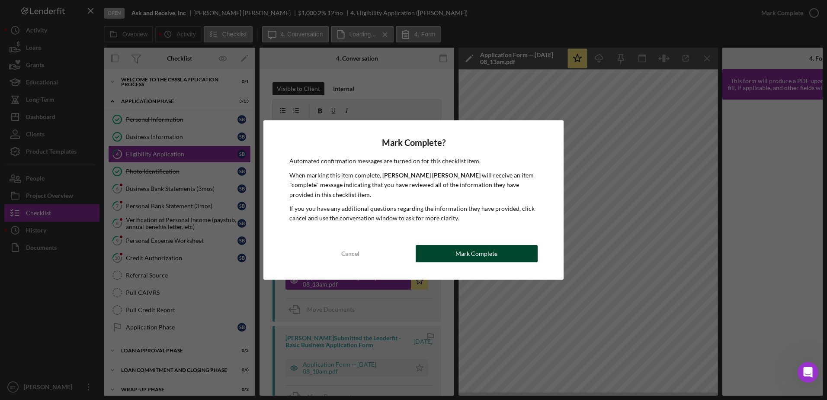
click at [410, 257] on div "Mark Complete" at bounding box center [476, 253] width 42 height 17
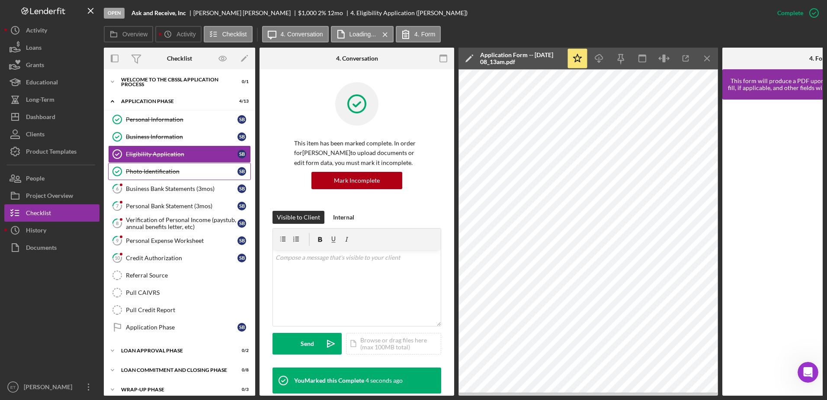
click at [144, 172] on div "Photo Identification" at bounding box center [182, 171] width 112 height 7
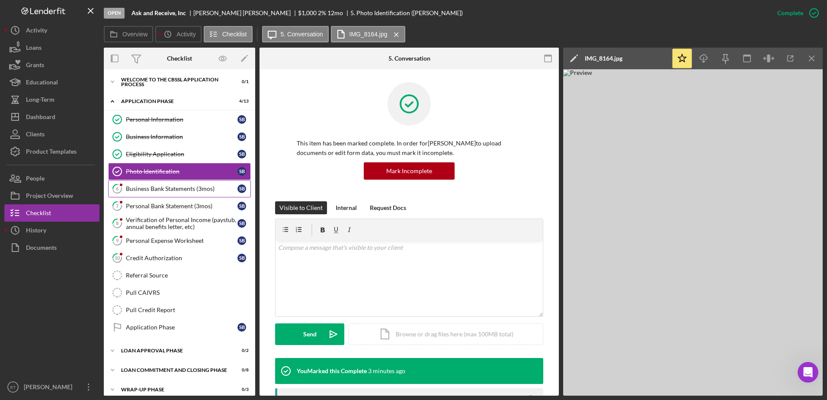
click at [142, 189] on div "Business Bank Statements (3mos)" at bounding box center [182, 188] width 112 height 7
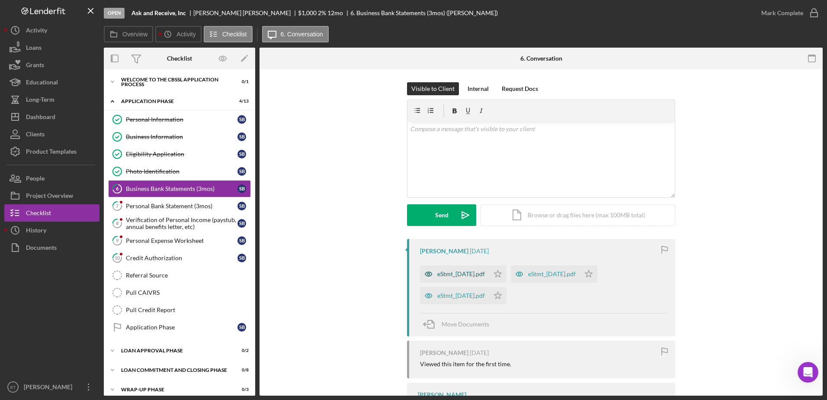
click at [410, 273] on icon "button" at bounding box center [428, 273] width 17 height 17
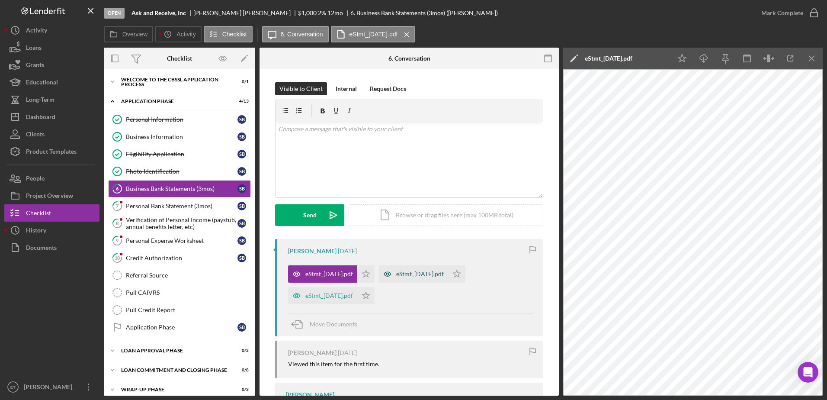
click at [388, 273] on icon "button" at bounding box center [387, 274] width 2 height 2
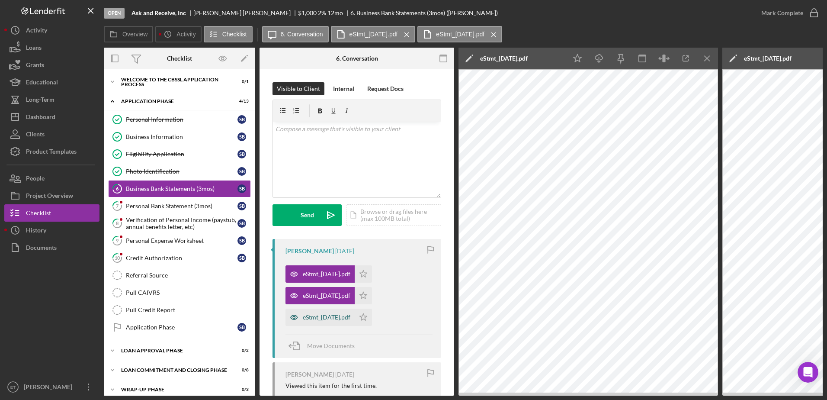
click at [293, 314] on icon "button" at bounding box center [293, 316] width 17 height 17
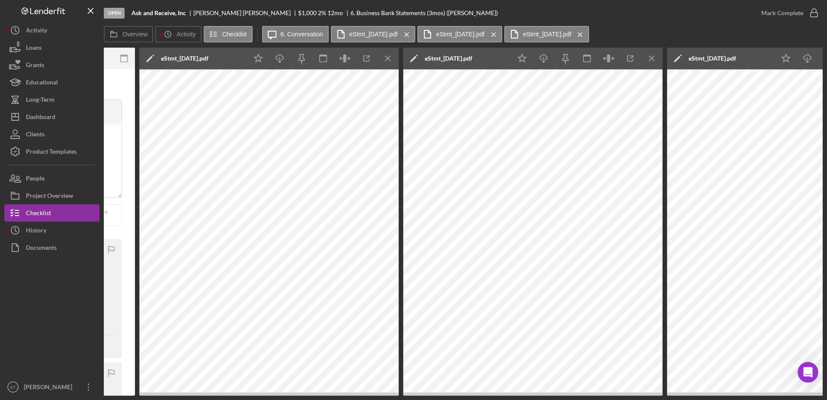
scroll to position [0, 319]
click at [385, 60] on icon "Icon/Menu Close" at bounding box center [388, 58] width 19 height 19
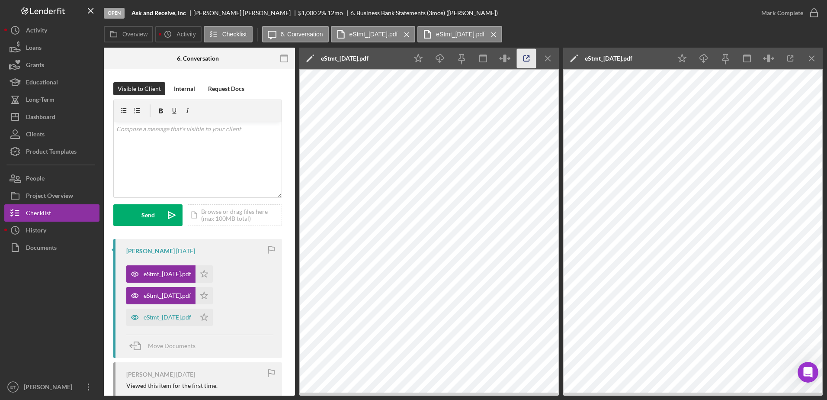
click at [410, 60] on icon "button" at bounding box center [526, 58] width 19 height 19
click at [410, 57] on line "button" at bounding box center [547, 58] width 5 height 5
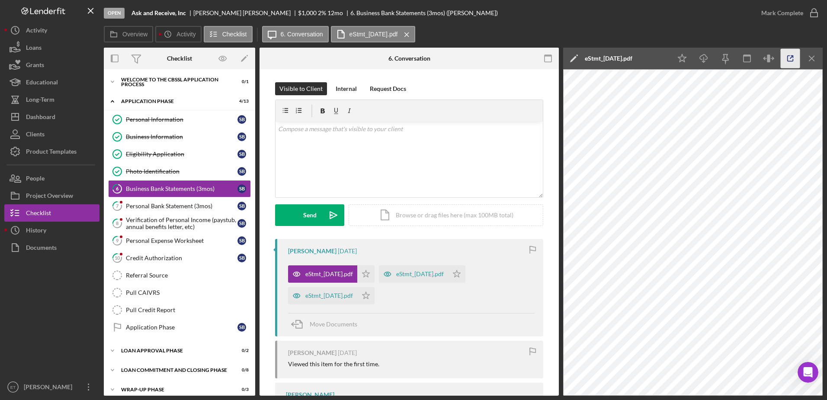
click at [410, 56] on icon "button" at bounding box center [790, 58] width 19 height 19
click at [375, 271] on icon "Icon/Star" at bounding box center [365, 273] width 17 height 17
click at [375, 296] on icon "Icon/Star" at bounding box center [365, 295] width 17 height 17
click at [375, 295] on icon "Icon/Star" at bounding box center [365, 295] width 17 height 17
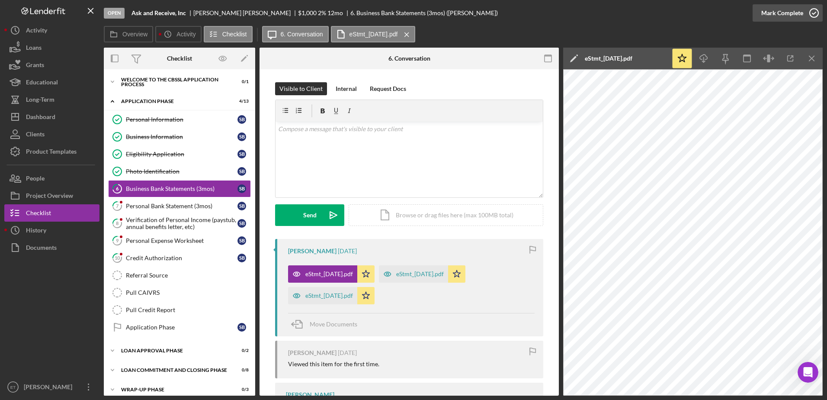
click at [410, 12] on icon "button" at bounding box center [814, 13] width 22 height 22
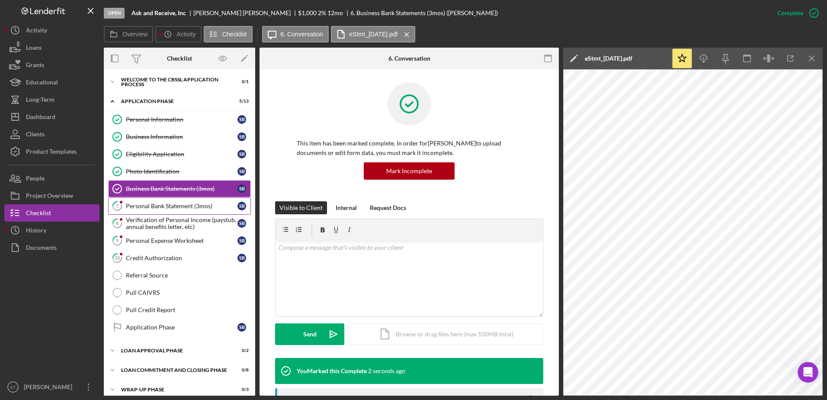
click at [164, 205] on div "Personal Bank Statement (3mos)" at bounding box center [182, 205] width 112 height 7
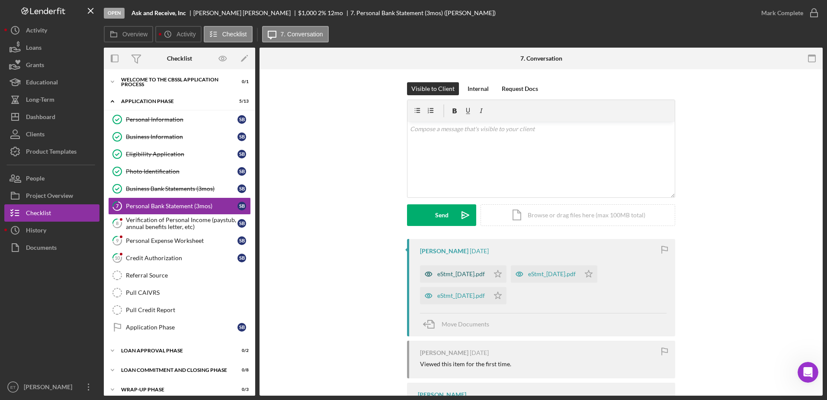
click at [410, 276] on icon "button" at bounding box center [428, 273] width 17 height 17
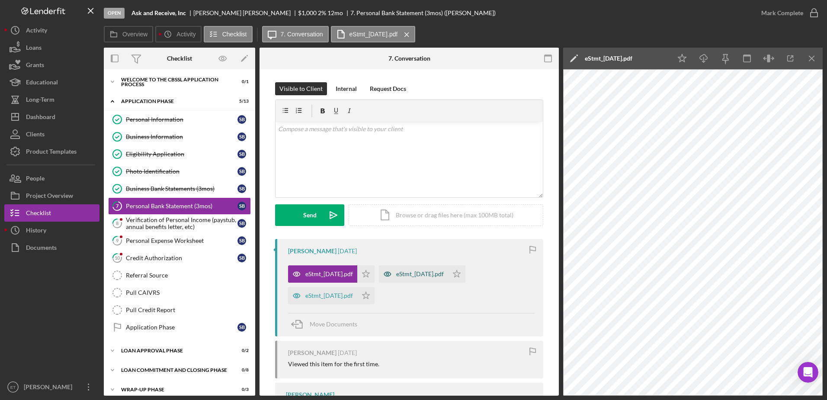
click at [396, 273] on icon "button" at bounding box center [387, 273] width 17 height 17
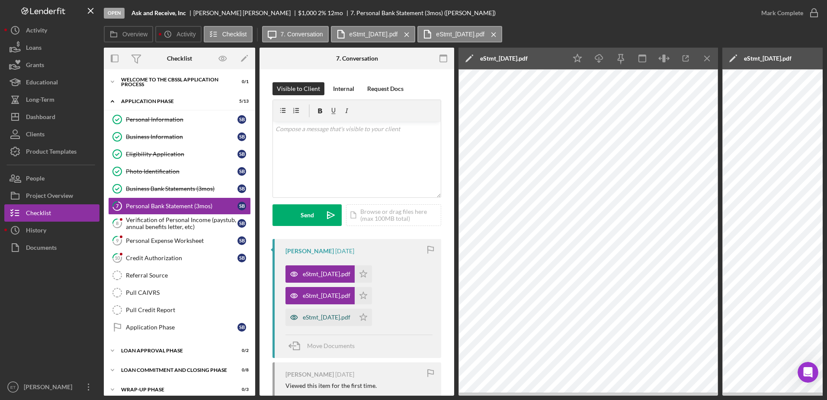
click at [295, 316] on icon "button" at bounding box center [293, 316] width 17 height 17
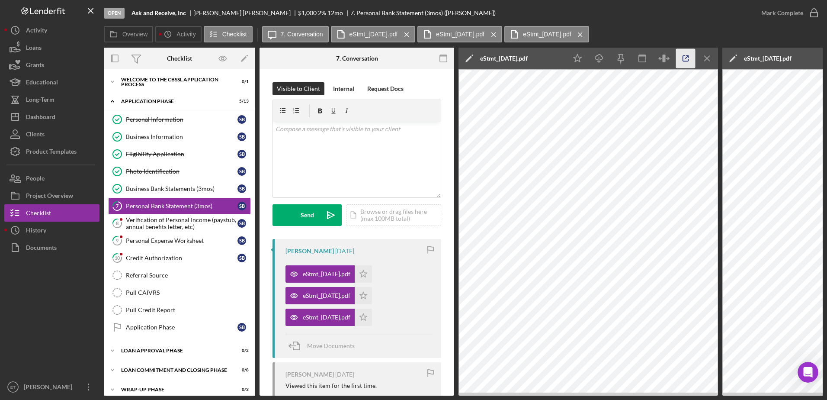
click at [410, 57] on icon "button" at bounding box center [685, 58] width 19 height 19
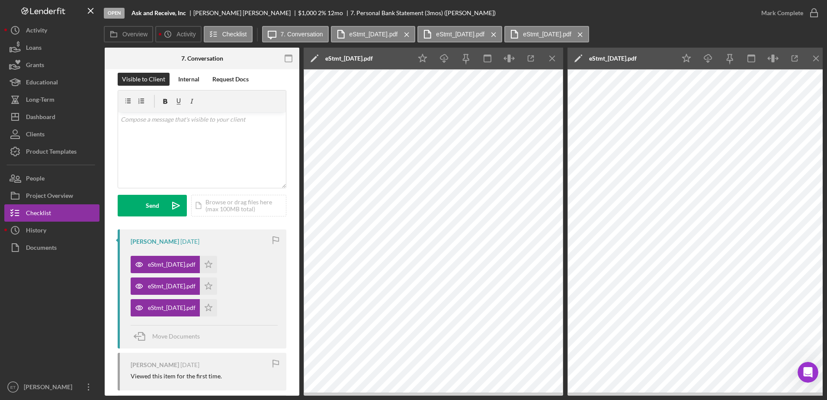
scroll to position [12, 0]
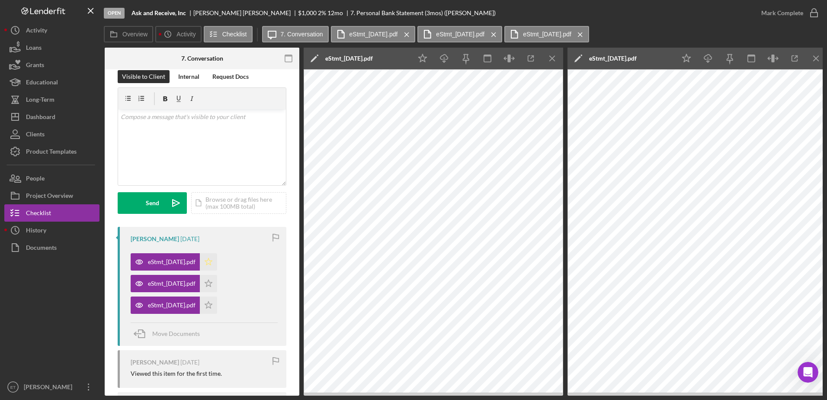
click at [217, 261] on icon "Icon/Star" at bounding box center [208, 261] width 17 height 17
click at [217, 284] on icon "Icon/Star" at bounding box center [208, 283] width 17 height 17
click at [217, 281] on icon "Icon/Star" at bounding box center [208, 283] width 17 height 17
click at [410, 12] on icon "button" at bounding box center [814, 13] width 22 height 22
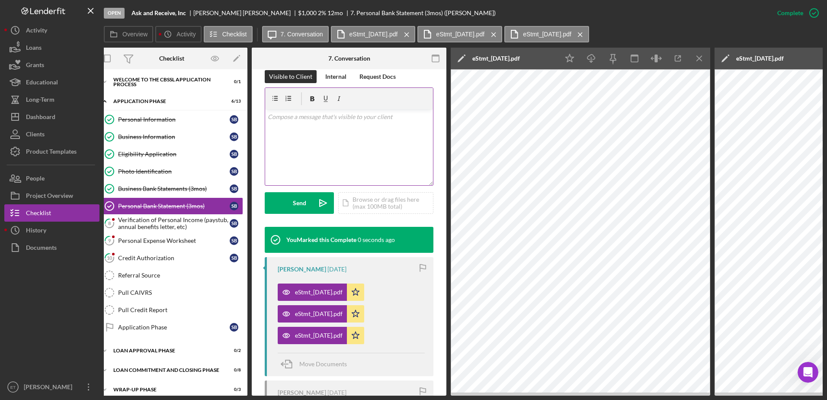
scroll to position [0, 0]
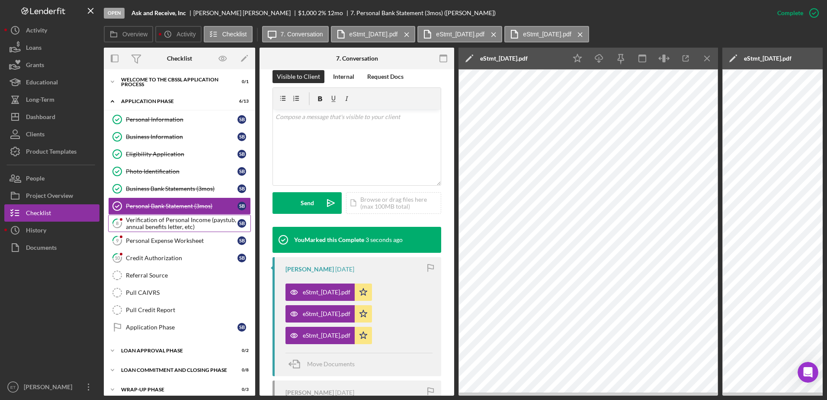
click at [157, 228] on div "Verification of Personal Income (paystub, annual benefits letter, etc)" at bounding box center [182, 223] width 112 height 14
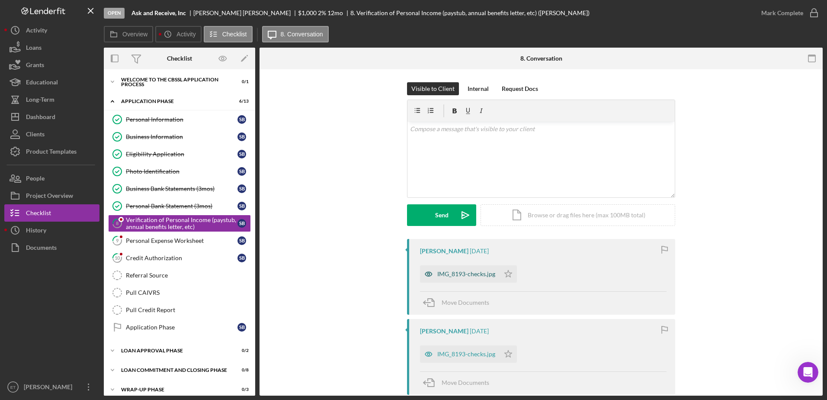
click at [410, 276] on icon "button" at bounding box center [428, 274] width 7 height 4
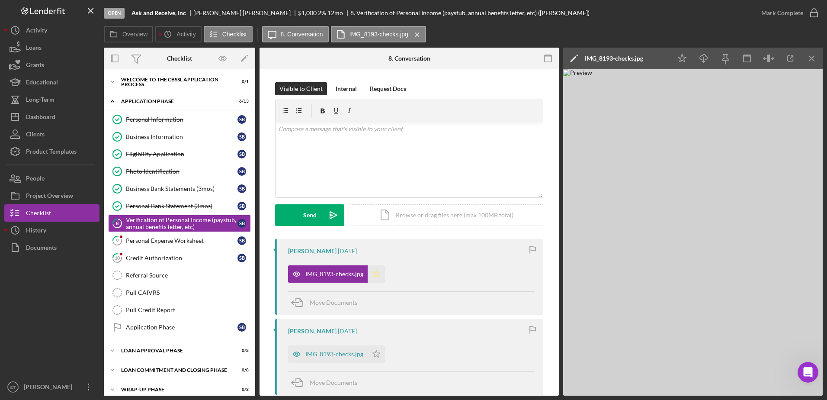
click at [375, 275] on icon "Icon/Star" at bounding box center [376, 273] width 17 height 17
click at [294, 358] on icon "button" at bounding box center [296, 353] width 17 height 17
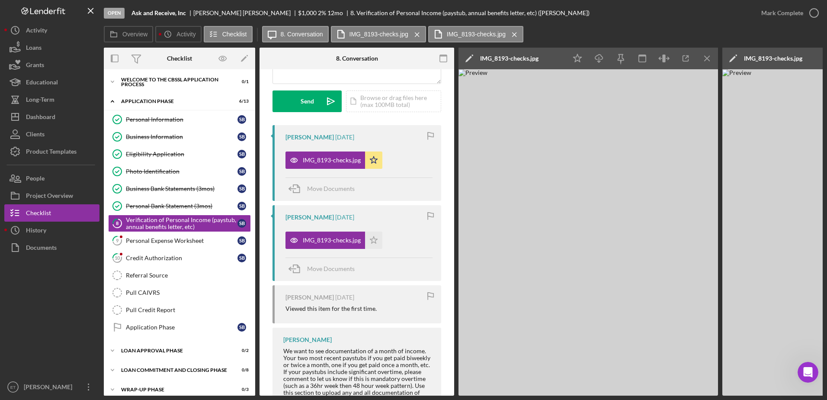
scroll to position [114, 0]
click at [119, 240] on icon "9" at bounding box center [117, 241] width 22 height 22
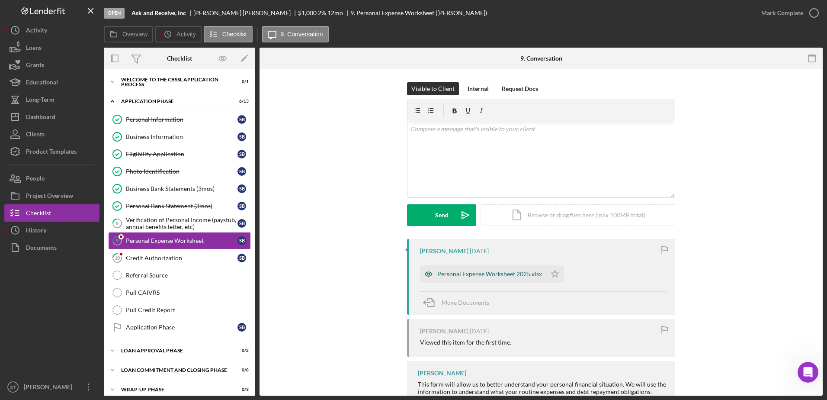
click at [410, 275] on icon "button" at bounding box center [428, 274] width 2 height 2
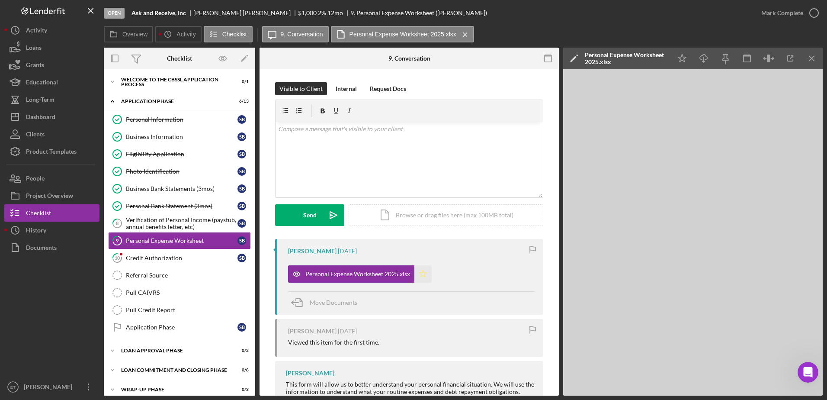
click at [410, 276] on polygon "button" at bounding box center [423, 273] width 7 height 7
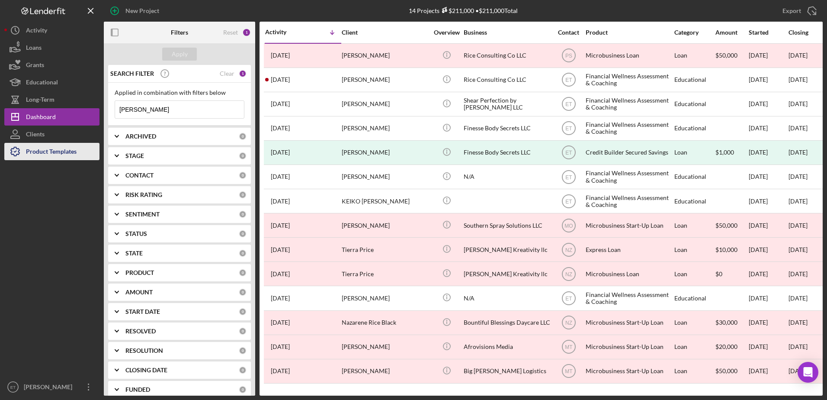
click at [53, 148] on div "Product Templates" at bounding box center [51, 152] width 51 height 19
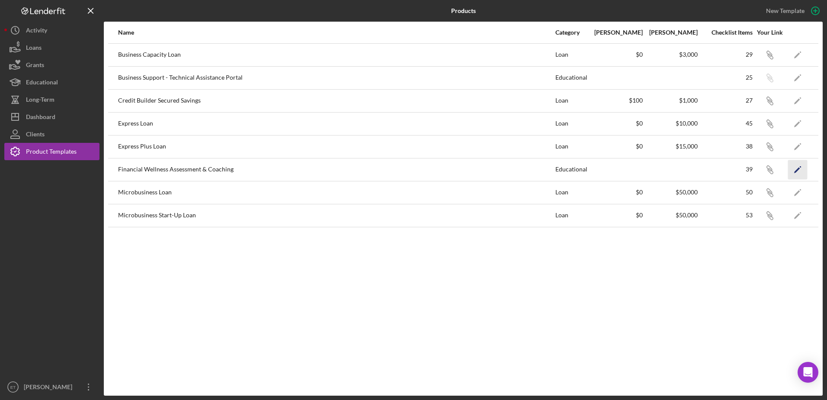
click at [795, 170] on icon "Icon/Edit" at bounding box center [797, 169] width 19 height 19
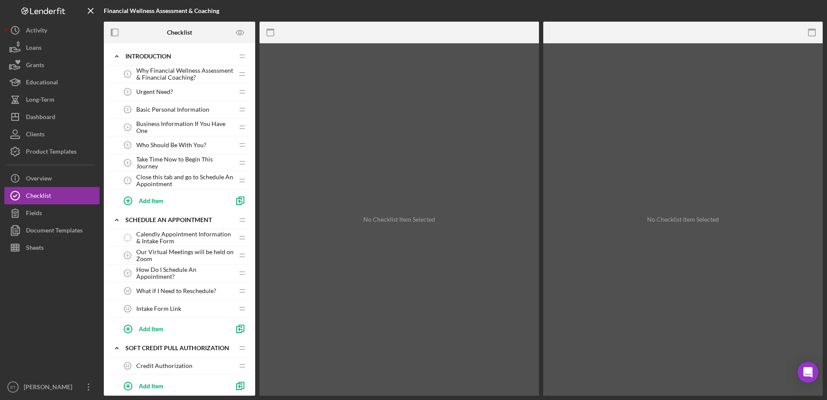
click at [160, 90] on span "Urgent Need?" at bounding box center [154, 91] width 37 height 7
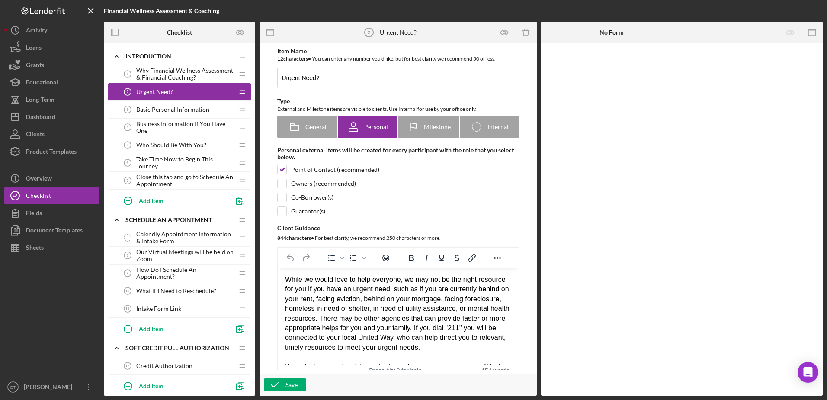
click at [167, 112] on span "Basic Personal Information" at bounding box center [172, 109] width 73 height 7
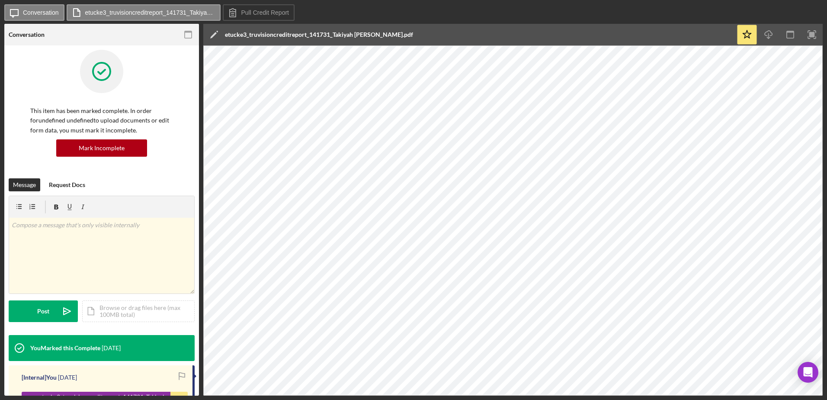
scroll to position [54, 0]
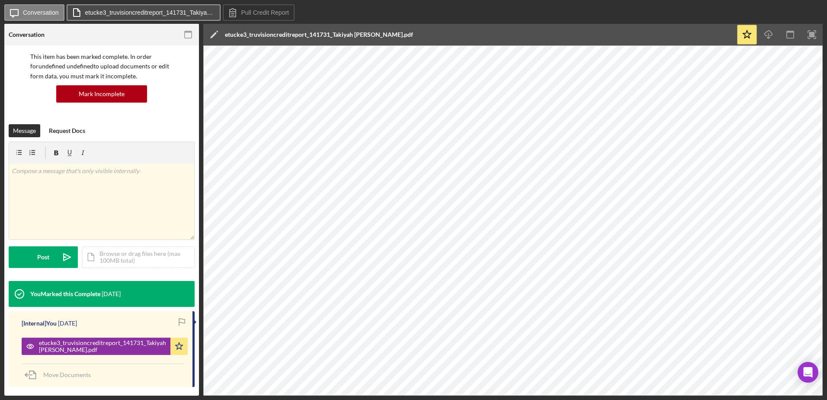
click at [149, 11] on label "etucke3_truvisioncreditreport_141731_Takiyah [PERSON_NAME].pdf" at bounding box center [150, 12] width 130 height 7
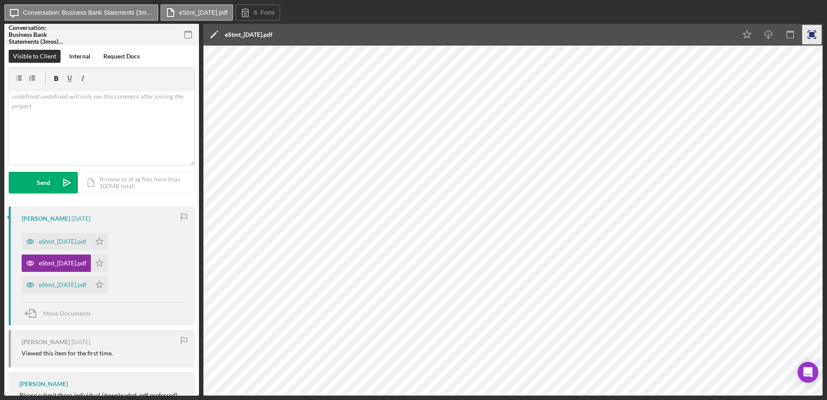
click at [815, 32] on icon "button" at bounding box center [811, 34] width 19 height 19
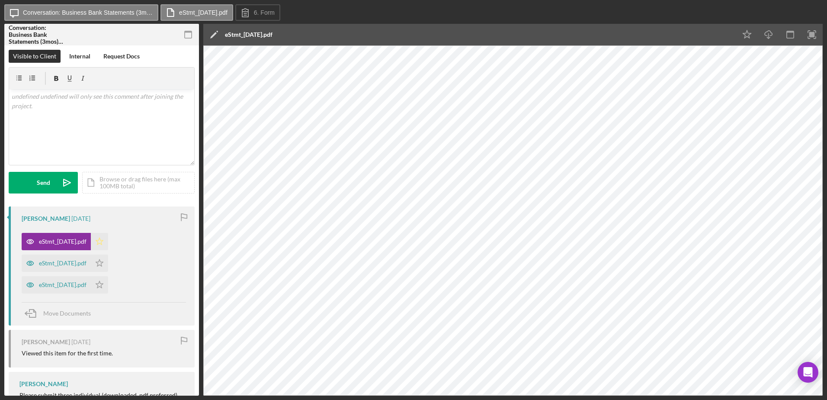
click at [103, 239] on polygon "button" at bounding box center [99, 240] width 7 height 7
click at [103, 262] on polygon "button" at bounding box center [99, 262] width 7 height 7
click at [108, 286] on icon "Icon/Star" at bounding box center [99, 284] width 17 height 17
click at [103, 287] on polygon "button" at bounding box center [99, 284] width 7 height 7
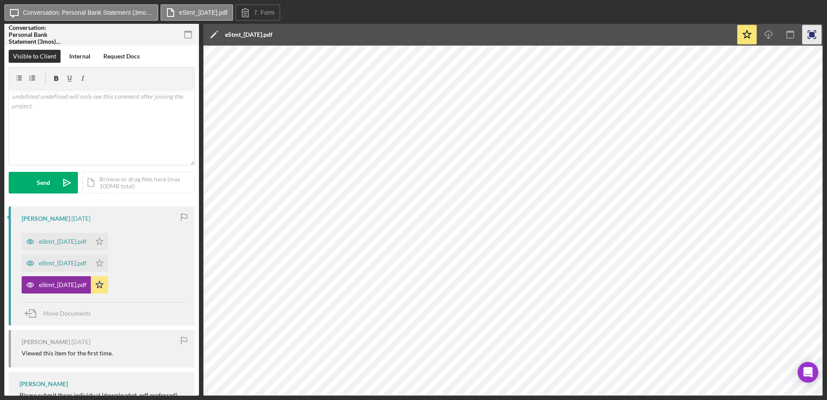
click at [811, 35] on rect "button" at bounding box center [812, 35] width 6 height 6
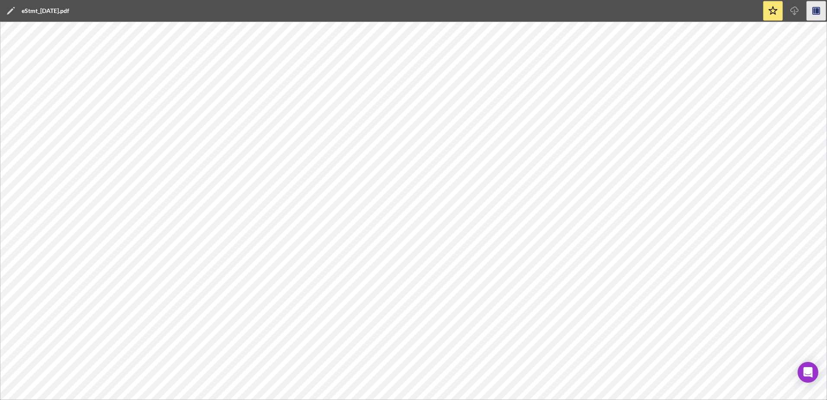
click at [818, 9] on icon "button" at bounding box center [816, 11] width 3 height 6
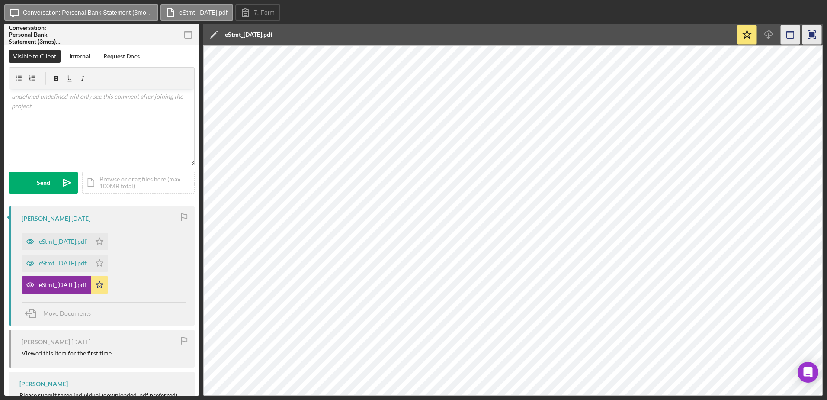
click at [788, 34] on icon "button" at bounding box center [790, 34] width 19 height 19
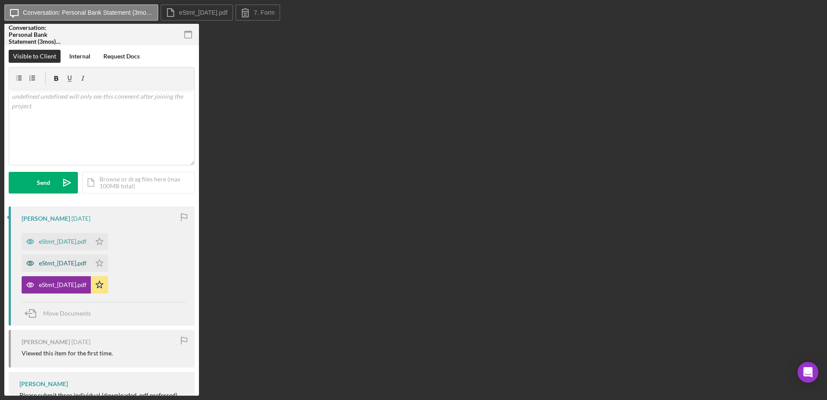
click at [32, 262] on icon "button" at bounding box center [30, 262] width 17 height 17
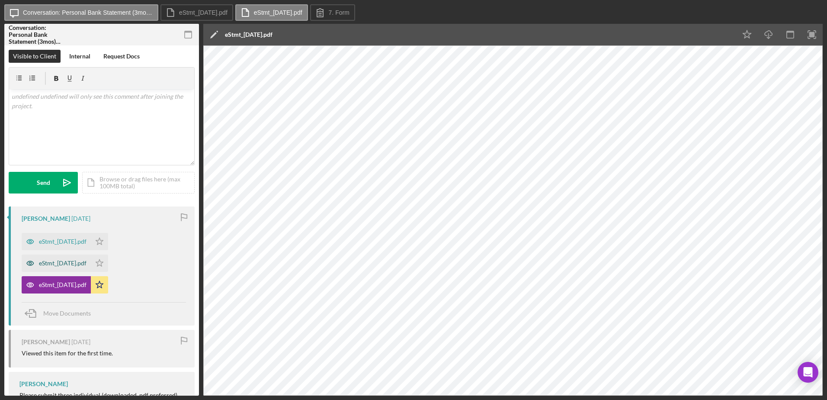
click at [31, 263] on icon "button" at bounding box center [30, 262] width 17 height 17
click at [814, 33] on rect "button" at bounding box center [812, 35] width 6 height 6
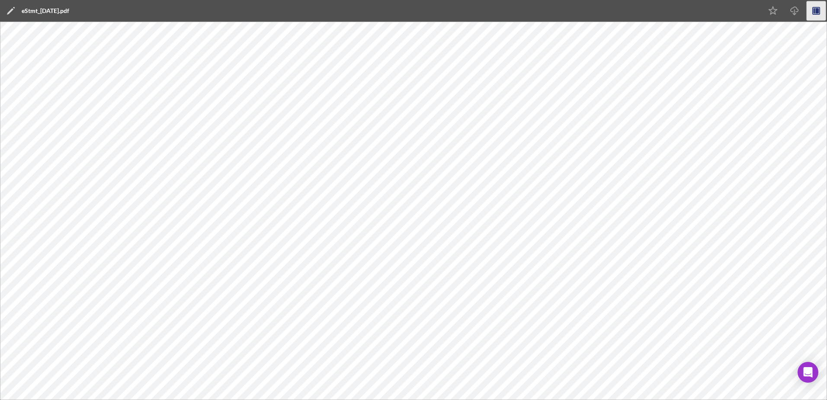
click at [817, 14] on icon "button" at bounding box center [816, 10] width 19 height 19
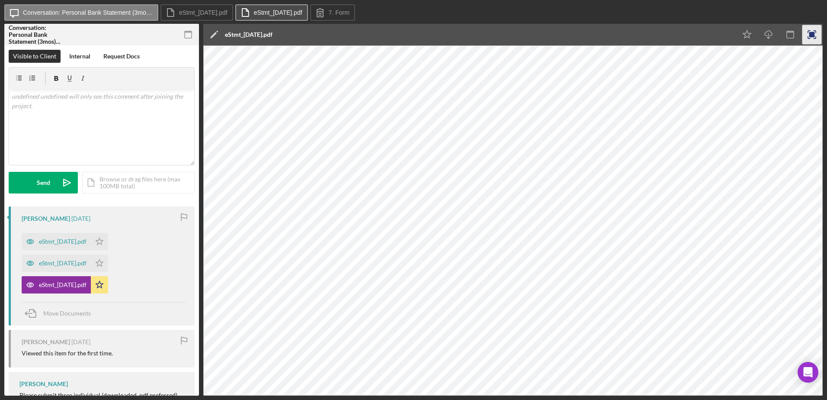
click at [285, 13] on label "eStmt_[DATE].pdf" at bounding box center [278, 12] width 48 height 7
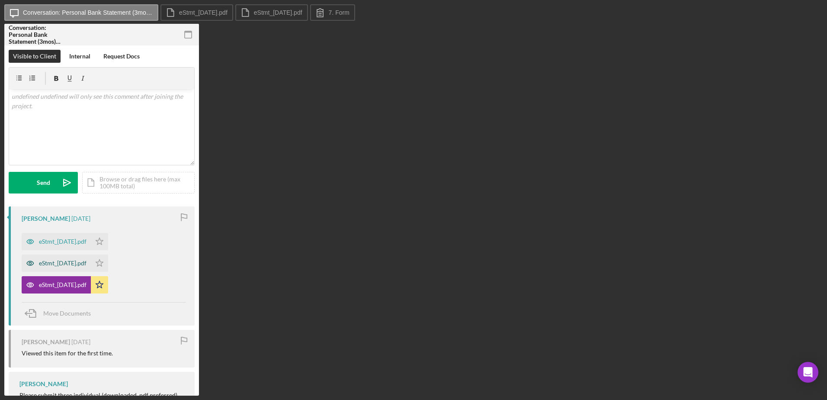
click at [27, 262] on icon "button" at bounding box center [30, 263] width 7 height 4
click at [108, 262] on icon "Icon/Star" at bounding box center [99, 262] width 17 height 17
click at [30, 242] on icon "button" at bounding box center [30, 241] width 17 height 17
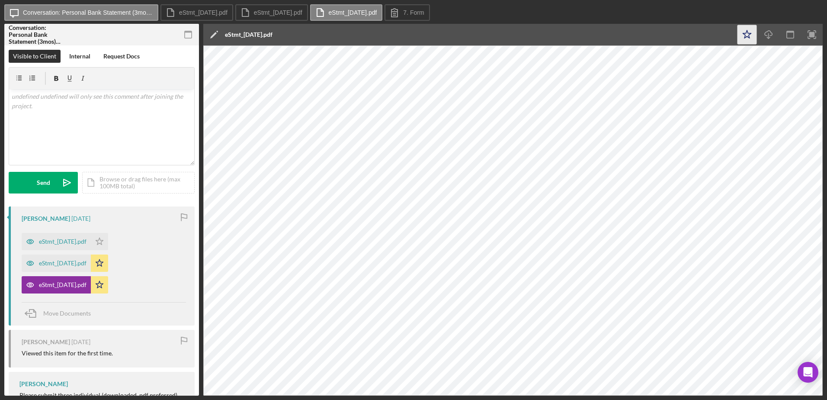
click at [747, 34] on icon "Icon/Star" at bounding box center [747, 34] width 19 height 19
click at [46, 264] on div "eStmt_[DATE].pdf" at bounding box center [63, 263] width 48 height 7
click at [302, 14] on label "eStmt_[DATE].pdf" at bounding box center [278, 12] width 48 height 7
